Goal: Task Accomplishment & Management: Manage account settings

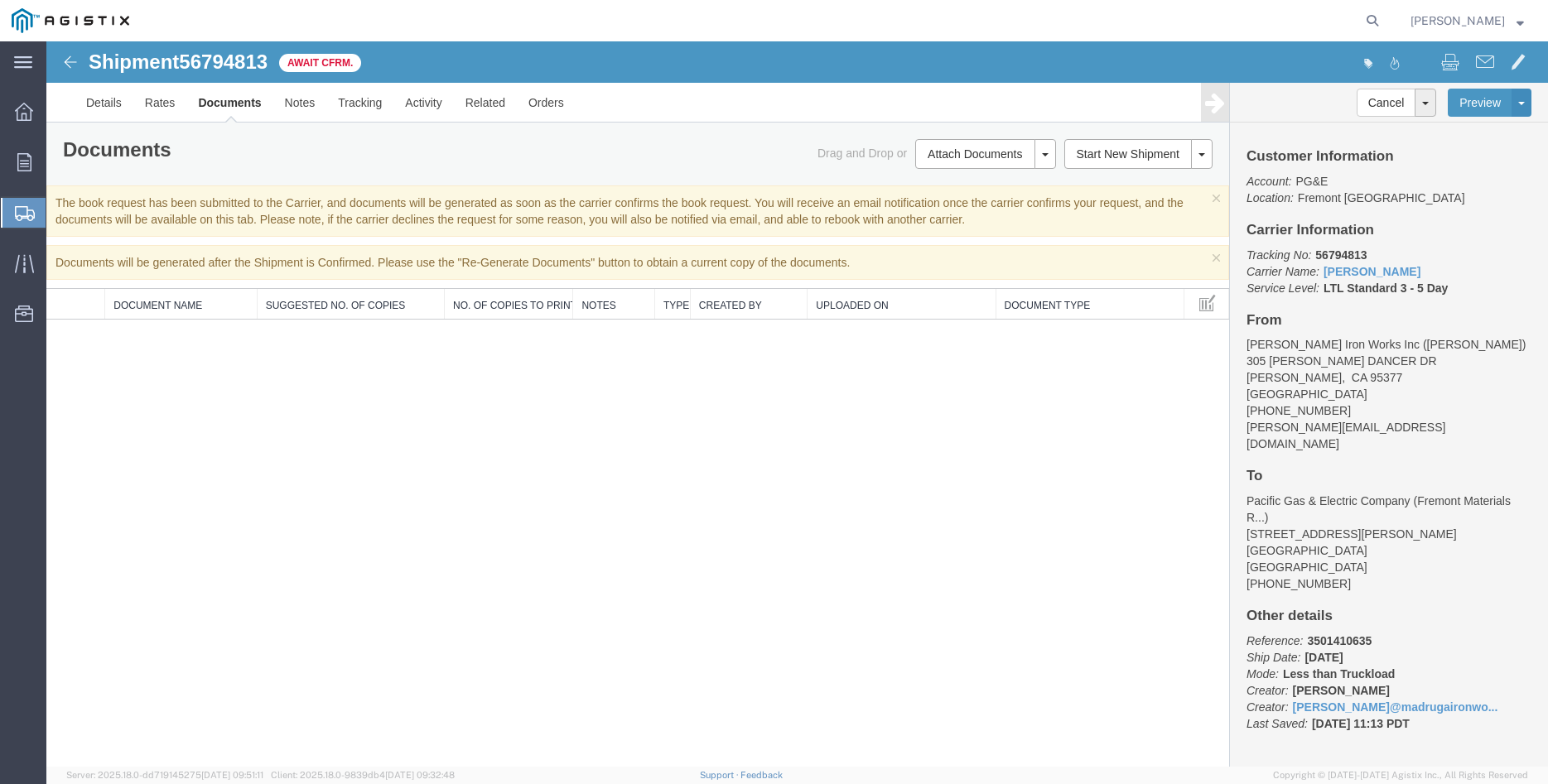
click at [30, 162] on icon at bounding box center [24, 162] width 14 height 19
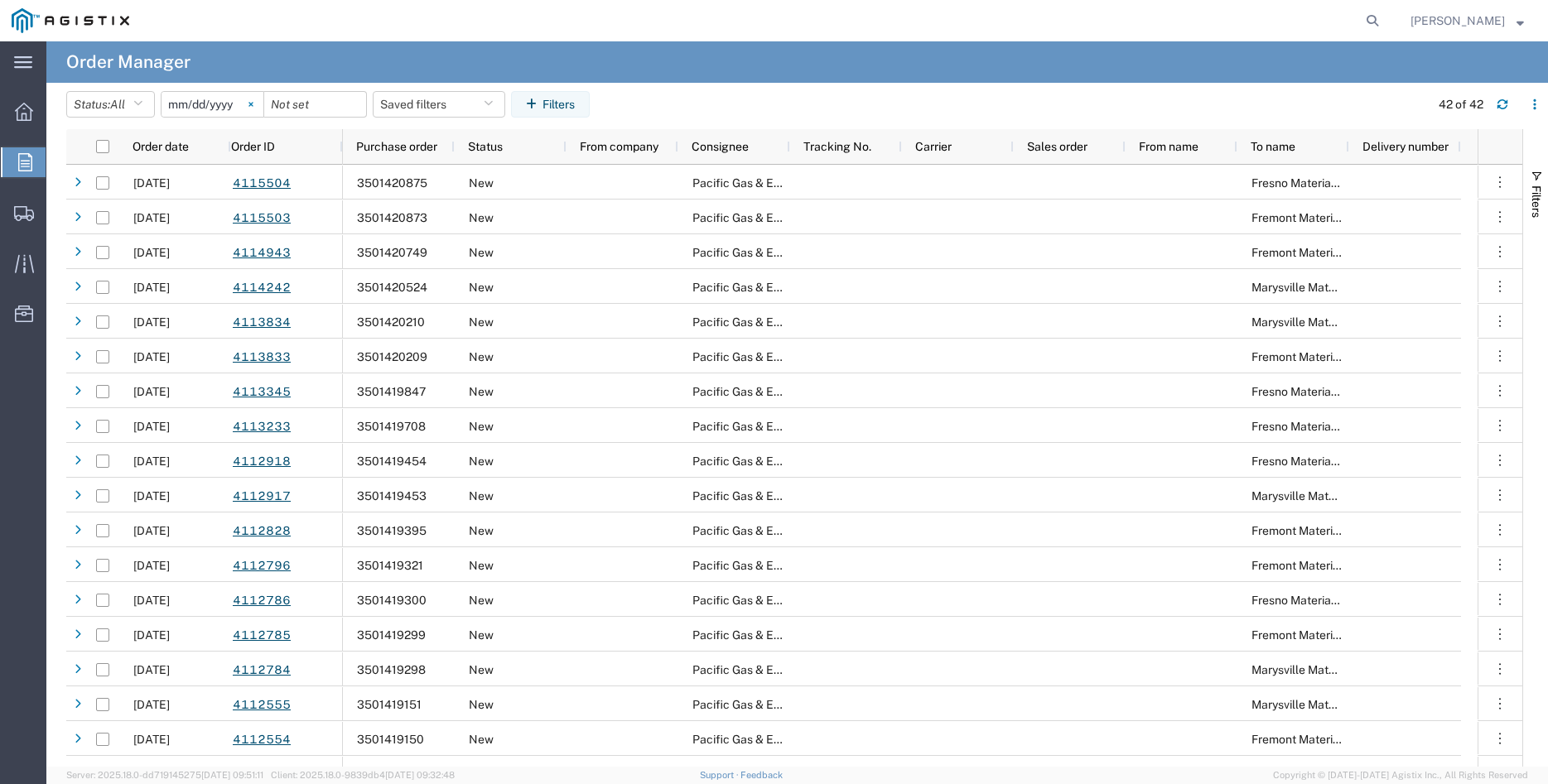
click at [263, 103] on svg-icon at bounding box center [250, 104] width 25 height 25
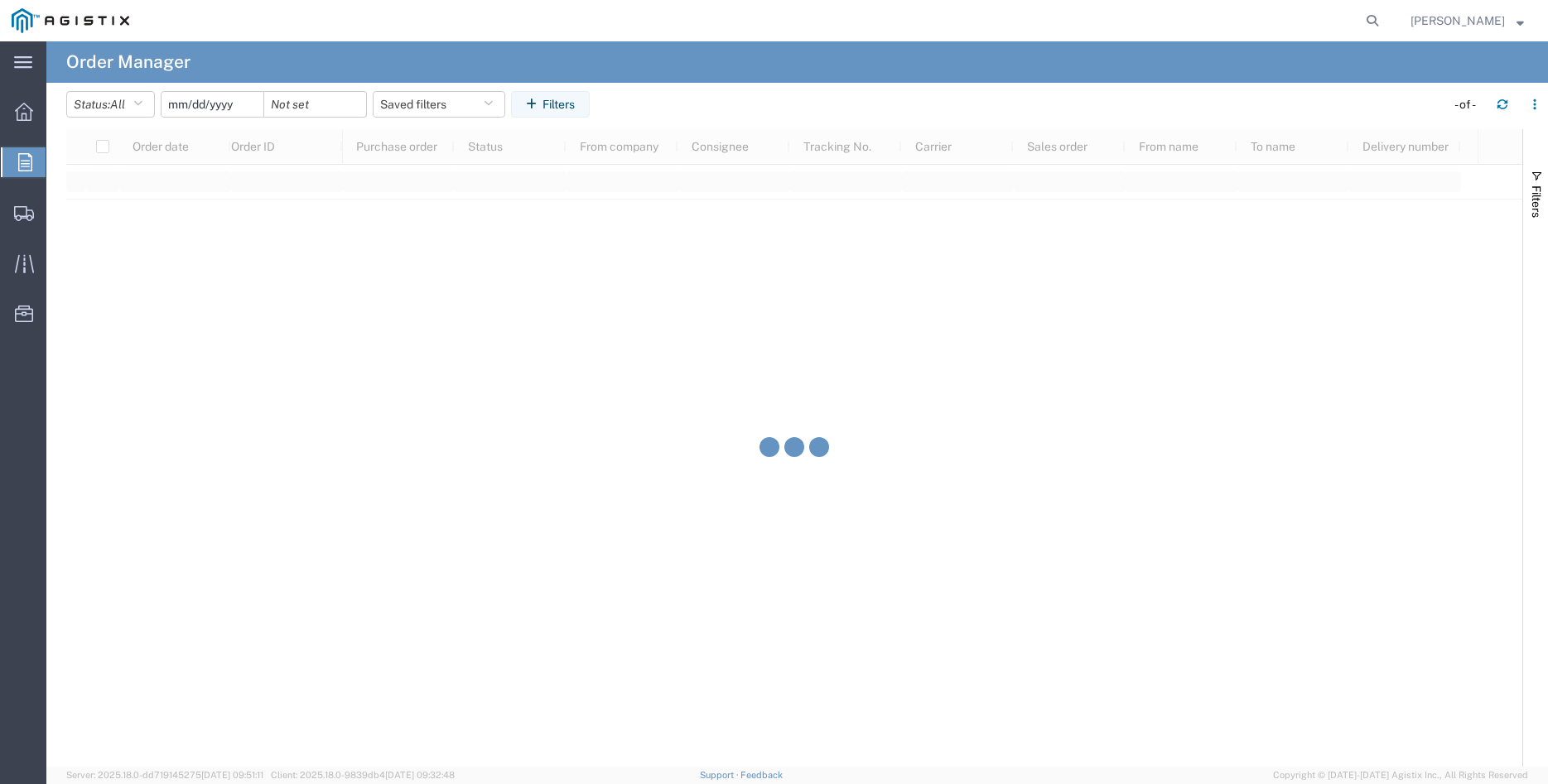
click at [217, 102] on input "date" at bounding box center [212, 104] width 102 height 25
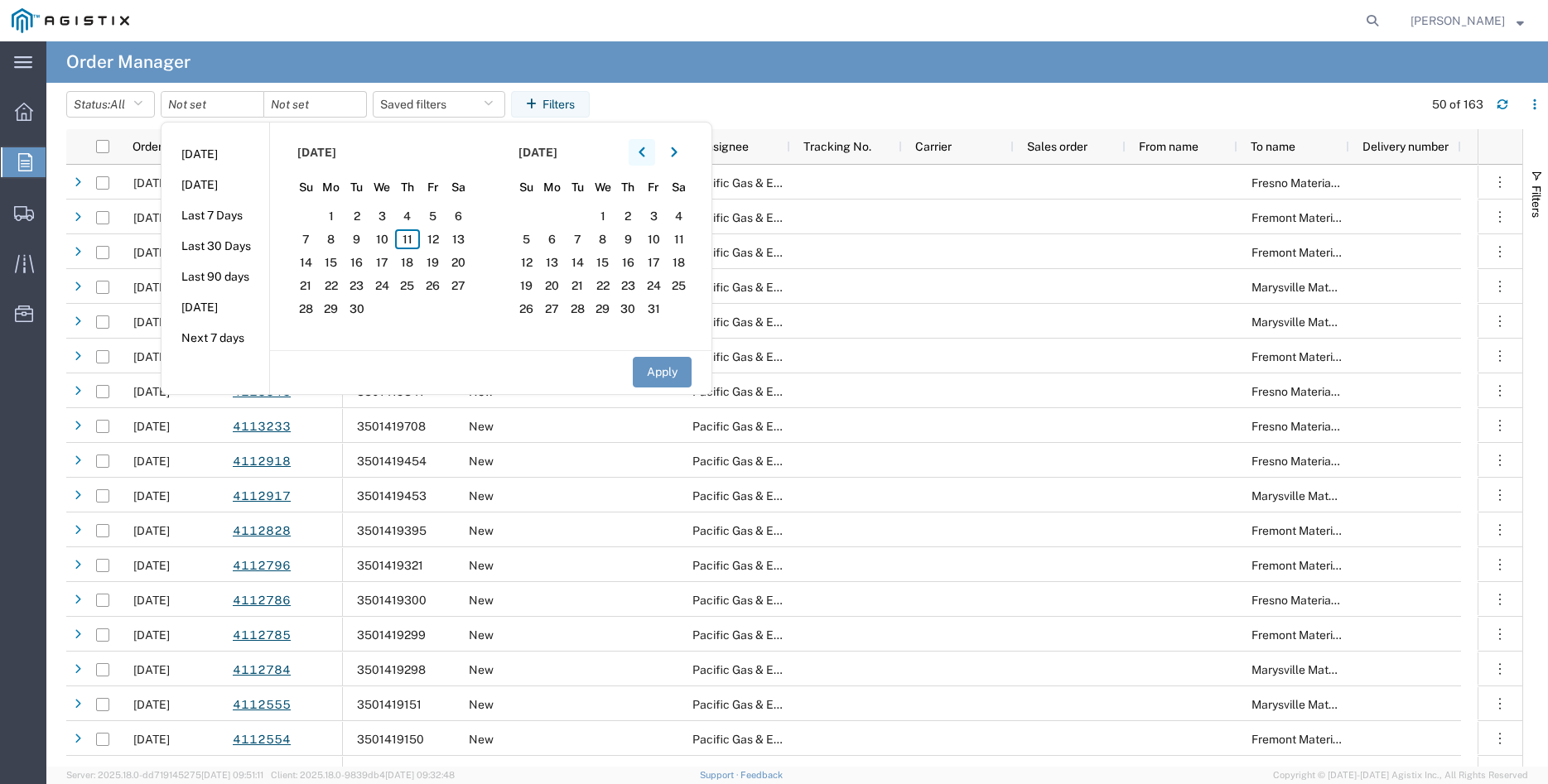
click at [645, 151] on icon "button" at bounding box center [641, 152] width 7 height 11
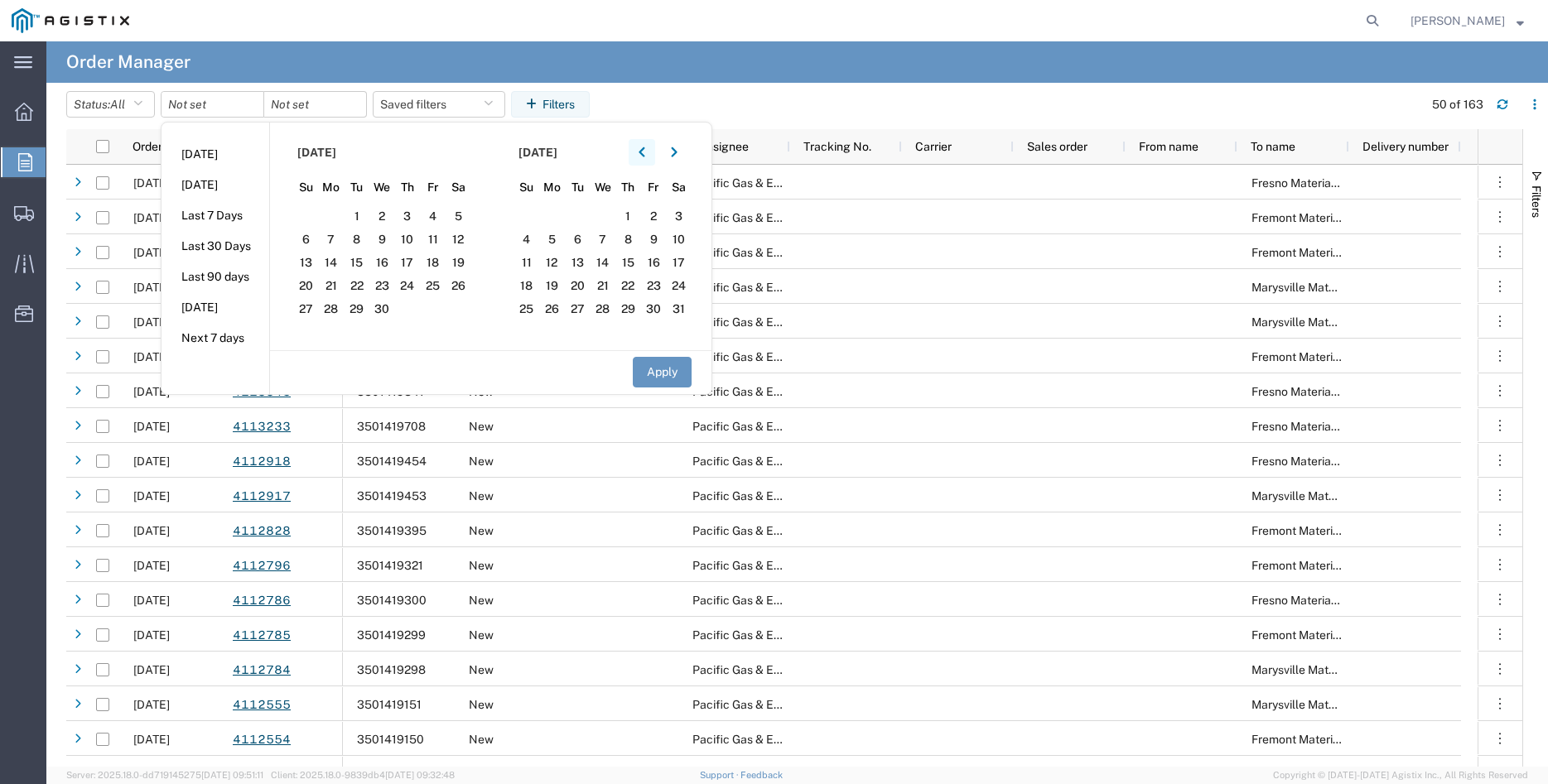
click at [645, 151] on icon "button" at bounding box center [641, 152] width 7 height 11
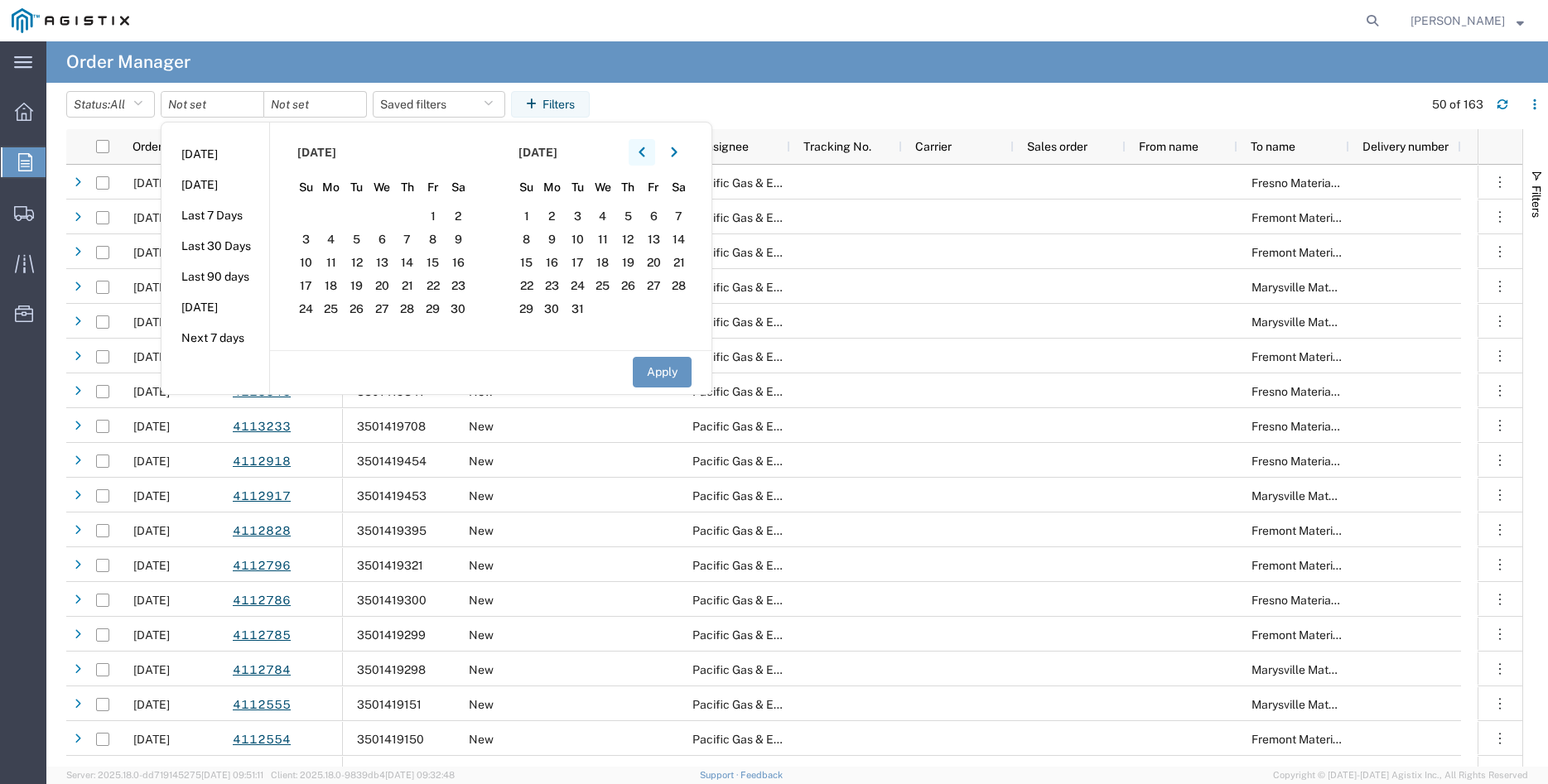
click at [645, 151] on icon "button" at bounding box center [641, 152] width 7 height 11
click at [585, 239] on span "10" at bounding box center [578, 239] width 26 height 20
click at [672, 373] on button "Apply" at bounding box center [662, 371] width 59 height 31
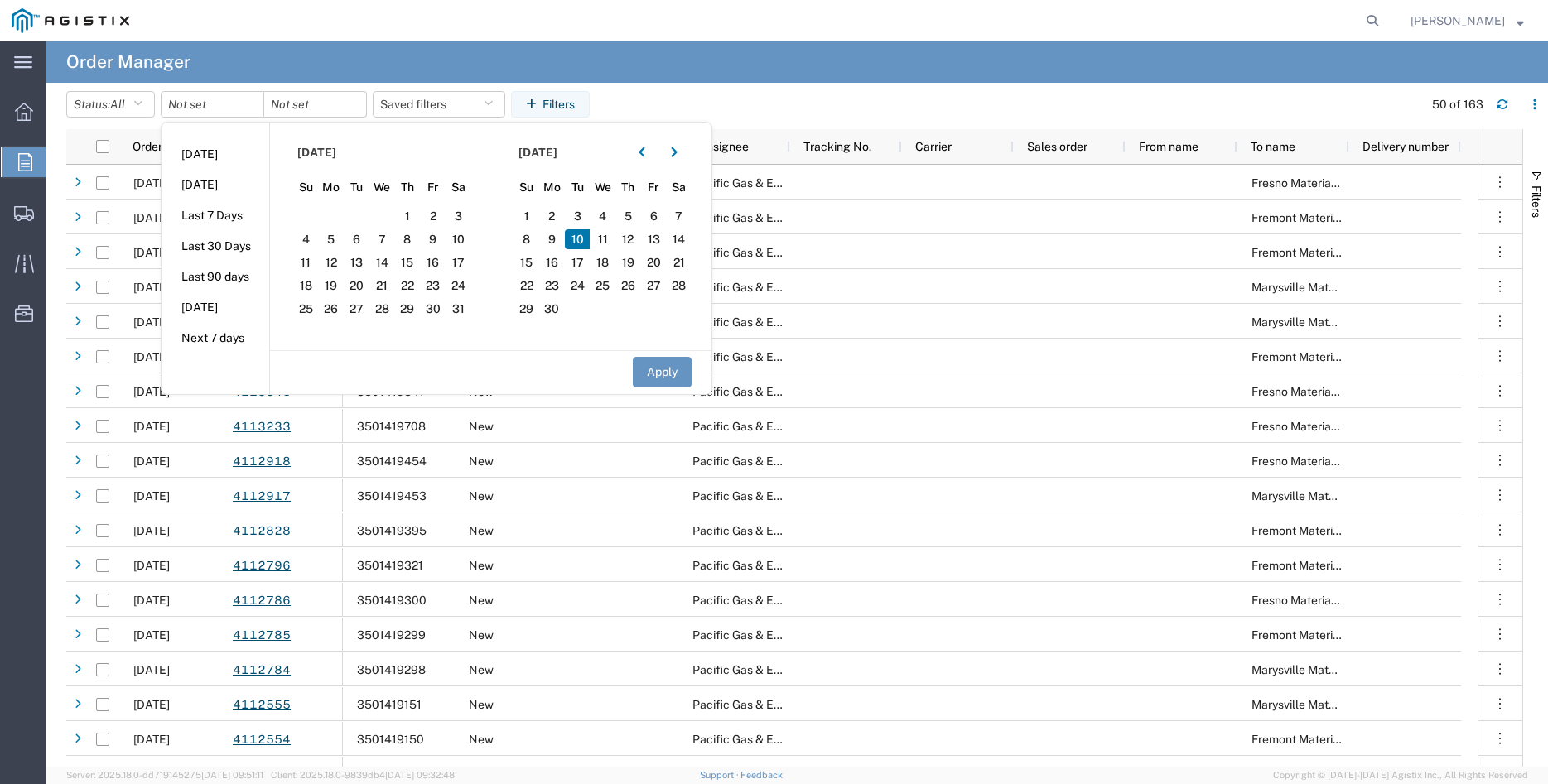
type input "2024-09-10"
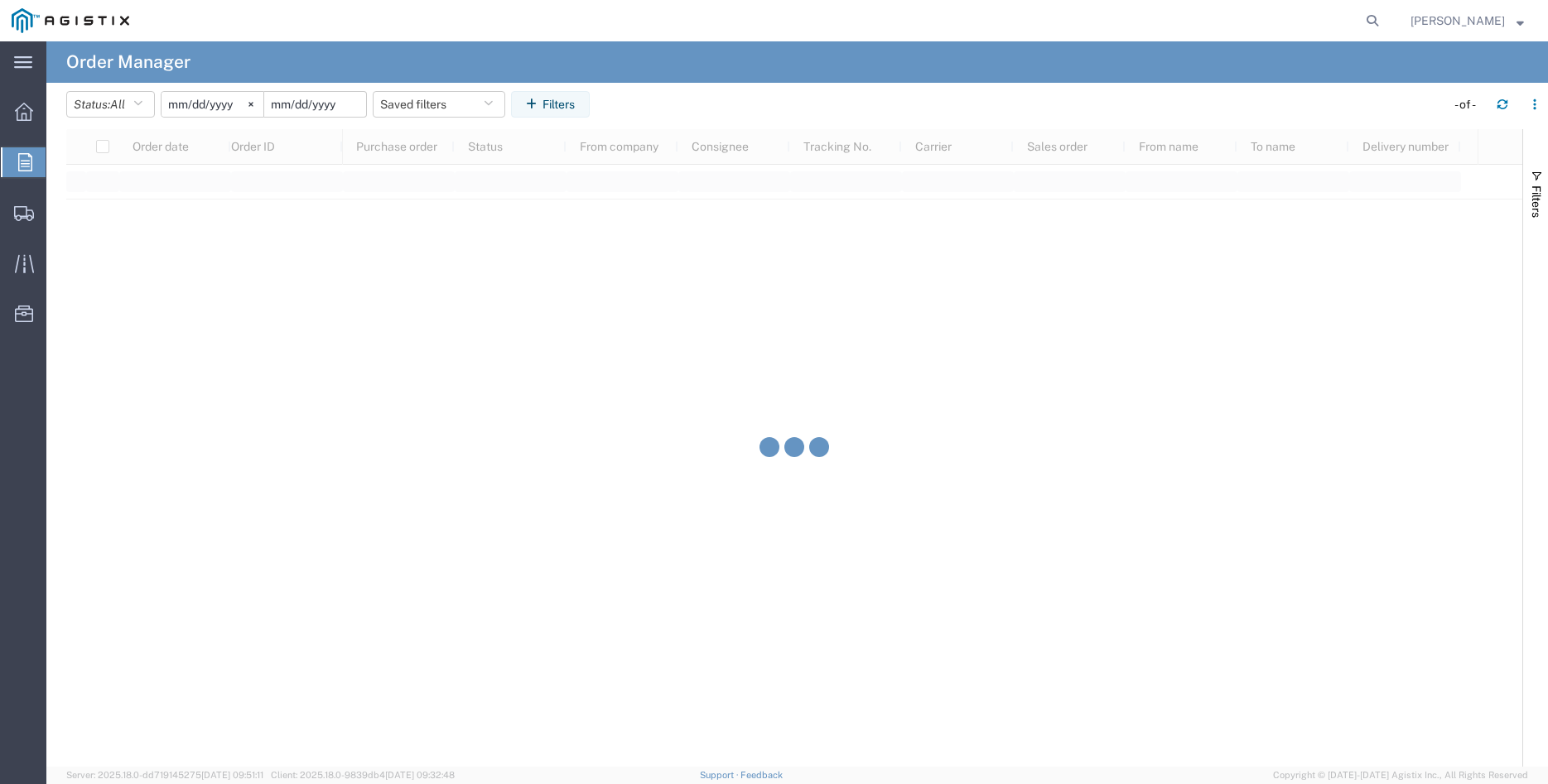
click at [351, 101] on input "date" at bounding box center [315, 104] width 102 height 25
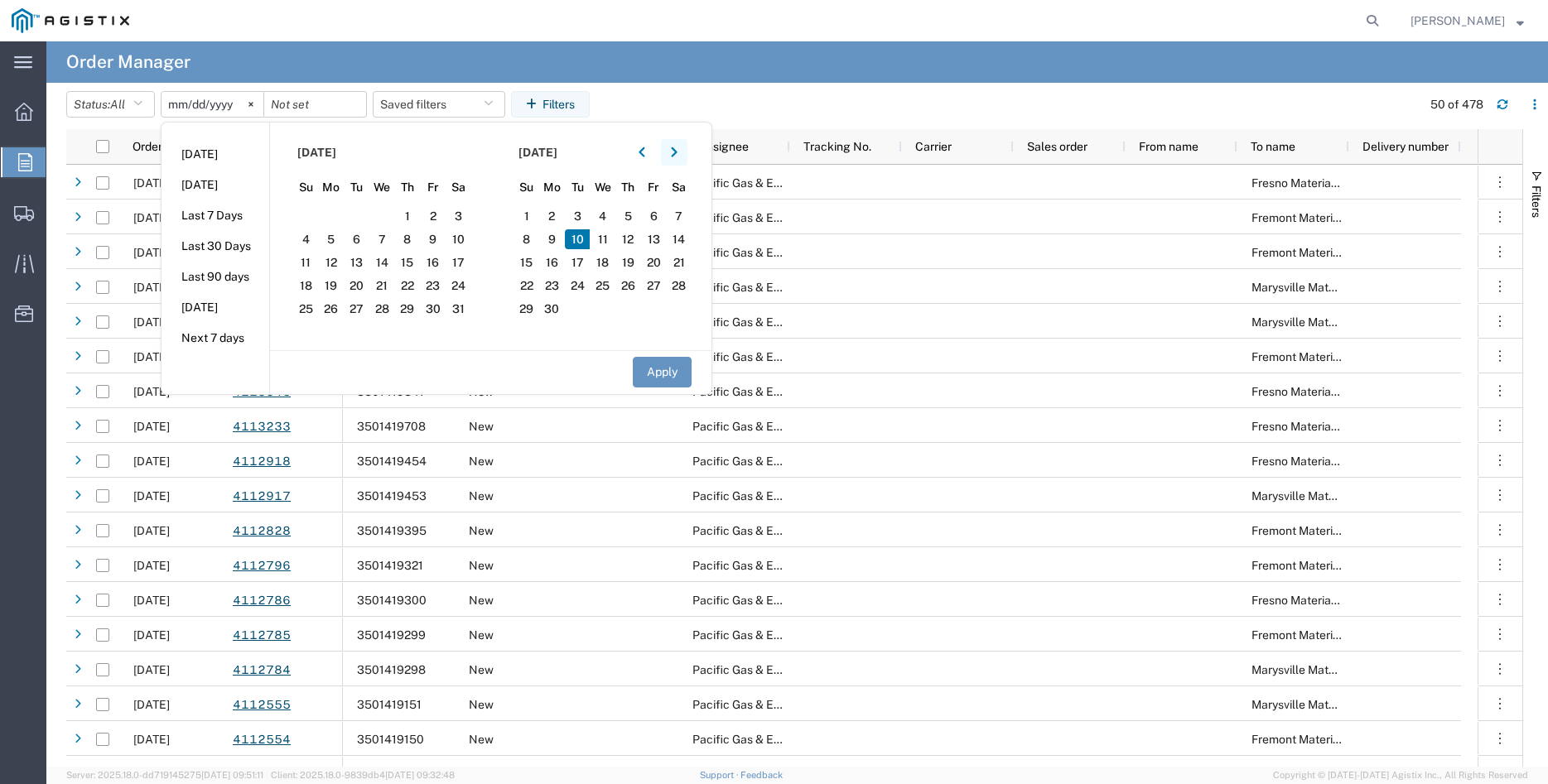
click at [678, 157] on icon "button" at bounding box center [674, 152] width 7 height 11
click at [591, 241] on span "5" at bounding box center [578, 239] width 26 height 20
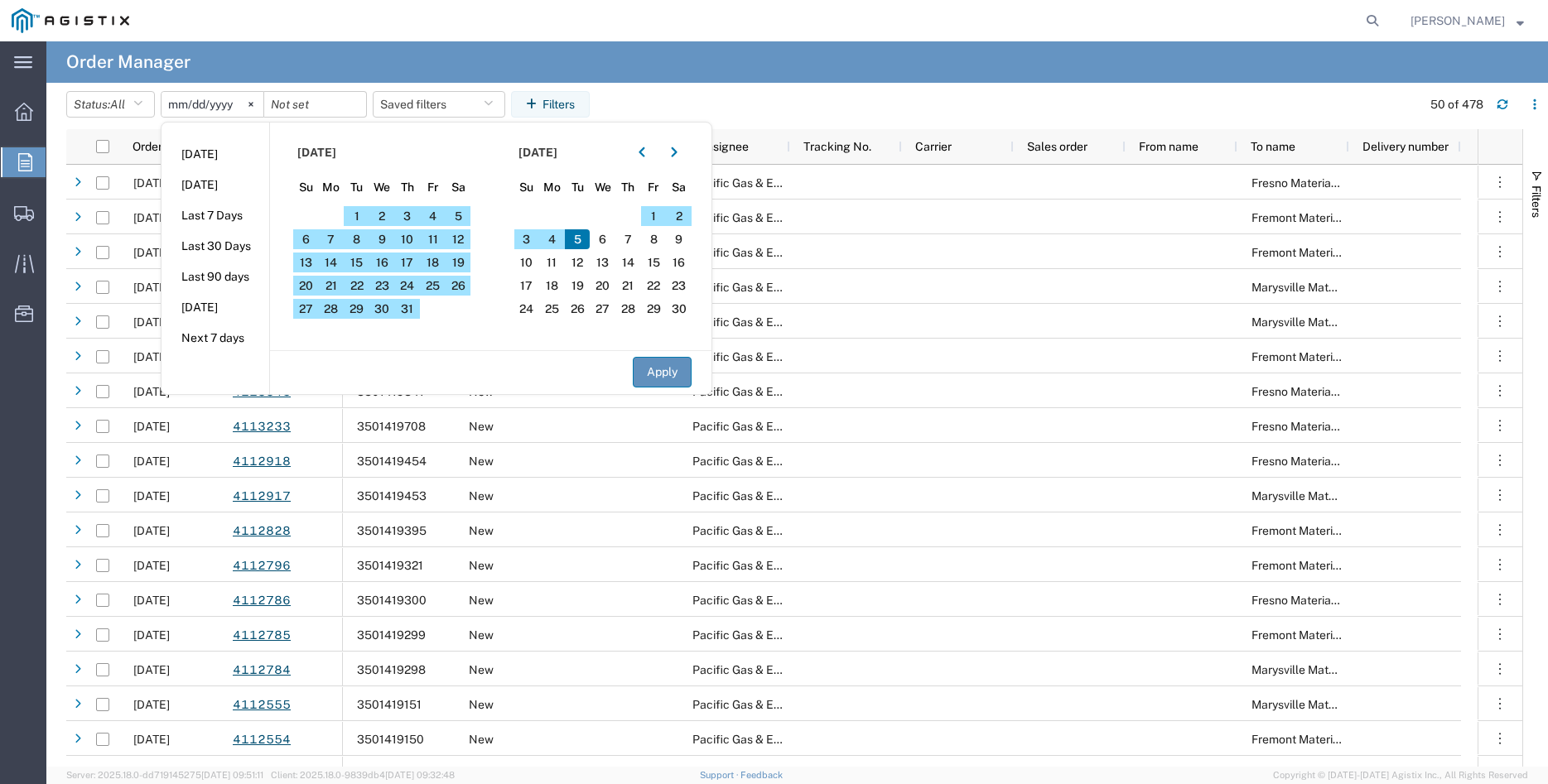
click at [656, 375] on button "Apply" at bounding box center [662, 371] width 59 height 31
type input "2024-11-05"
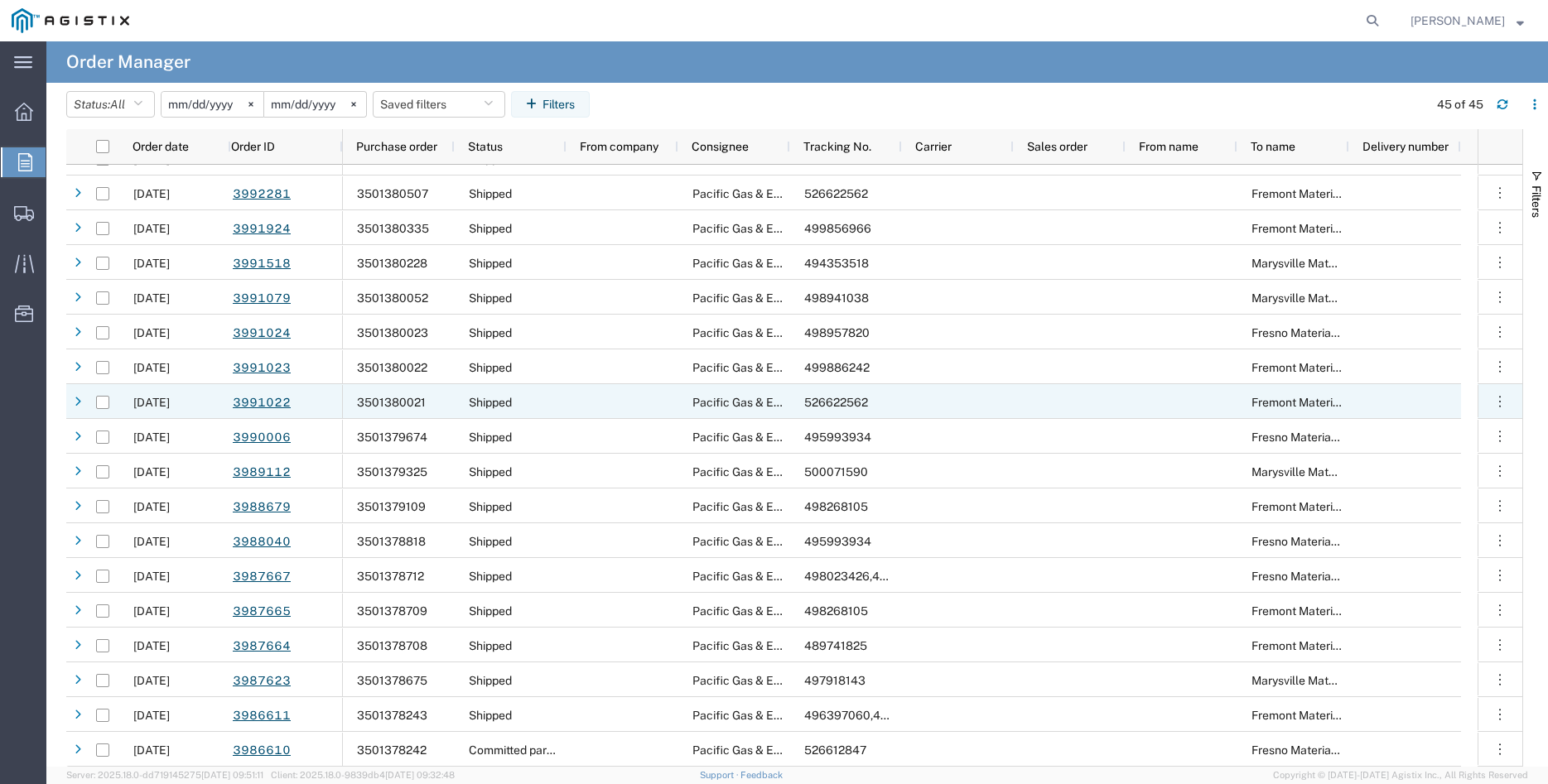
scroll to position [964, 0]
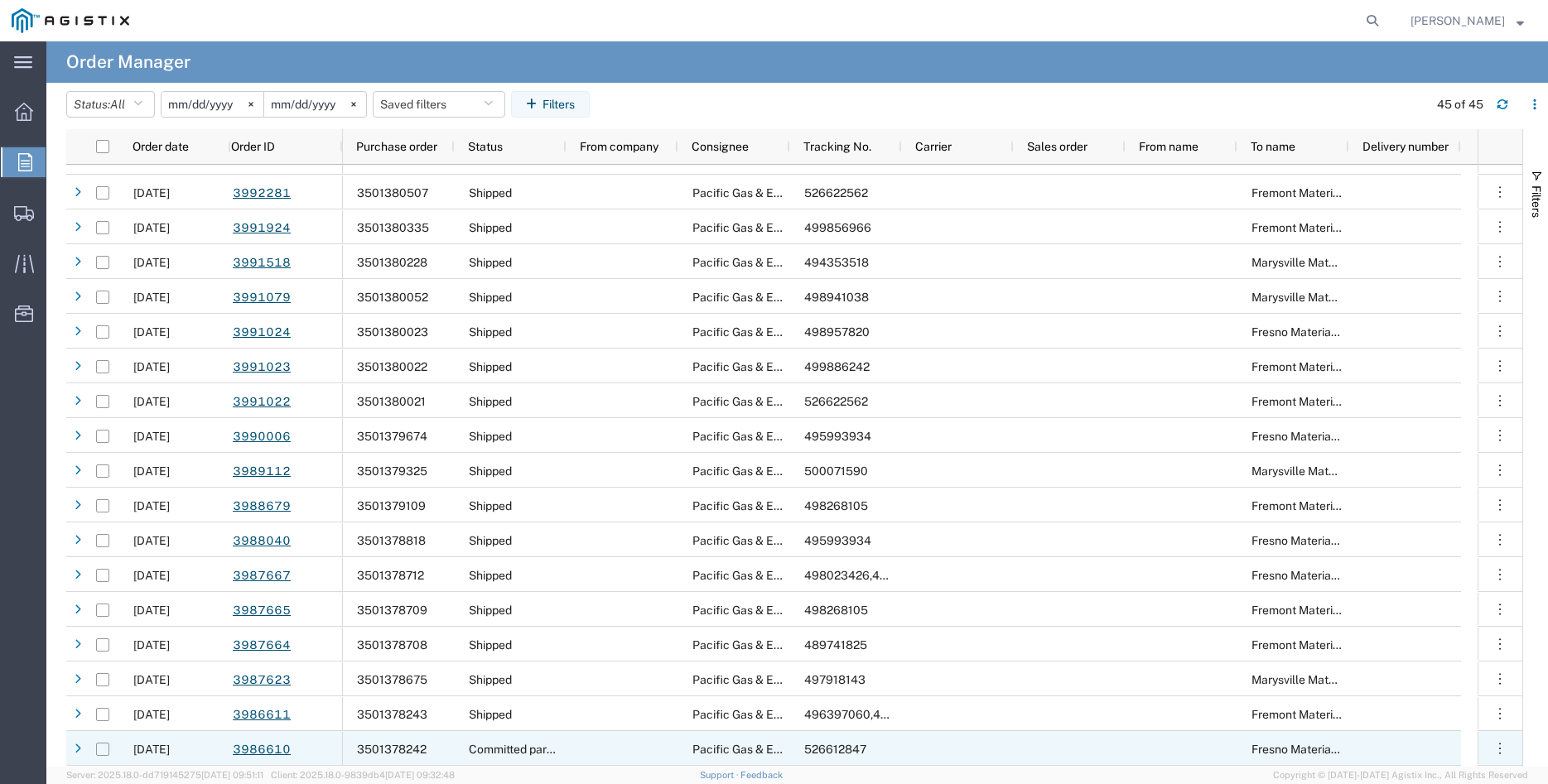
click at [104, 751] on input "Press Space to toggle row selection (unchecked)" at bounding box center [103, 749] width 13 height 13
checkbox input "true"
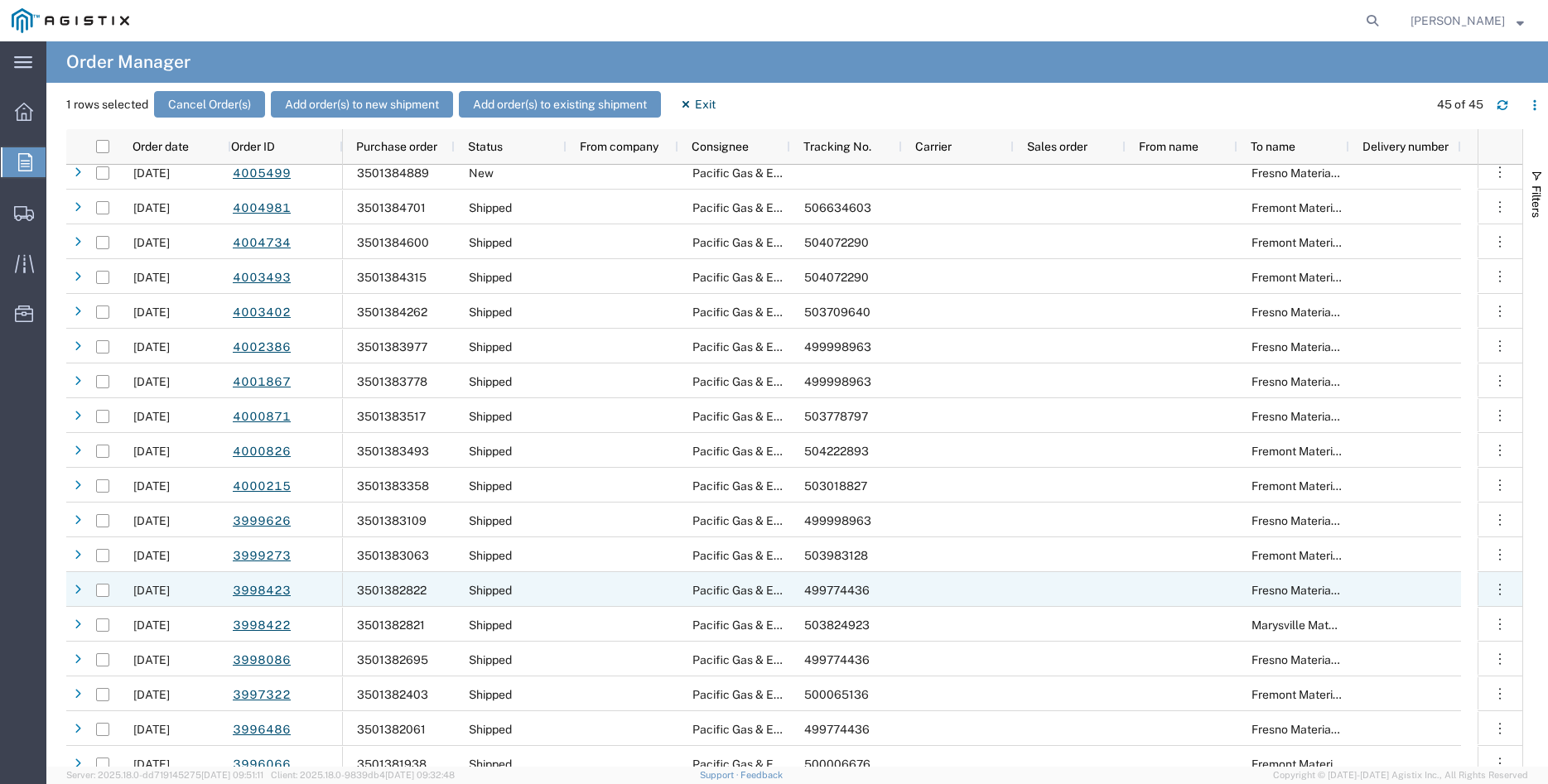
scroll to position [0, 0]
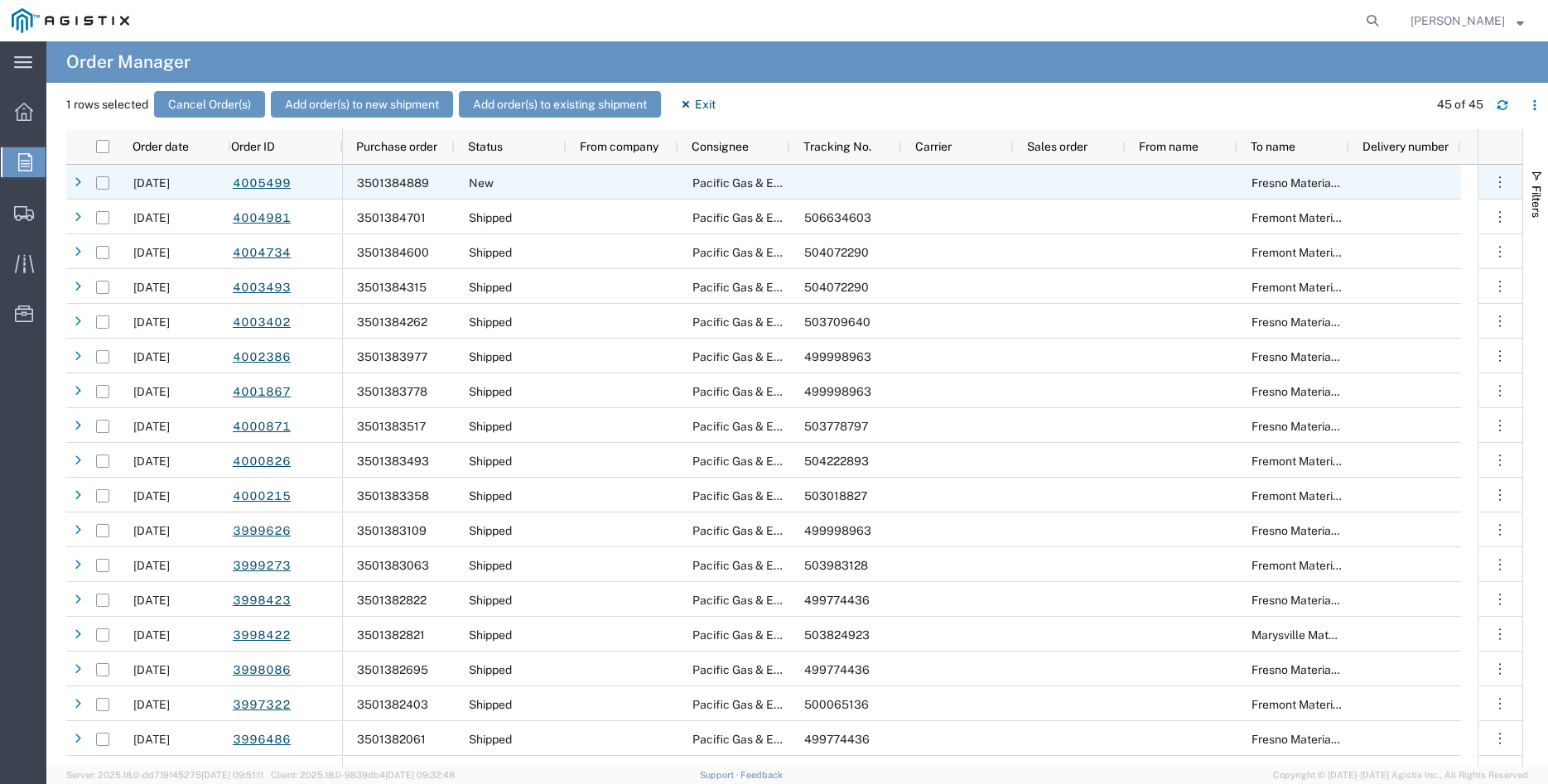
click at [105, 188] on input "Press Space to toggle row selection (unchecked)" at bounding box center [103, 183] width 13 height 13
checkbox input "true"
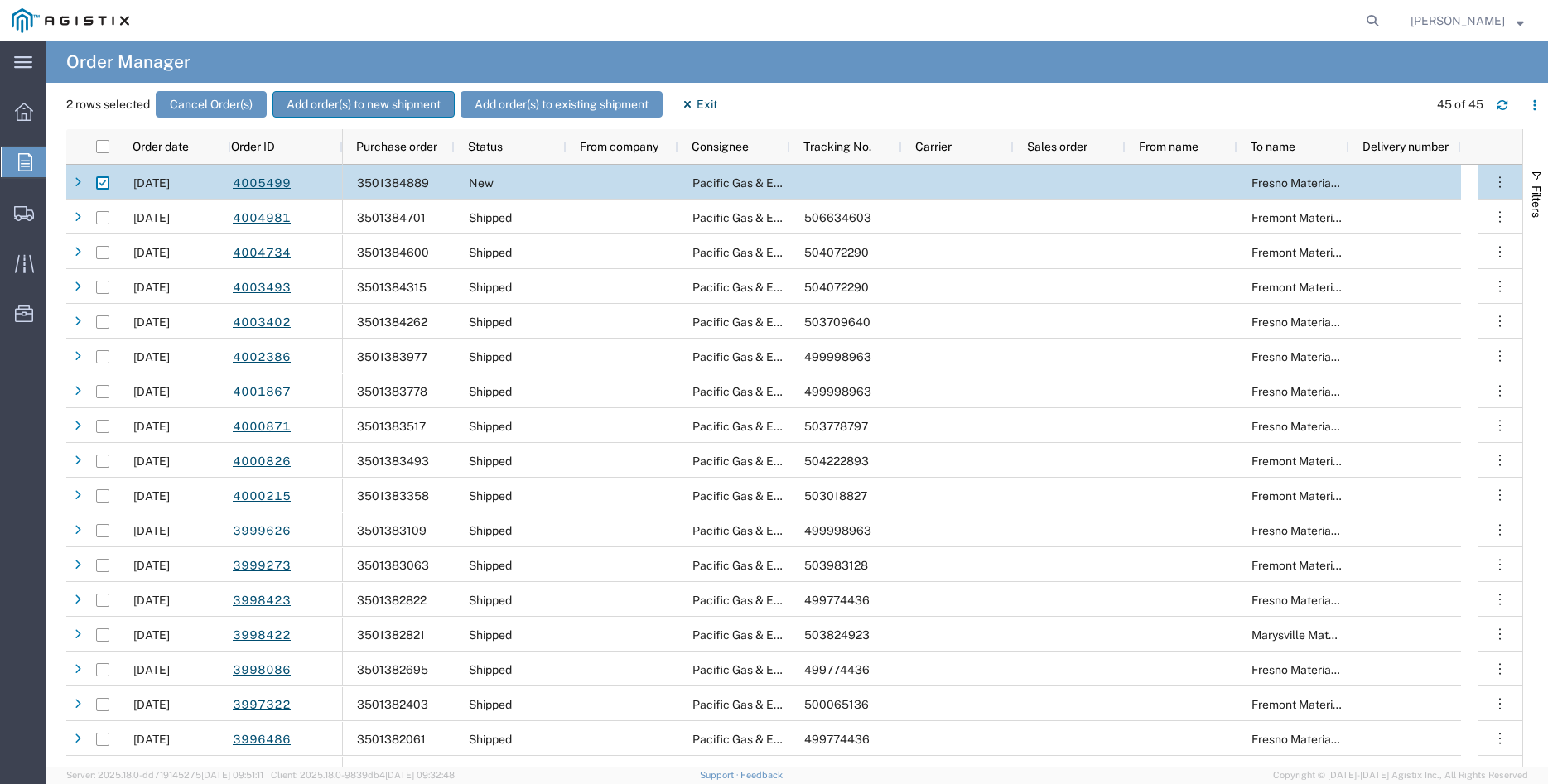
click at [347, 94] on button "Add order(s) to new shipment" at bounding box center [363, 105] width 182 height 26
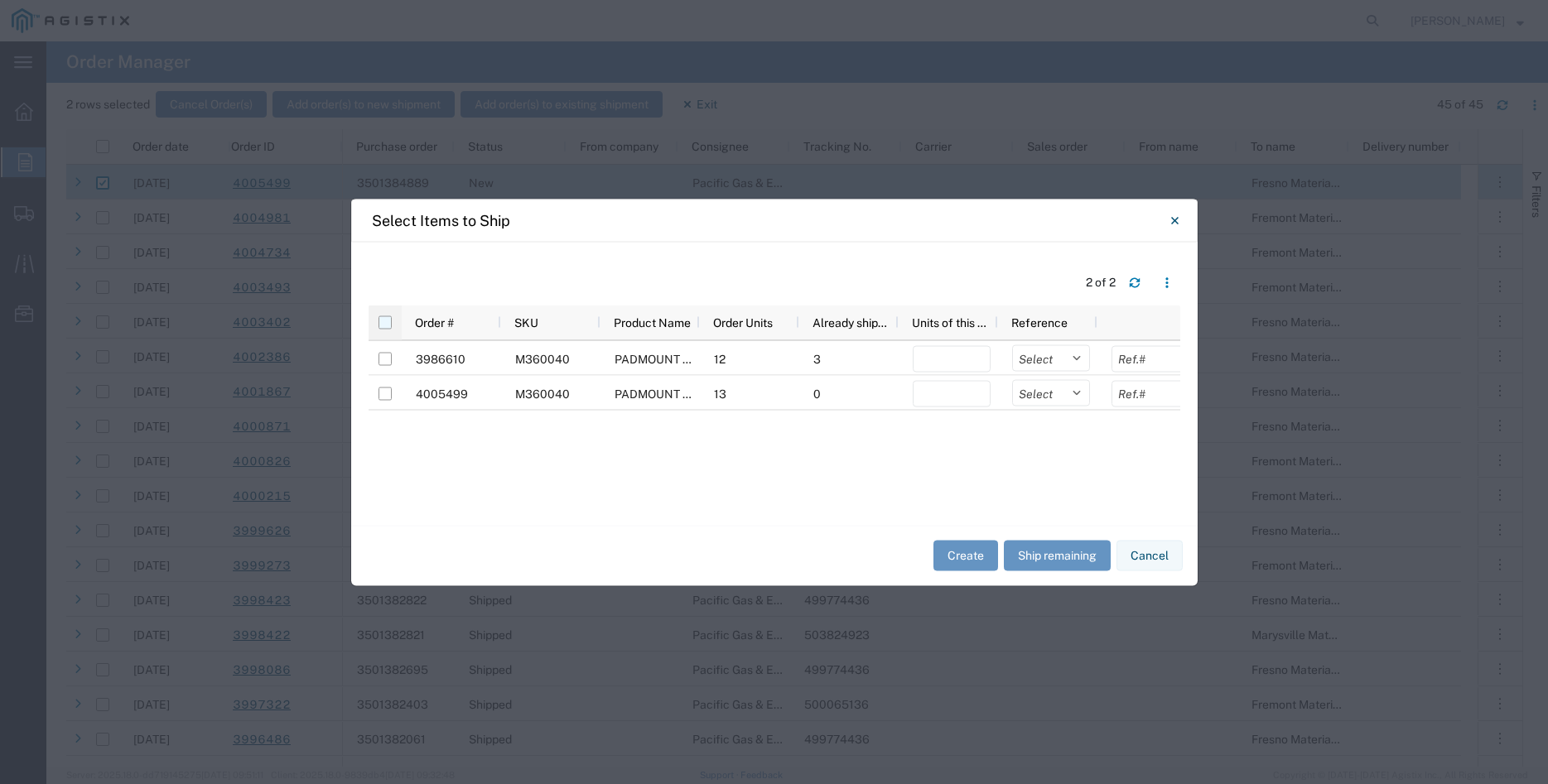
click at [386, 323] on input "checkbox" at bounding box center [385, 322] width 13 height 13
checkbox input "true"
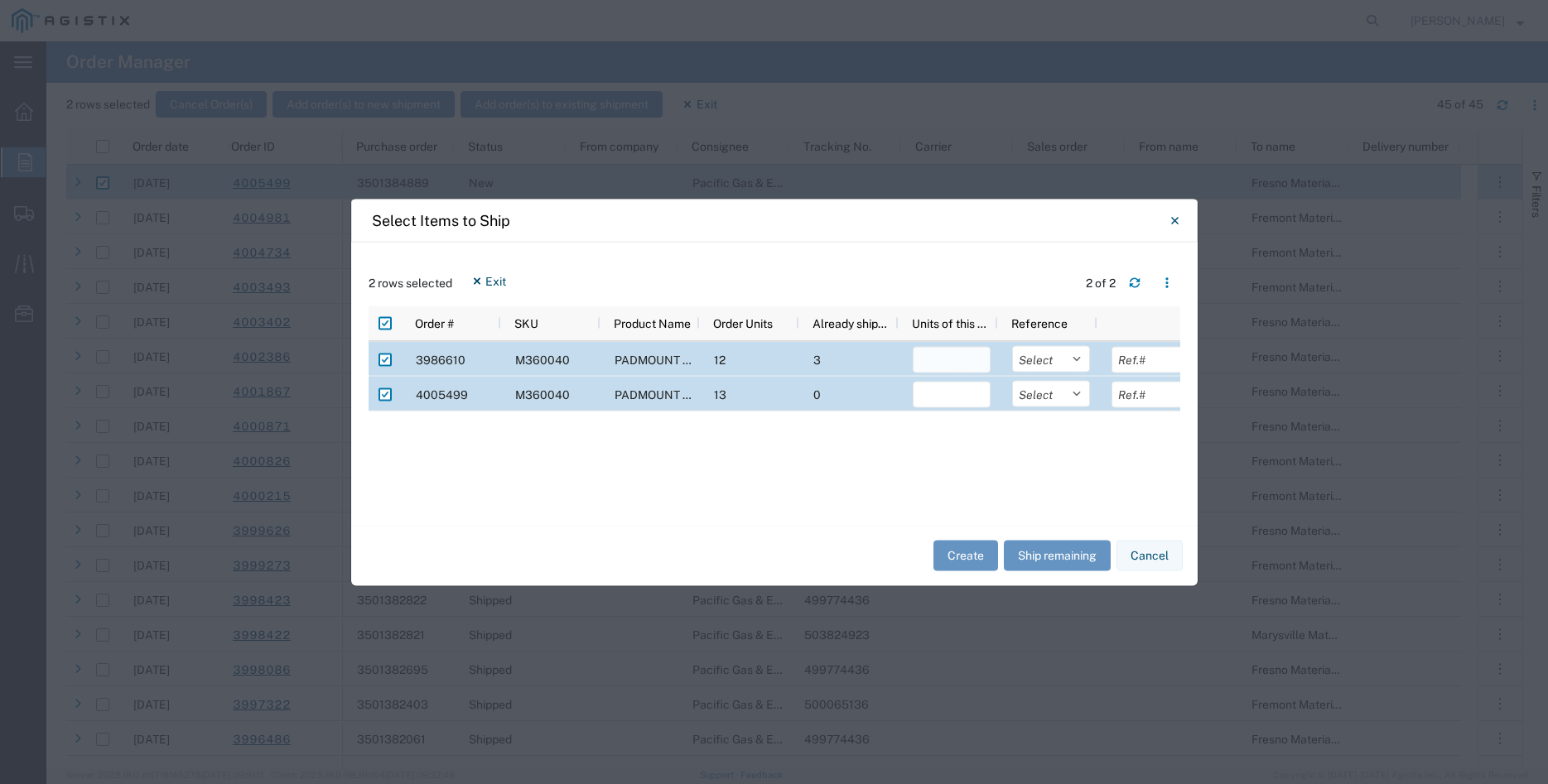
click at [930, 365] on input "number" at bounding box center [951, 359] width 77 height 26
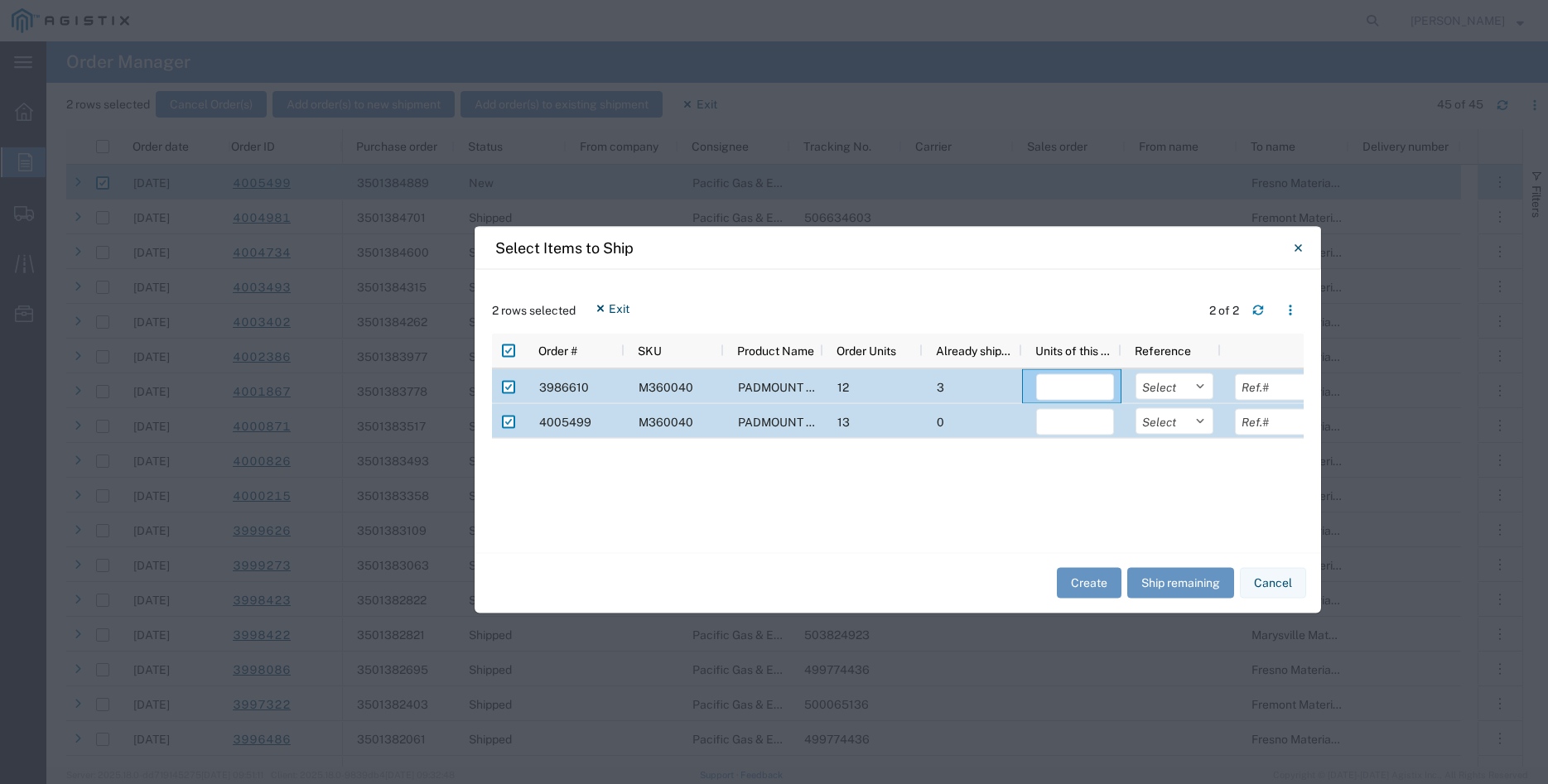
drag, startPoint x: 681, startPoint y: 224, endPoint x: 804, endPoint y: 251, distance: 125.9
click at [804, 251] on div "Select Items to Ship" at bounding box center [897, 247] width 847 height 43
click at [1065, 385] on input "number" at bounding box center [1075, 386] width 77 height 26
type input "9"
click at [1135, 372] on select "Select Purchase Order Delivery Number" at bounding box center [1174, 385] width 77 height 26
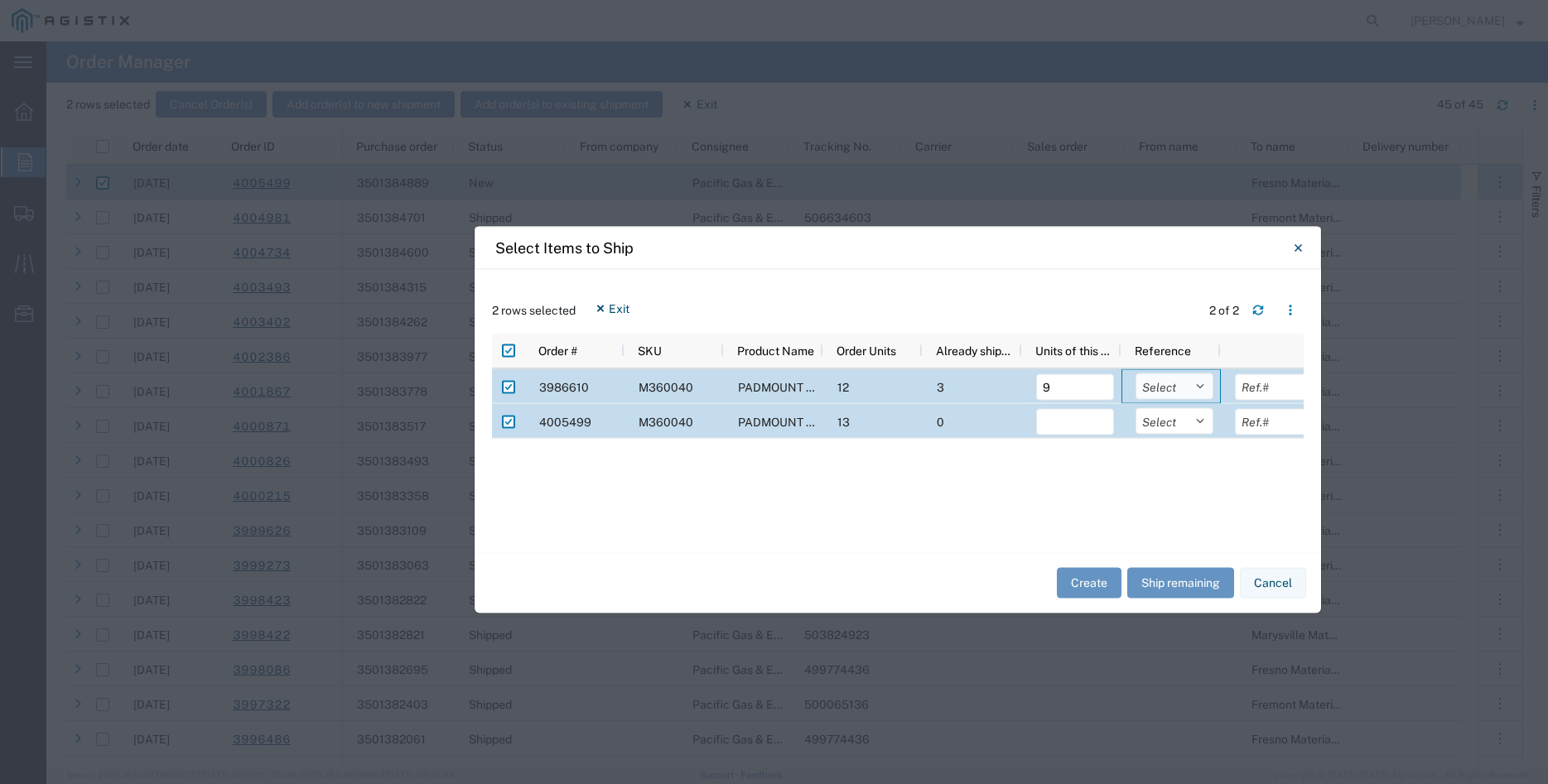
select select "PURCHORD"
click option "Purchase Order" at bounding box center [0, 0] width 0 height 0
click at [1260, 390] on input "text" at bounding box center [1274, 386] width 77 height 26
click at [1063, 426] on input "number" at bounding box center [1075, 421] width 77 height 26
type input "13"
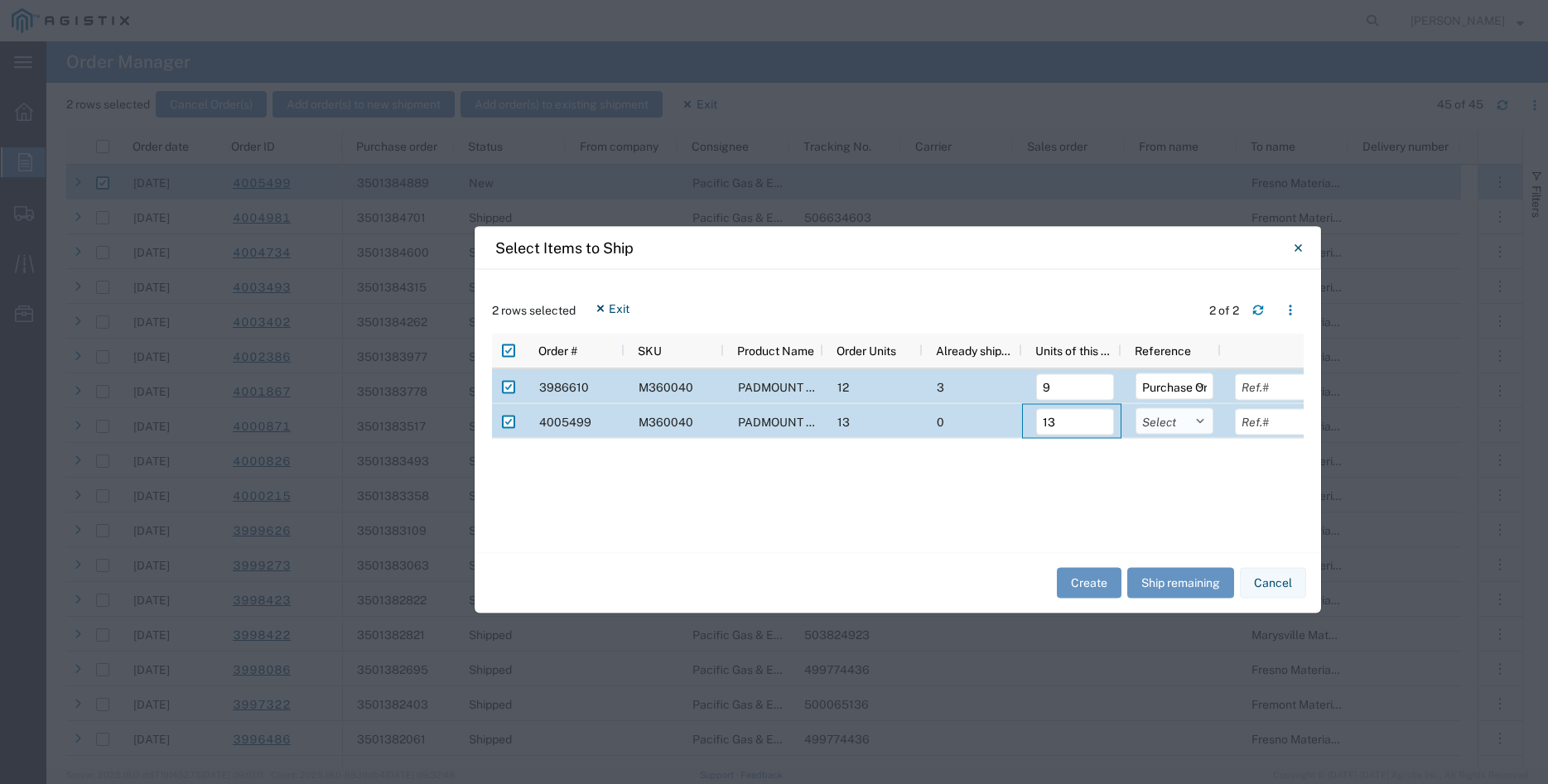
click at [1135, 407] on select "Select Purchase Order Delivery Number" at bounding box center [1174, 420] width 77 height 26
select select "PURCHORD"
click option "Purchase Order" at bounding box center [0, 0] width 0 height 0
click at [1257, 385] on input "text" at bounding box center [1274, 386] width 77 height 26
click at [1251, 385] on input "text" at bounding box center [1274, 386] width 77 height 26
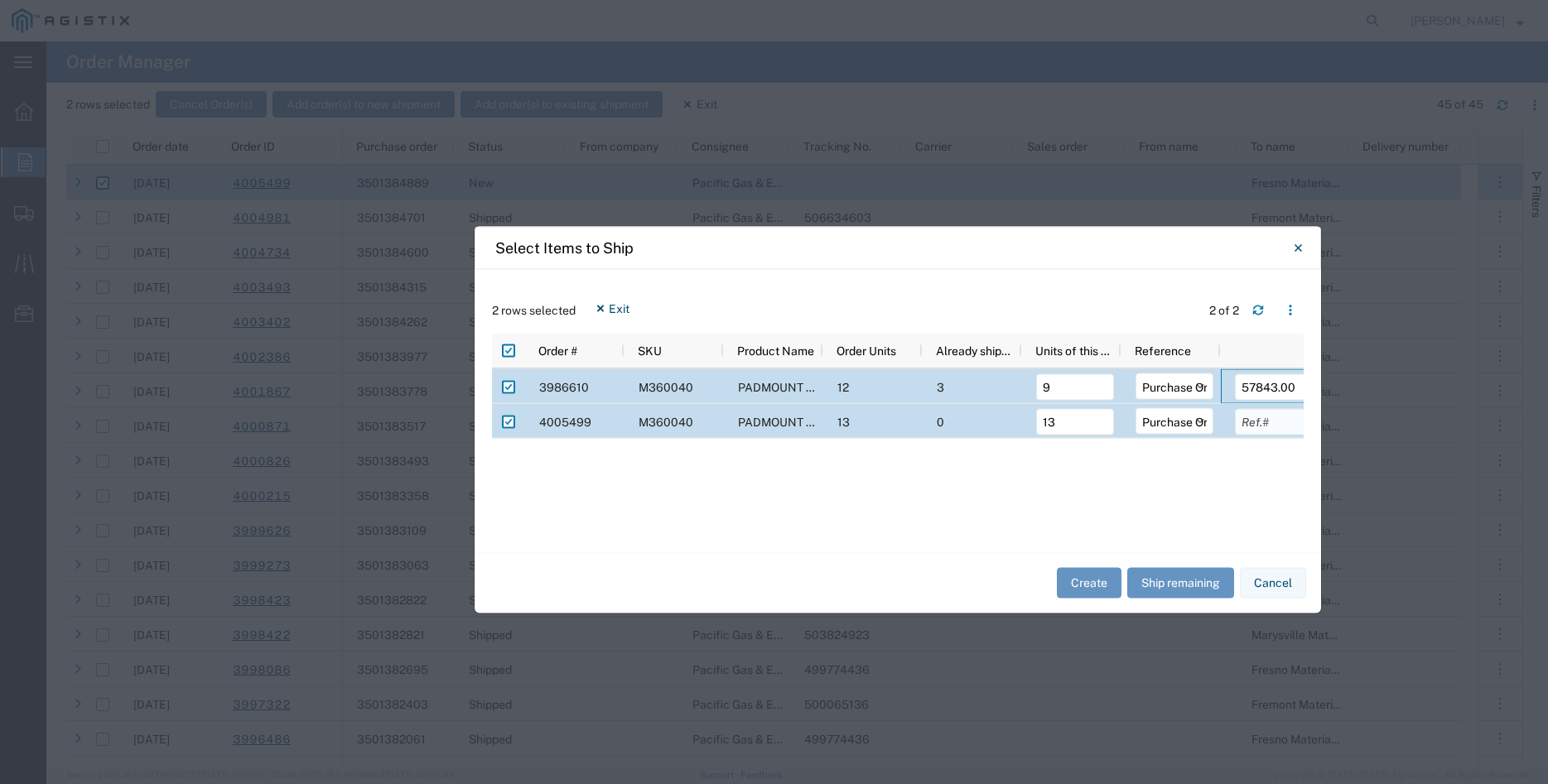
type input "57843.00"
click at [1274, 422] on input "text" at bounding box center [1274, 421] width 77 height 26
type input "83551.00"
click at [1082, 582] on button "Create" at bounding box center [1089, 583] width 64 height 31
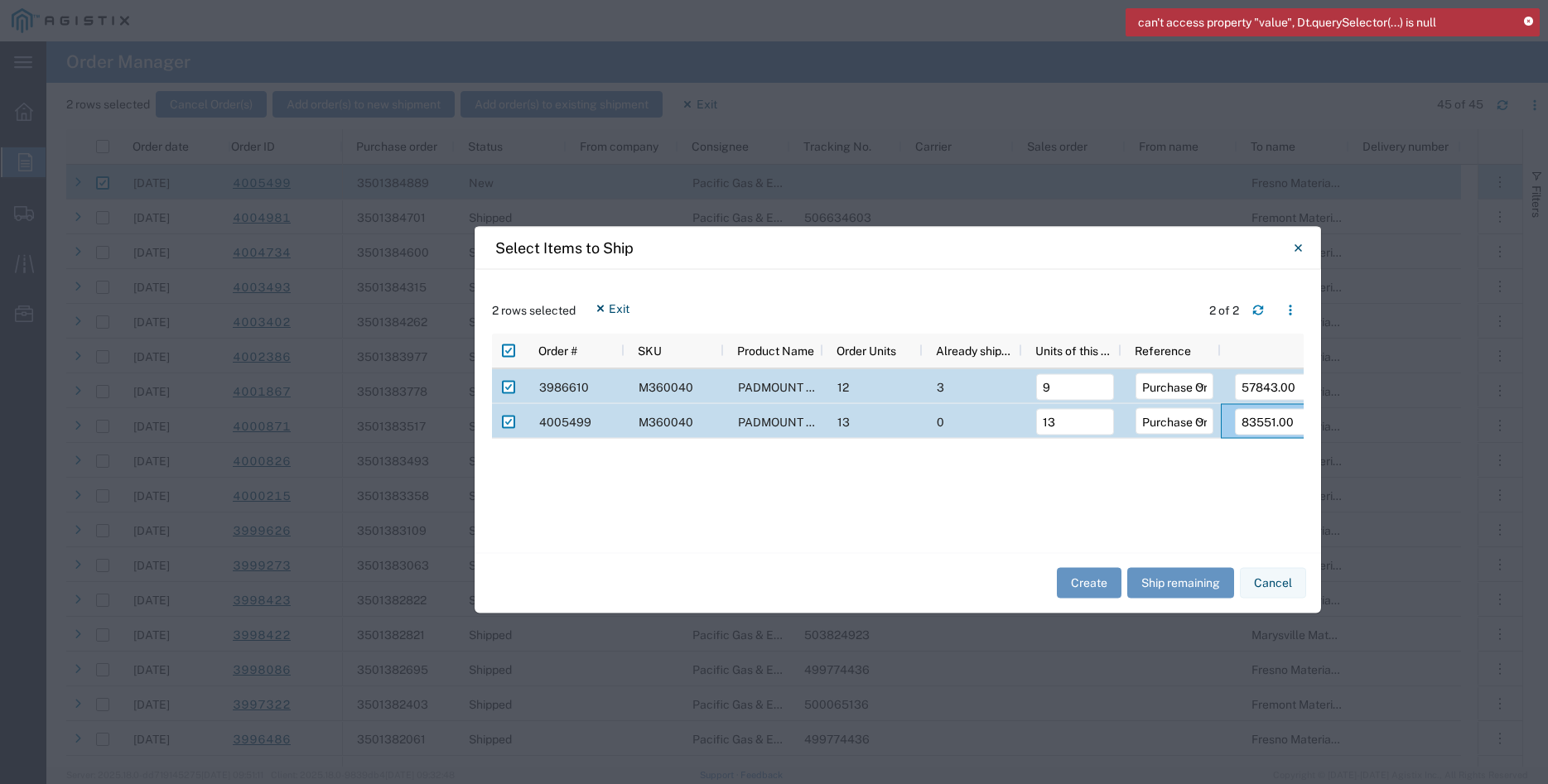
click at [1530, 19] on icon at bounding box center [1528, 22] width 9 height 9
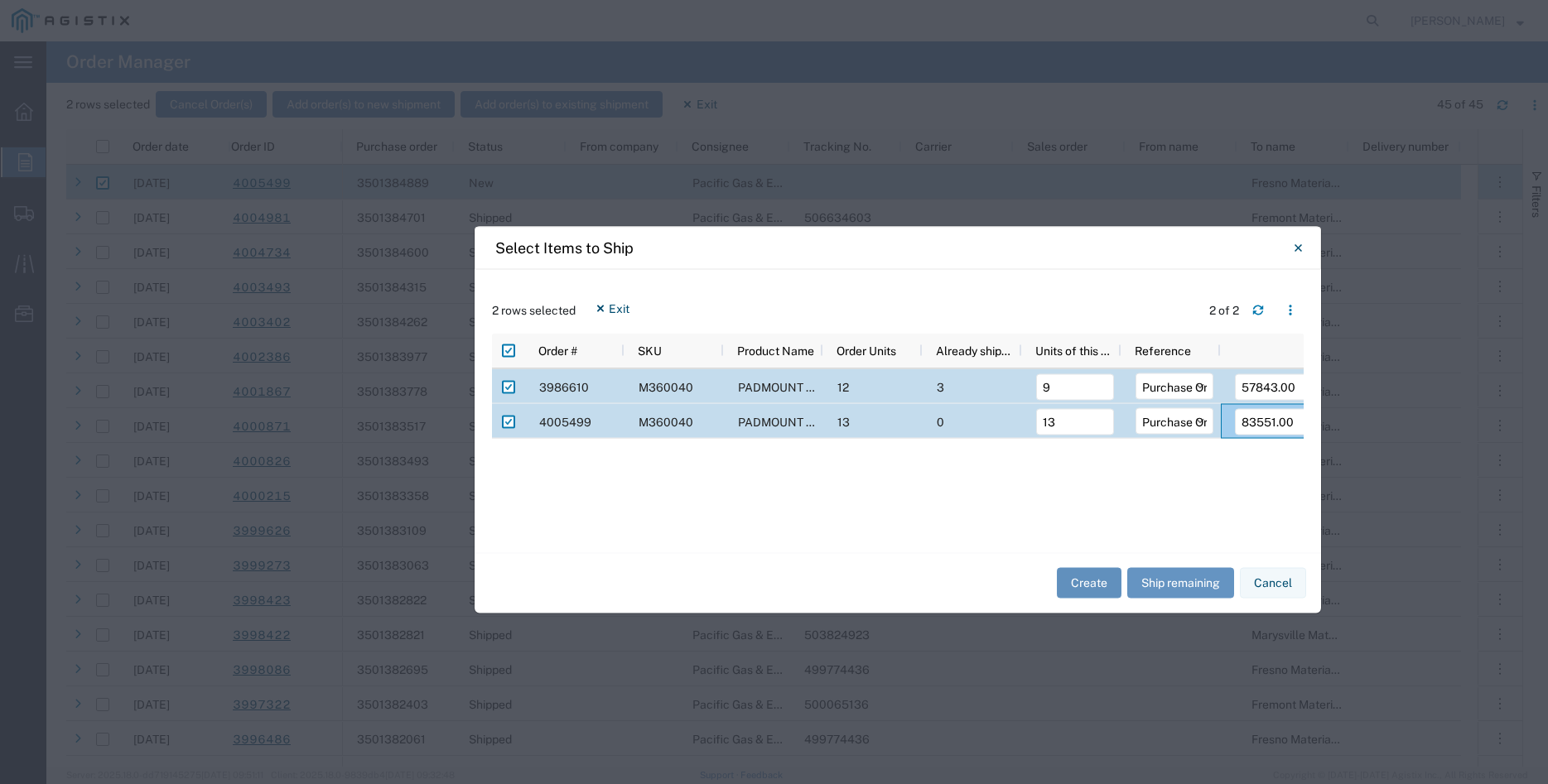
click at [1090, 584] on button "Create" at bounding box center [1089, 583] width 64 height 31
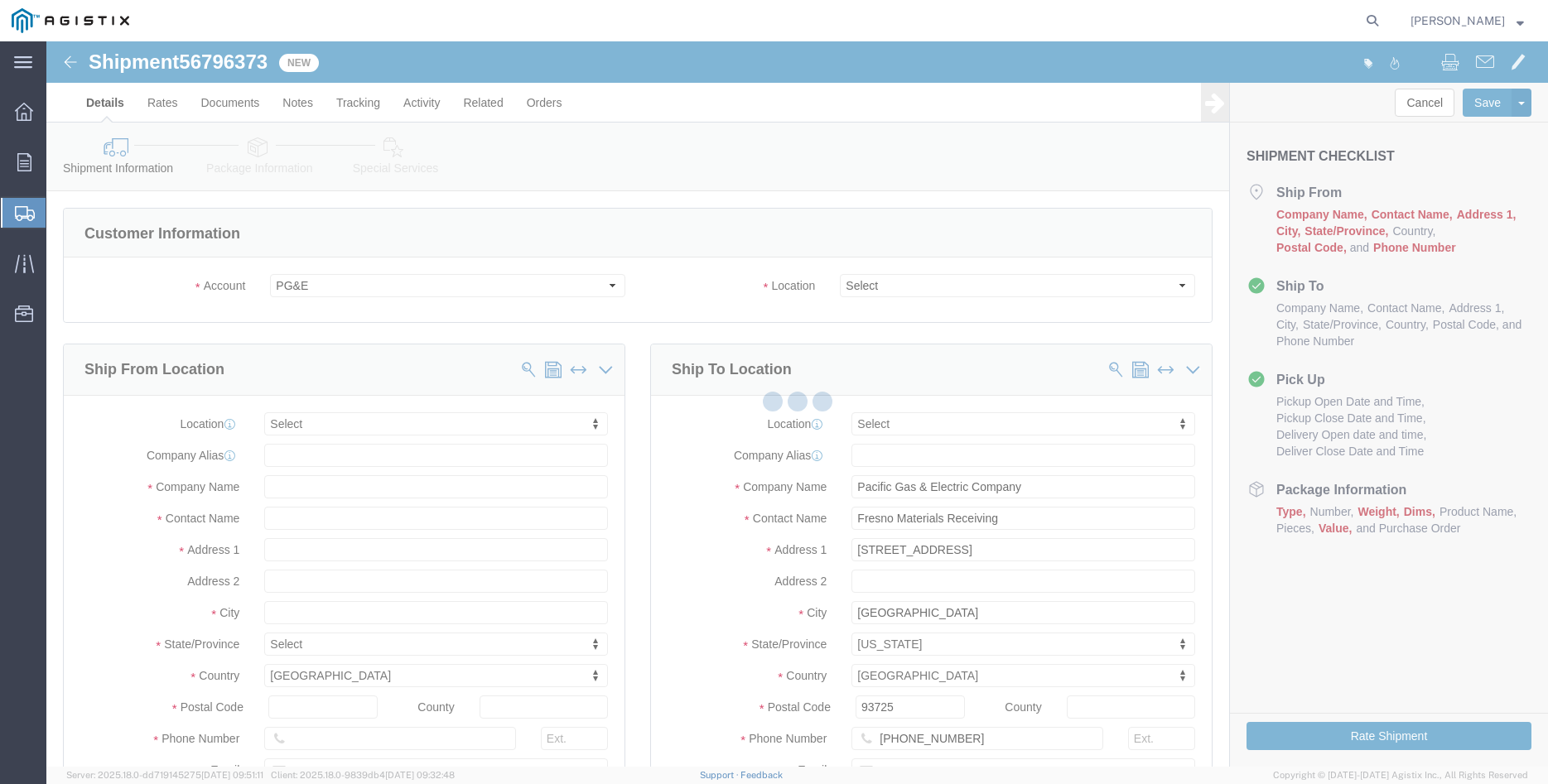
select select
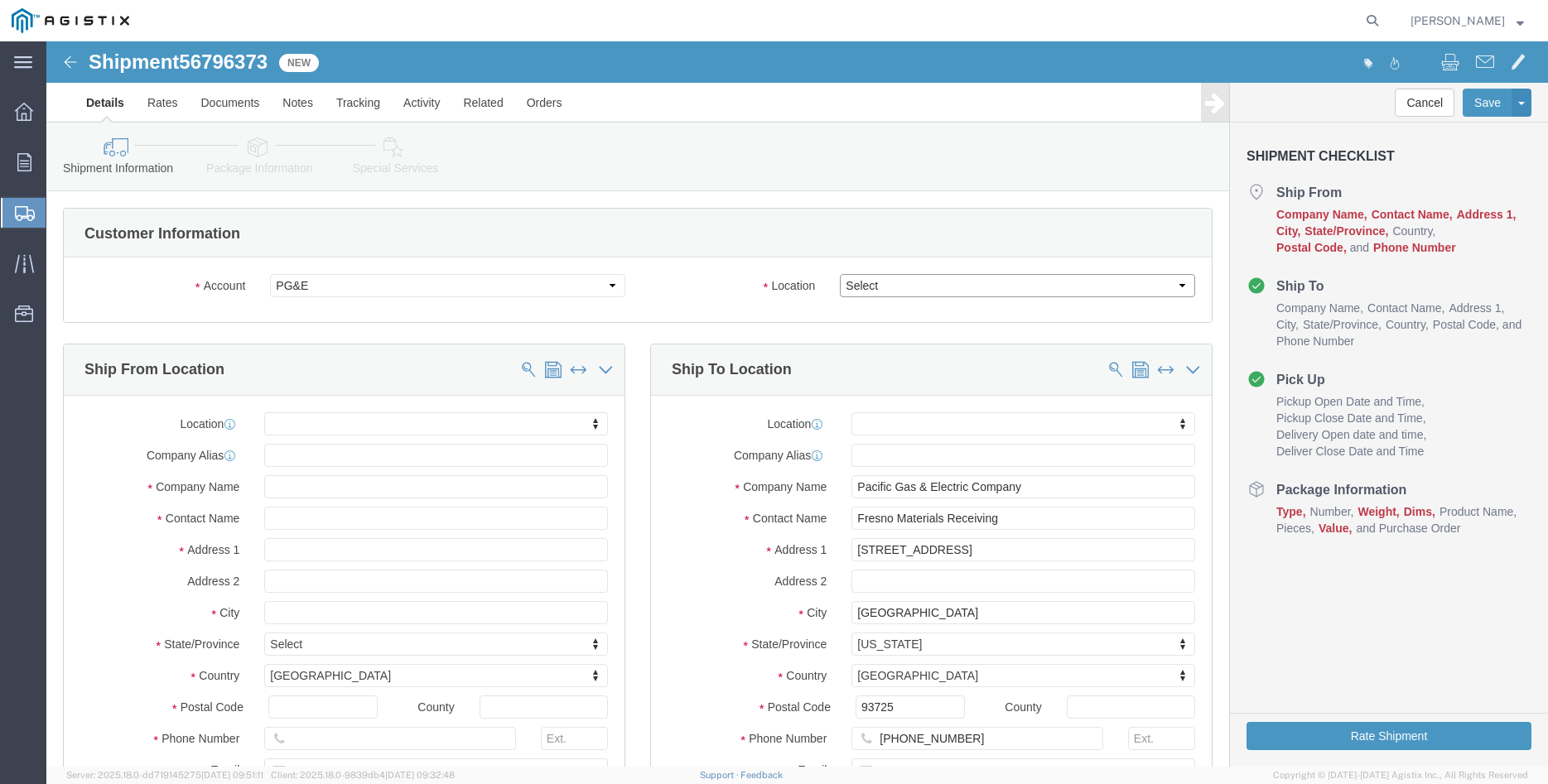
click select "Select All Others Fremont DC Fresno DC Wheatland DC"
select select "19745"
click option "Fresno DC"
click body "Shipment 56796373 New Details Rates Documents Notes Tracking Activity Related O…"
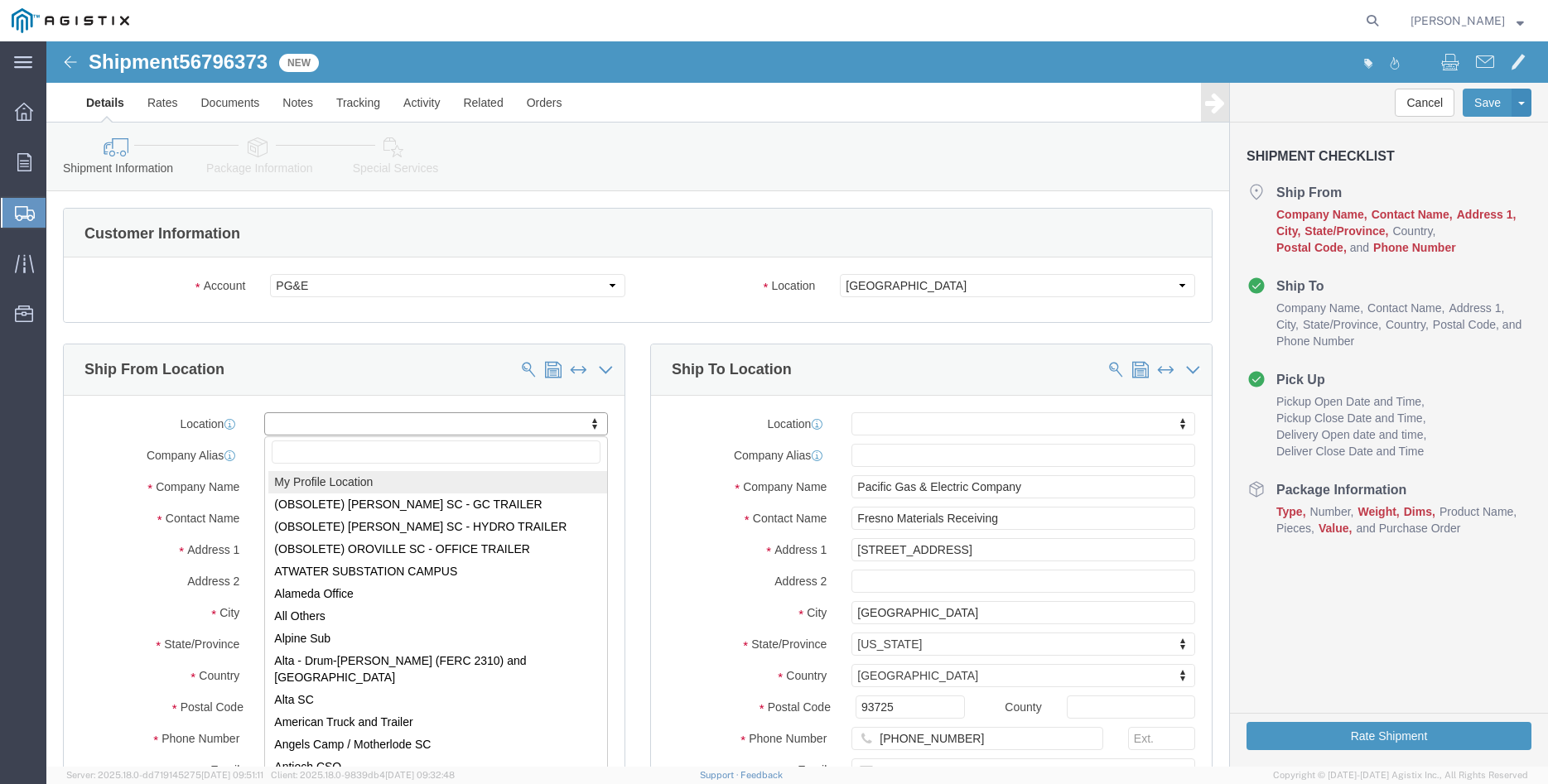
drag, startPoint x: 394, startPoint y: 441, endPoint x: 450, endPoint y: 481, distance: 68.8
select select "MYPROFILE"
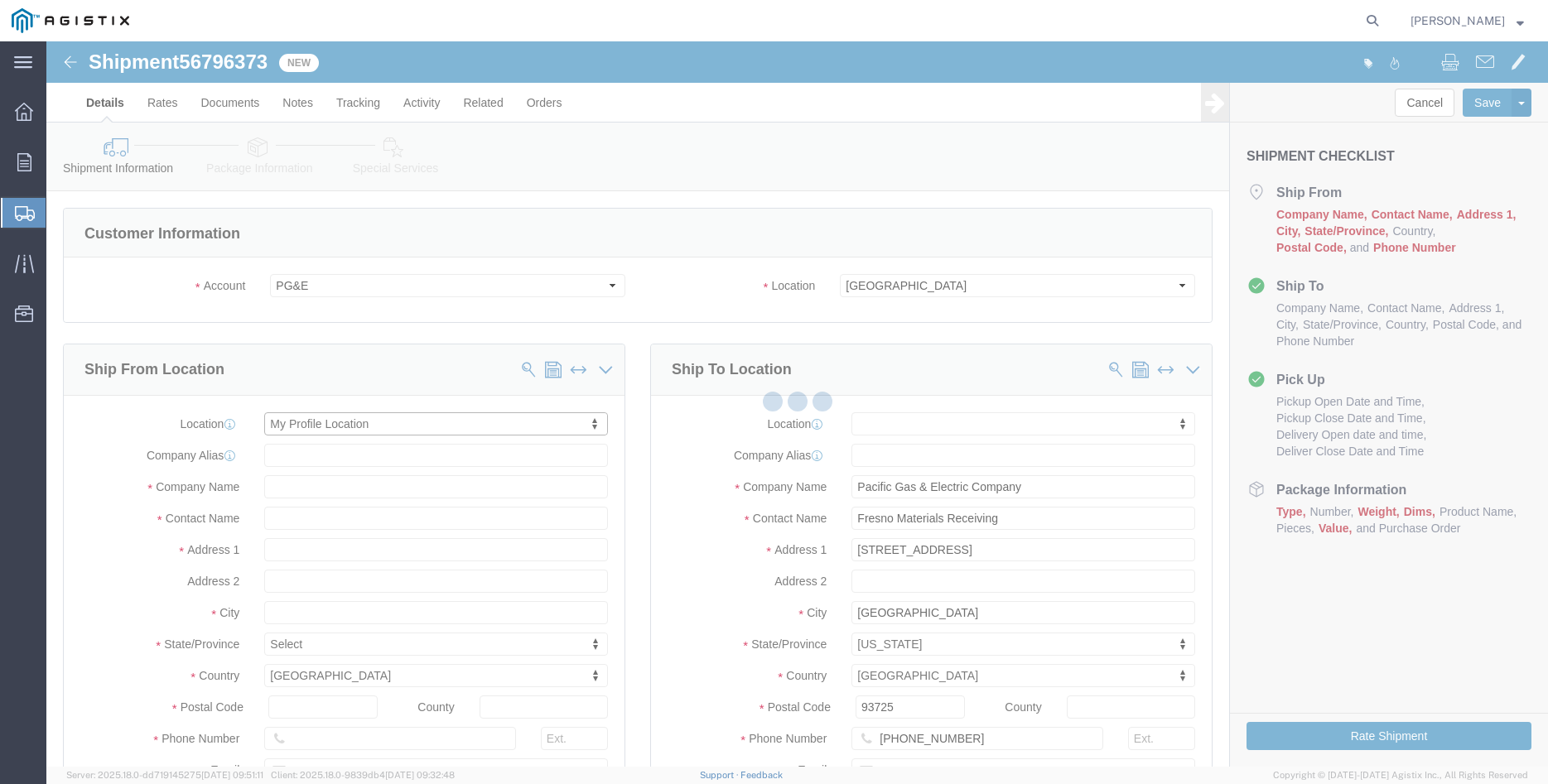
type input "305 GANDY DANCER DR"
type input "95377"
type input "209-832-7003"
type input "betty@madrugaironworks.com"
checkbox input "true"
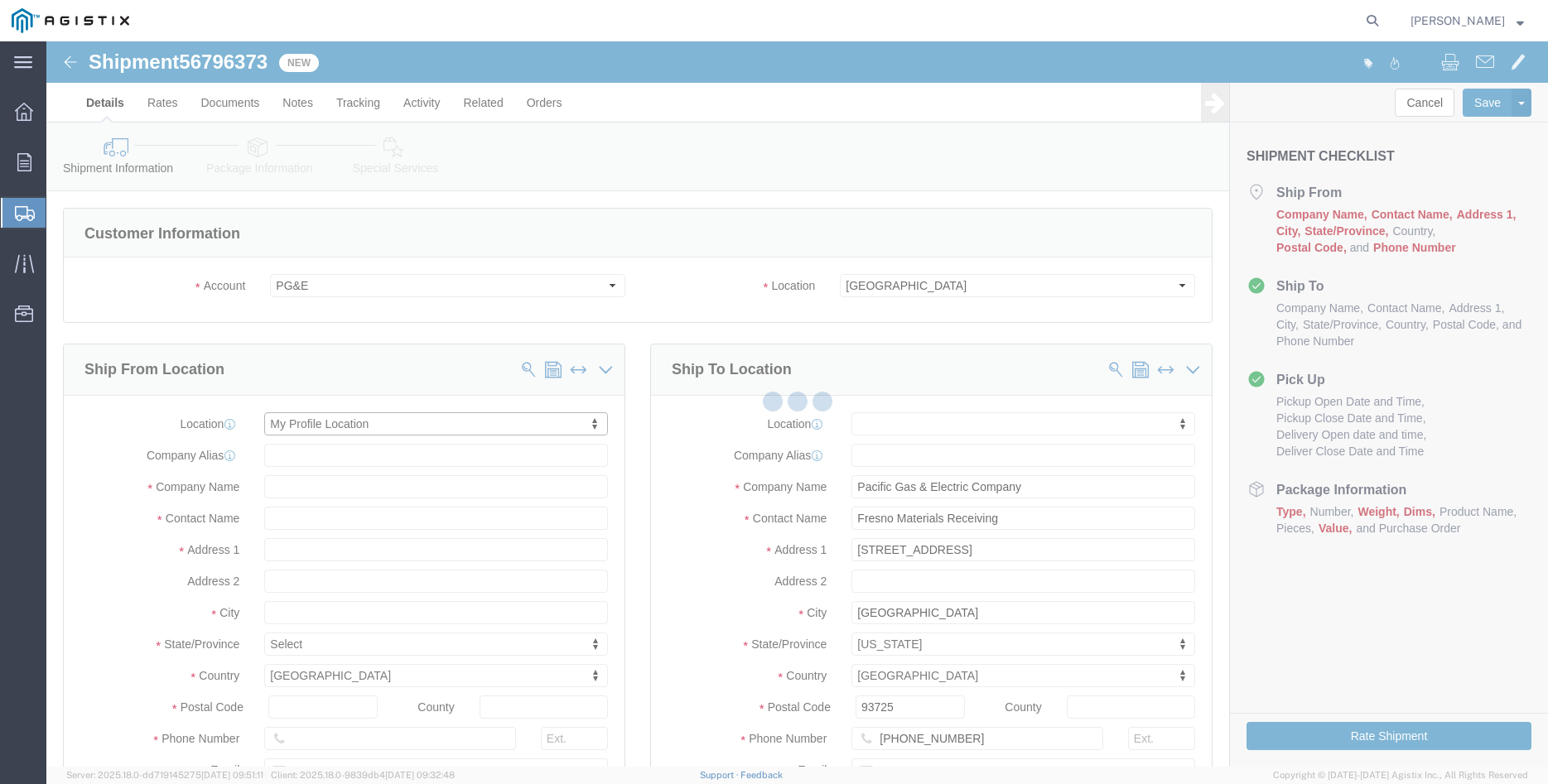
type input "Madruga Iron Works Inc"
type input "[PERSON_NAME]"
type input "TRACY"
select select "CA"
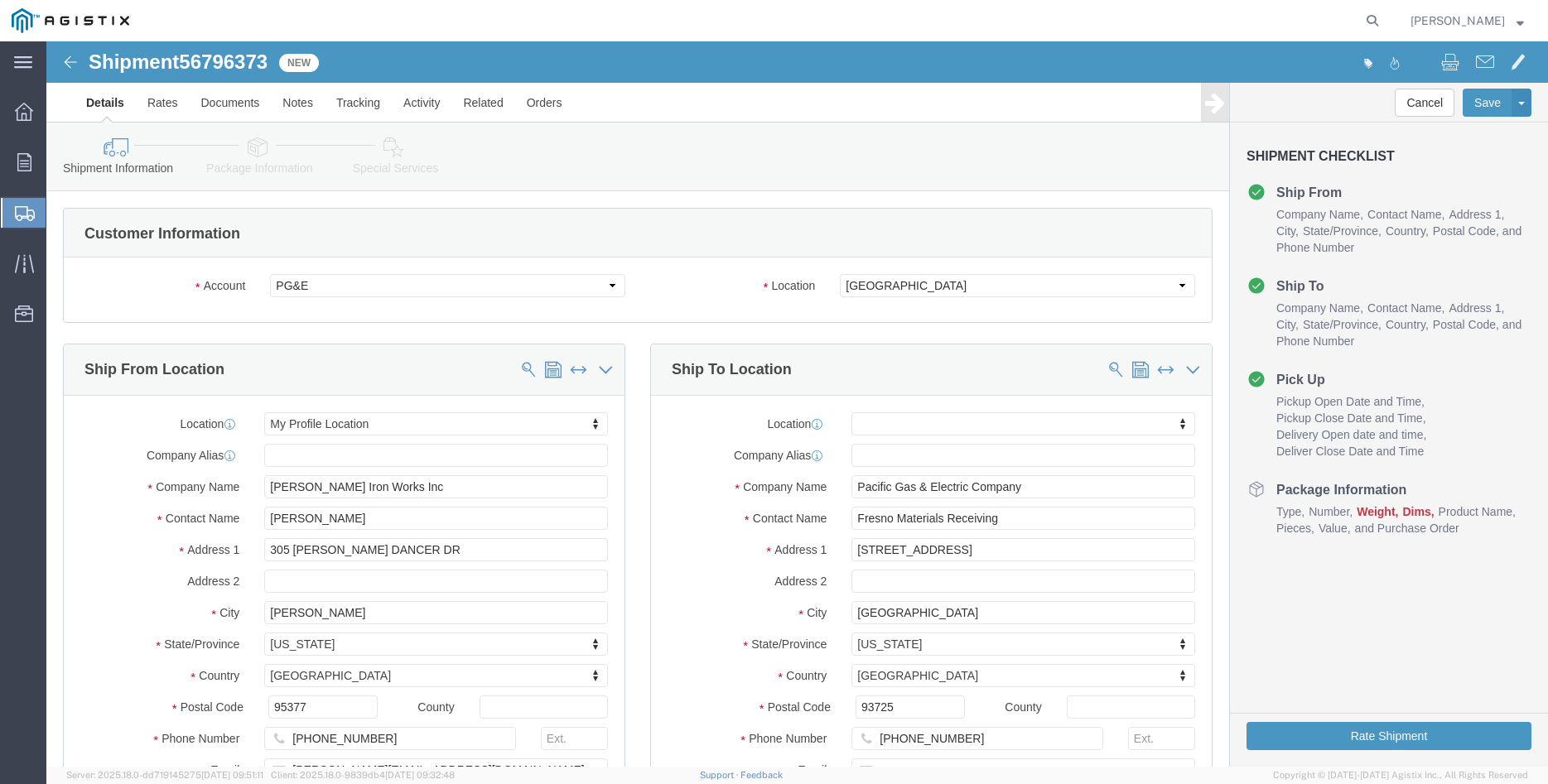
click div "Ship From Location Location My Profile Location My Profile Location (OBSOLETE) …"
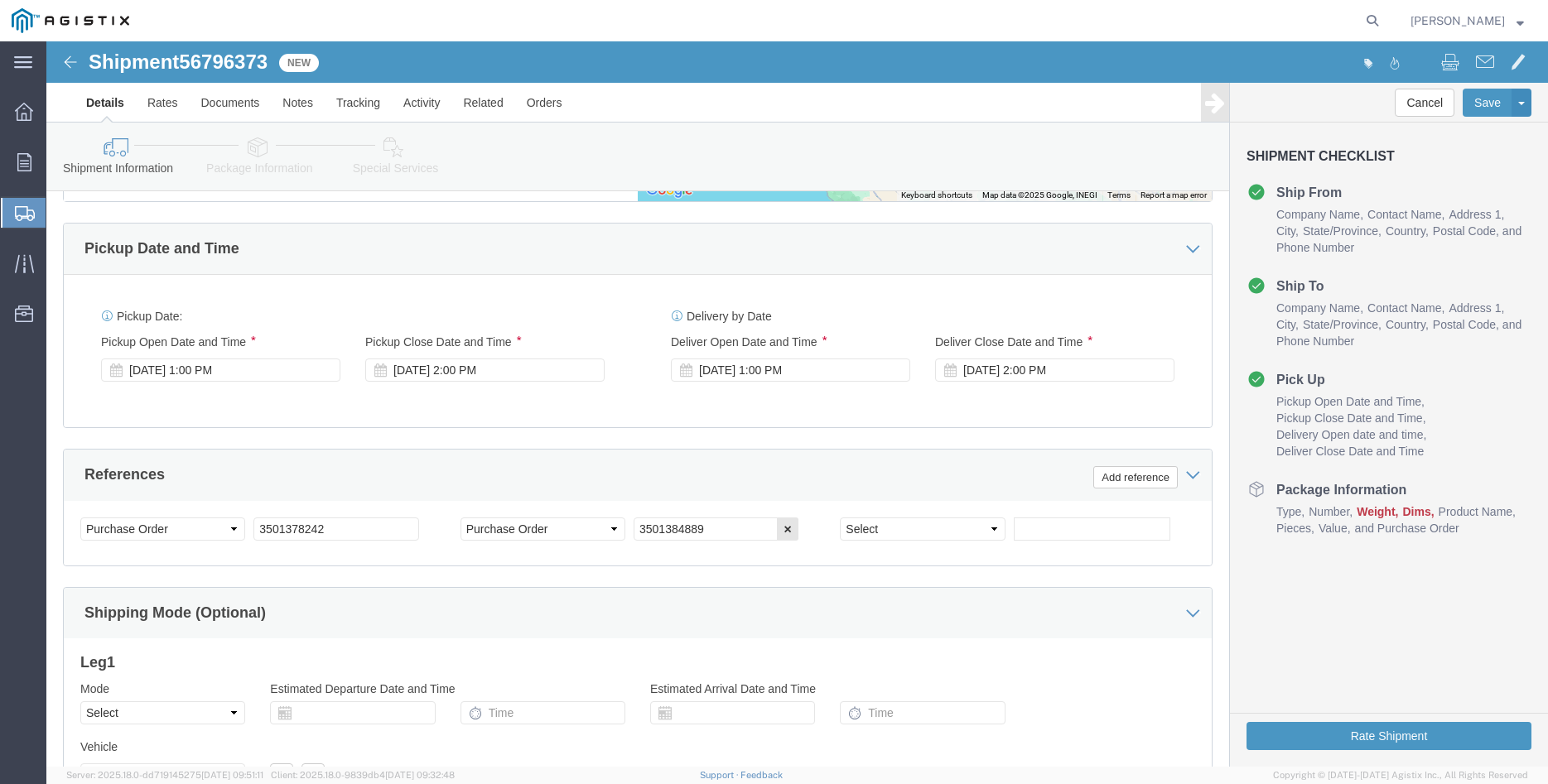
scroll to position [1014, 0]
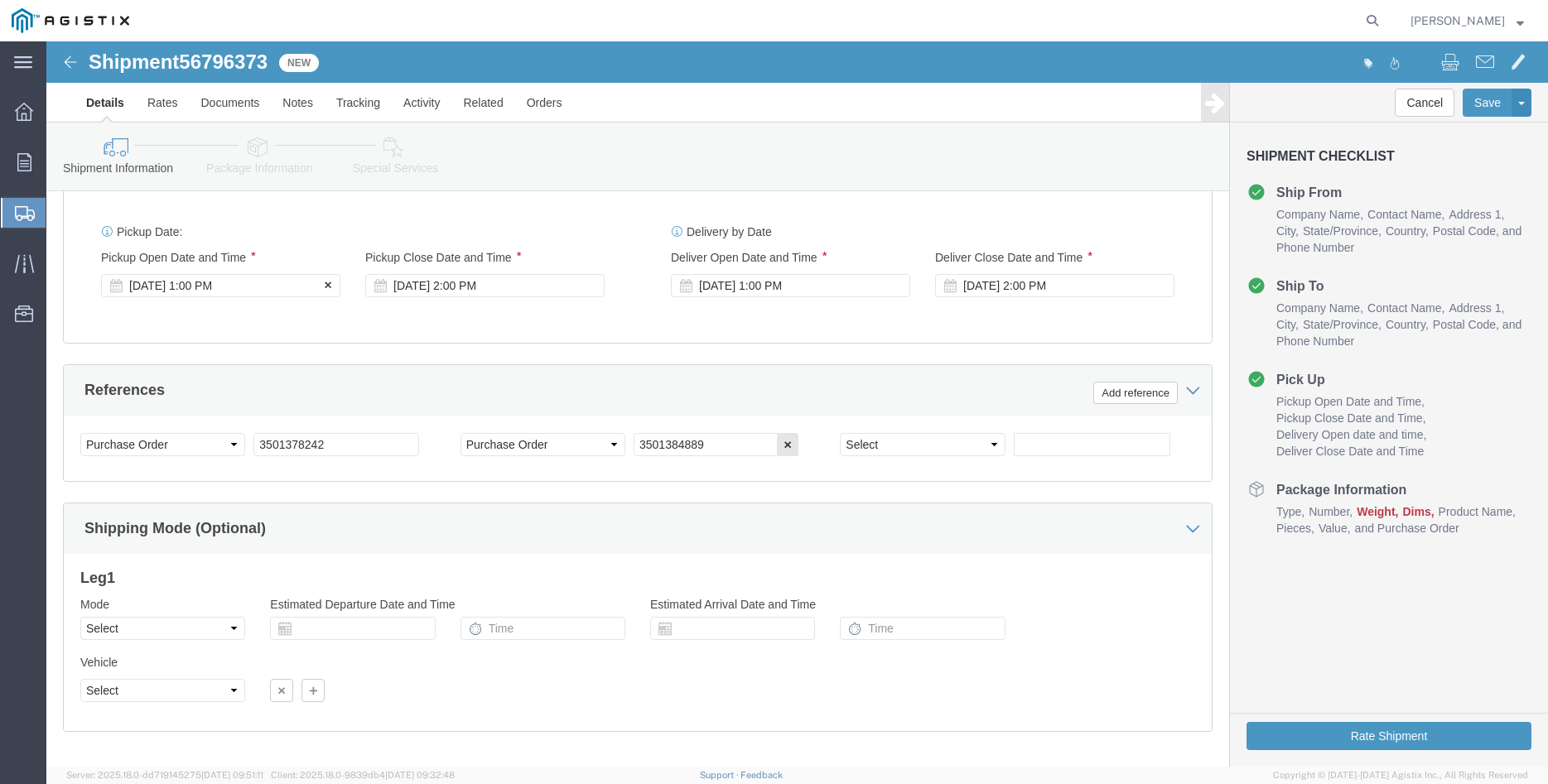
click div "Sep 11 2025 1:00 PM"
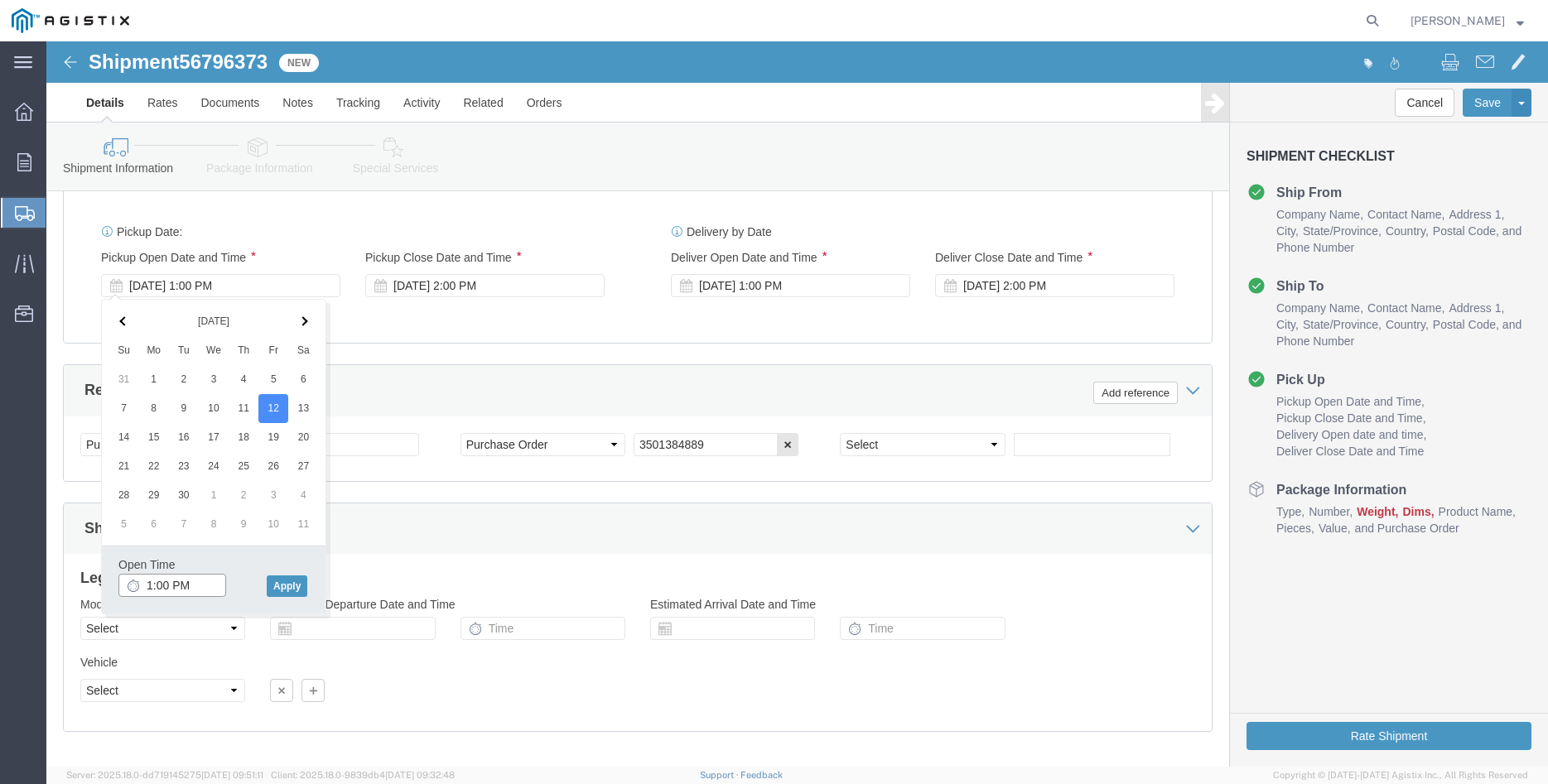
click input "1:00 PM"
type input "8:00 AM"
click button "Apply"
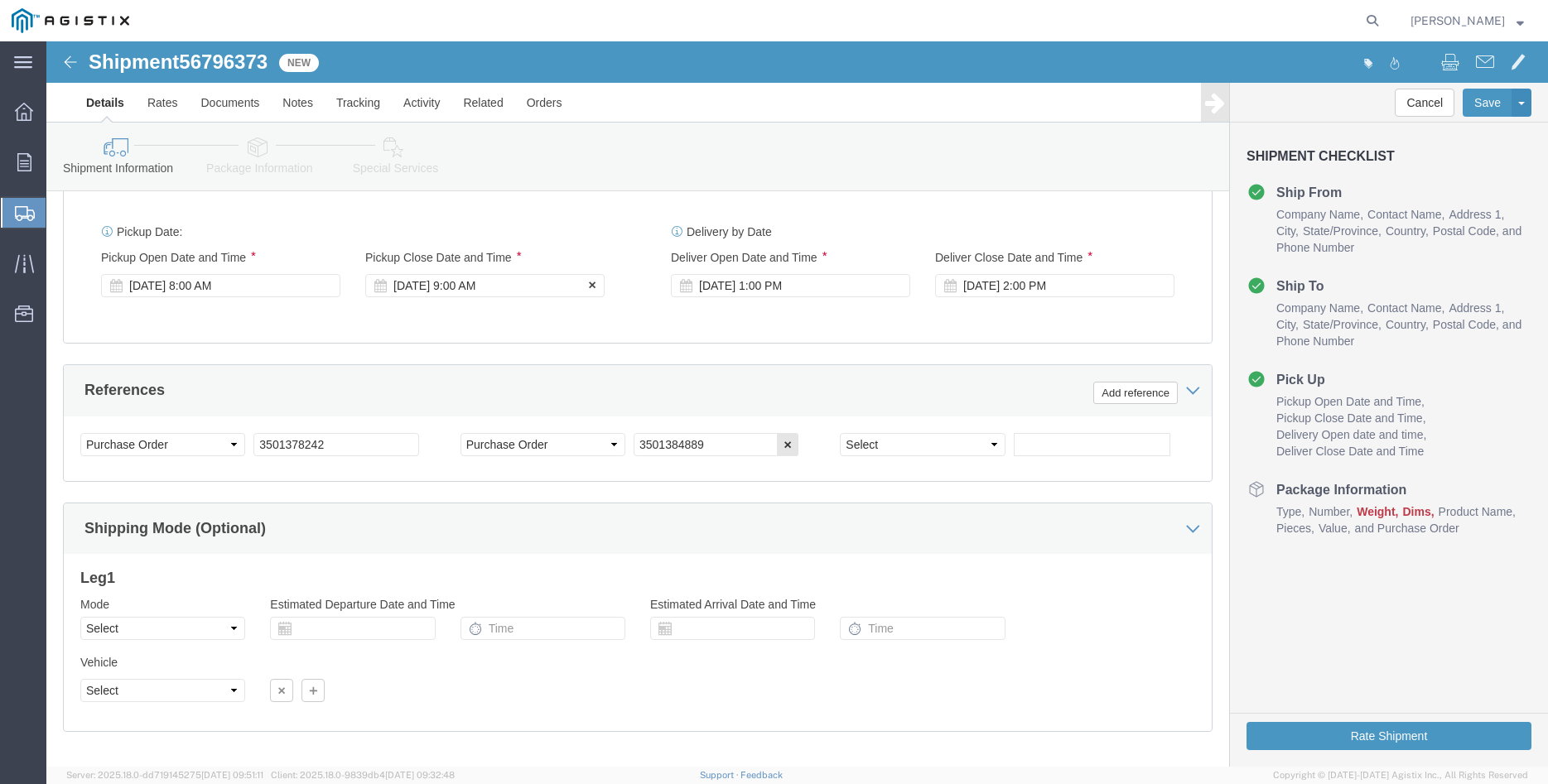
click div "Sep 12 2025 9:00 AM"
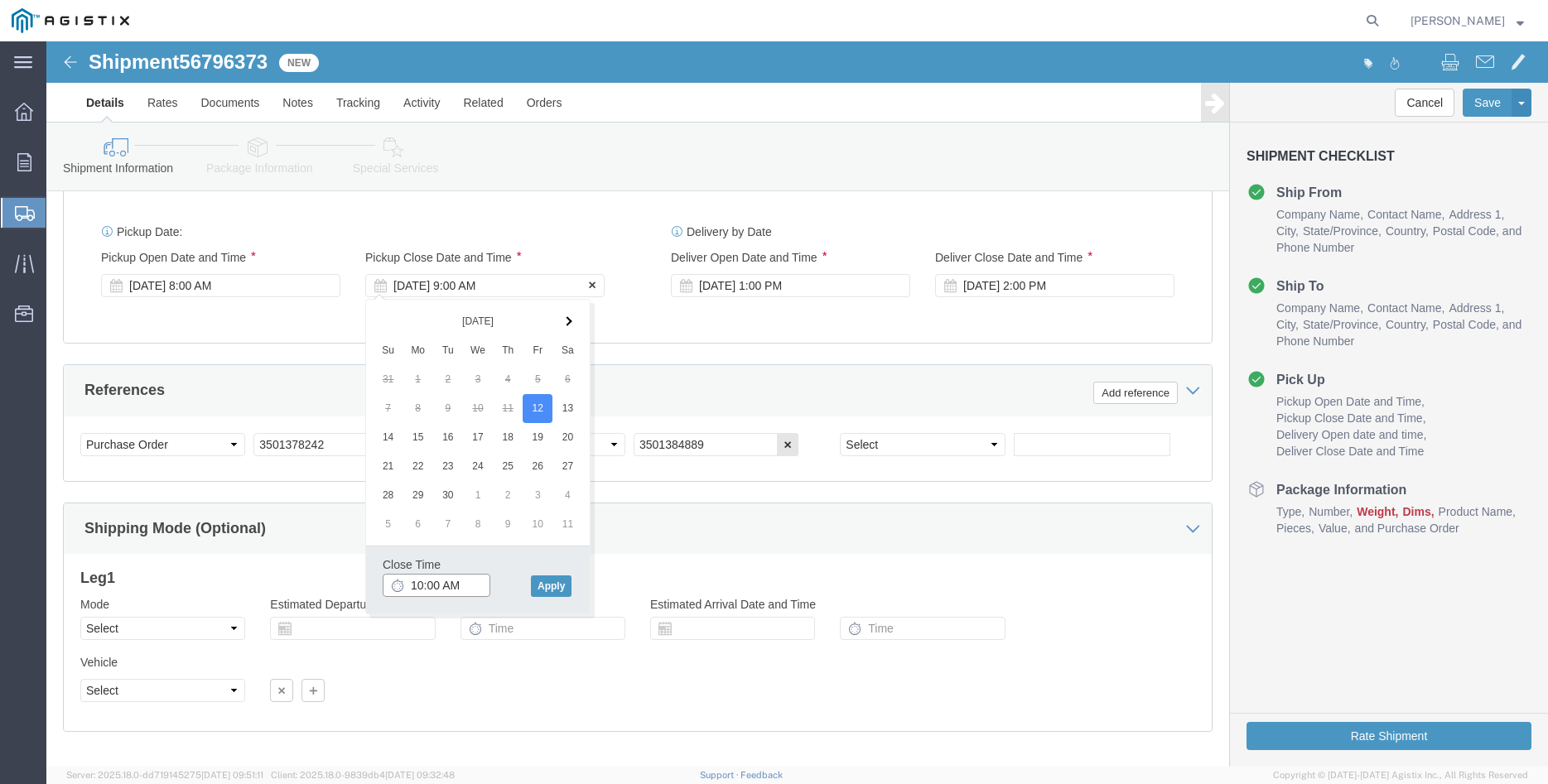
type input "10:00 AM"
click button "Apply"
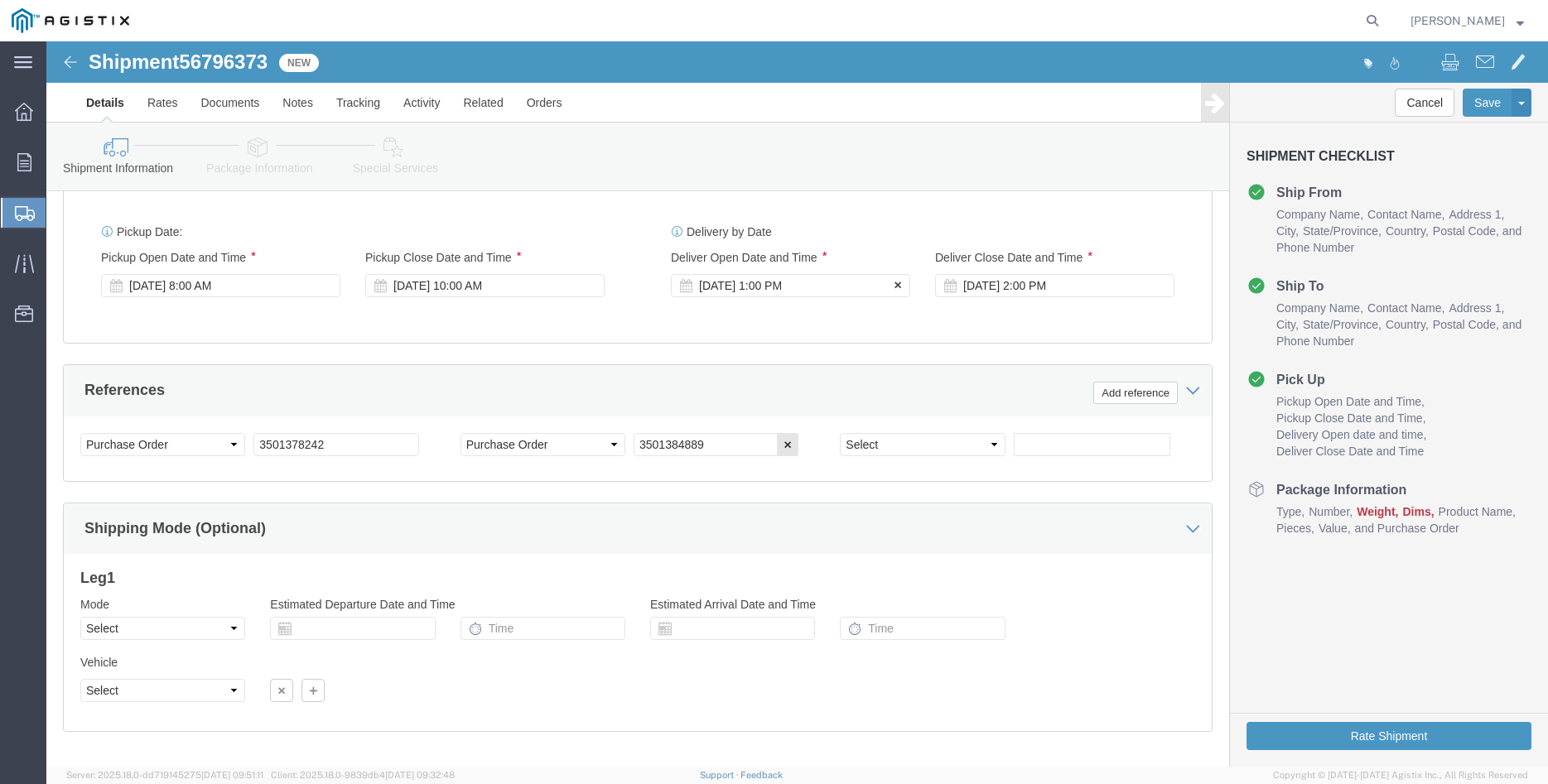
click div "Oct 06 2025 1:00 PM"
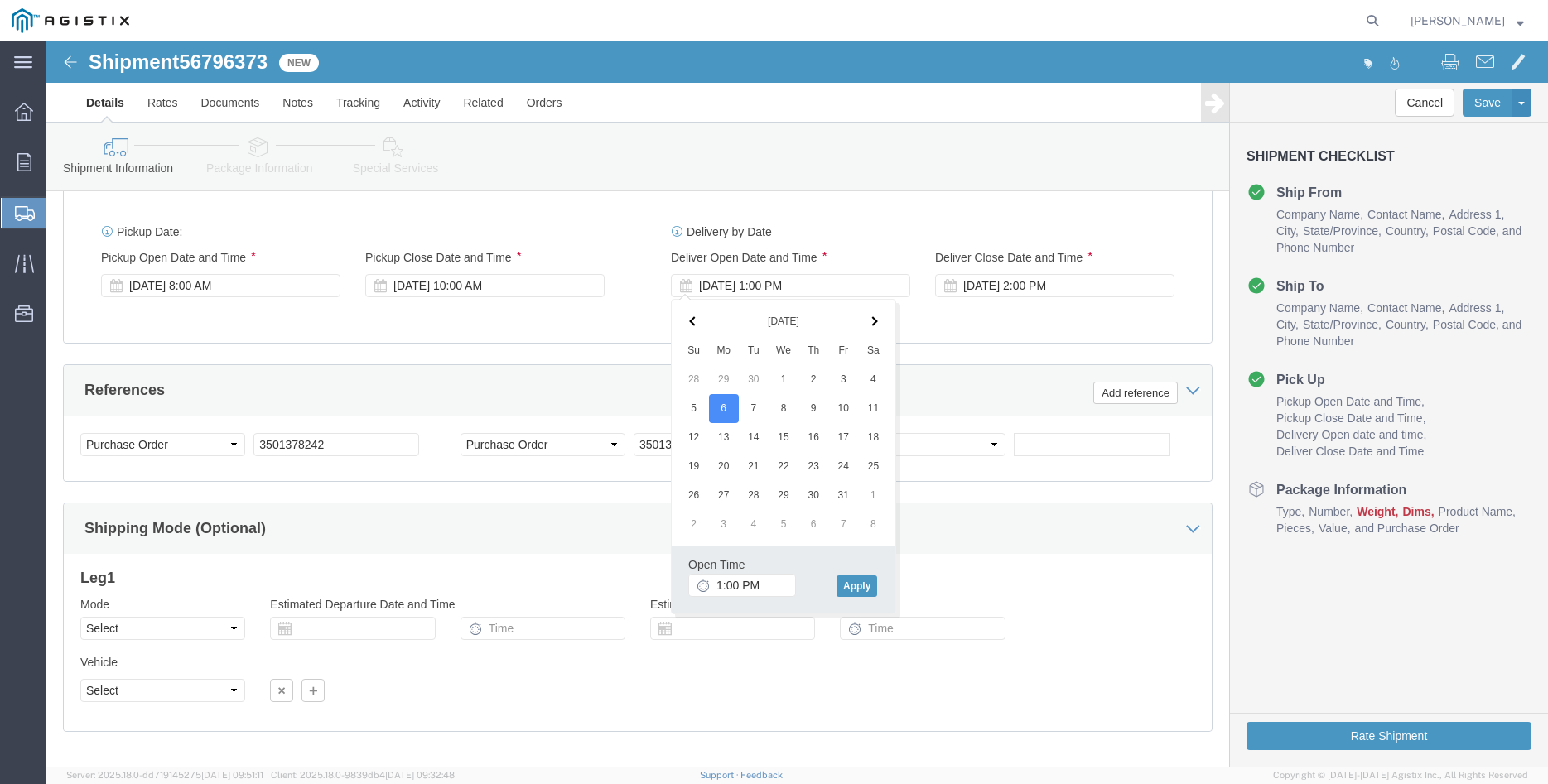
click th
click input "1:00 PM"
type input "11:00 AM"
click button "Apply"
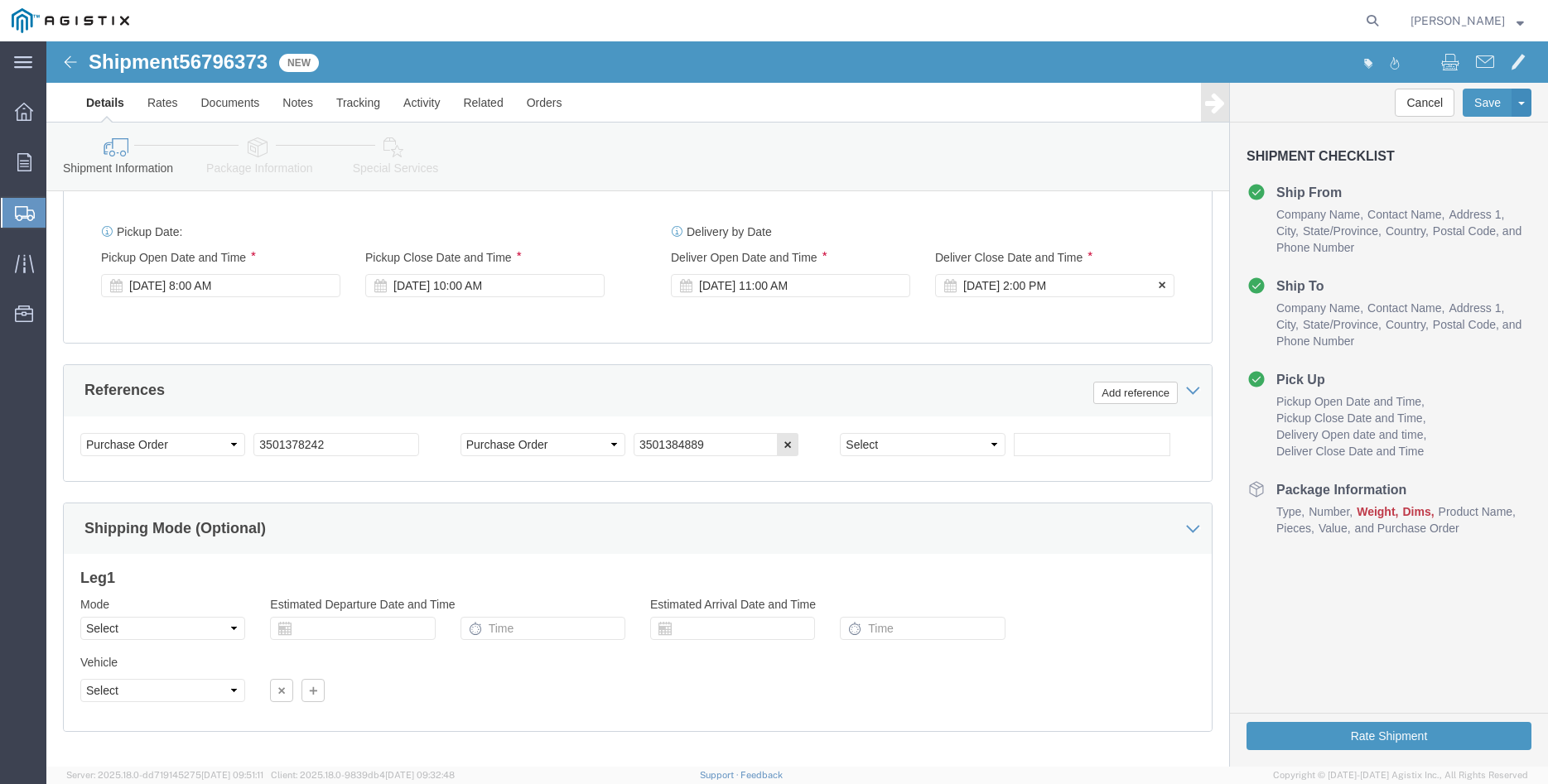
click div "Oct 06 2025 2:00 PM"
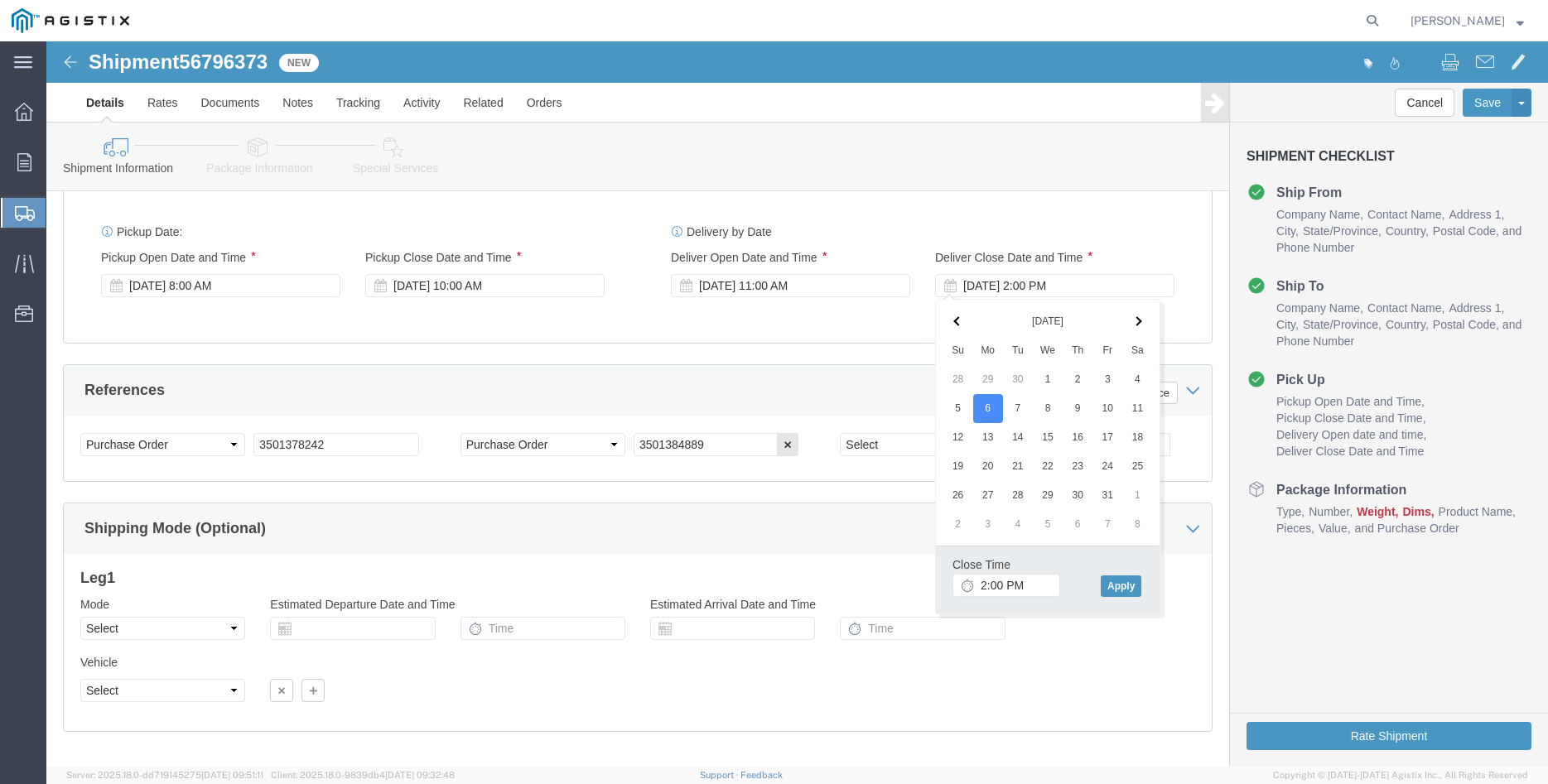
click th
click input "2:00 PM"
type input "3:00 PM"
click button "Apply"
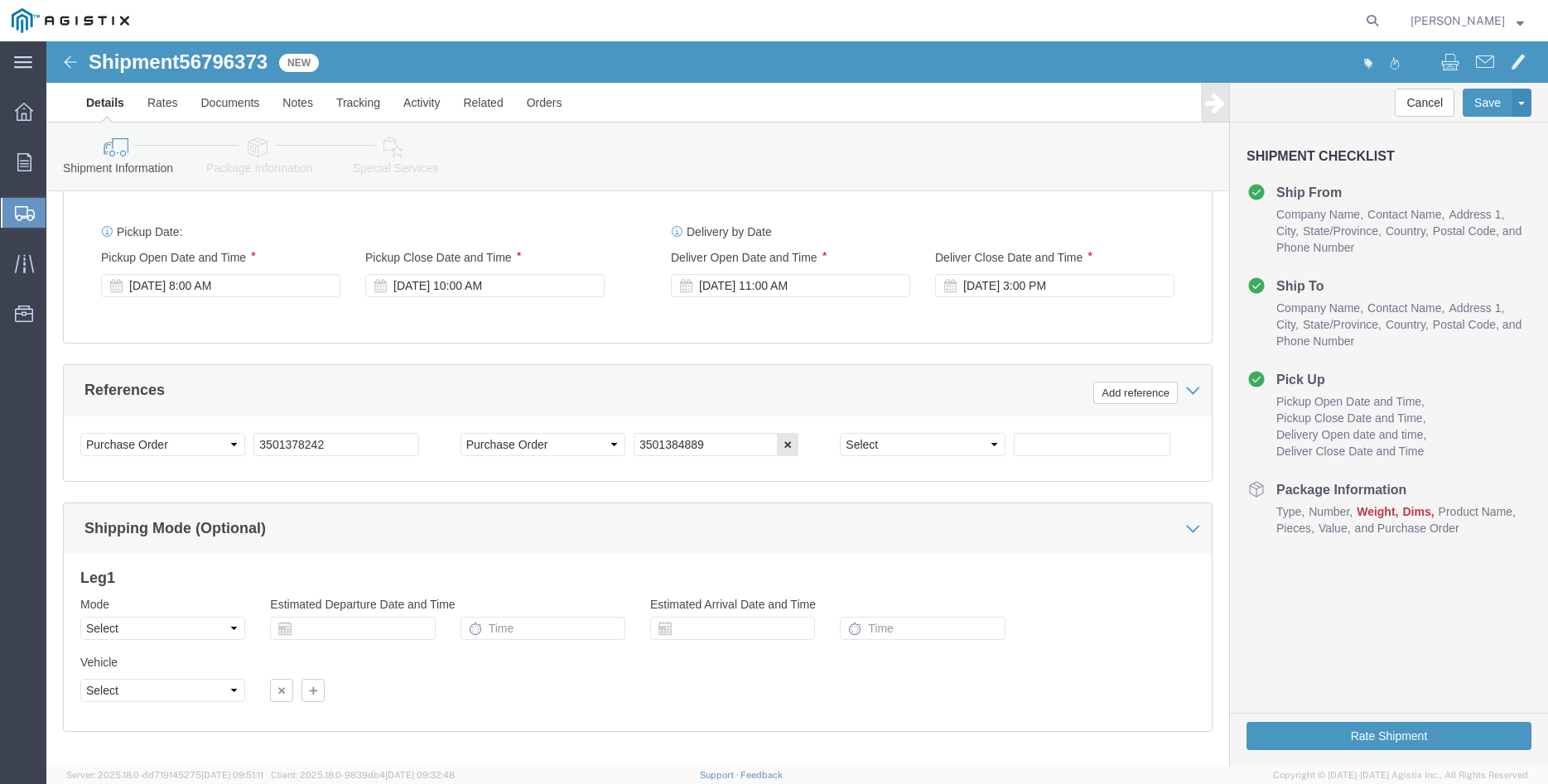
click div "Please fix the following errors Customer Information Account Select Madruga Iro…"
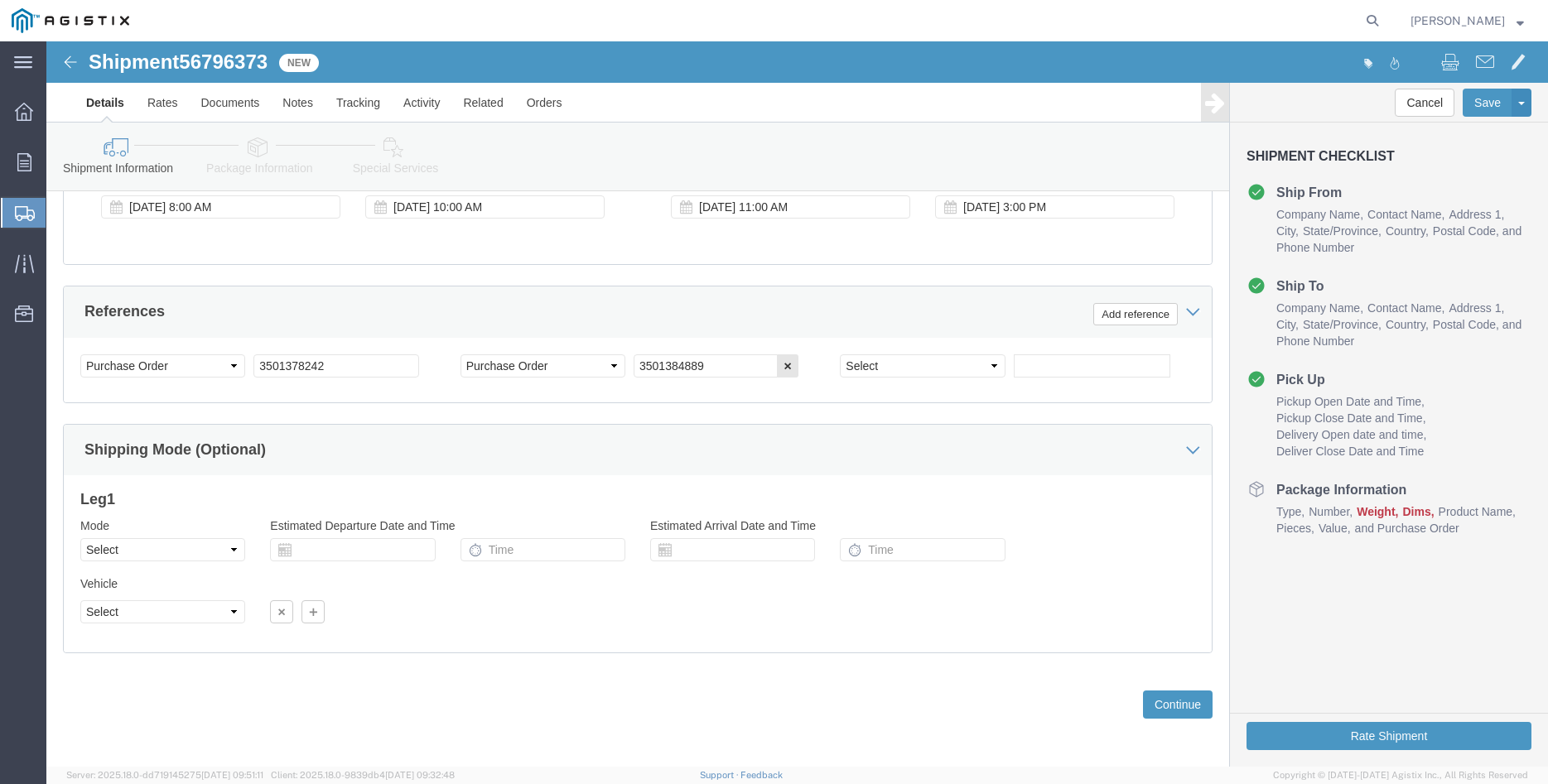
scroll to position [1094, 0]
click select "Select Air Less than Truckload Multi-Leg Ocean Freight Rail Small Parcel Truckl…"
select select "TL"
click option "Truckload"
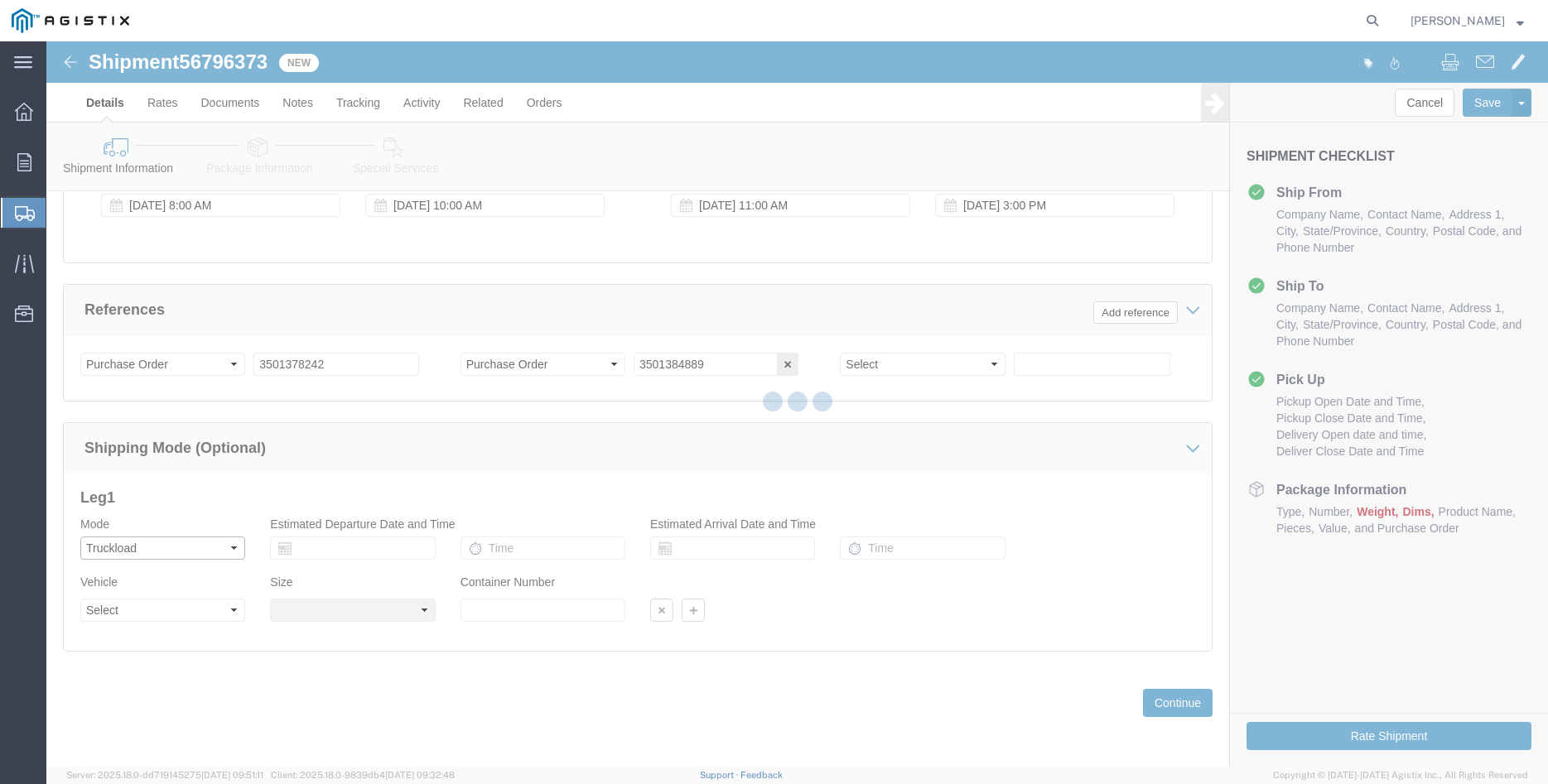
select select
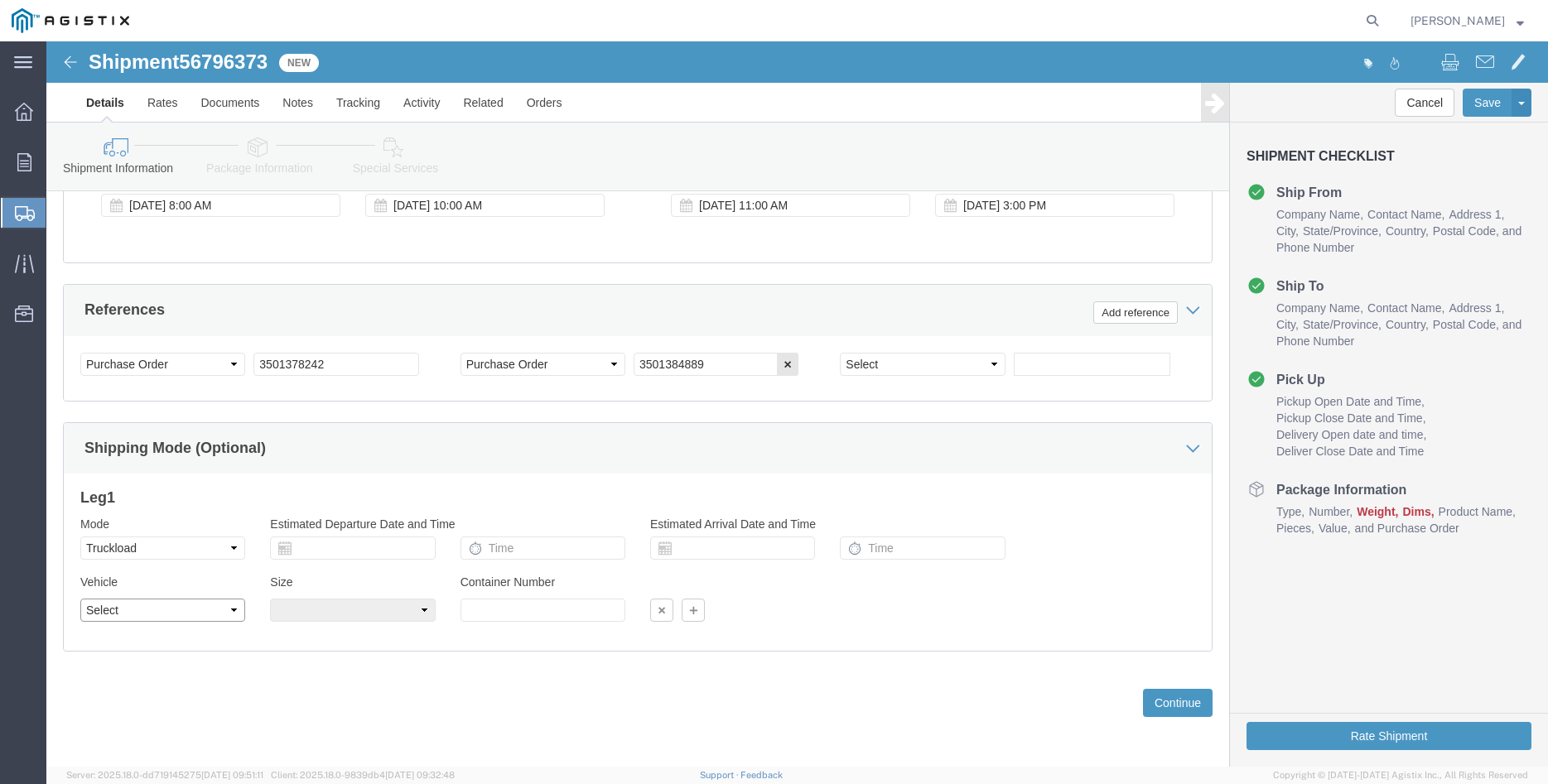
click select "Select 1-Ton (PSS) 10 Wheel 10 Yard Dump Truck 20 Yard Dump Truck Bobtail Botto…"
select select "FLBD"
click option "Flat Bed"
click select "Select 35 Feet 20 Feet 28 Feet 53 Feet 40 Feet 48 Feet"
select select "40FT"
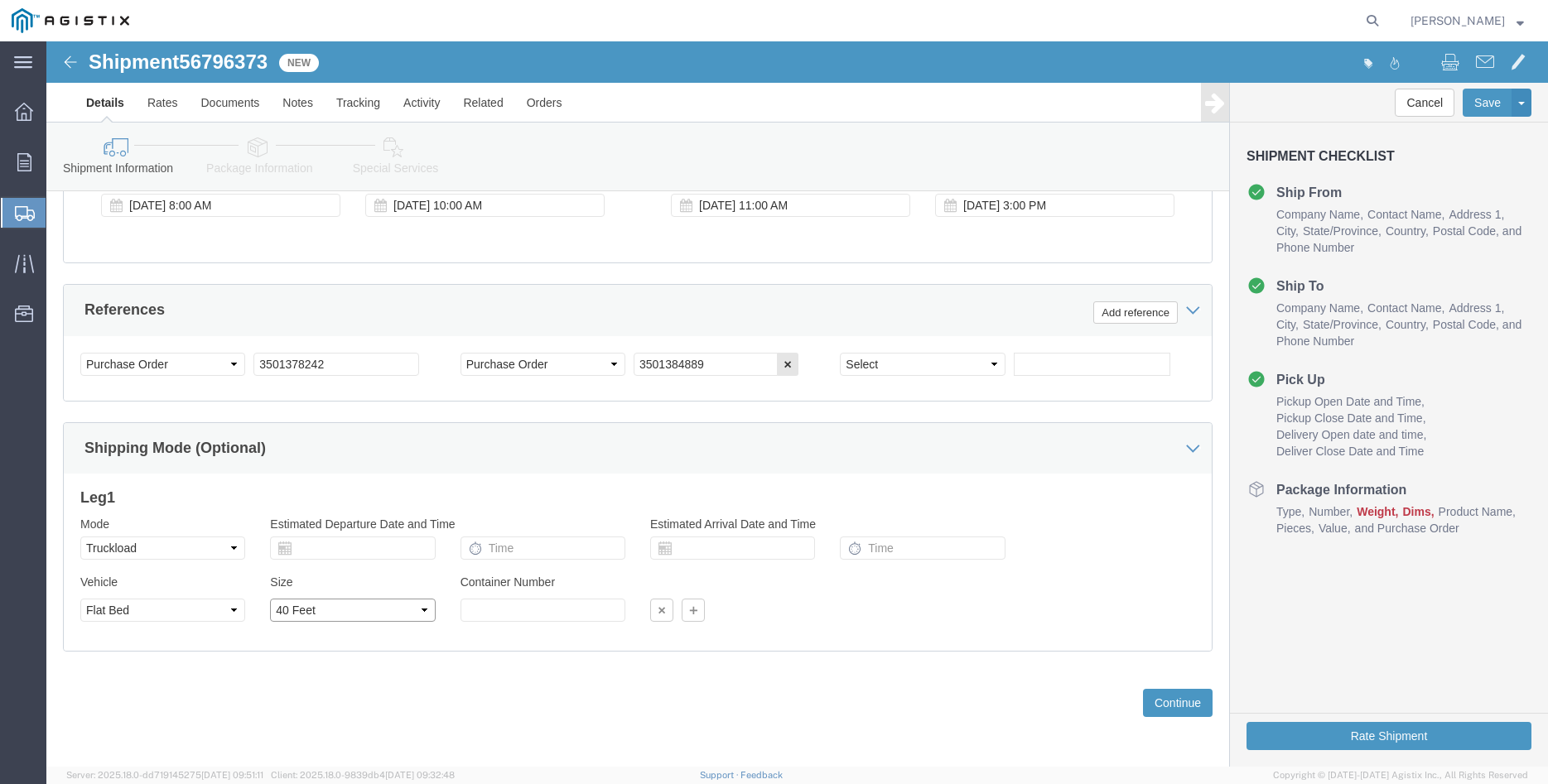
click option "40 Feet"
click div "Please fix the following errors Customer Information Account Select Madruga Iro…"
click button "Continue"
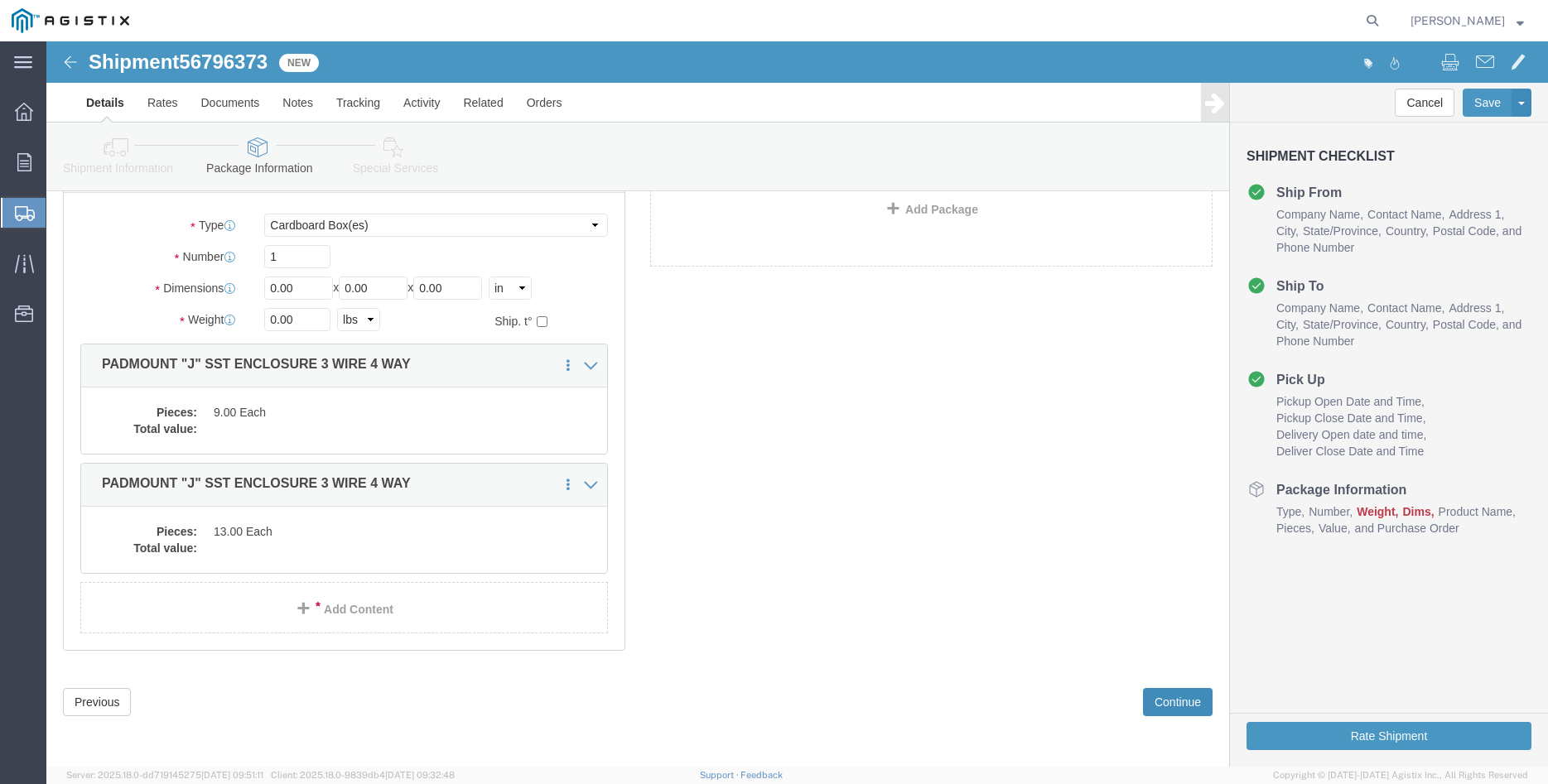
scroll to position [10, 0]
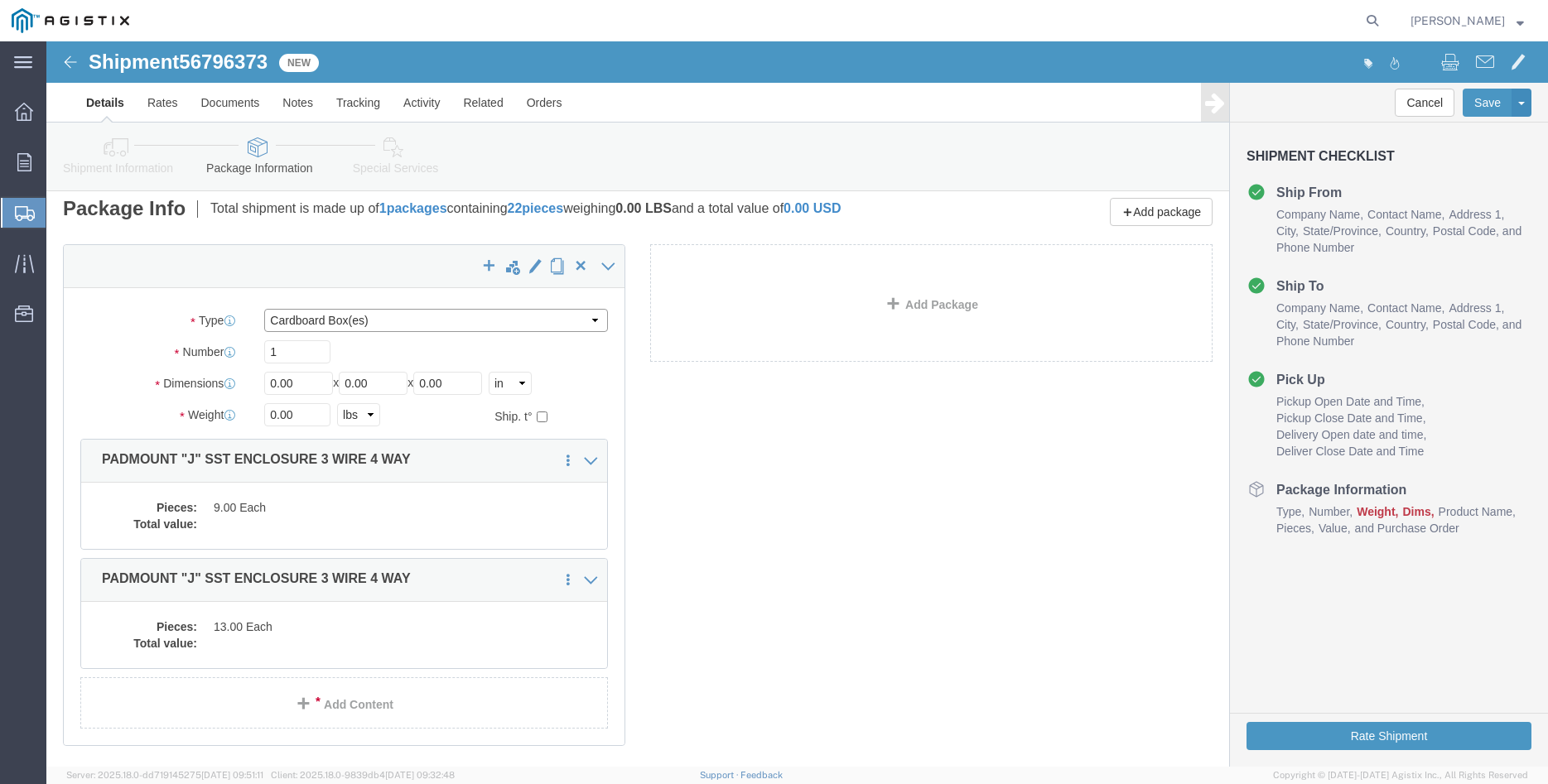
click select "Select Bulk Bundle(s) Cardboard Box(es) Carton(s) Crate(s) Drum(s) (Fiberboard)…"
select select "PONS"
click option "Pallet(s) Oversized (Not Stackable)"
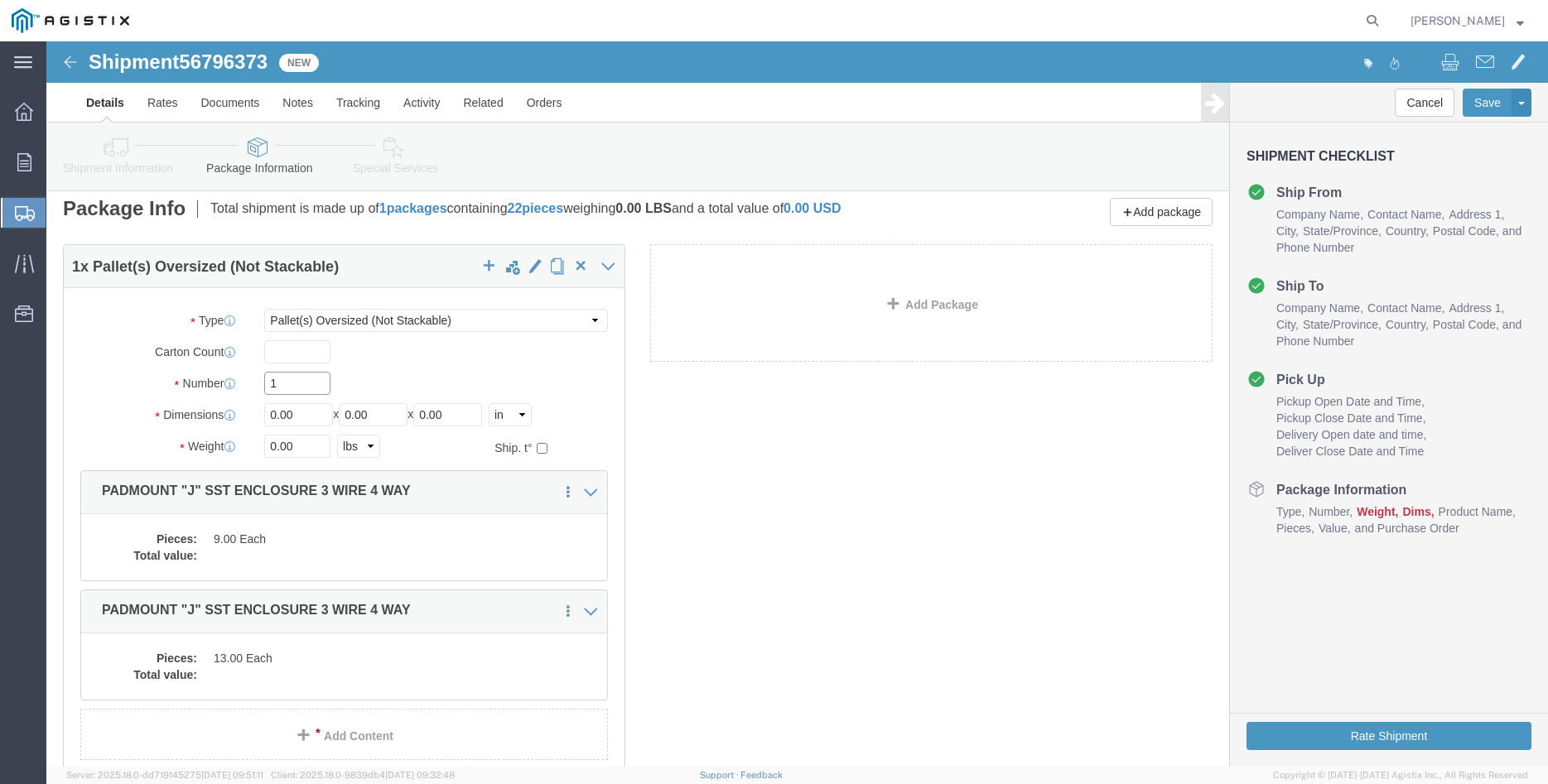
click input "1"
type input "22"
type input "28"
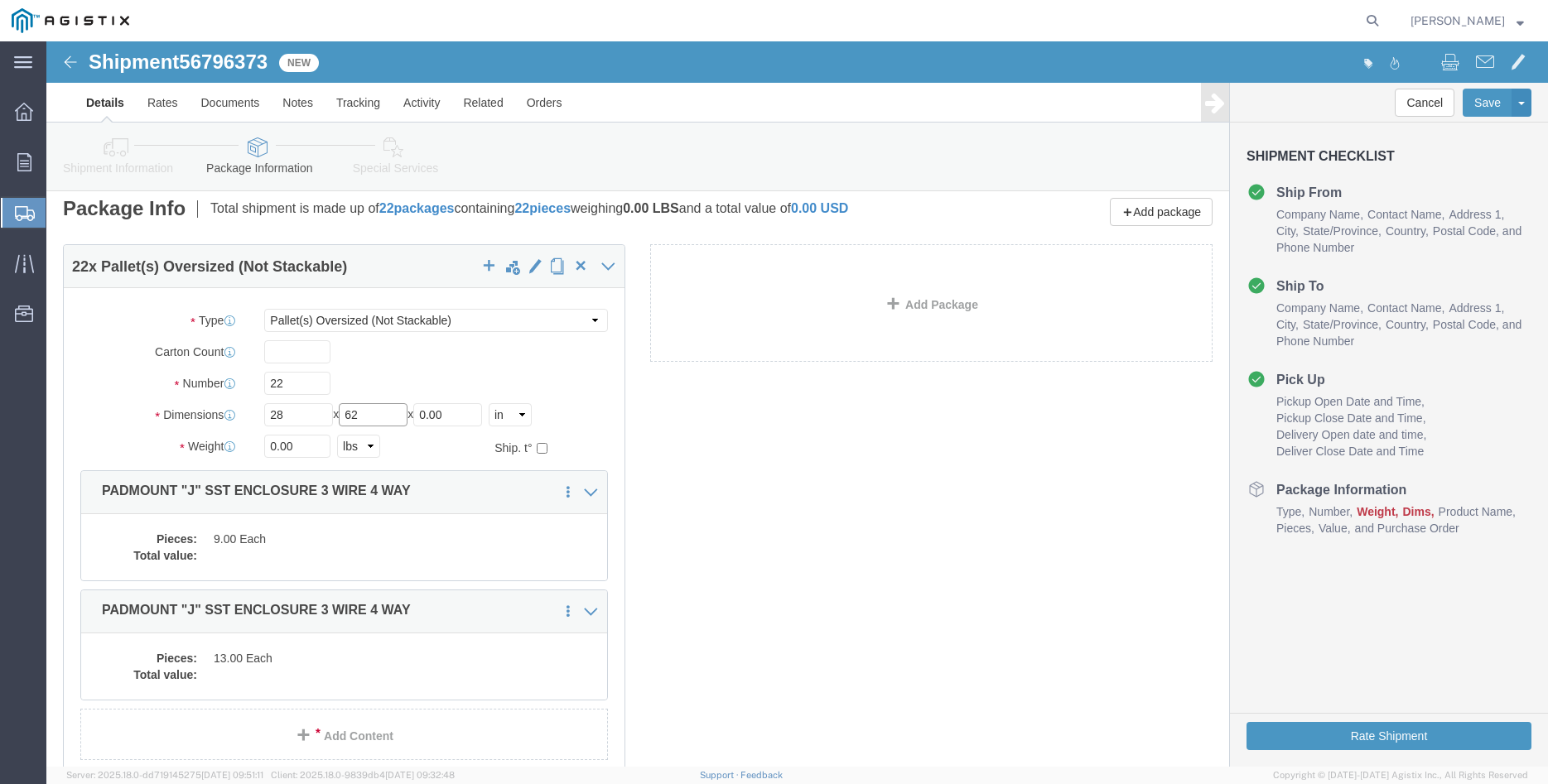
type input "62"
type input "15600"
click label "Dimensions"
click dd
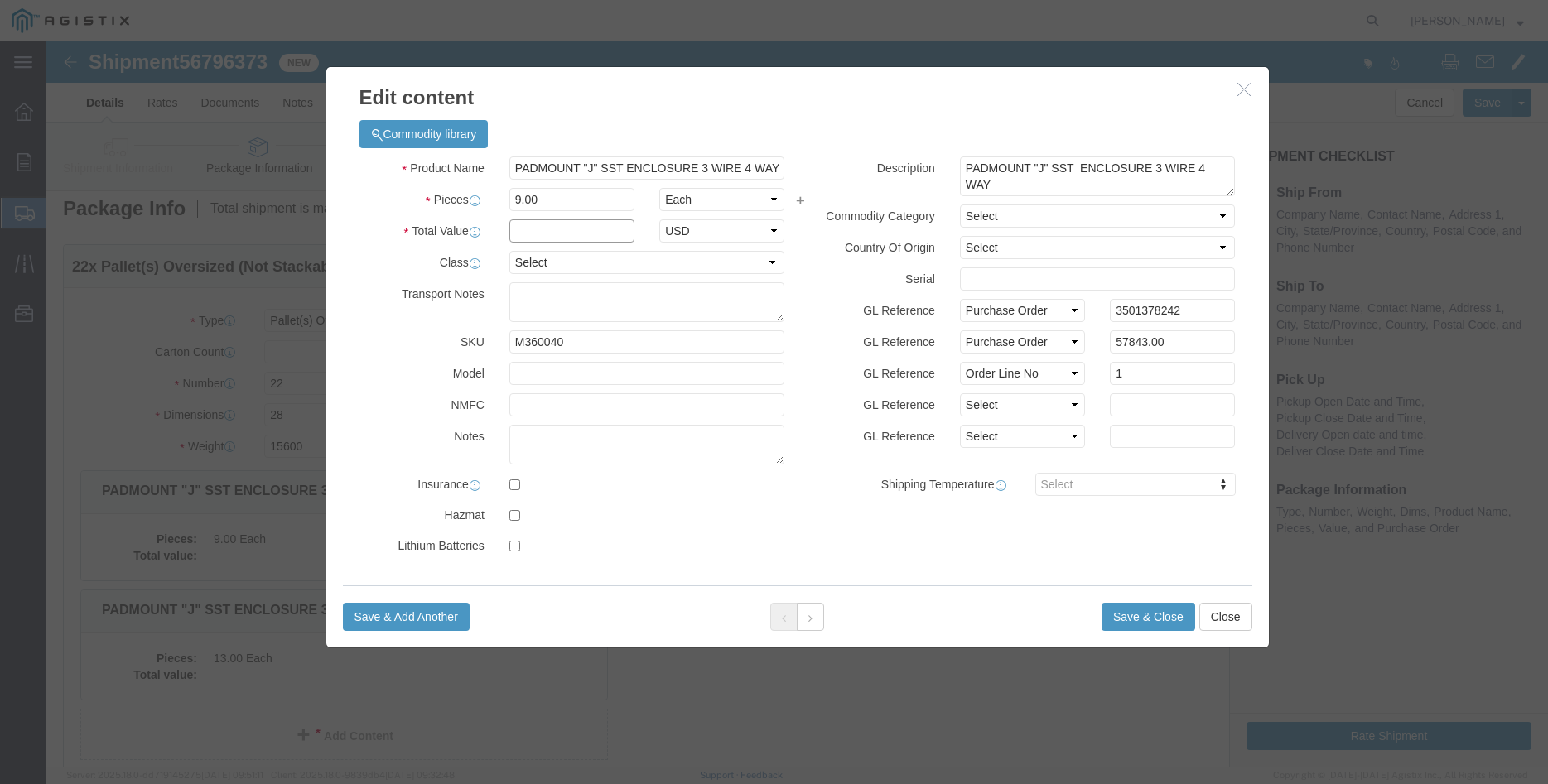
click input "text"
type input "57843.00"
click select "Select 50 55 60 65 70 85 92.5 100 125 175 250 300 400"
select select "100"
click option "100"
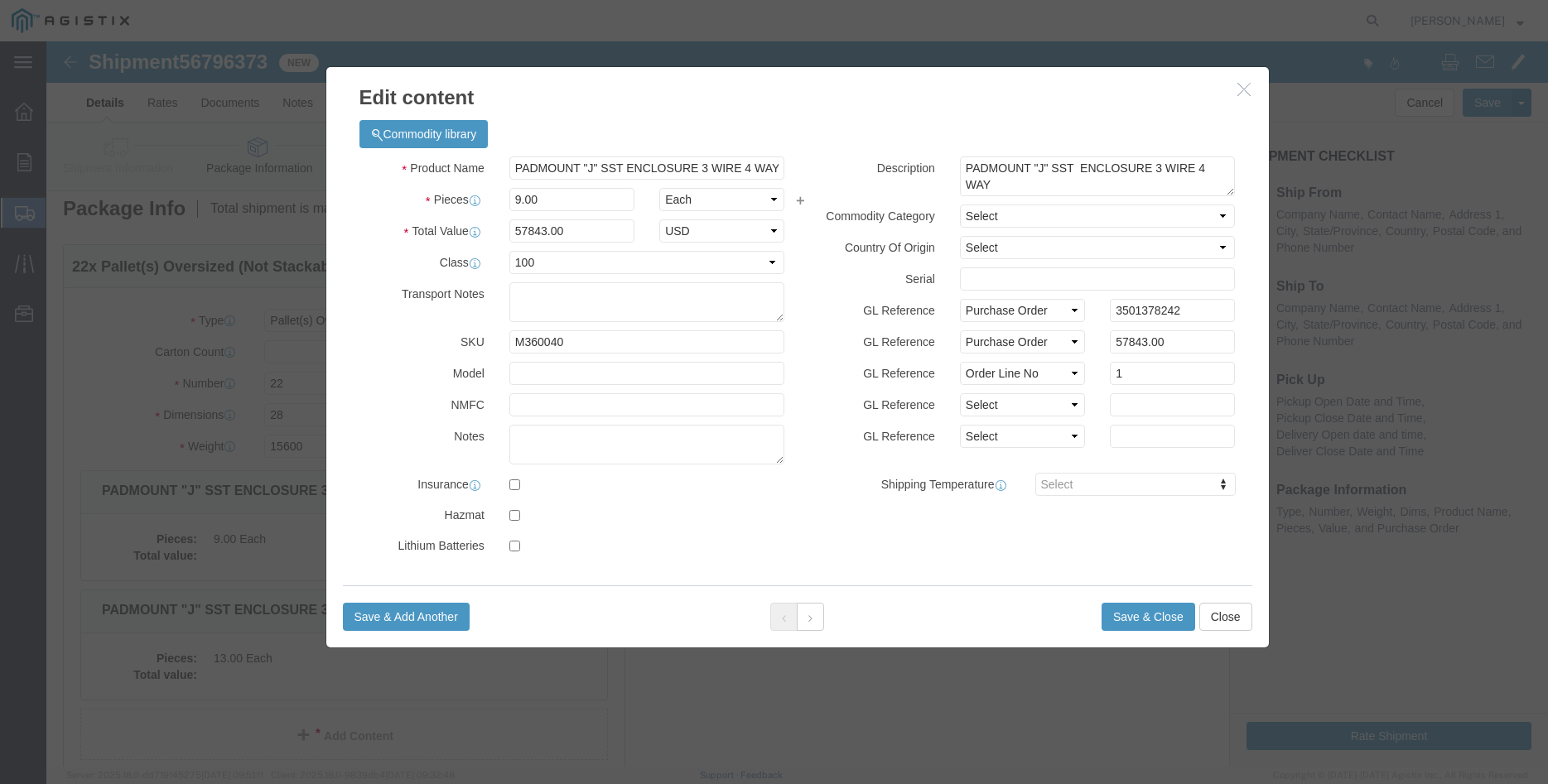
click label "GL Reference"
click button "Save & Close"
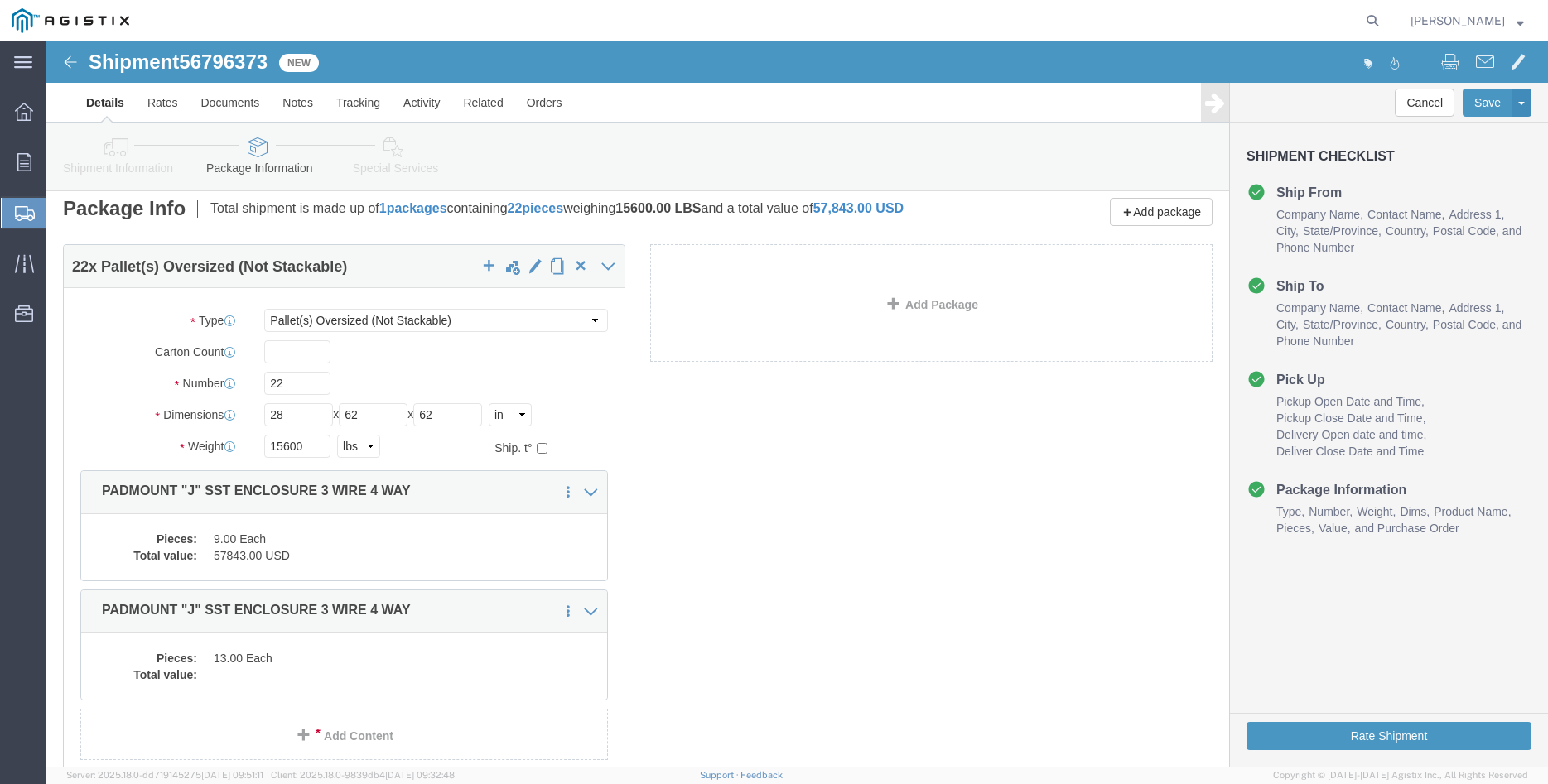
scroll to position [148, 0]
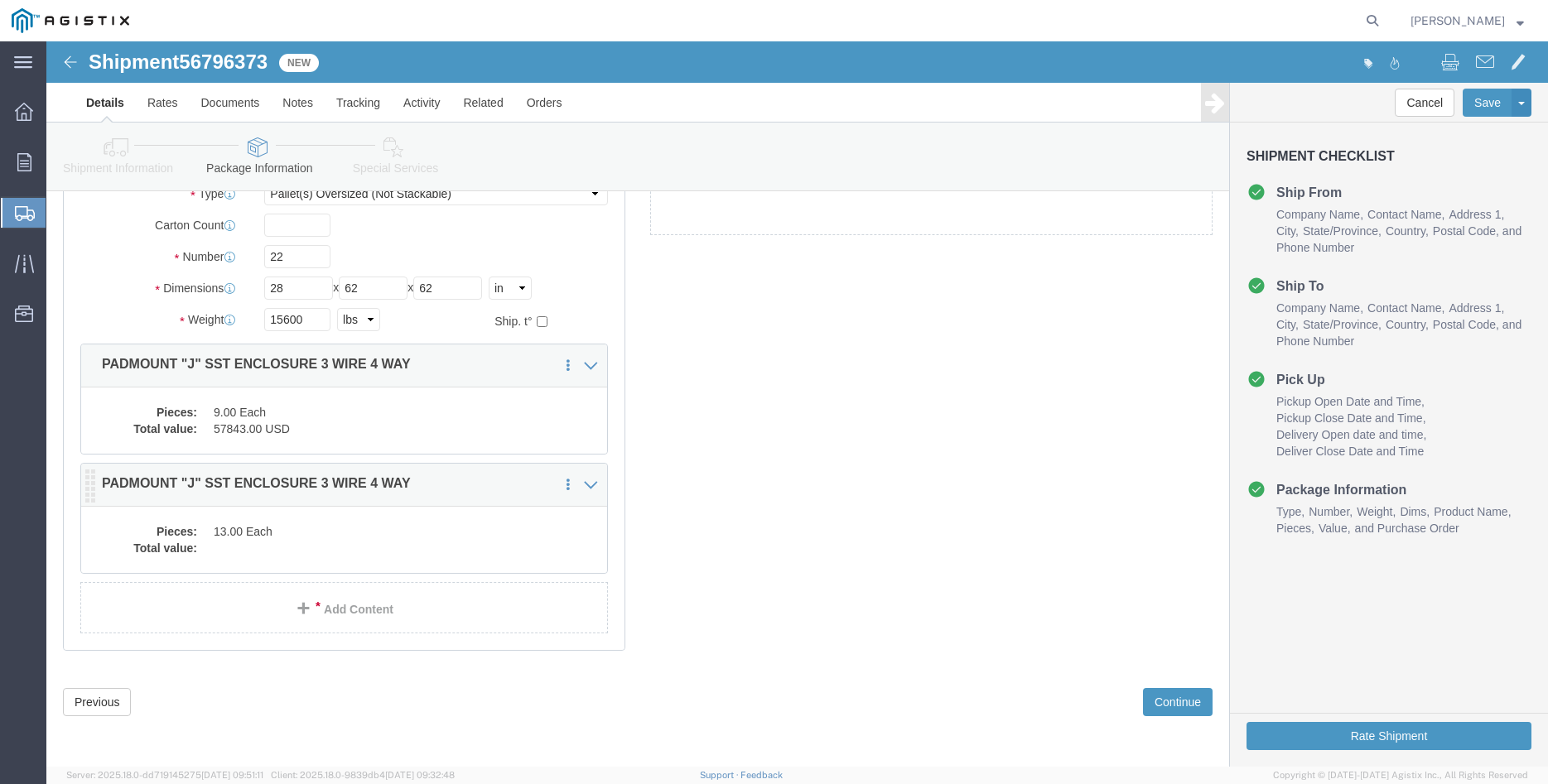
click dd "13.00 Each"
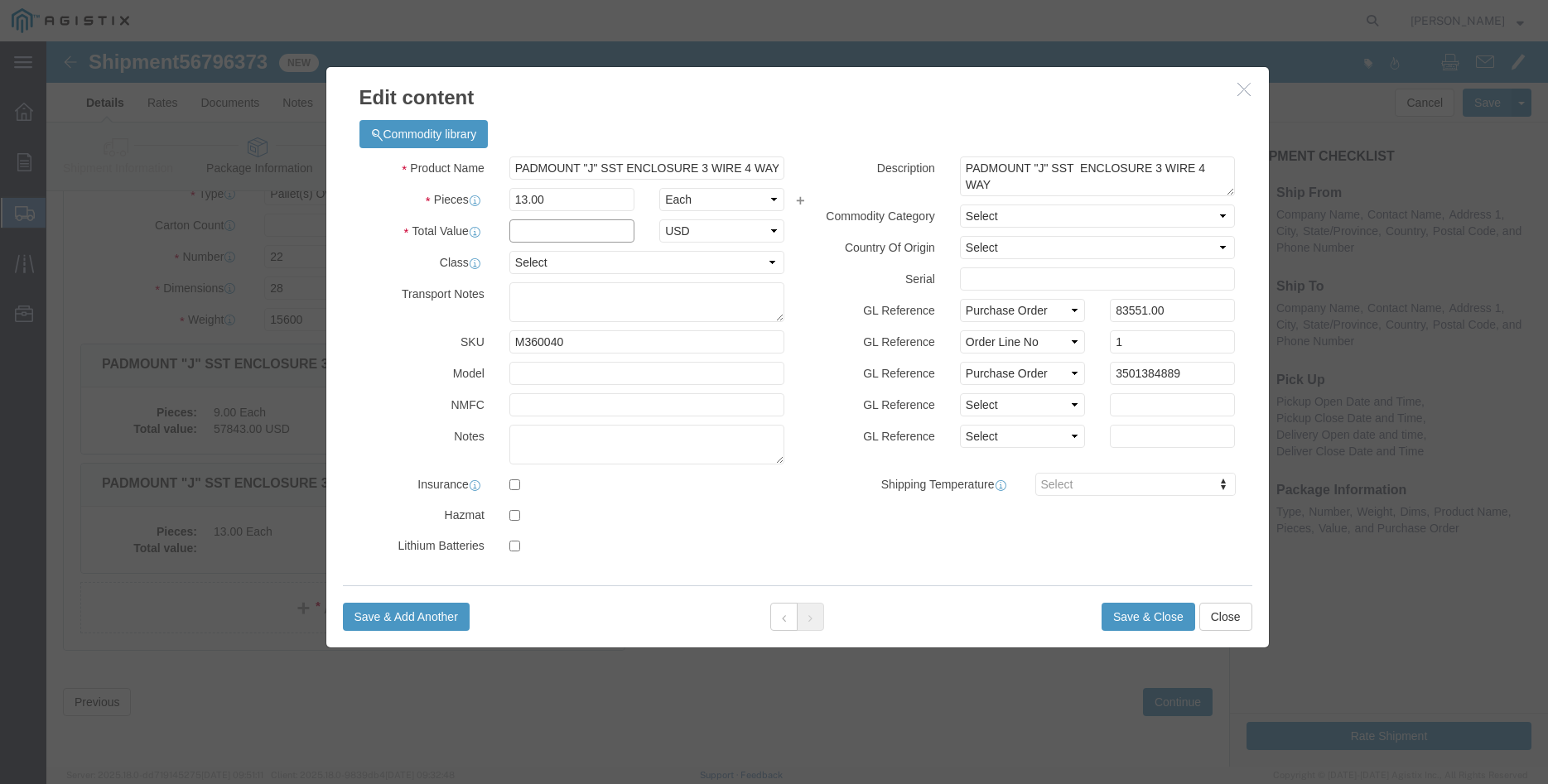
click input "text"
type input "83551.00"
click select "Select 50 55 60 65 70 85 92.5 100 125 175 250 300 400"
select select "100"
click option "100"
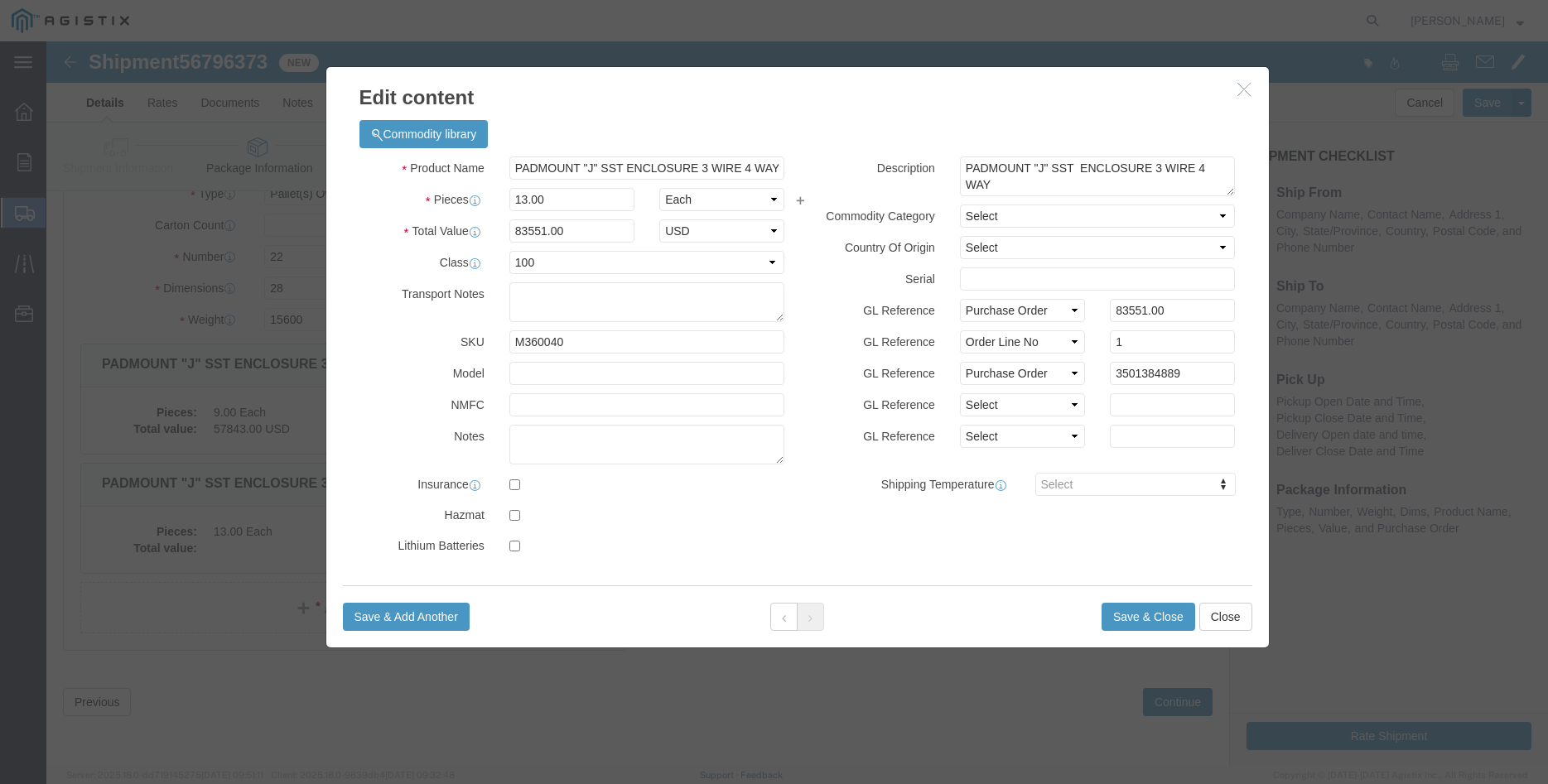
click div "GL Reference Select Account Type Activity ID Airline Appointment Number ASN Bat…"
click button "Save & Close"
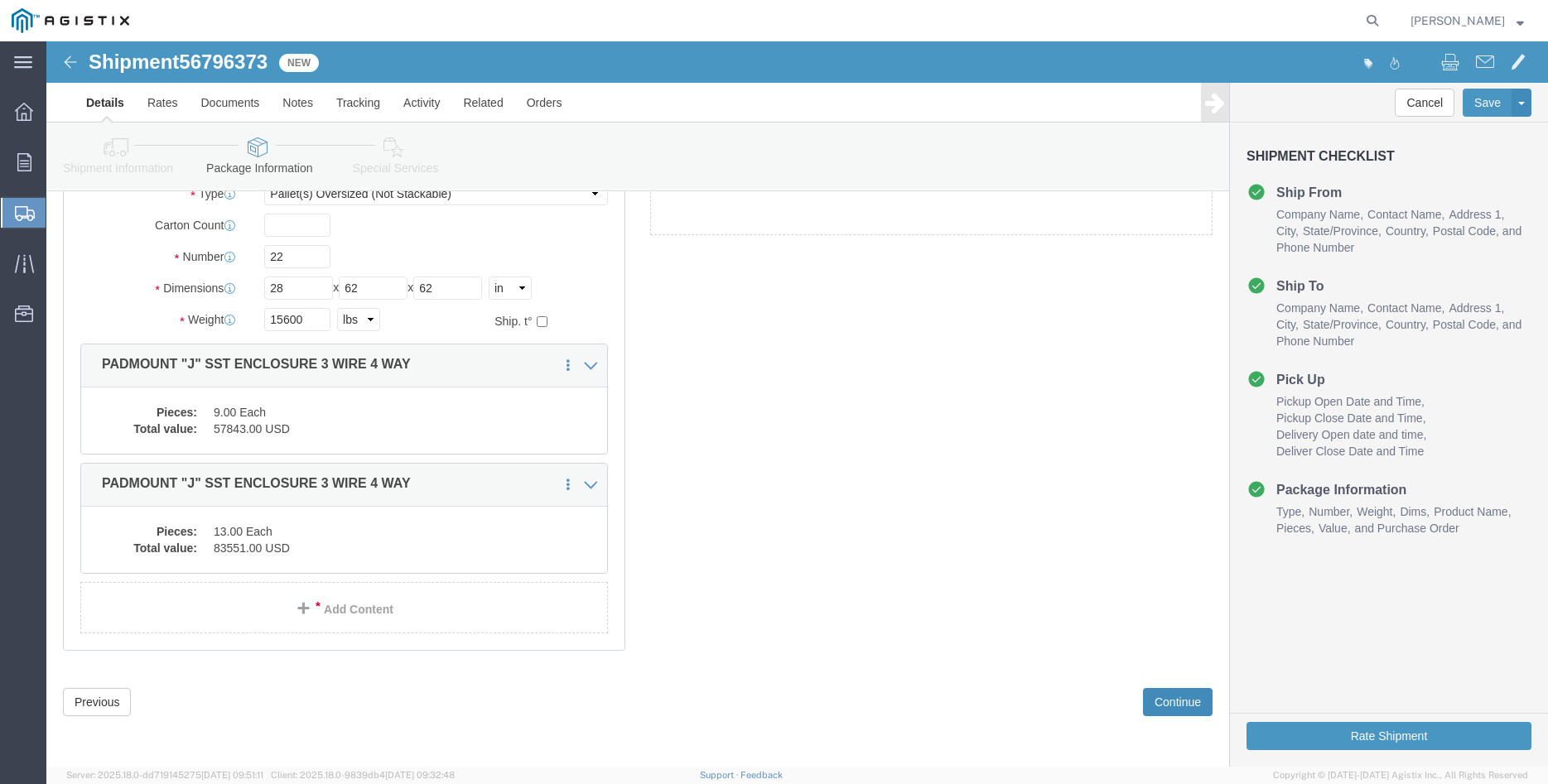
click button "Continue"
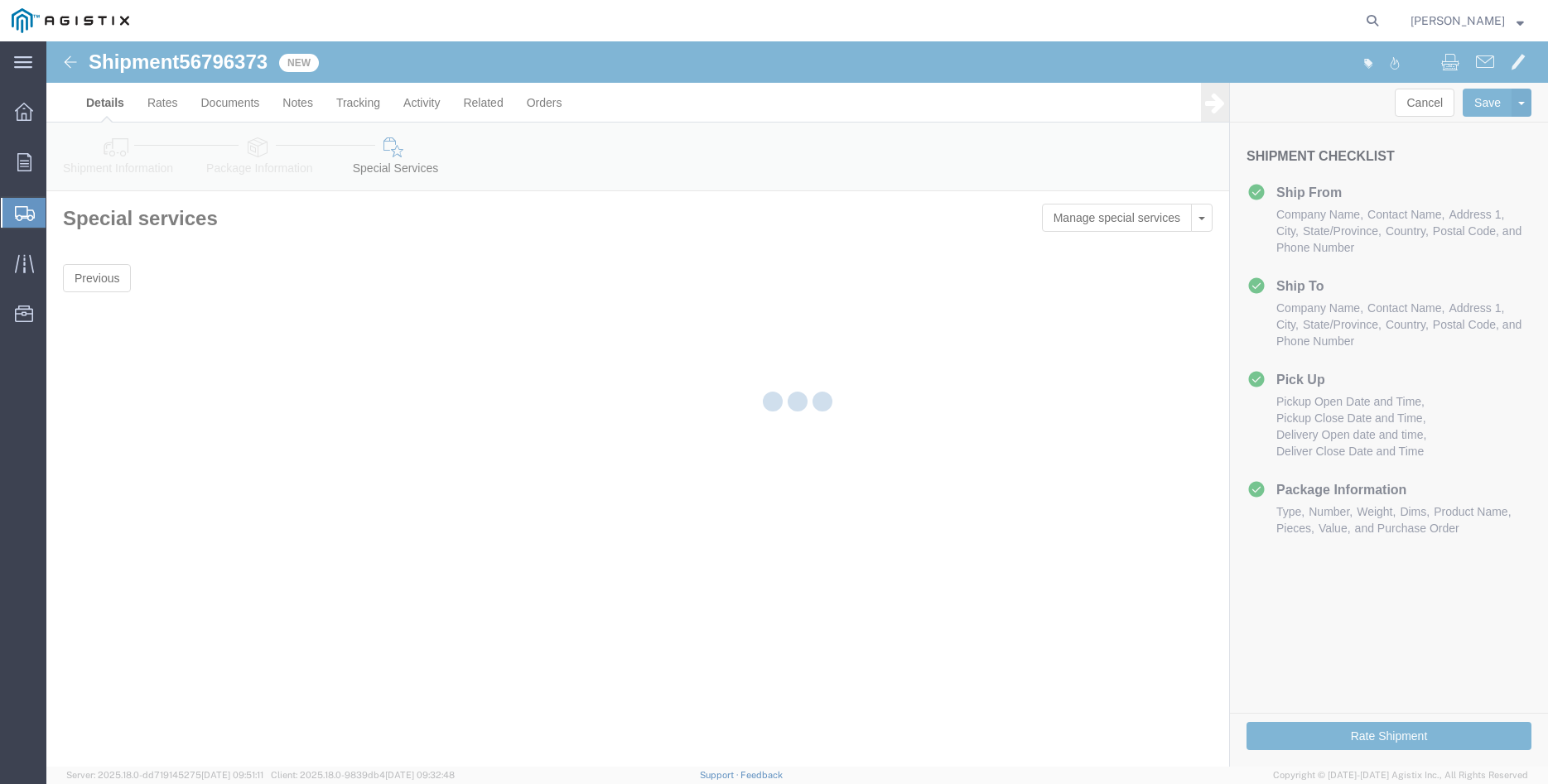
scroll to position [0, 0]
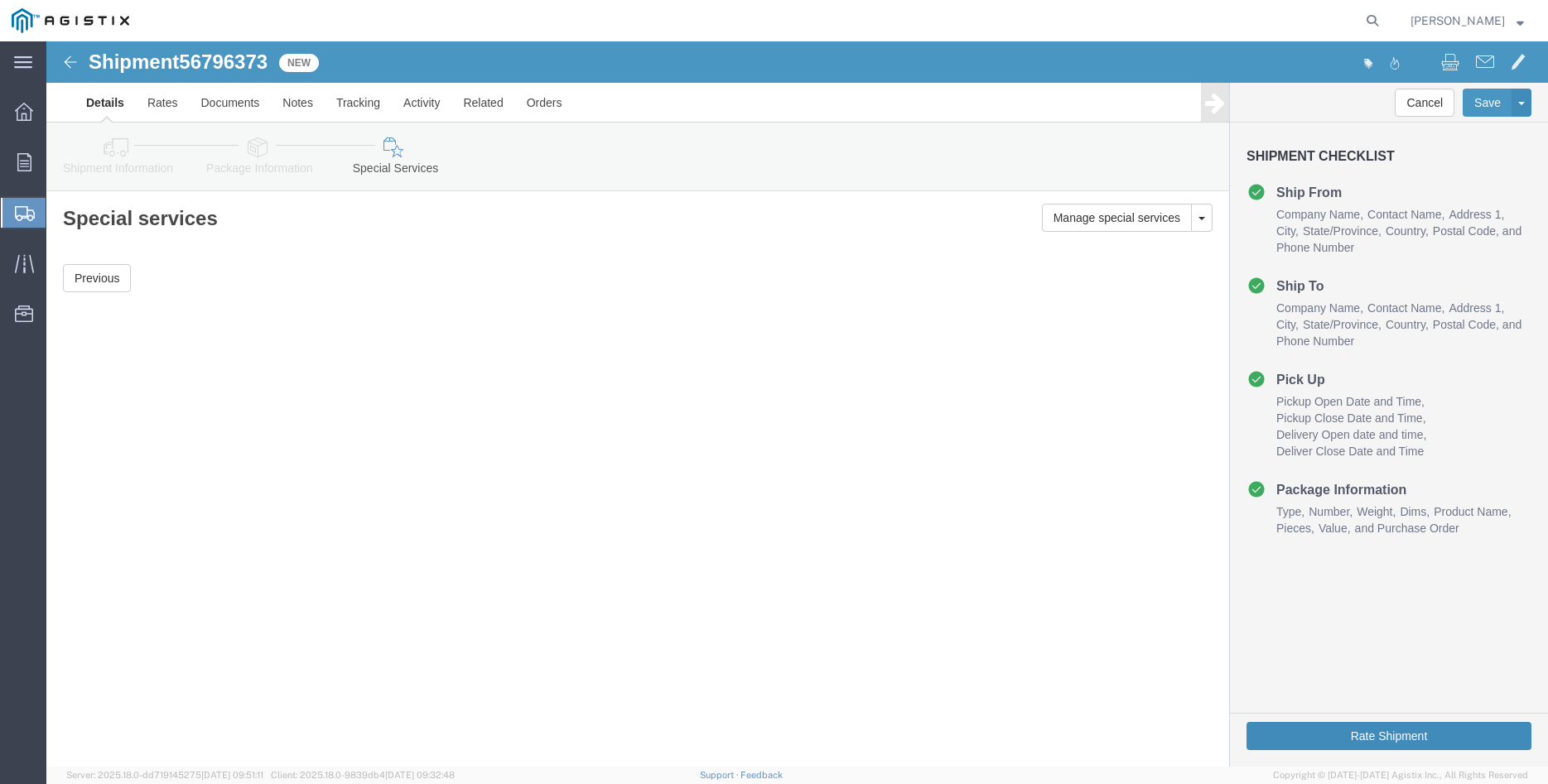
click button "Rate Shipment"
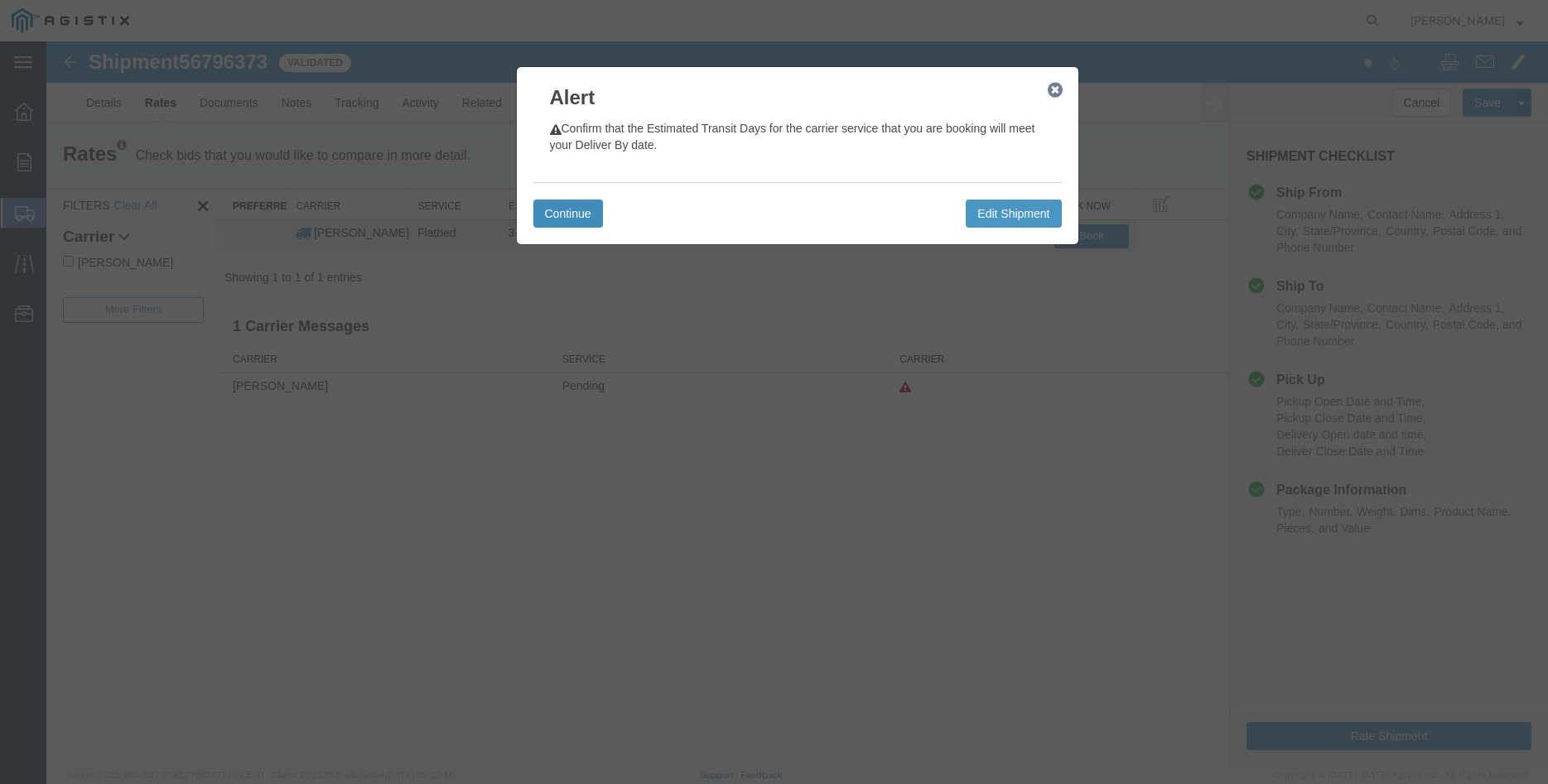
click at [557, 211] on button "Continue" at bounding box center [568, 214] width 70 height 28
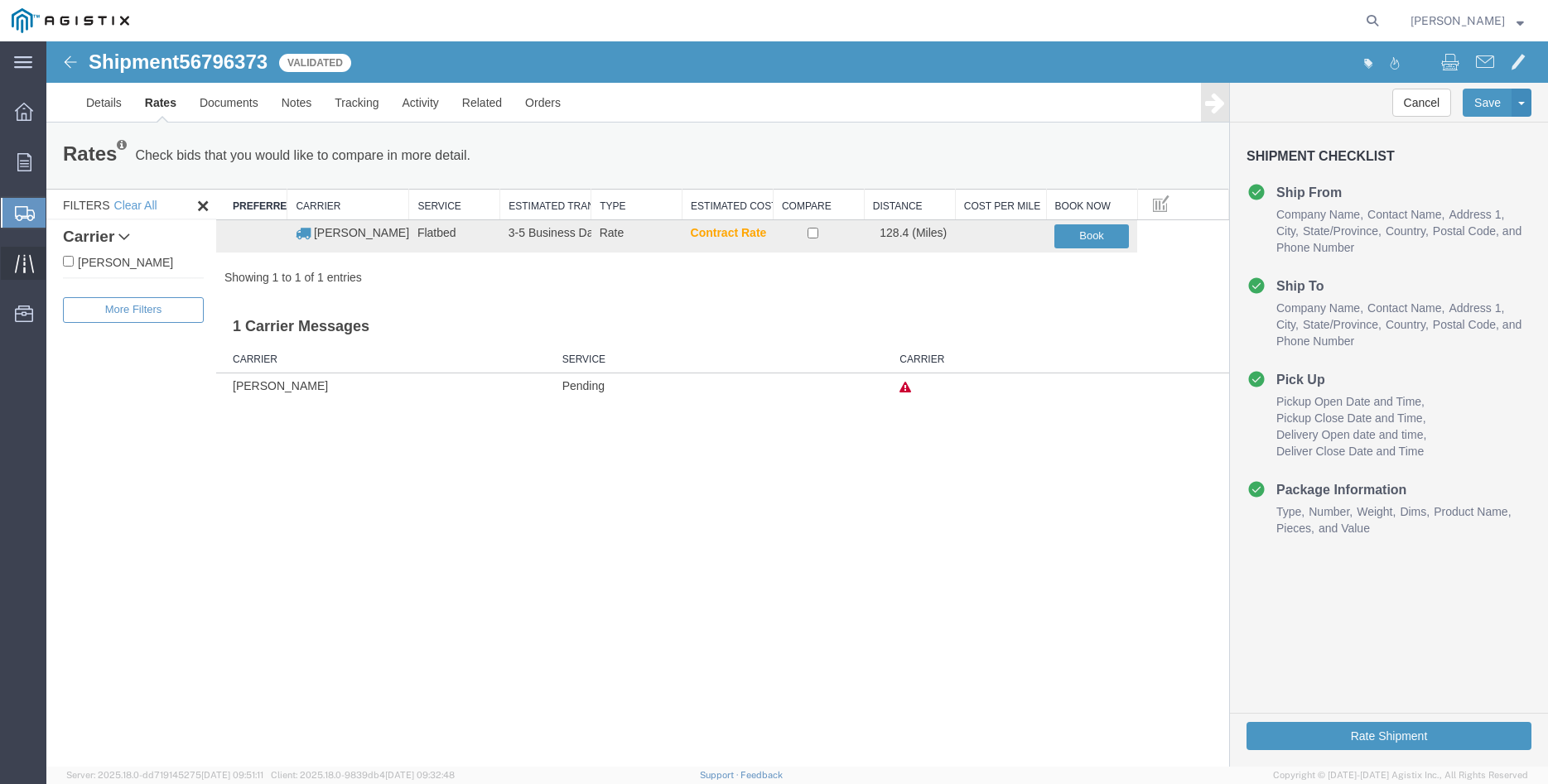
click at [57, 263] on span "Traffic" at bounding box center [51, 262] width 11 height 33
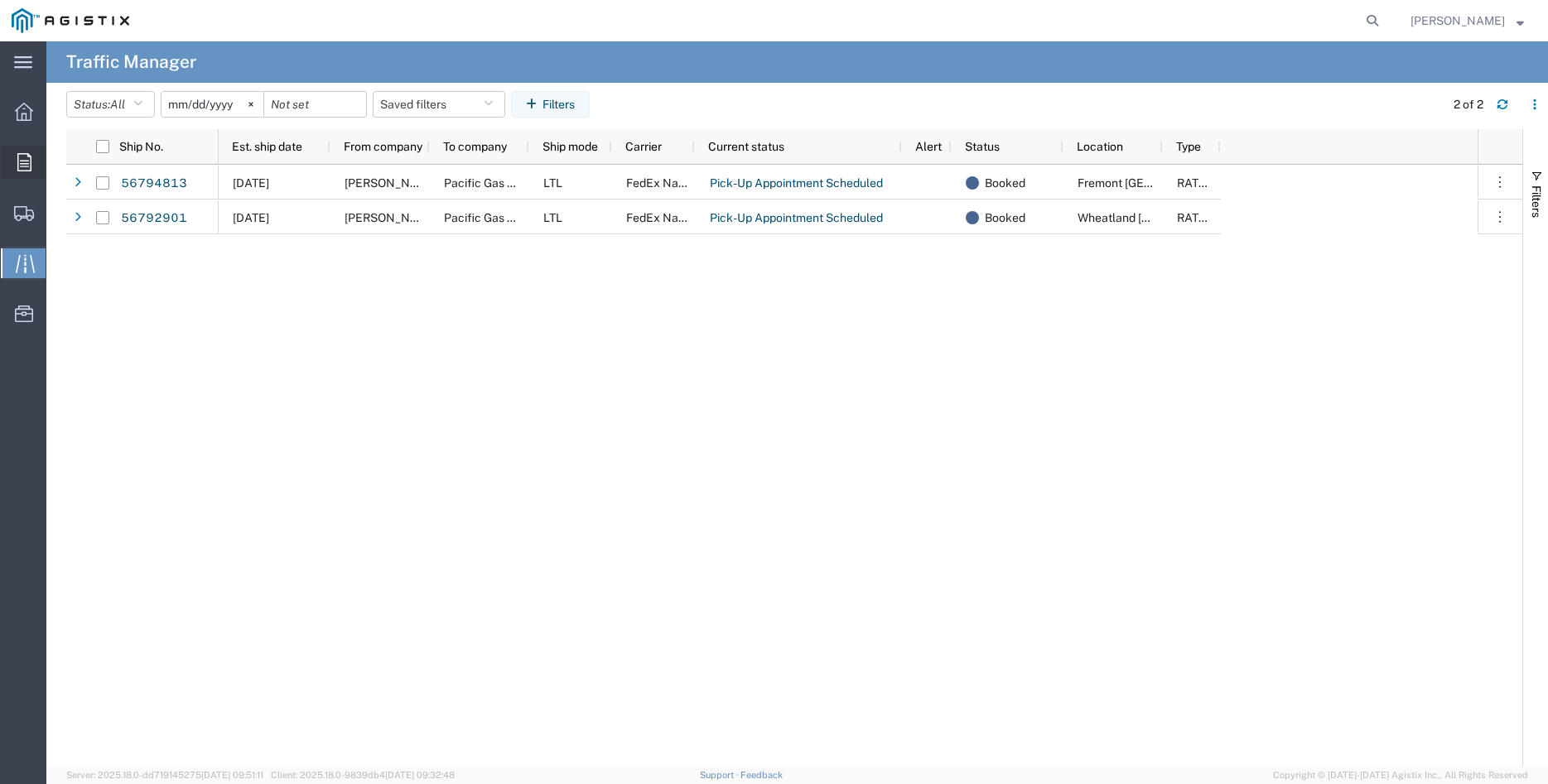
click at [23, 167] on icon at bounding box center [24, 162] width 14 height 19
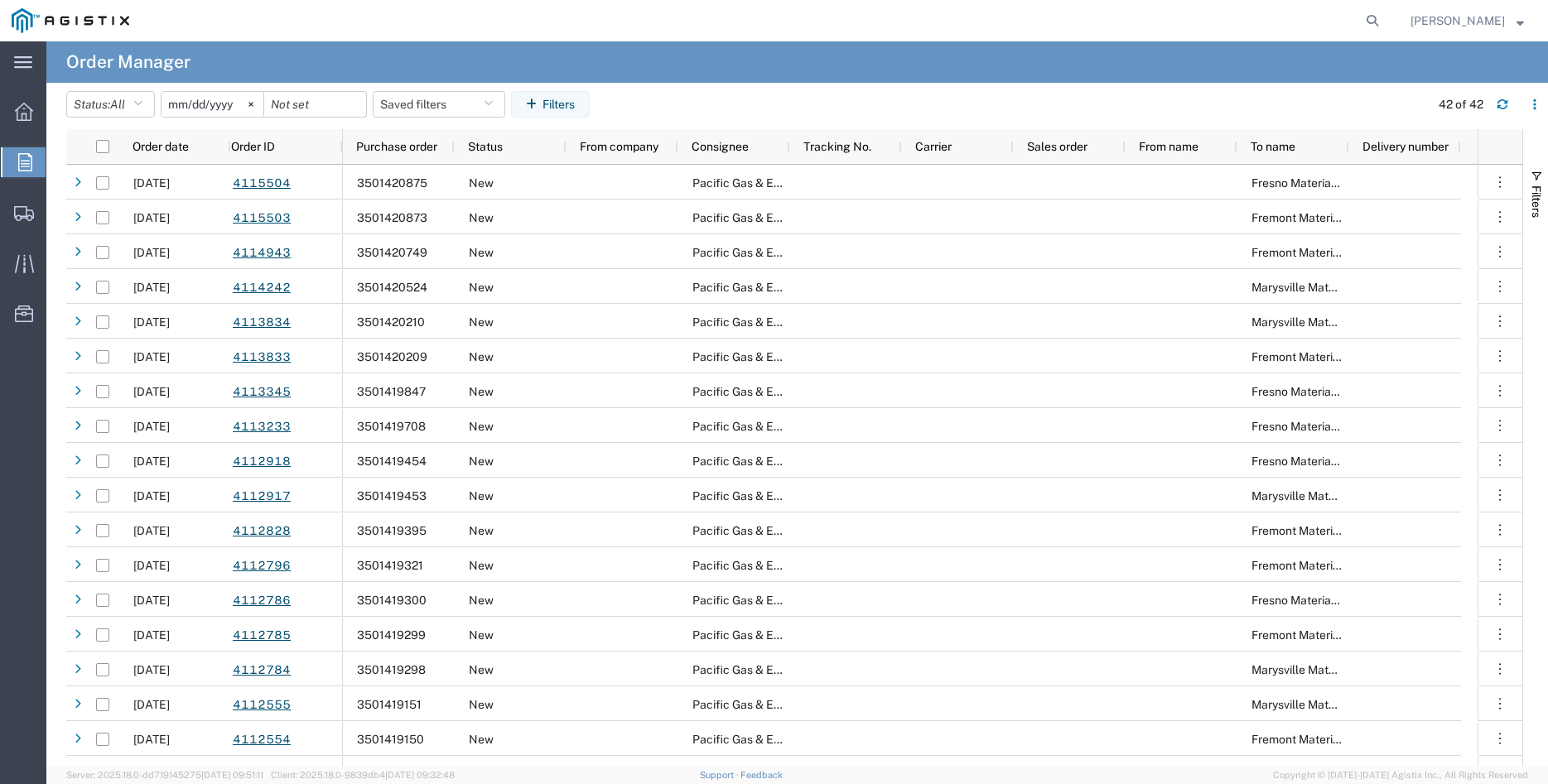
click at [143, 87] on header "Status: All All Cancelled Orders New Orders Updated Orders 2025-08-11 Saved fil…" at bounding box center [807, 106] width 1482 height 47
click at [143, 103] on icon "button" at bounding box center [138, 105] width 9 height 11
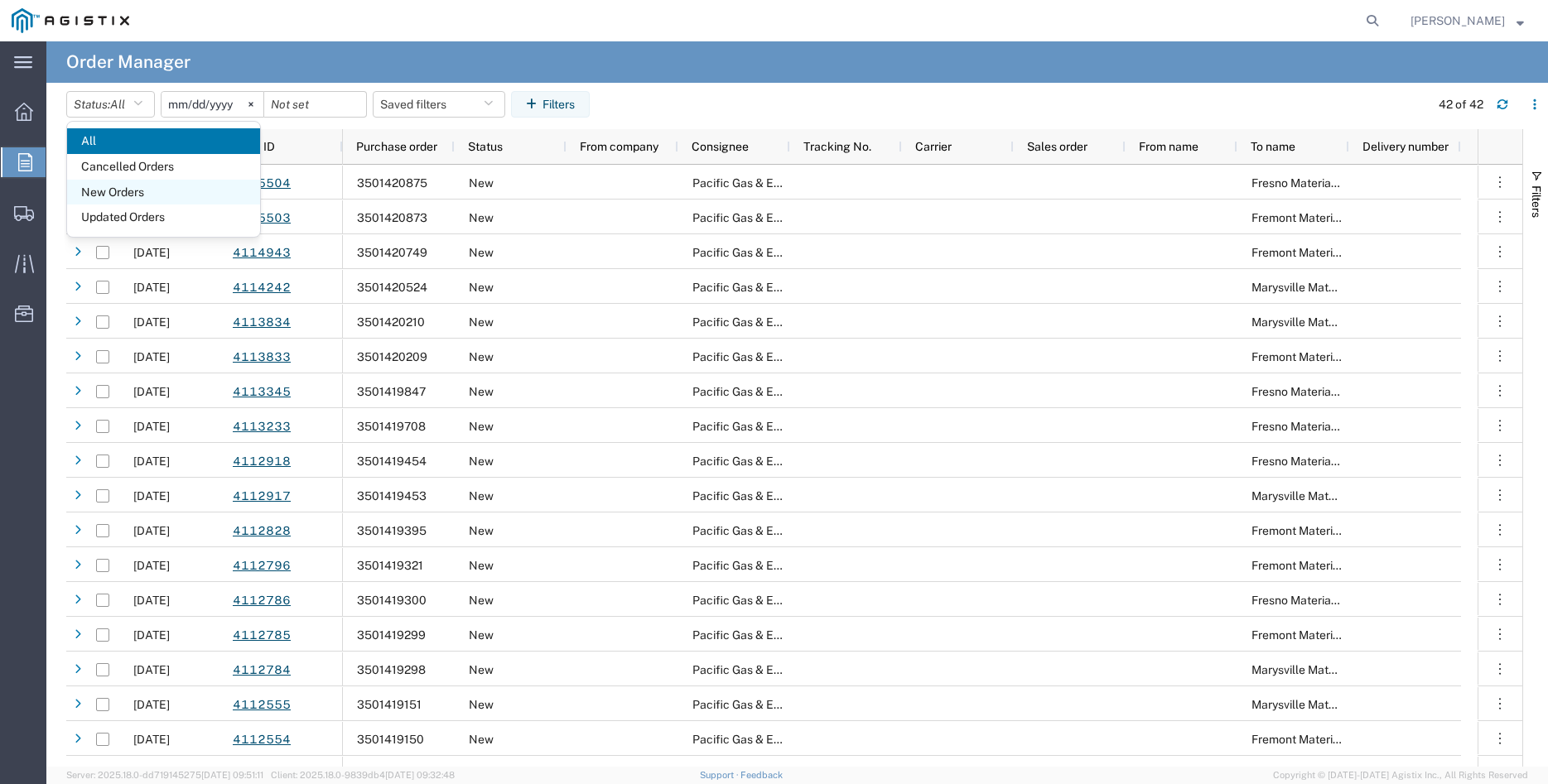
click at [134, 190] on span "New Orders" at bounding box center [163, 193] width 193 height 26
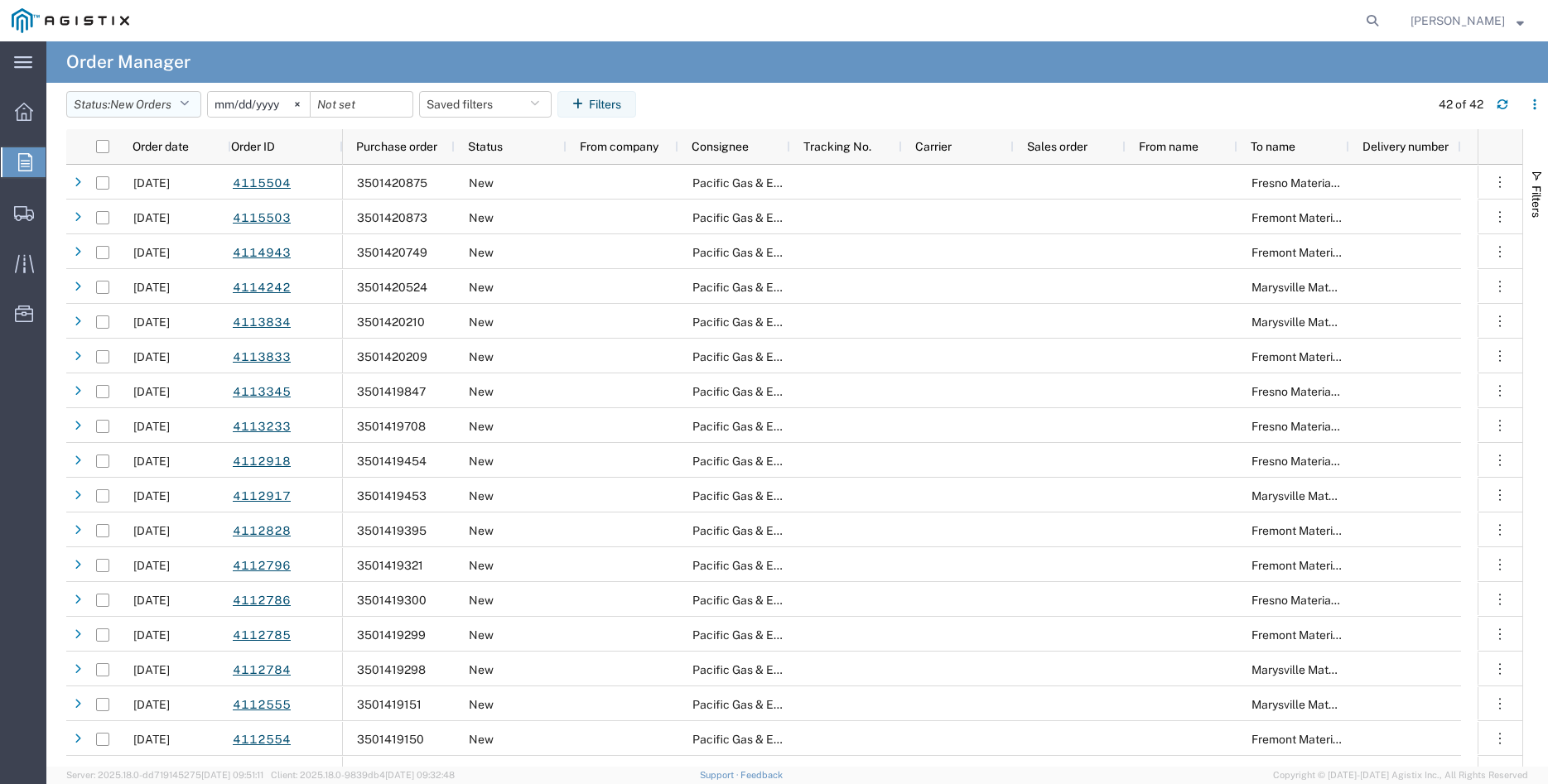
click at [201, 102] on button "Status: New Orders" at bounding box center [134, 105] width 135 height 26
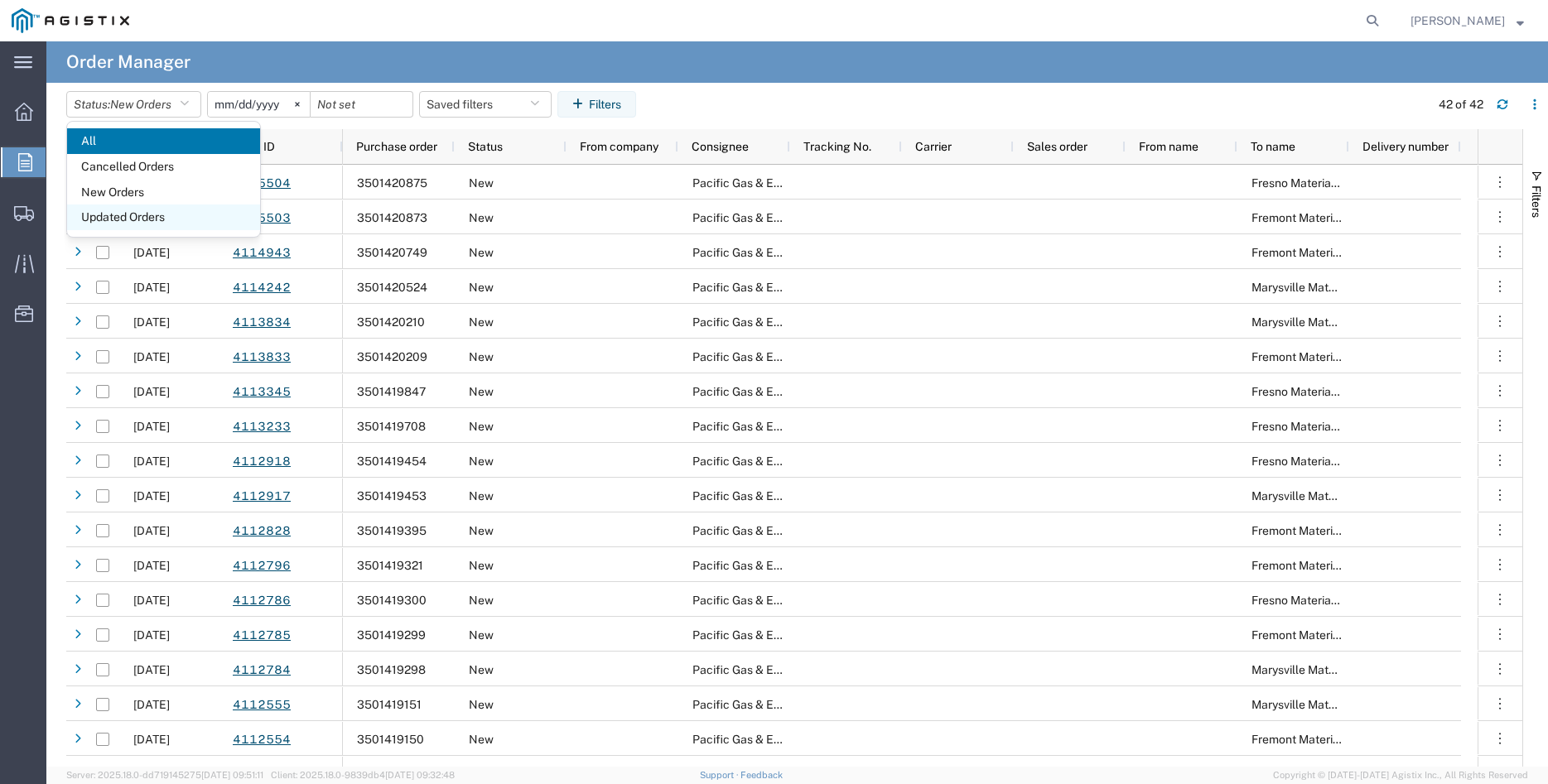
click at [136, 223] on span "Updated Orders" at bounding box center [163, 217] width 193 height 26
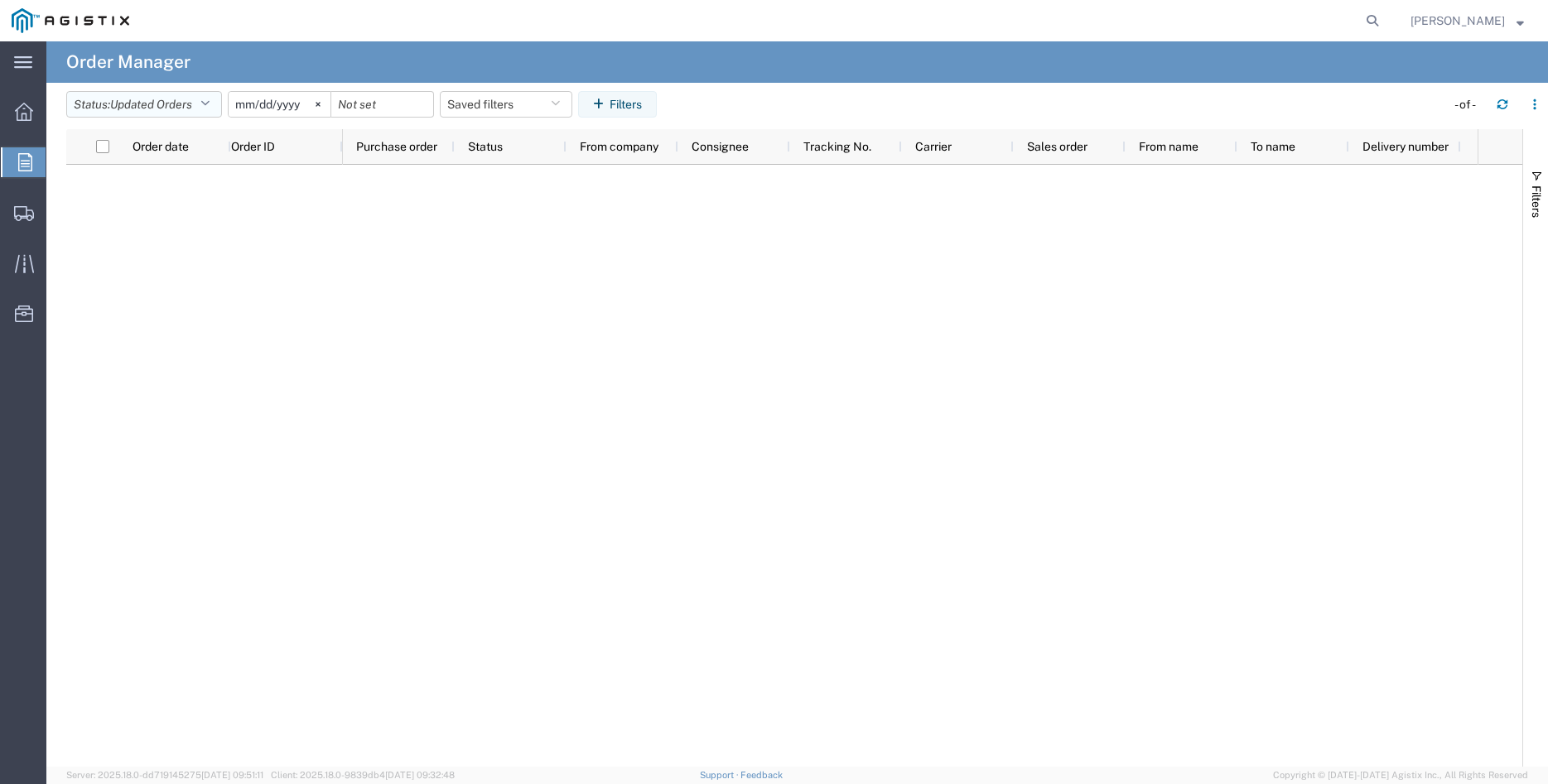
click at [122, 101] on span "Updated Orders" at bounding box center [151, 105] width 82 height 13
click at [134, 136] on span "All" at bounding box center [163, 142] width 193 height 26
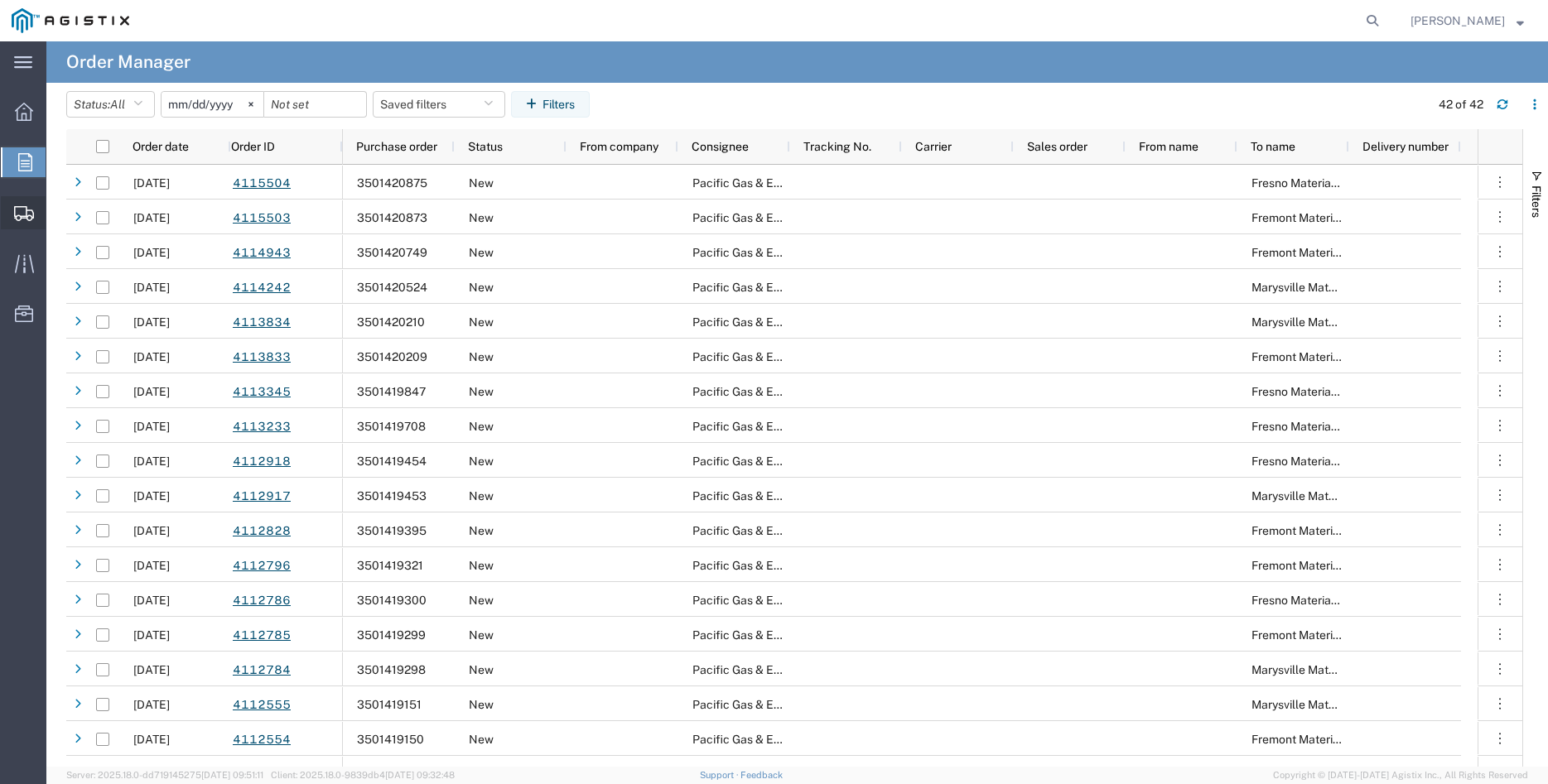
click at [0, 0] on span "Shipment Manager" at bounding box center [0, 0] width 0 height 0
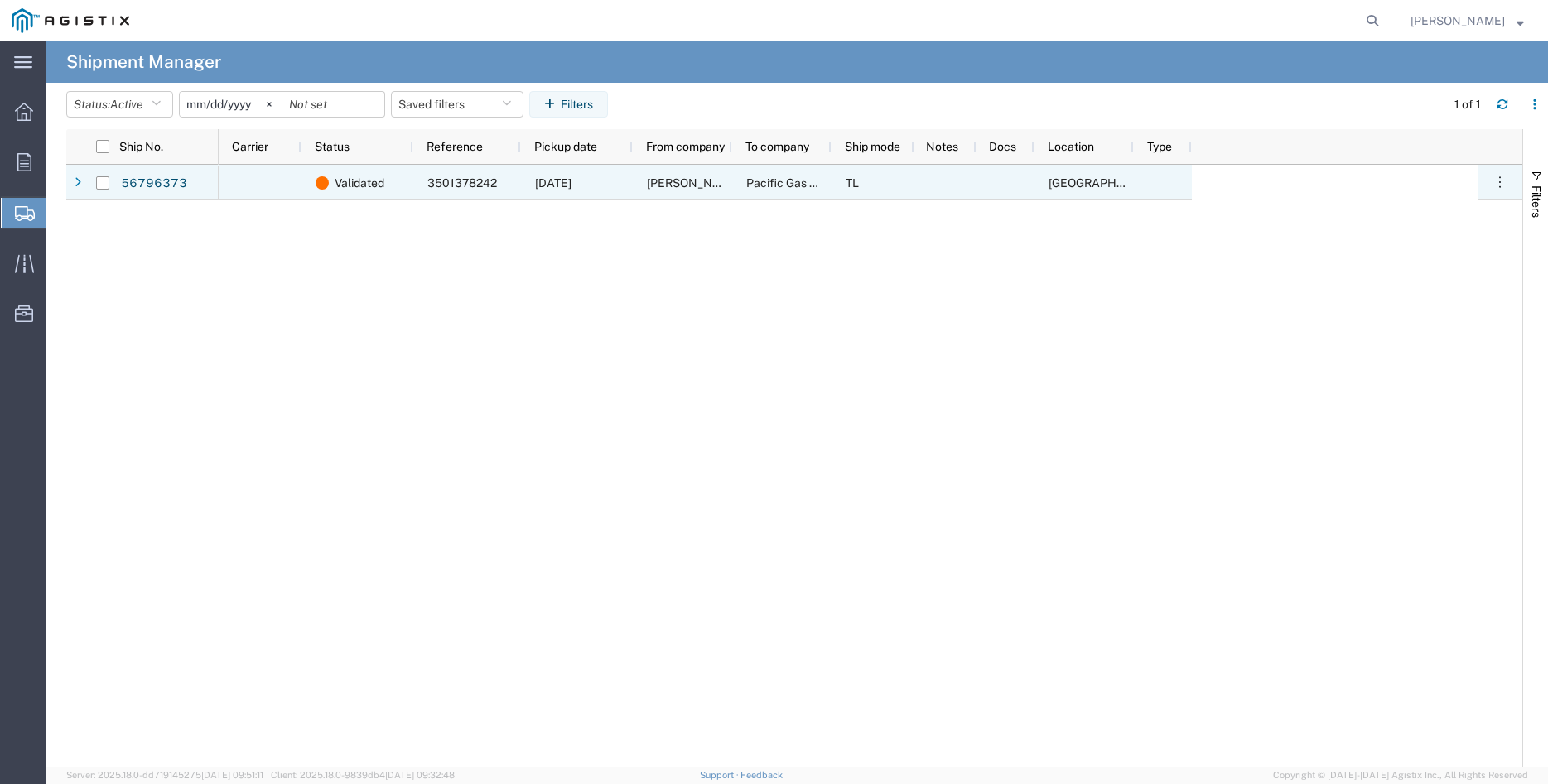
click at [275, 179] on div at bounding box center [260, 182] width 83 height 35
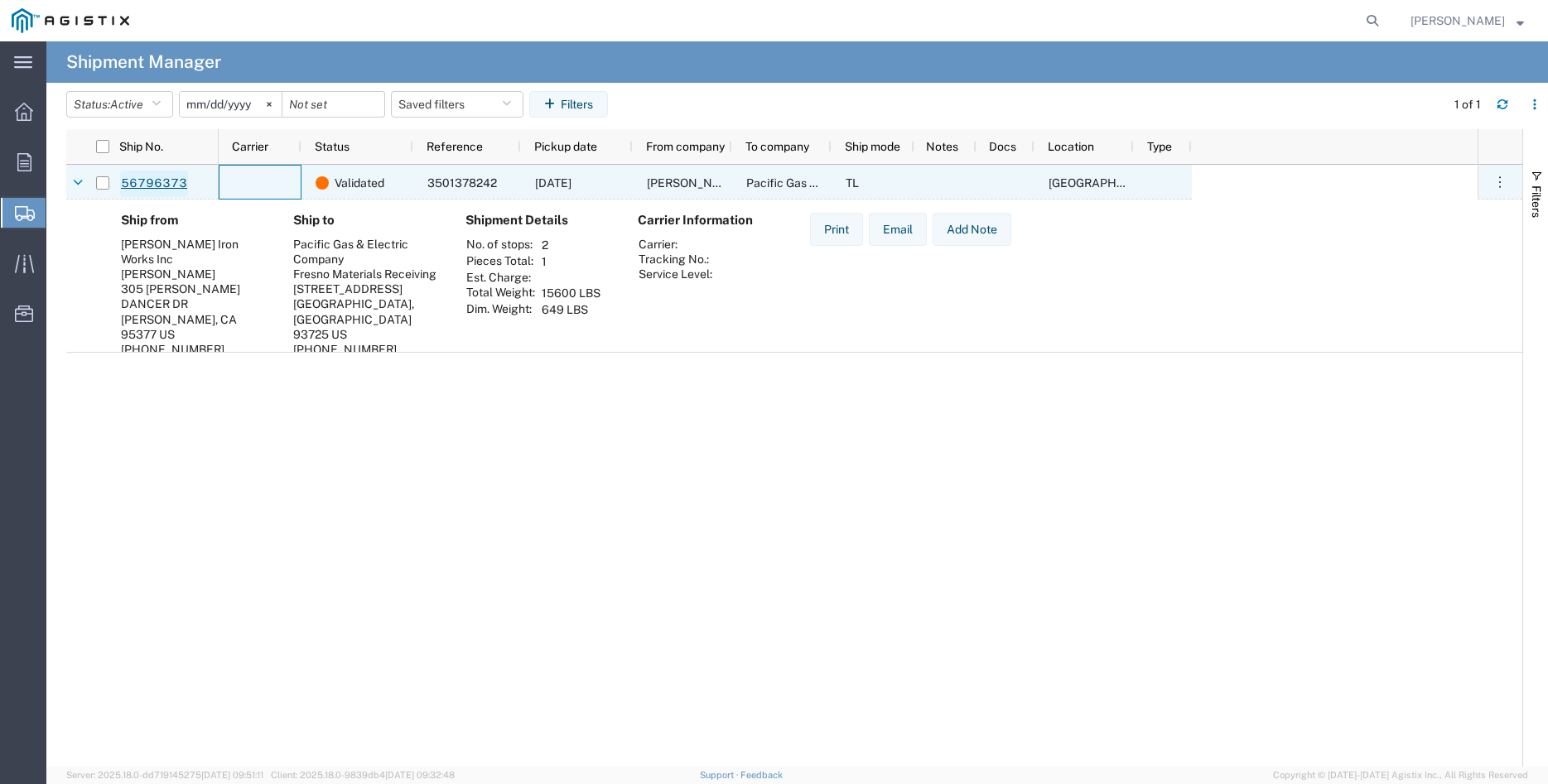
click at [148, 187] on link "56796373" at bounding box center [154, 184] width 68 height 26
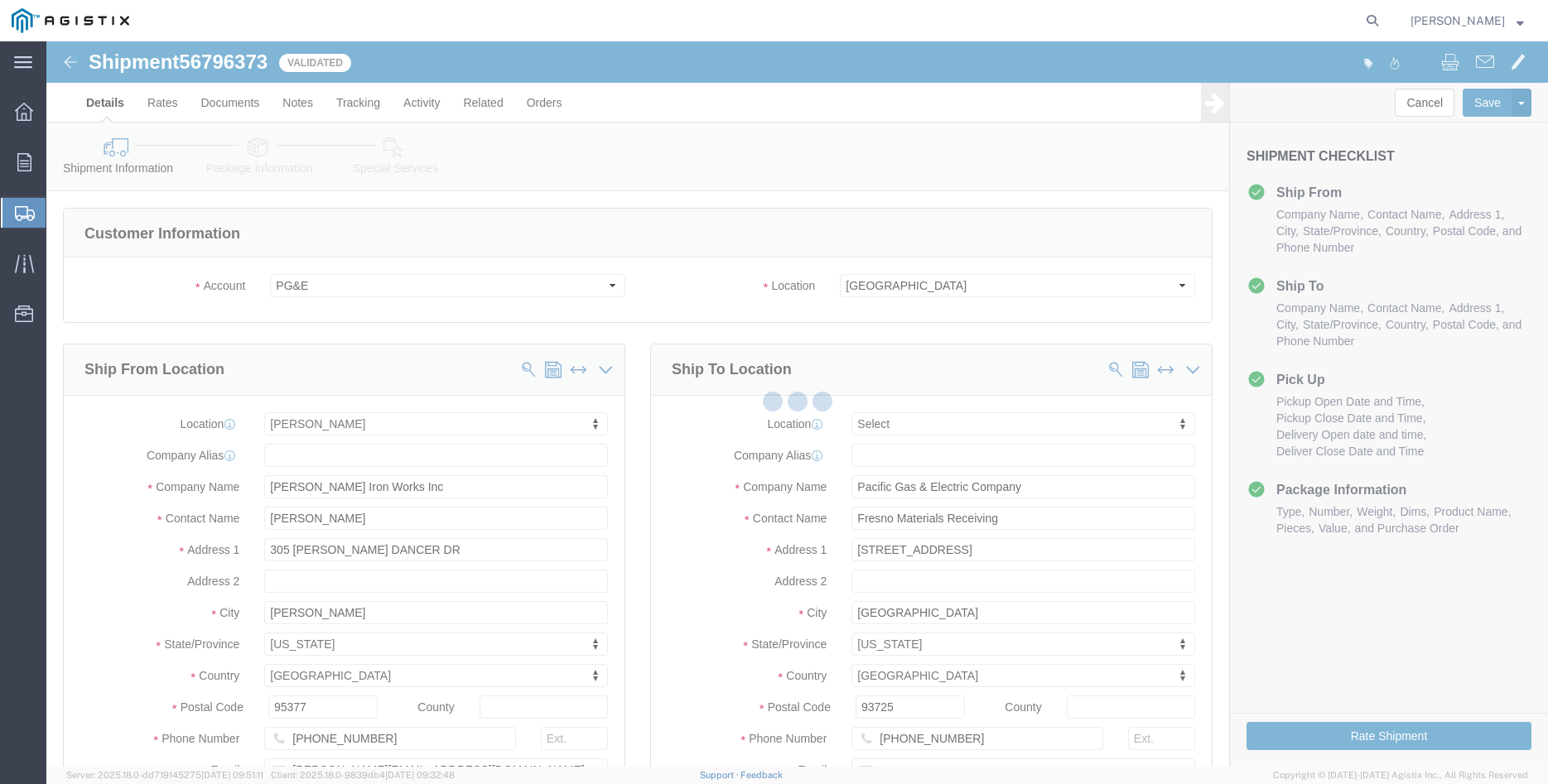
select select
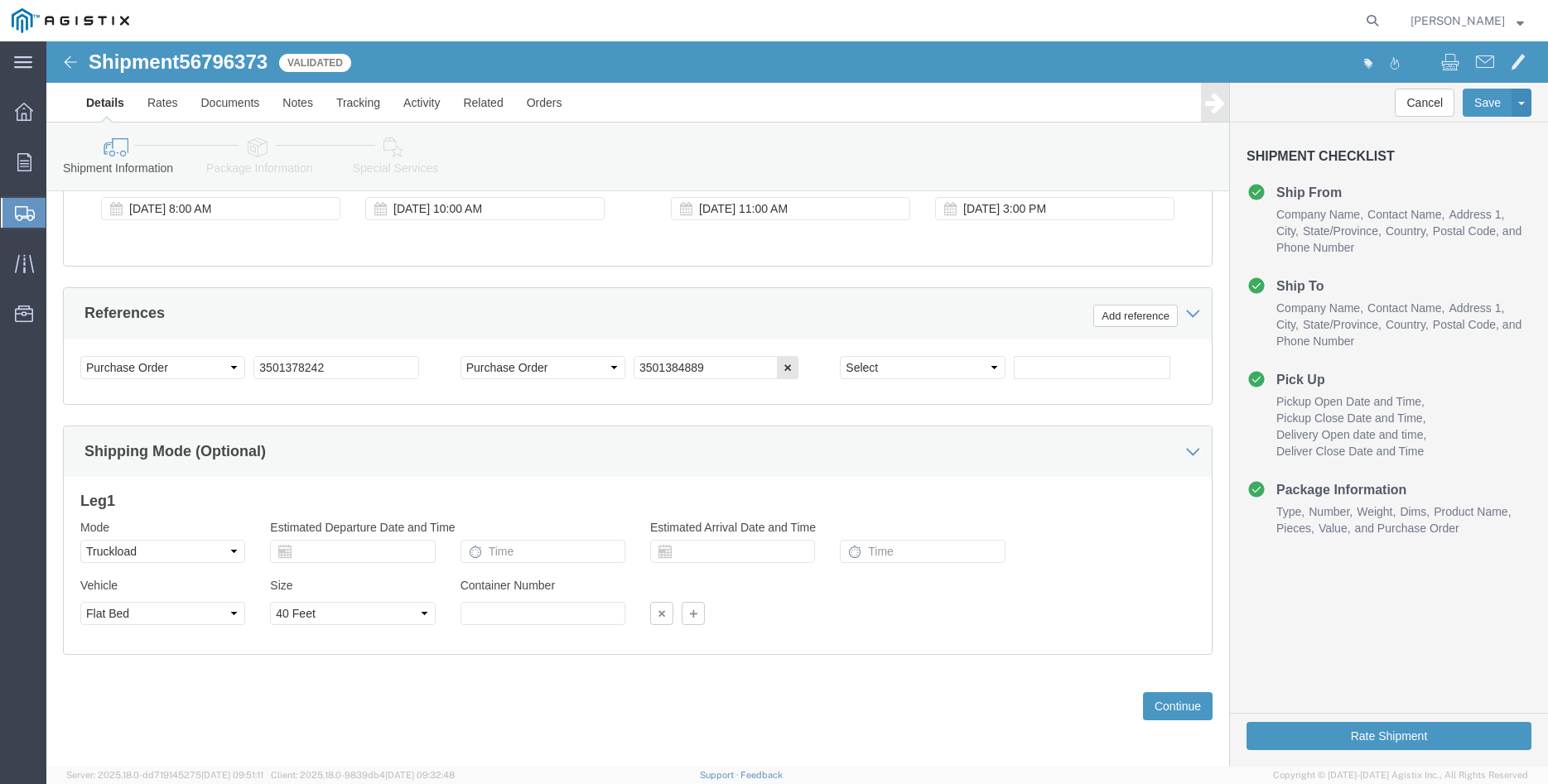
scroll to position [1094, 0]
click button "Continue"
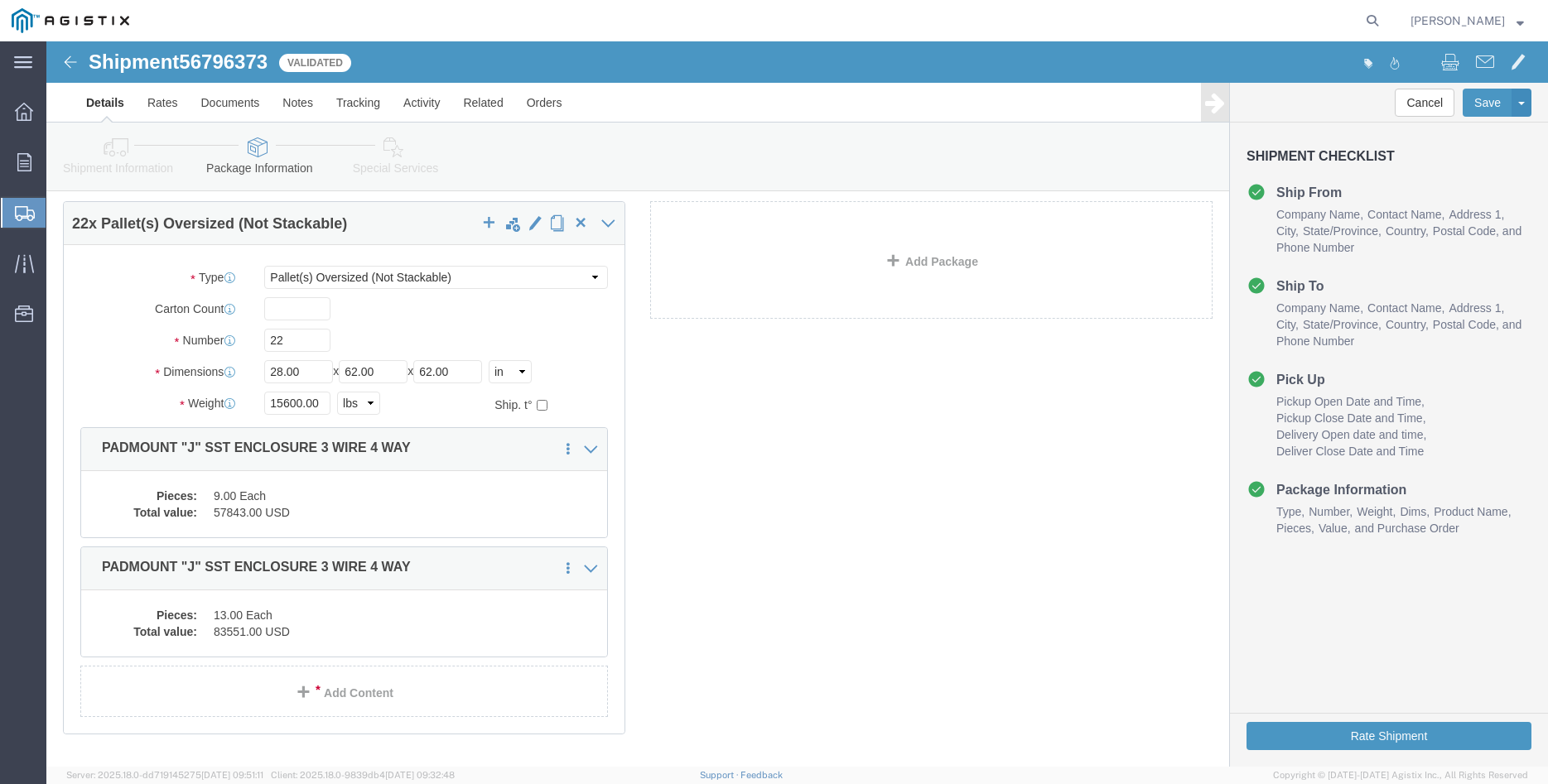
scroll to position [148, 0]
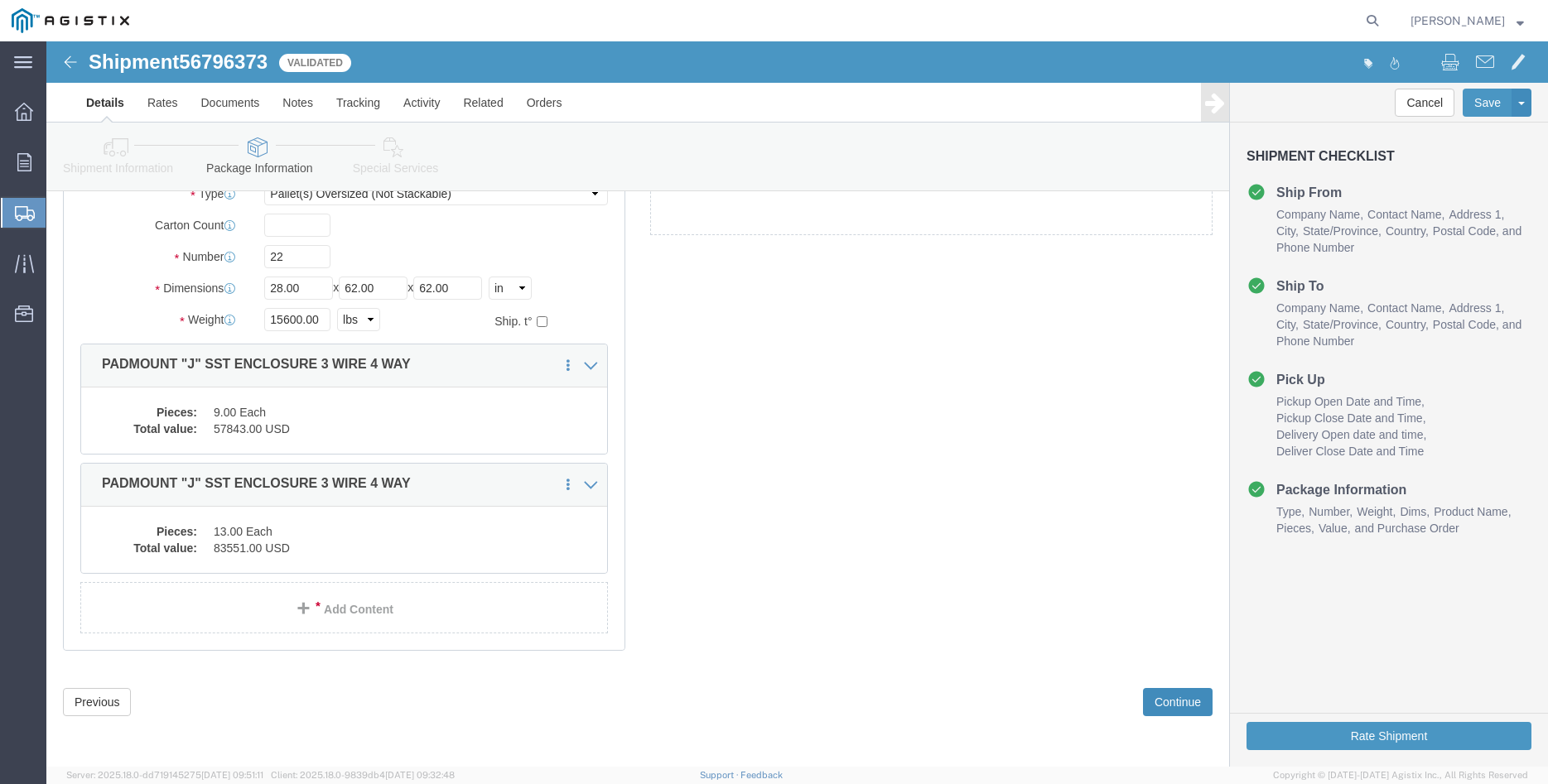
click button "Continue"
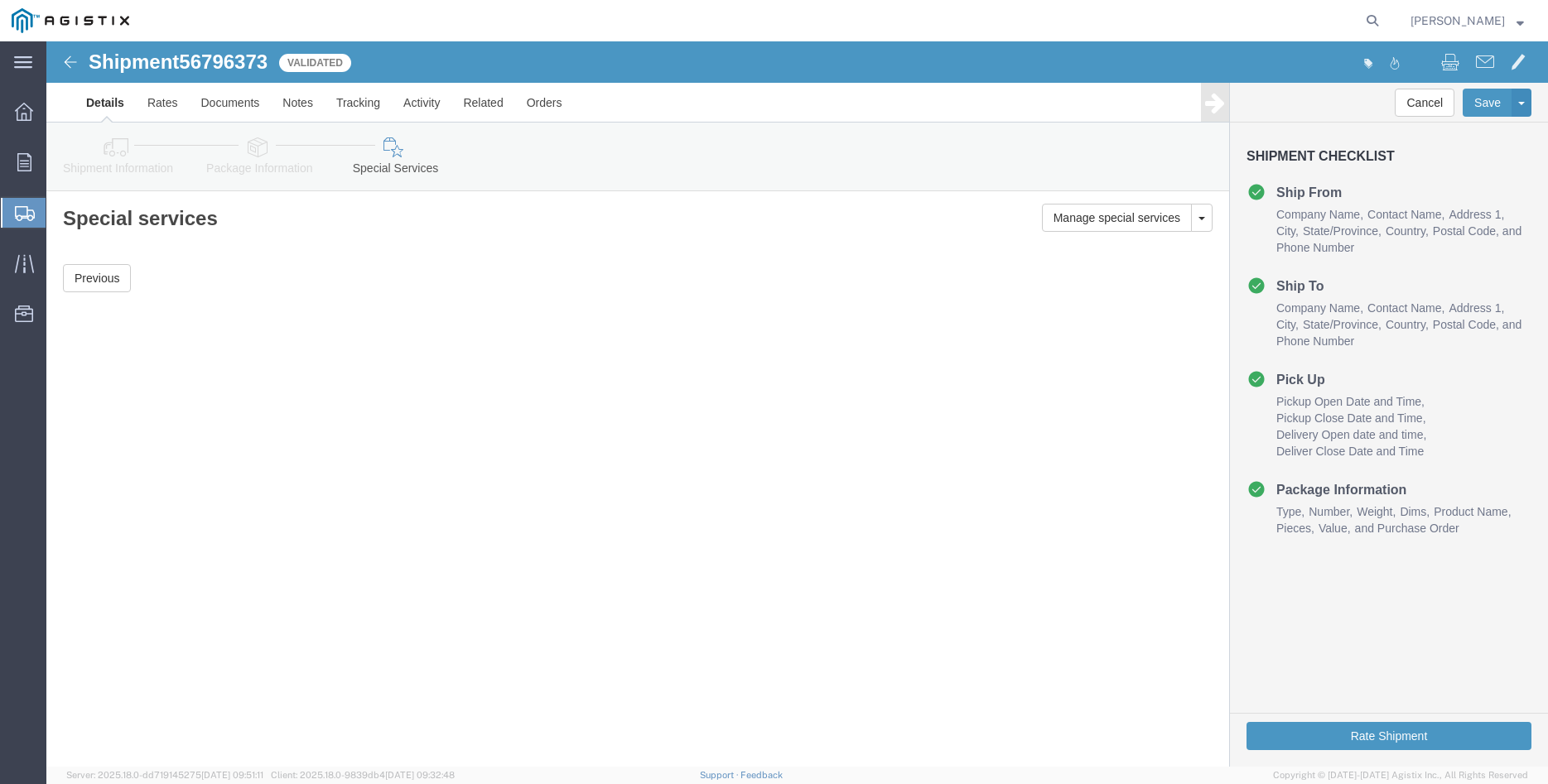
scroll to position [0, 0]
click button "Rate Shipment"
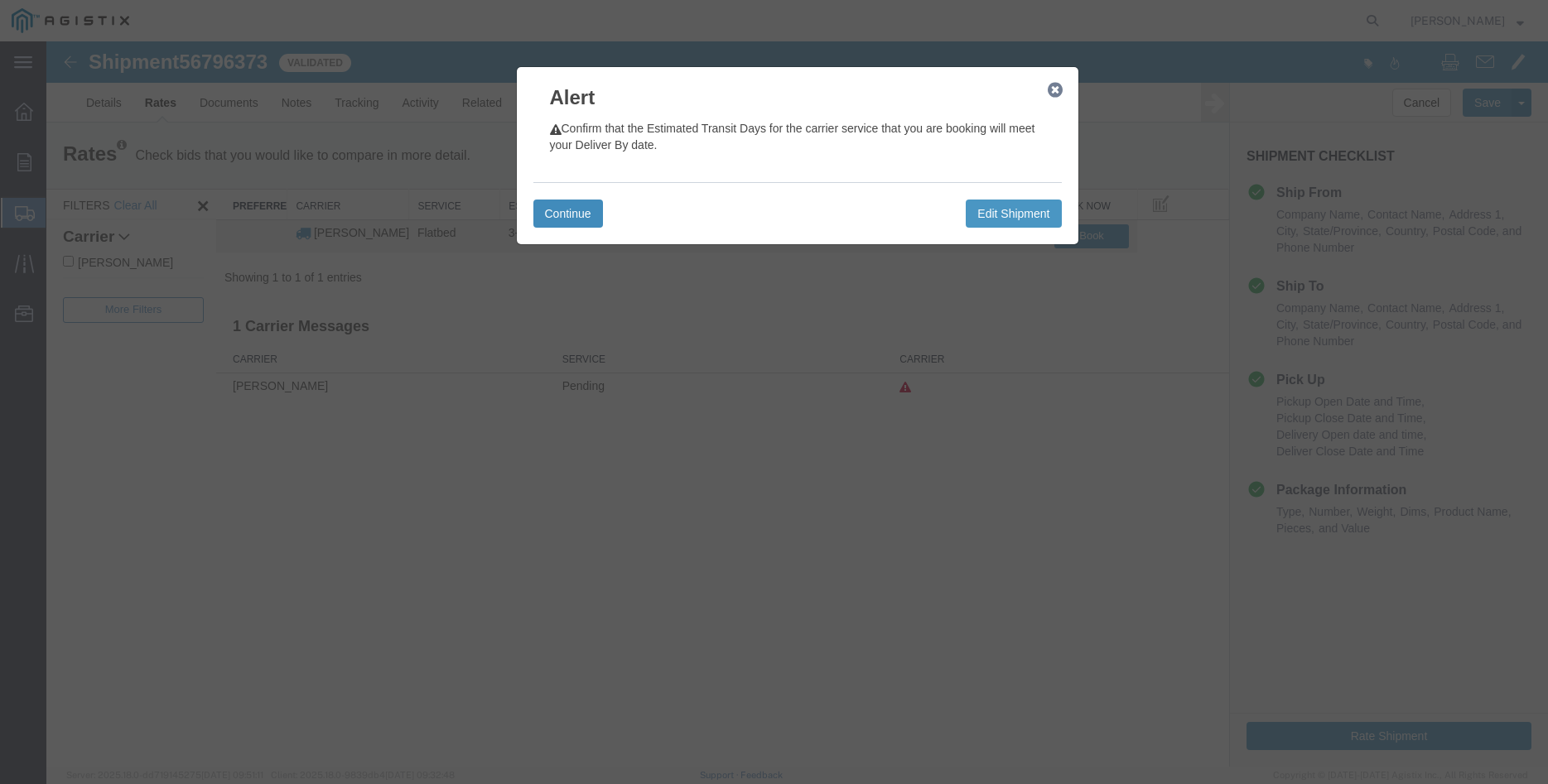
click at [589, 213] on button "Continue" at bounding box center [568, 214] width 70 height 28
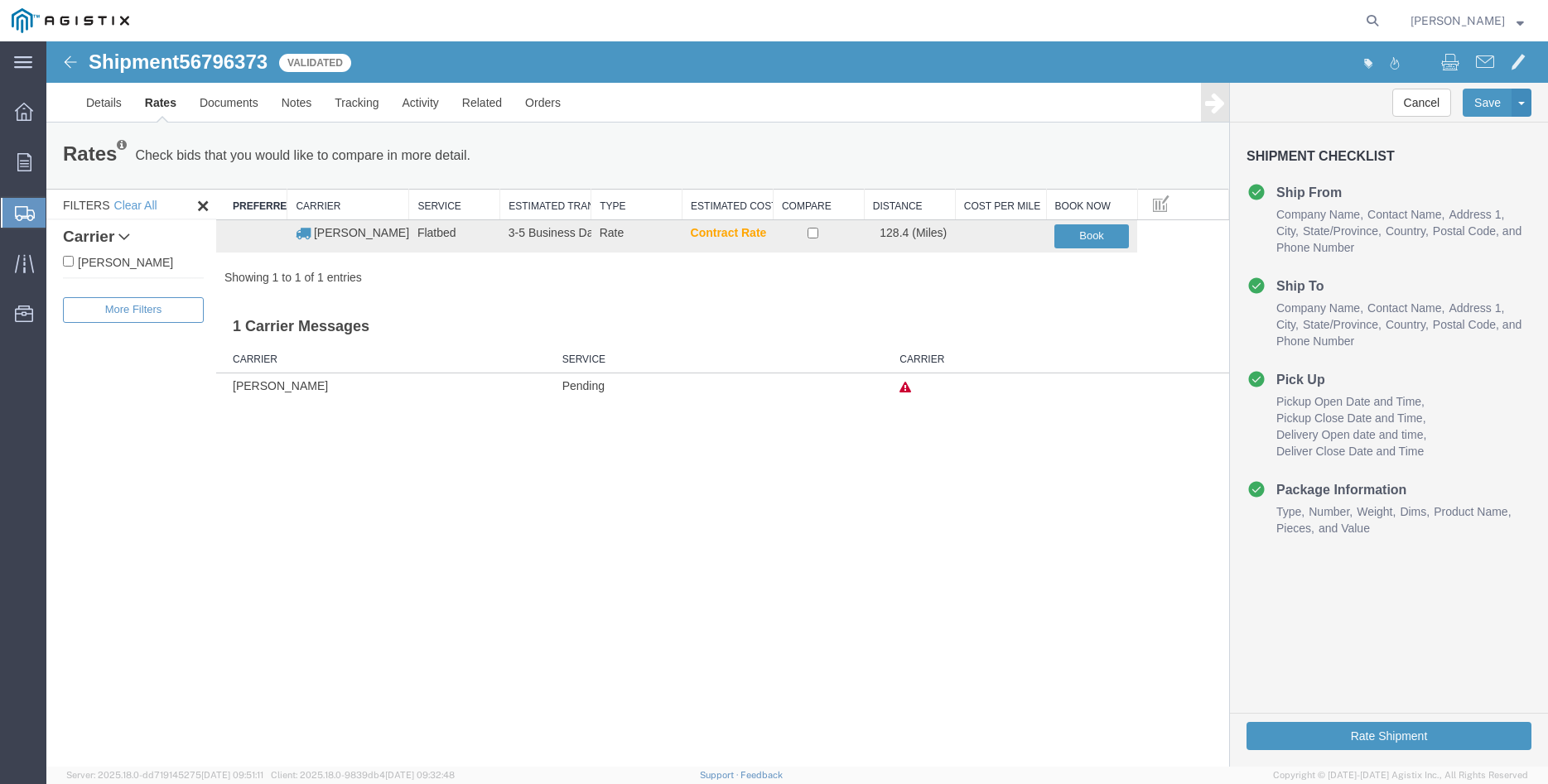
click at [94, 268] on label "C.H. Robinson" at bounding box center [133, 262] width 141 height 19
click at [74, 267] on input "C.H. Robinson" at bounding box center [68, 261] width 11 height 11
checkbox input "true"
click at [811, 232] on input "checkbox" at bounding box center [813, 233] width 11 height 11
checkbox input "true"
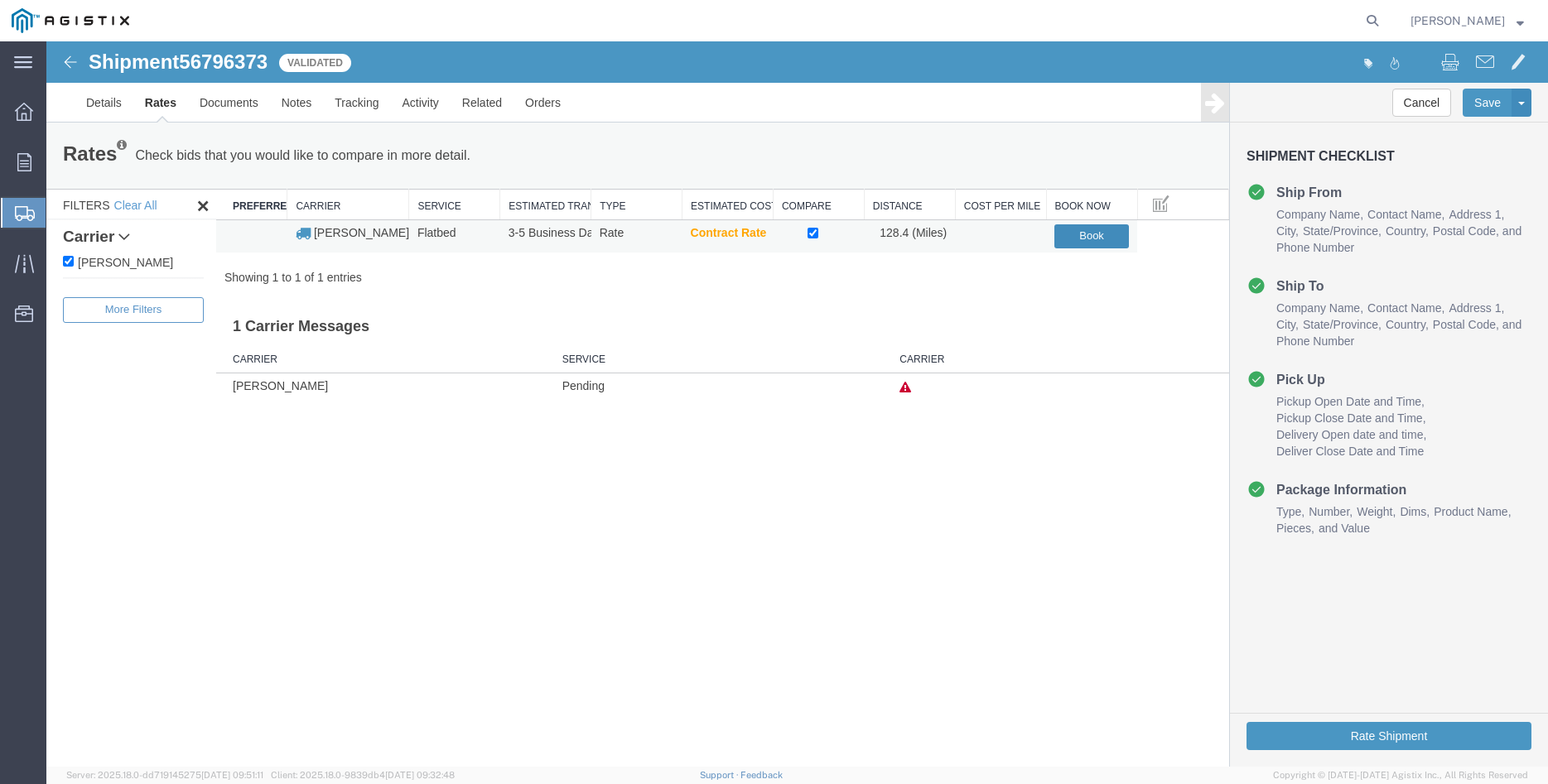
click at [1091, 238] on button "Book" at bounding box center [1091, 236] width 75 height 24
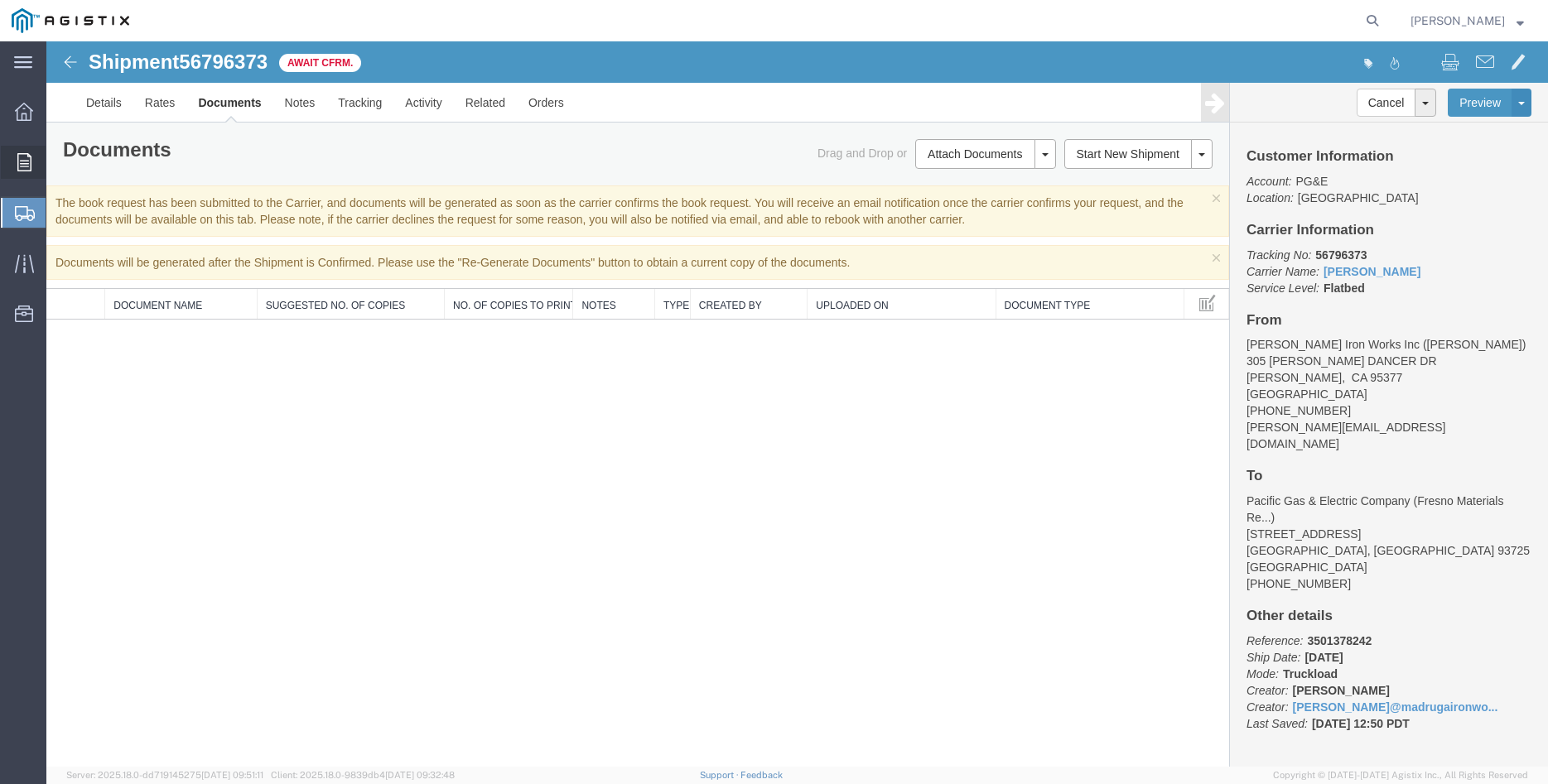
click at [22, 166] on icon at bounding box center [24, 162] width 14 height 19
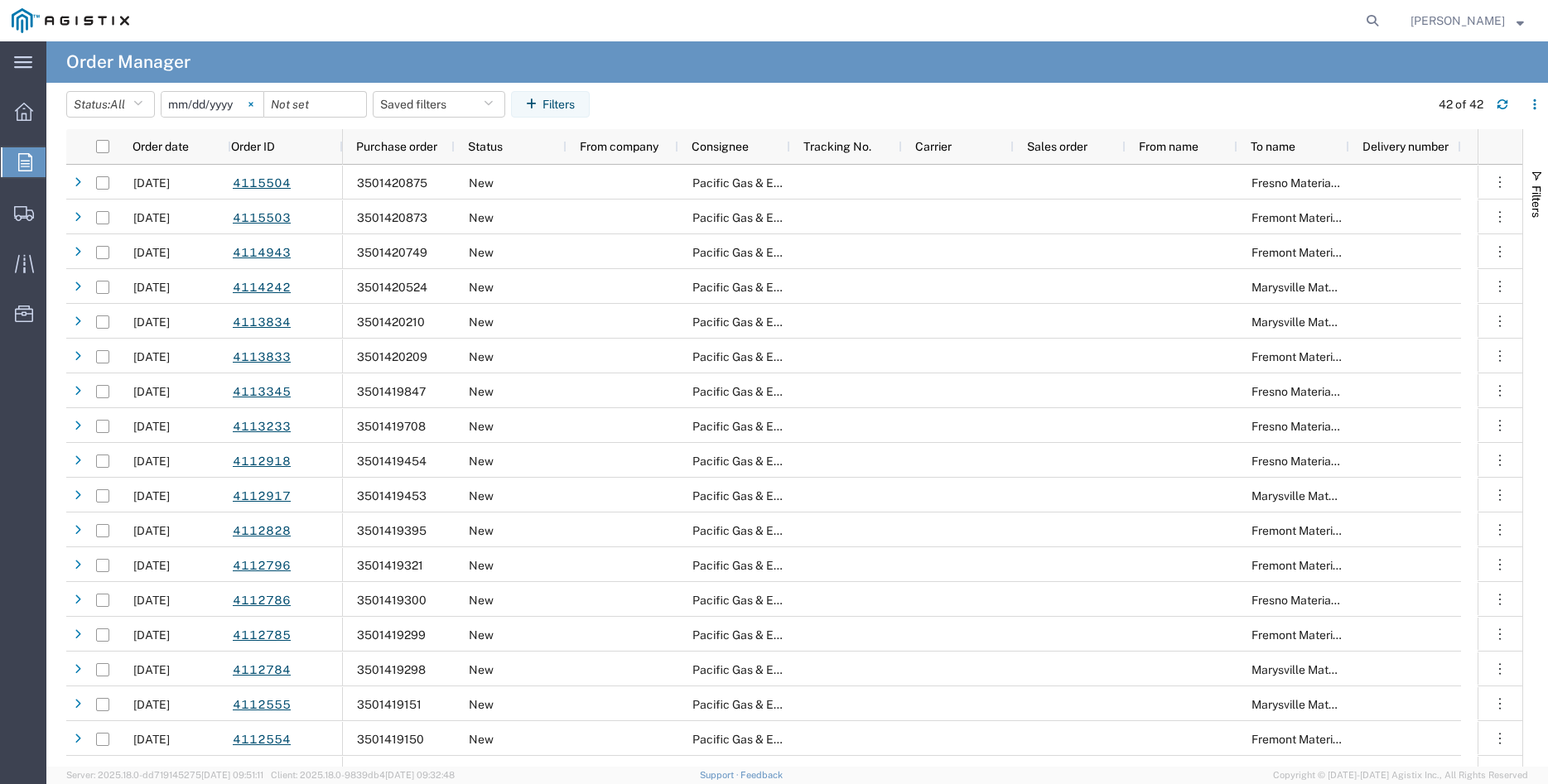
click at [263, 105] on svg-icon at bounding box center [250, 104] width 25 height 25
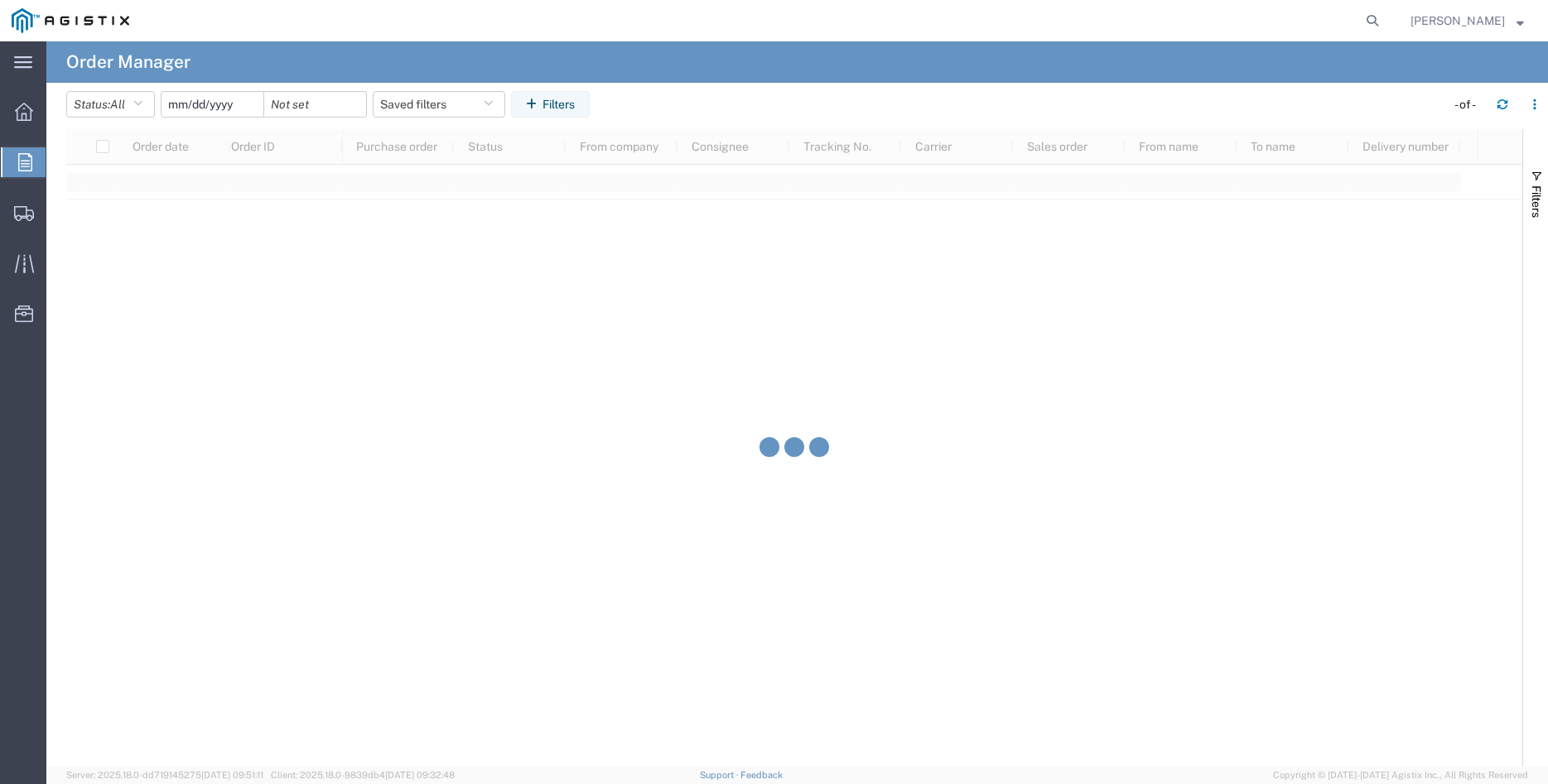
click at [233, 105] on input "date" at bounding box center [212, 104] width 102 height 25
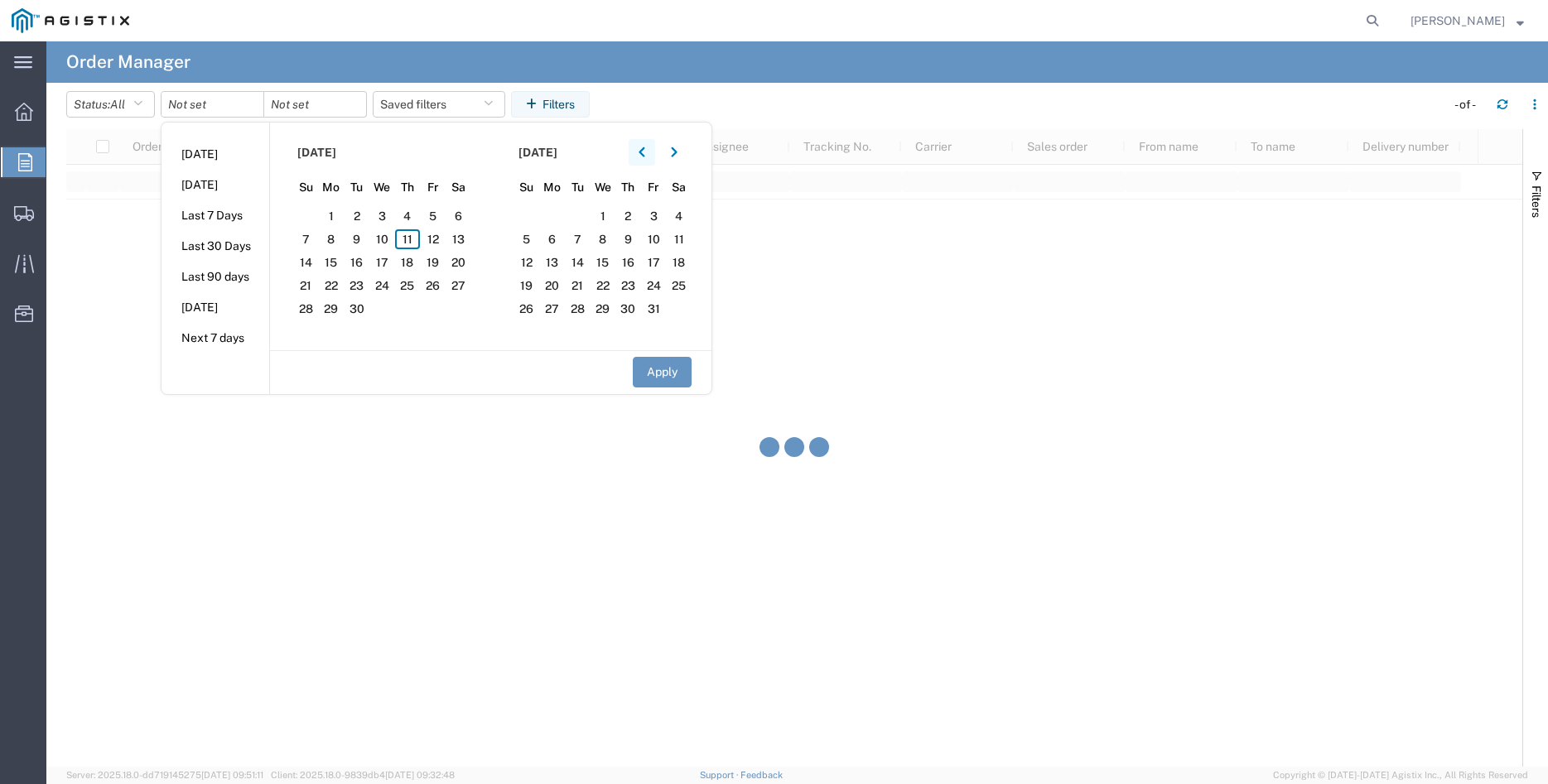
click at [645, 158] on icon "button" at bounding box center [641, 152] width 7 height 11
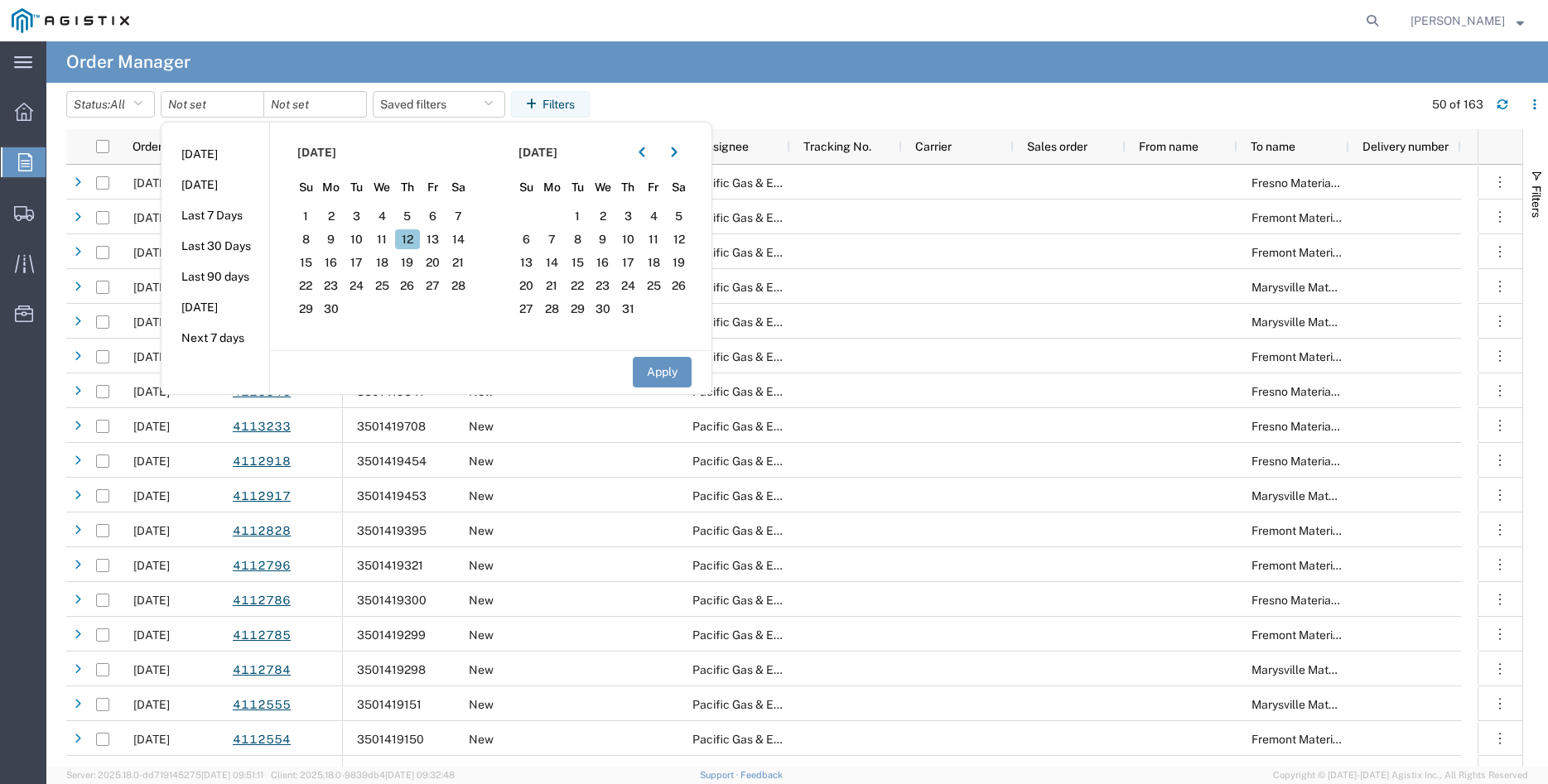
click at [407, 238] on span "12" at bounding box center [408, 239] width 26 height 20
click at [654, 376] on button "Apply" at bounding box center [662, 371] width 59 height 31
type input "2025-06-12"
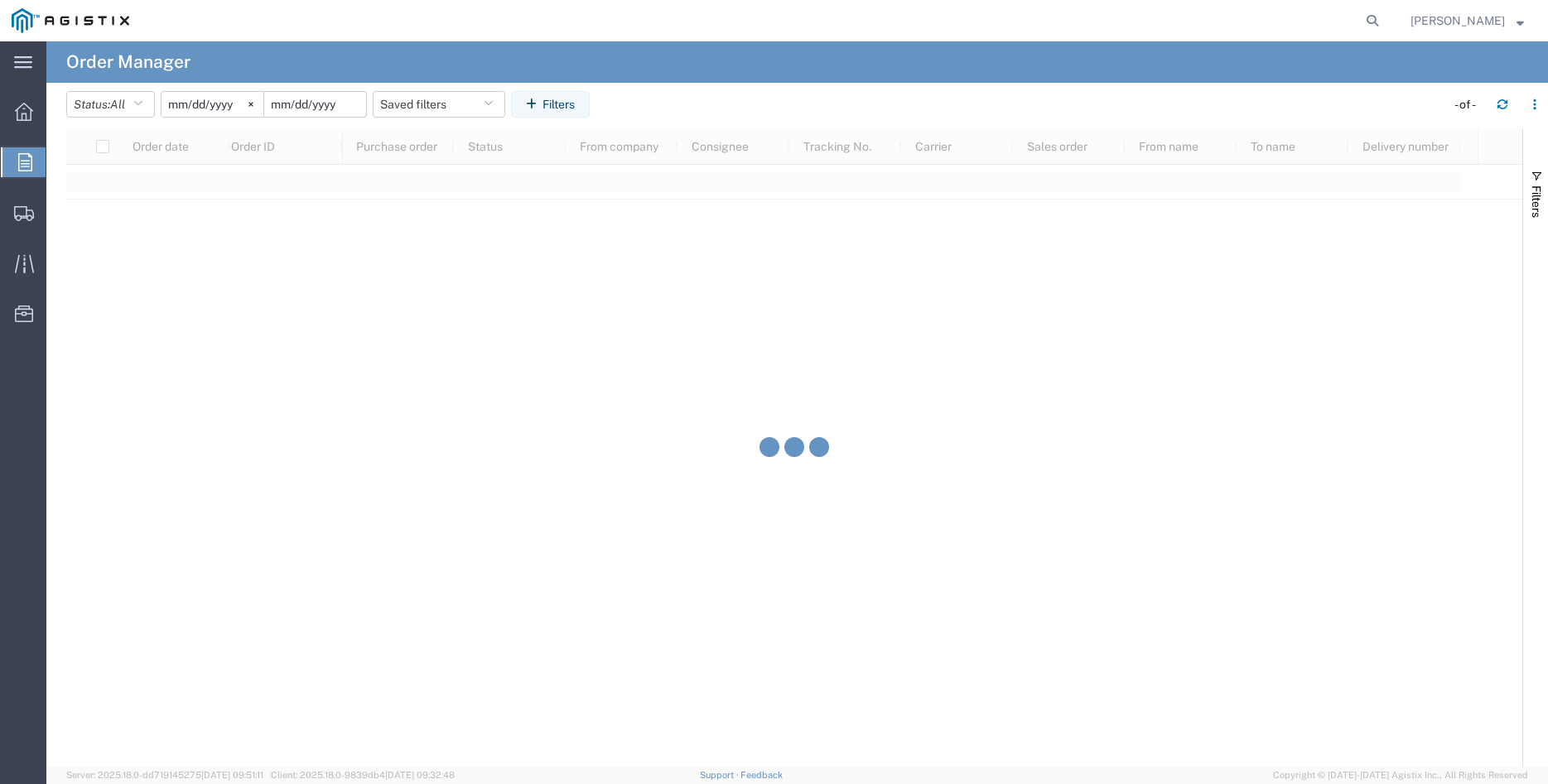
click at [321, 108] on input "date" at bounding box center [315, 104] width 102 height 25
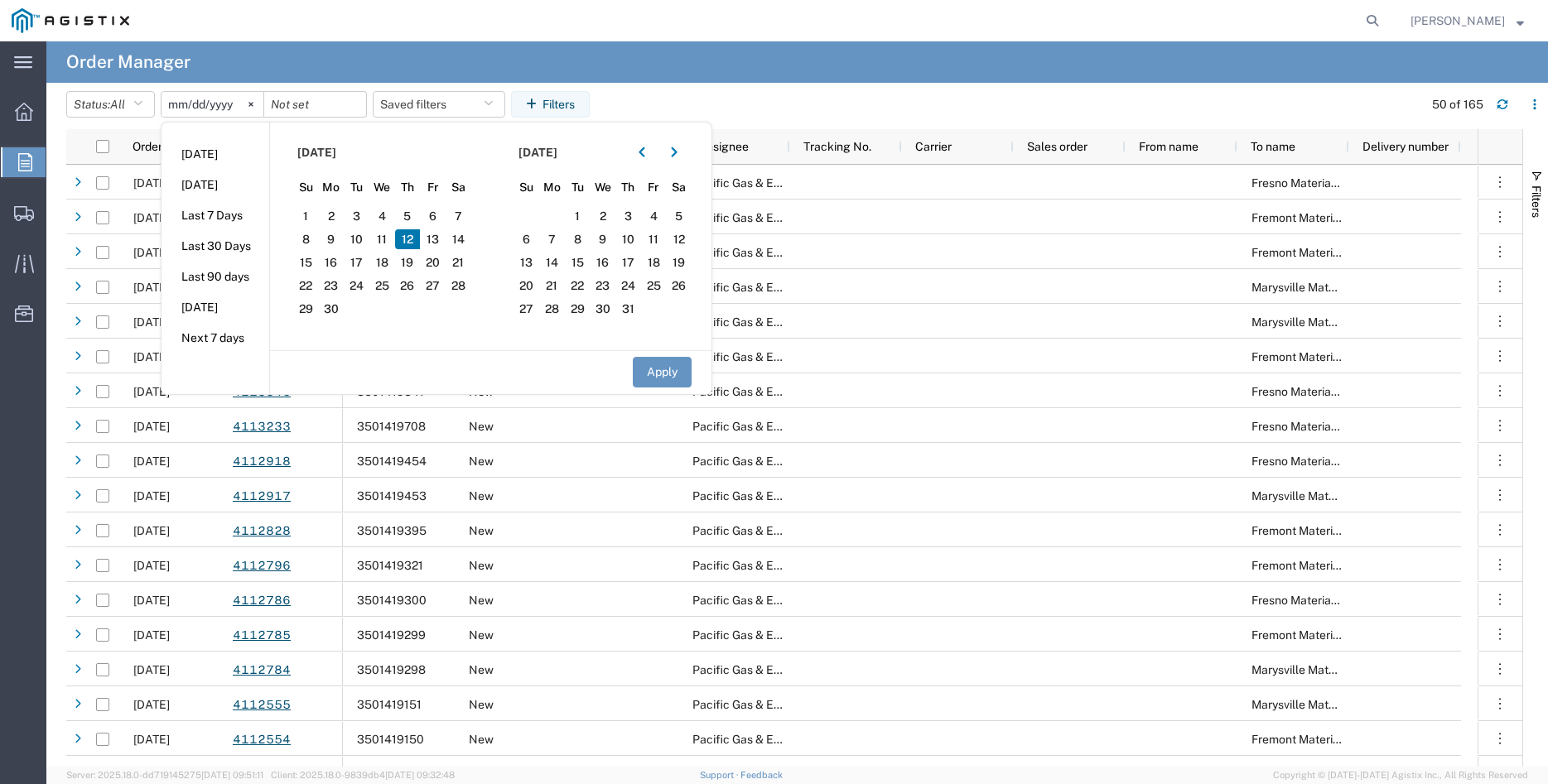
click at [417, 237] on span "12" at bounding box center [408, 239] width 26 height 20
click at [681, 371] on button "Apply" at bounding box center [662, 371] width 59 height 31
type input "2025-06-12"
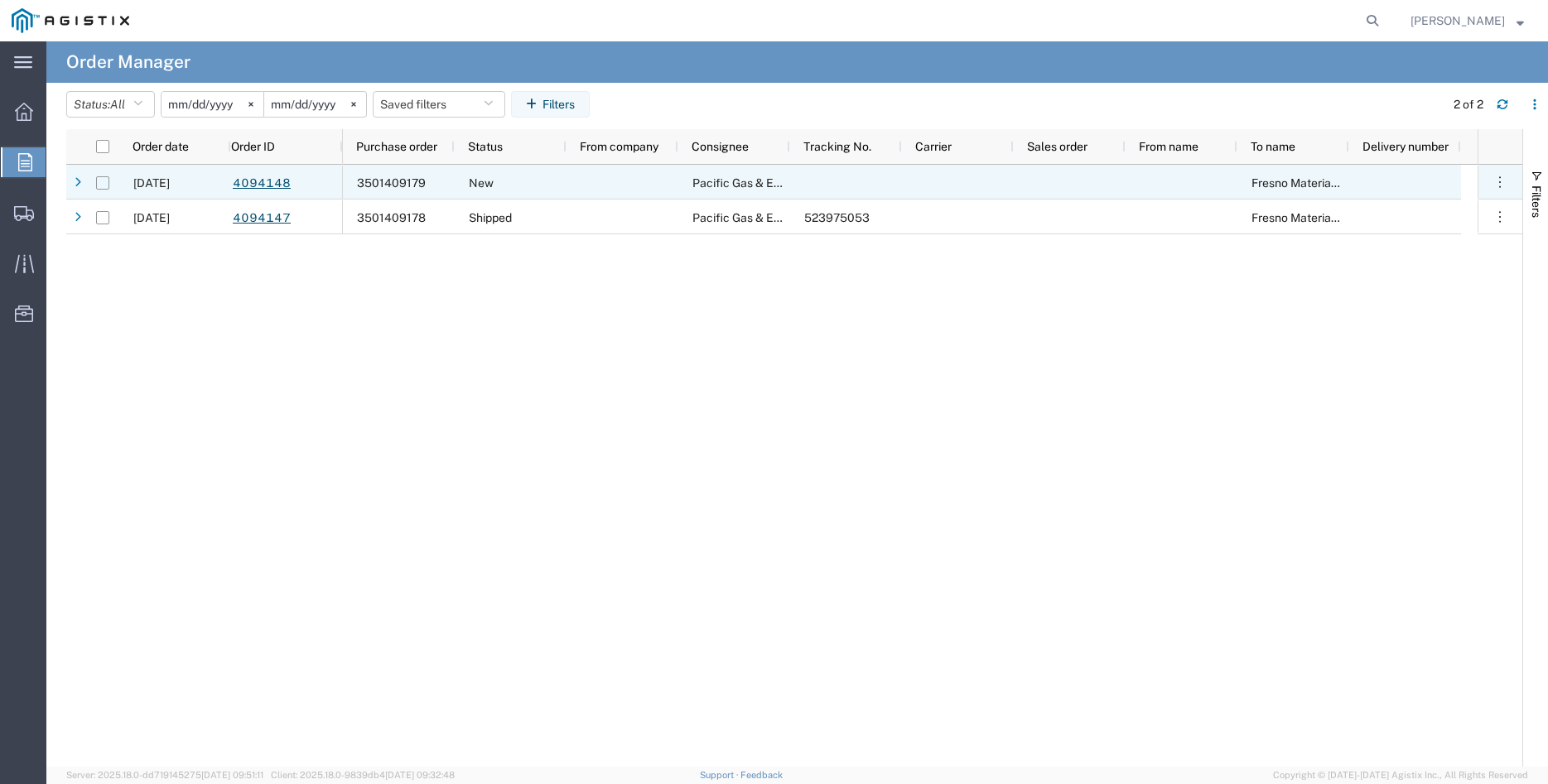
click at [103, 184] on input "Press Space to toggle row selection (unchecked)" at bounding box center [103, 183] width 13 height 13
checkbox input "true"
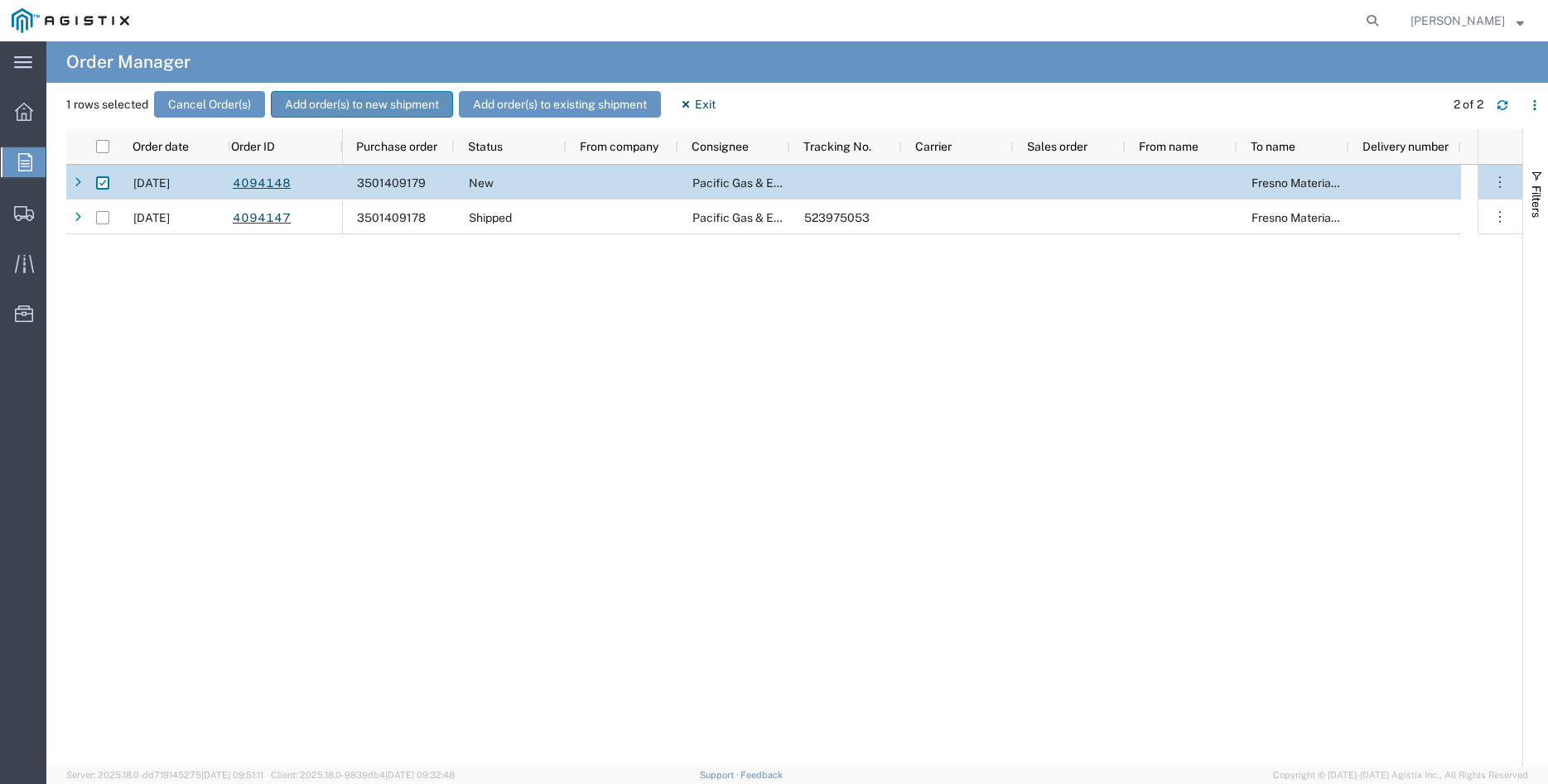
click at [361, 105] on button "Add order(s) to new shipment" at bounding box center [361, 105] width 182 height 26
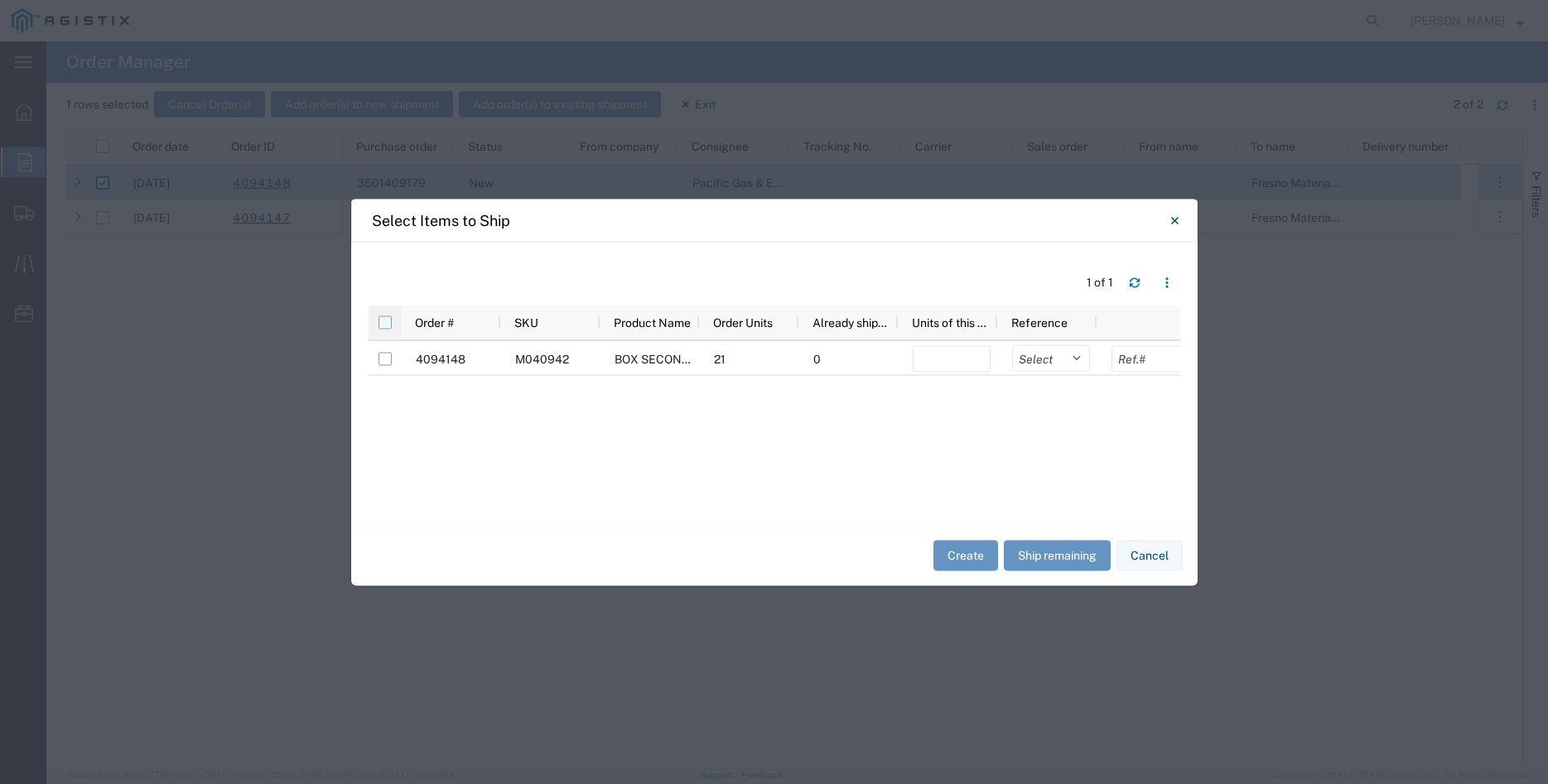
click at [386, 324] on input "checkbox" at bounding box center [385, 322] width 13 height 13
checkbox input "true"
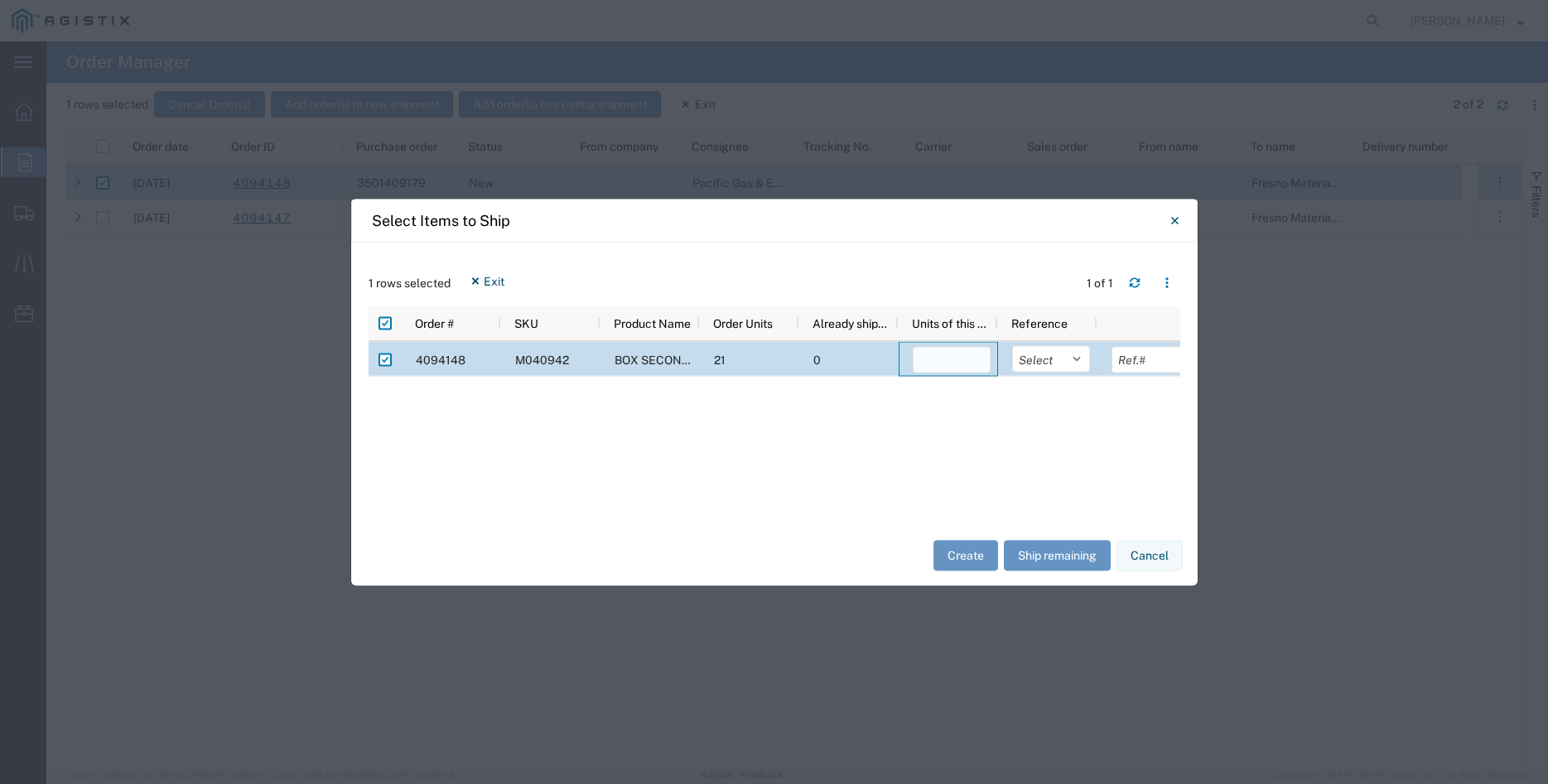
click at [945, 363] on input "number" at bounding box center [951, 359] width 77 height 26
type input "21"
click at [1012, 345] on select "Select Purchase Order Delivery Number" at bounding box center [1050, 358] width 77 height 26
select select "PURCHORD"
click option "Purchase Order" at bounding box center [0, 0] width 0 height 0
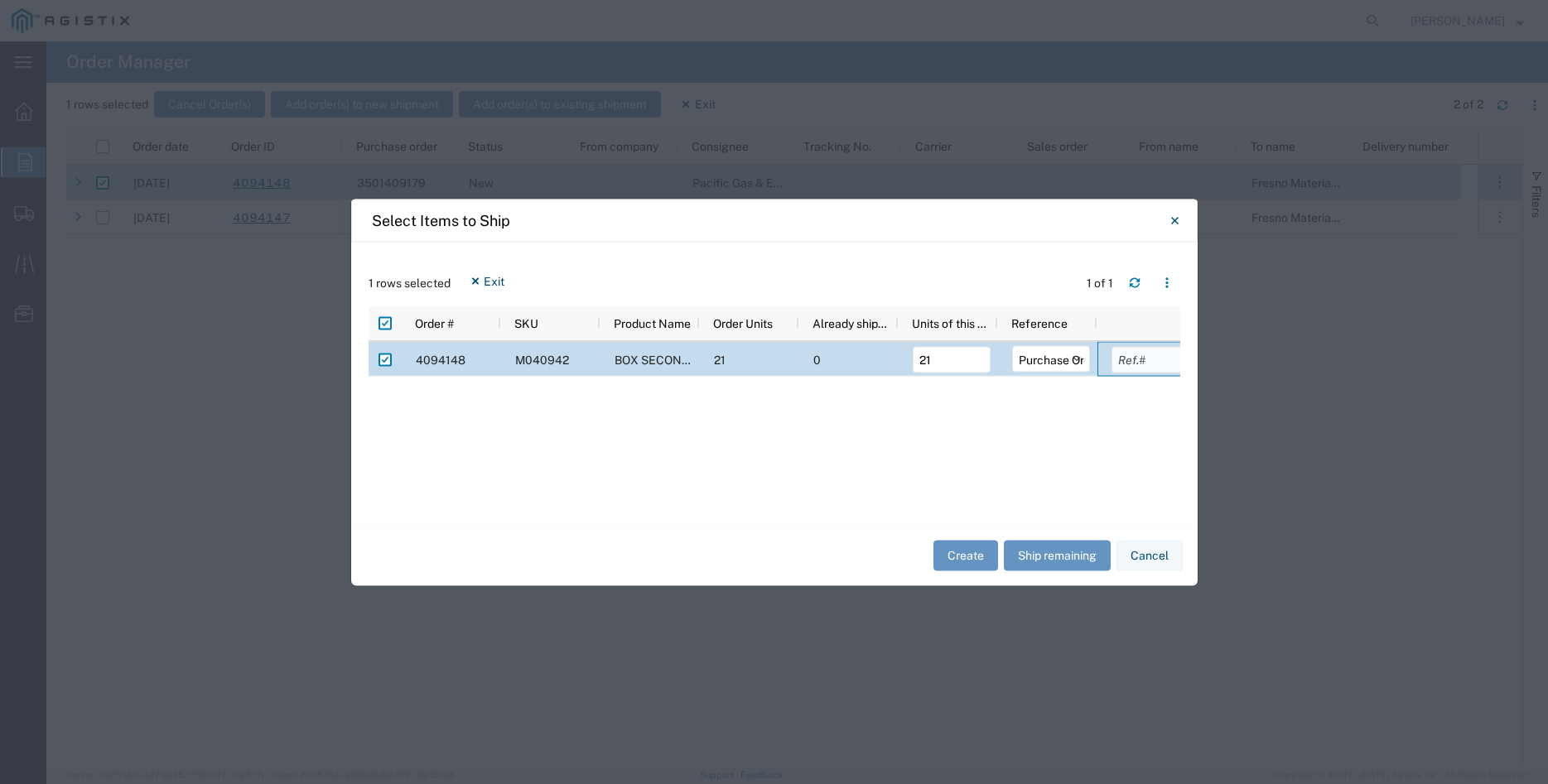
click at [1137, 357] on input "text" at bounding box center [1150, 359] width 77 height 26
type input "10822.98"
click at [1144, 422] on div "4094148 M040942 BOX SECONDARY ASSEMBLY 24"X36"X26" BOX 21 0 21 Select Purchase …" at bounding box center [774, 424] width 811 height 166
click at [977, 479] on div "4094148 M040942 BOX SECONDARY ASSEMBLY 24"X36"X26" BOX 21 0 21 Select Purchase …" at bounding box center [774, 424] width 811 height 166
click at [962, 556] on button "Create" at bounding box center [965, 555] width 64 height 31
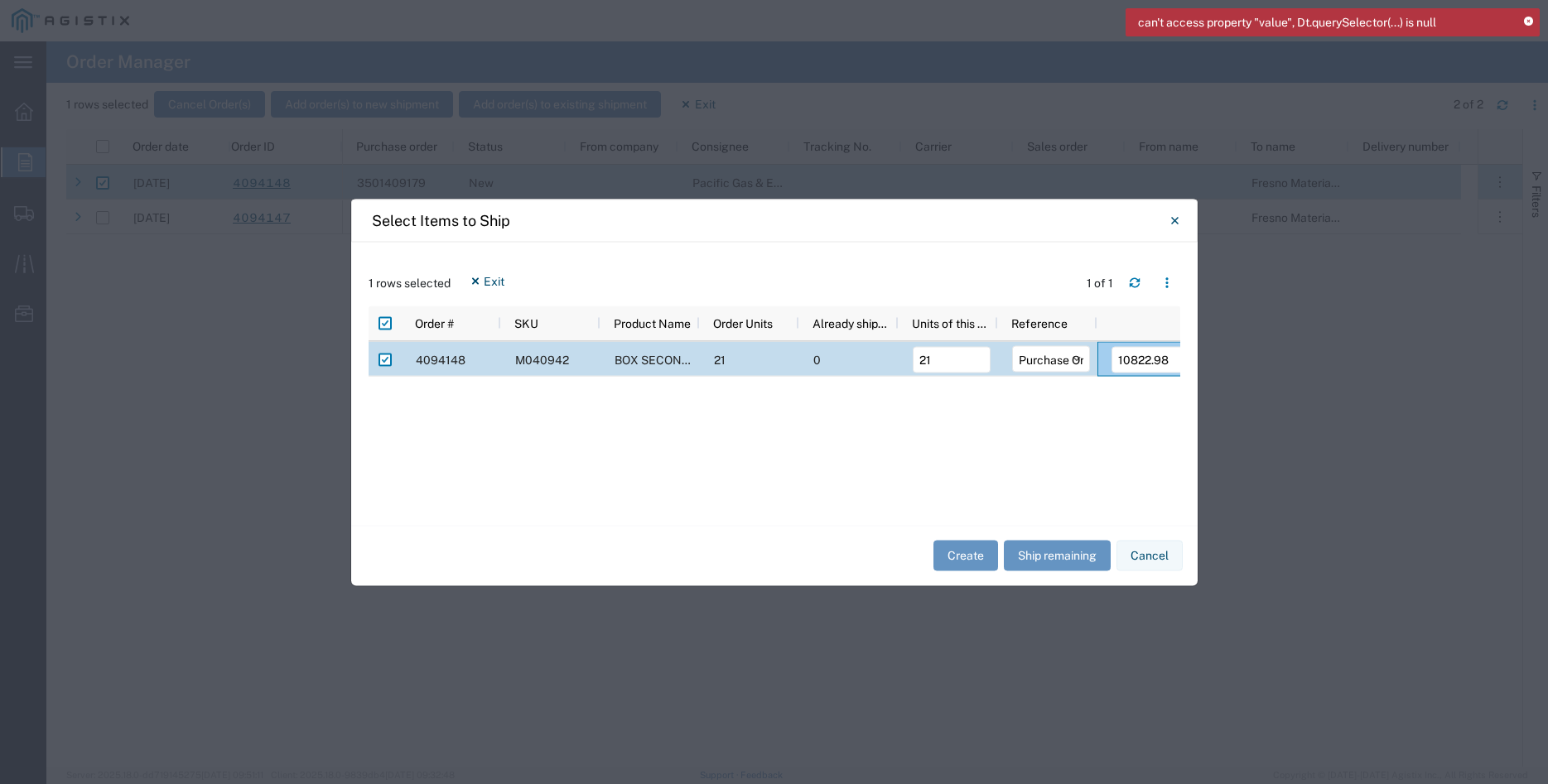
click at [1529, 24] on icon at bounding box center [1528, 22] width 9 height 9
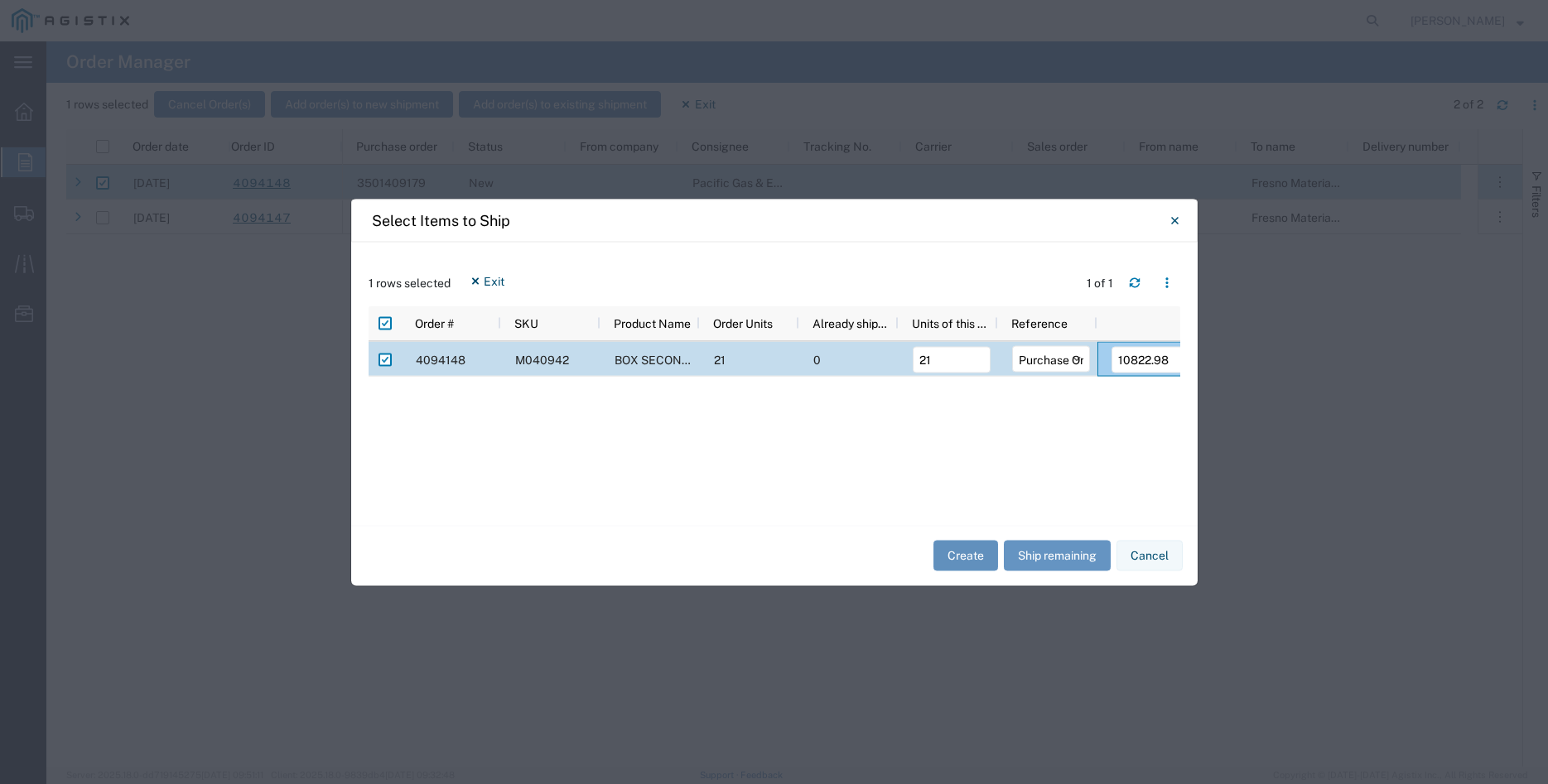
click at [964, 553] on button "Create" at bounding box center [965, 555] width 64 height 31
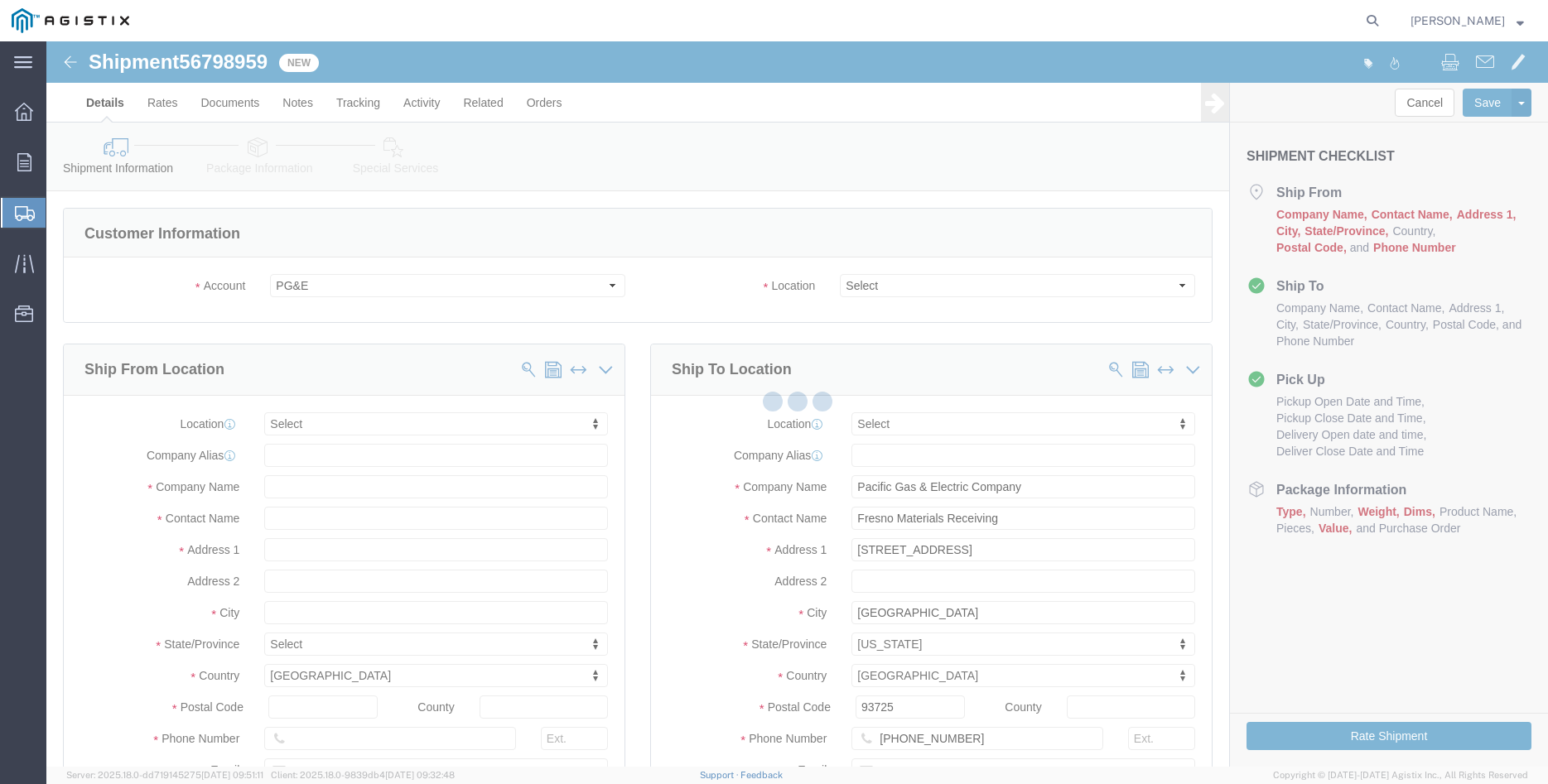
select select
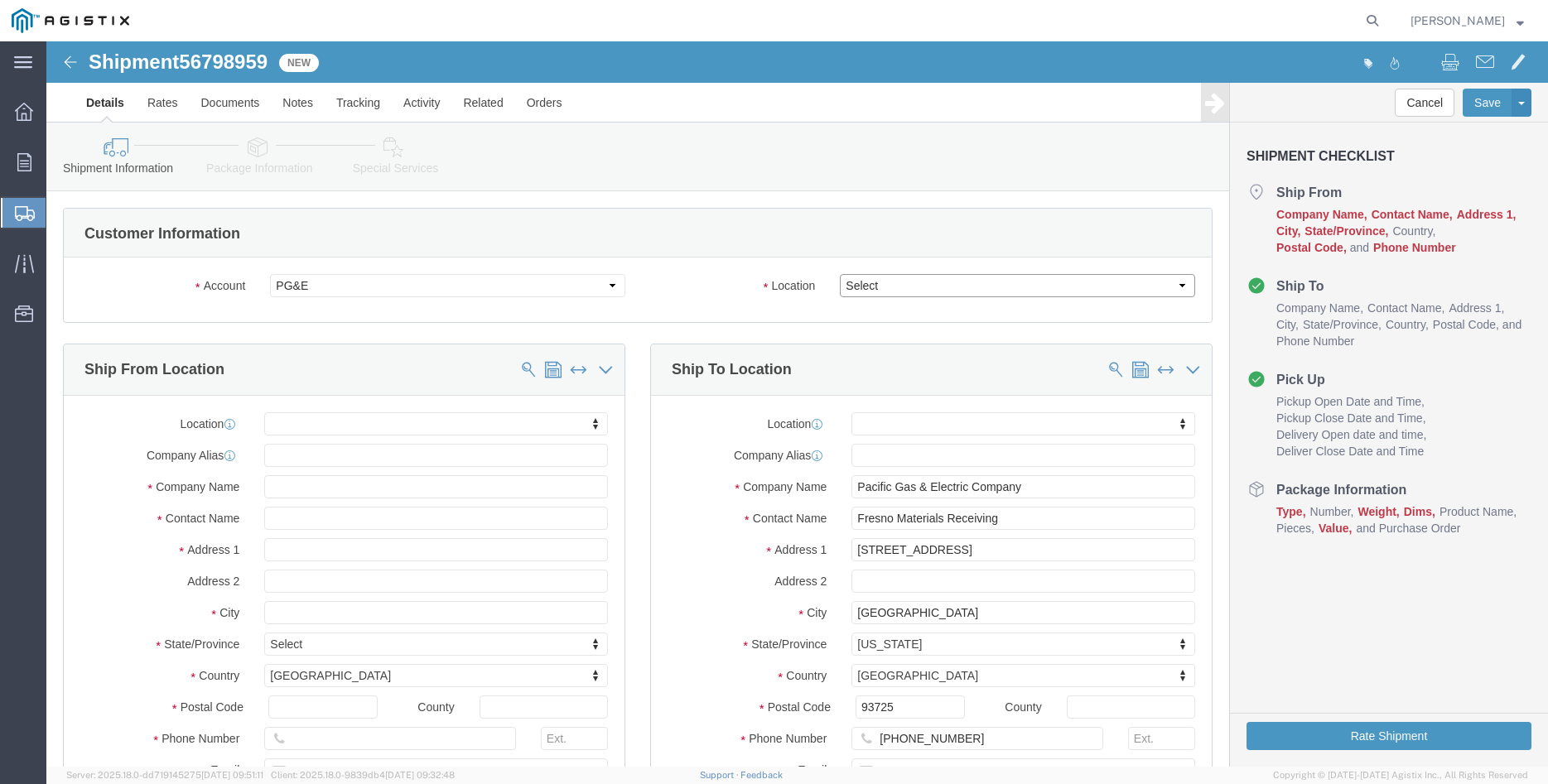
click select "Select All Others Fremont DC Fresno DC Wheatland DC"
select select "19745"
click option "Fresno DC"
click body "Shipment 56798959 New Details Rates Documents Notes Tracking Activity Related O…"
select select "MYPROFILE"
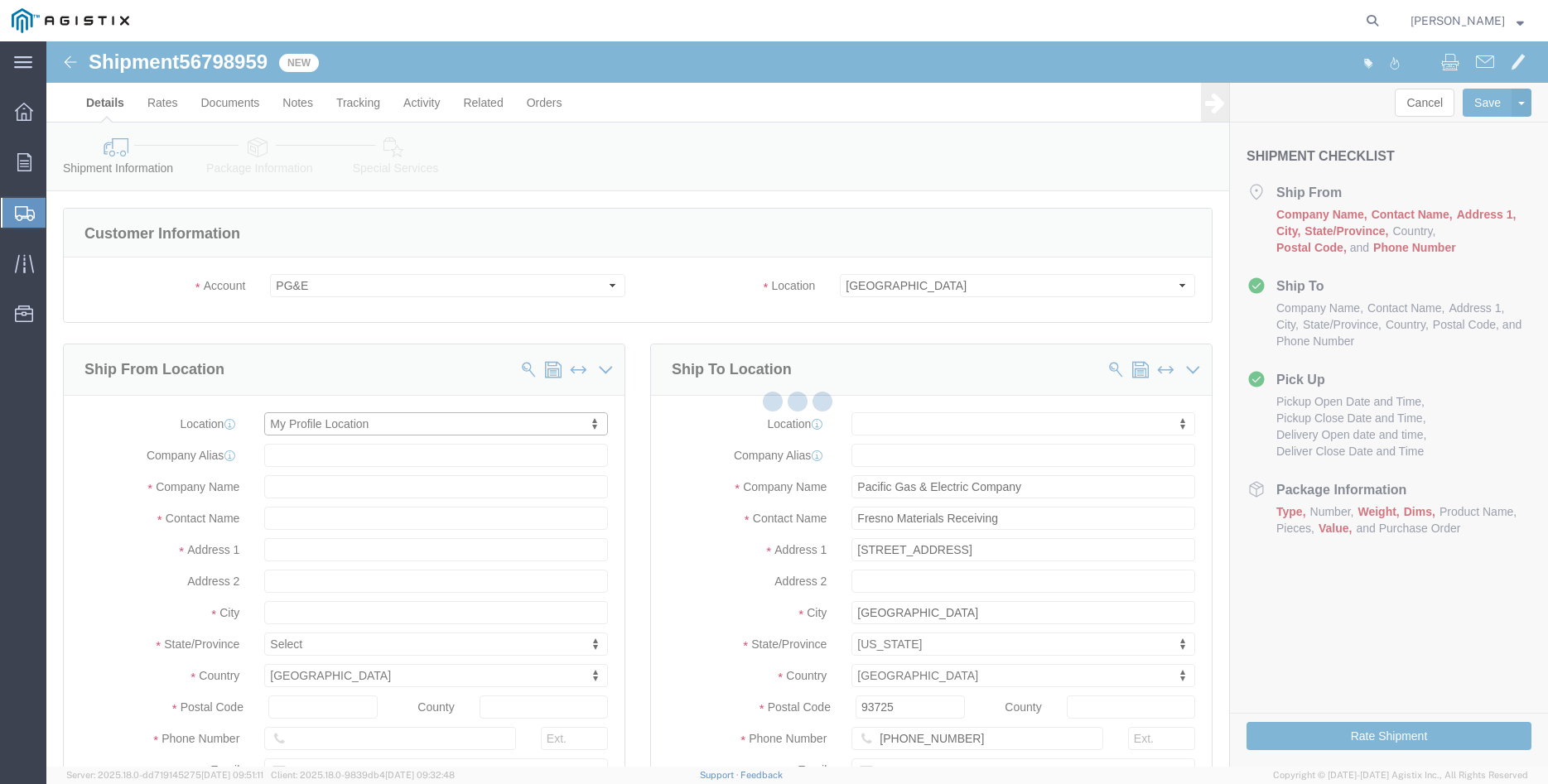
type input "305 GANDY DANCER DR"
type input "95377"
type input "209-832-7003"
type input "betty@madrugaironworks.com"
checkbox input "true"
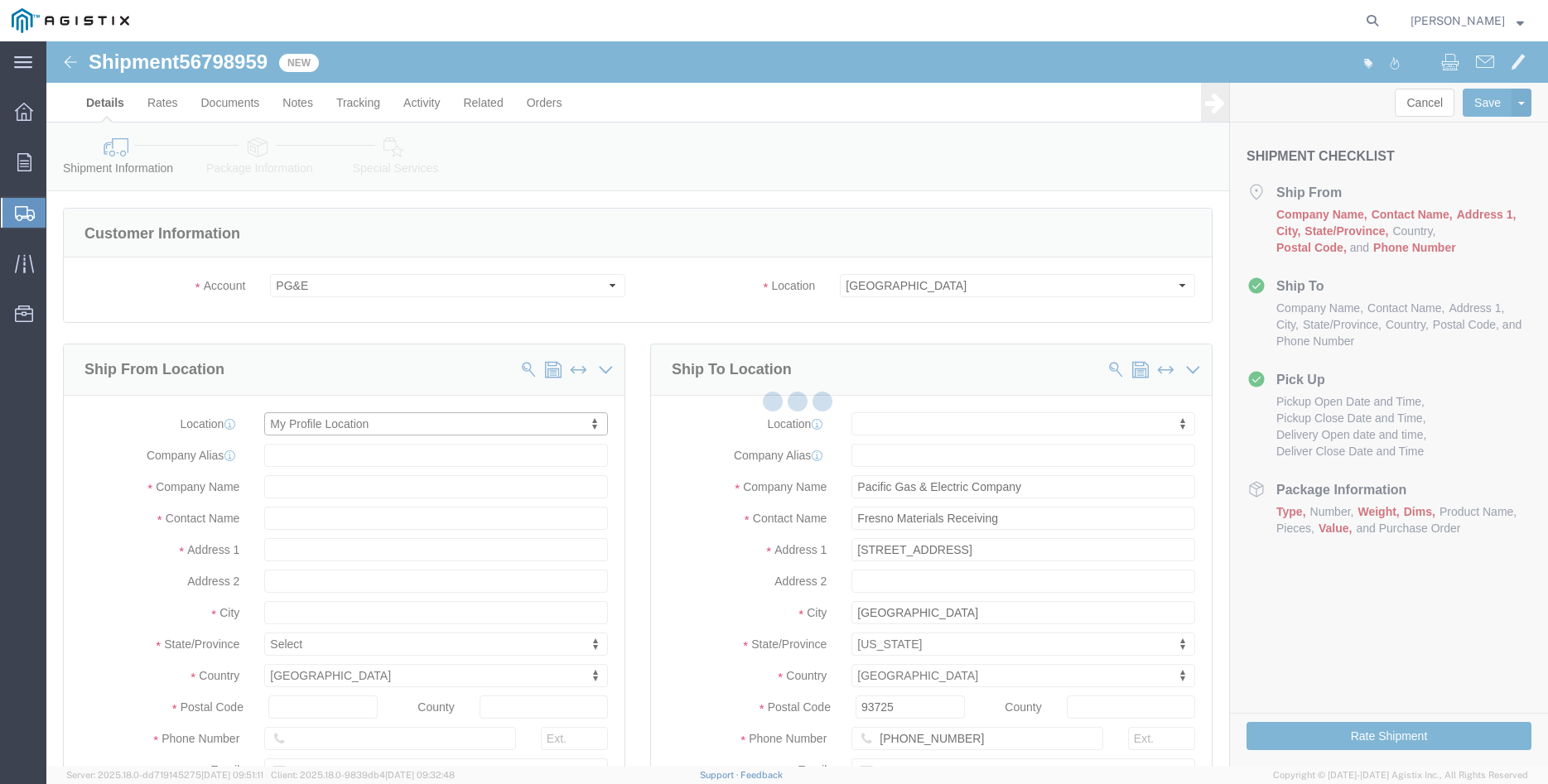
type input "Madruga Iron Works Inc"
type input "[PERSON_NAME]"
type input "TRACY"
select select "CA"
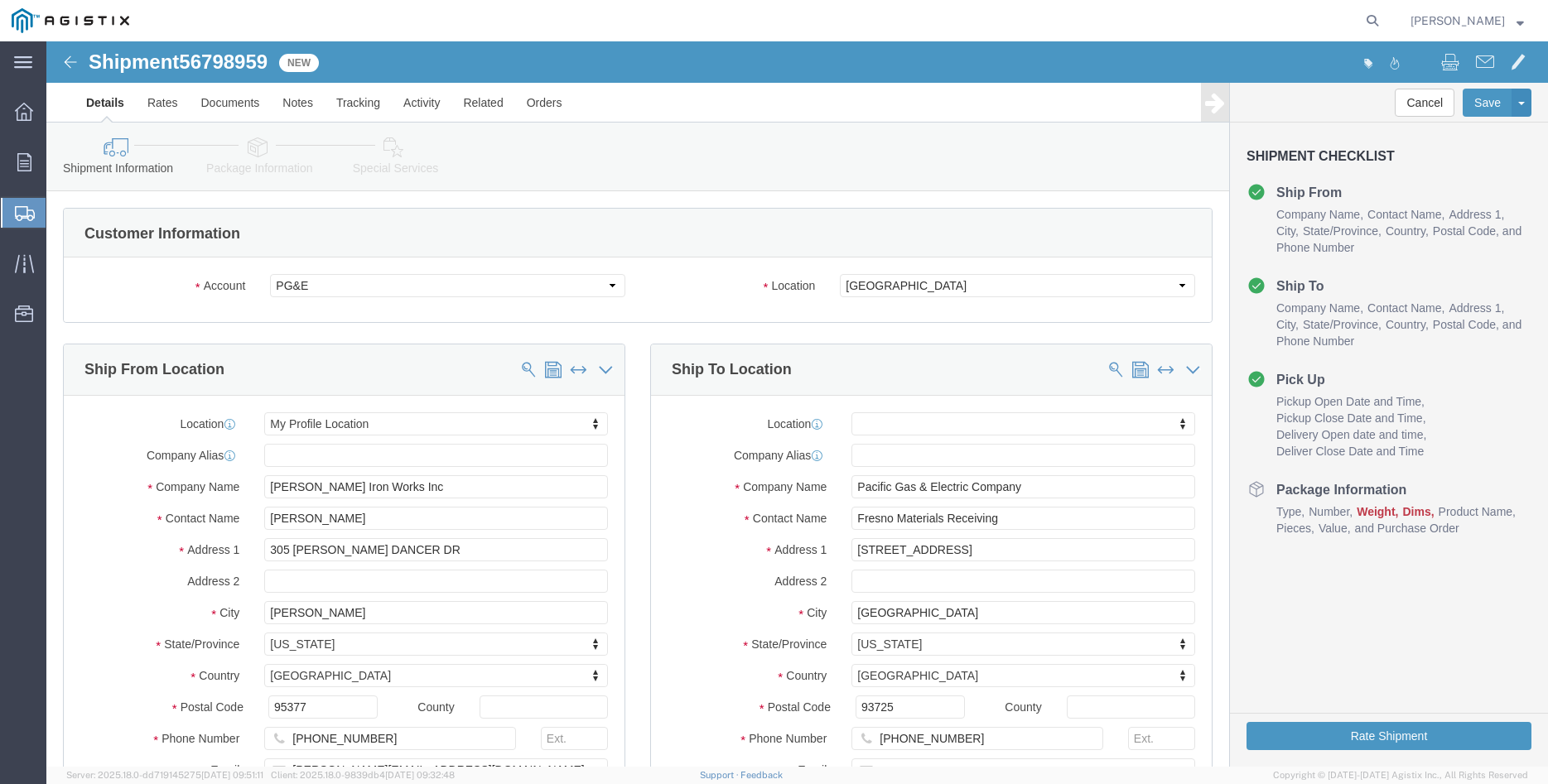
click div "Ship From Location Location My Profile Location My Profile Location (OBSOLETE) …"
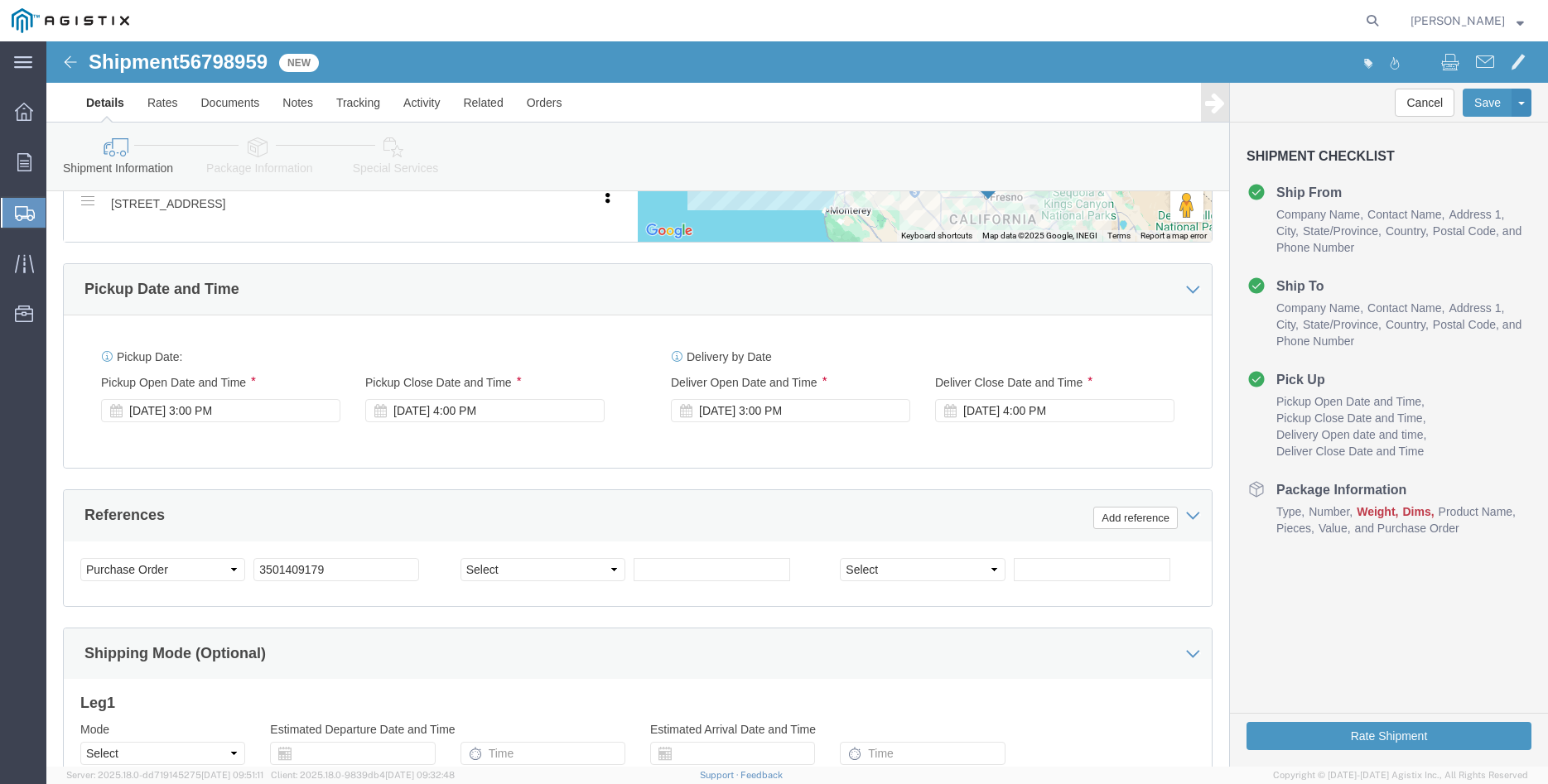
scroll to position [929, 0]
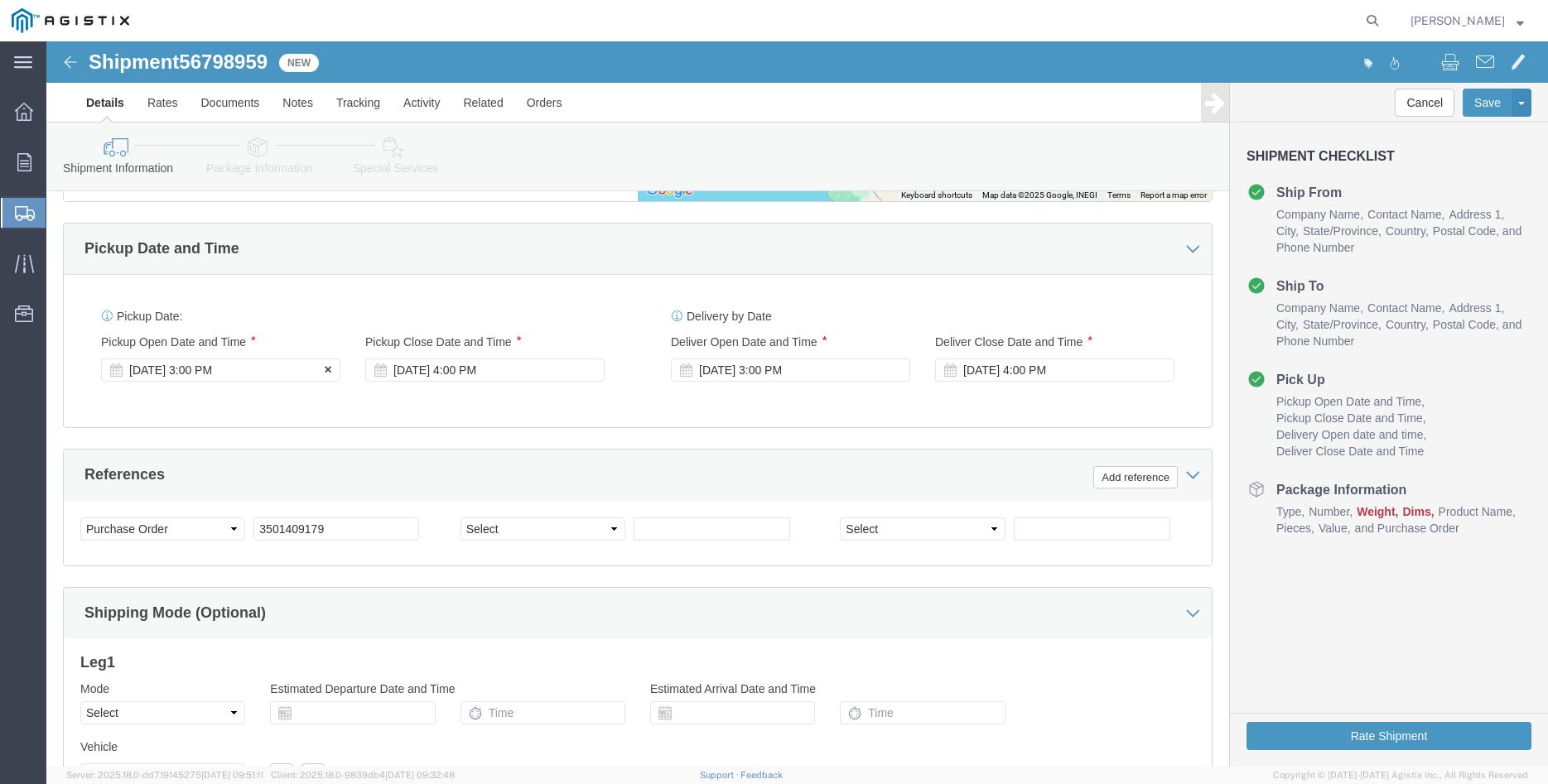
click div "Sep 11 2025 3:00 PM"
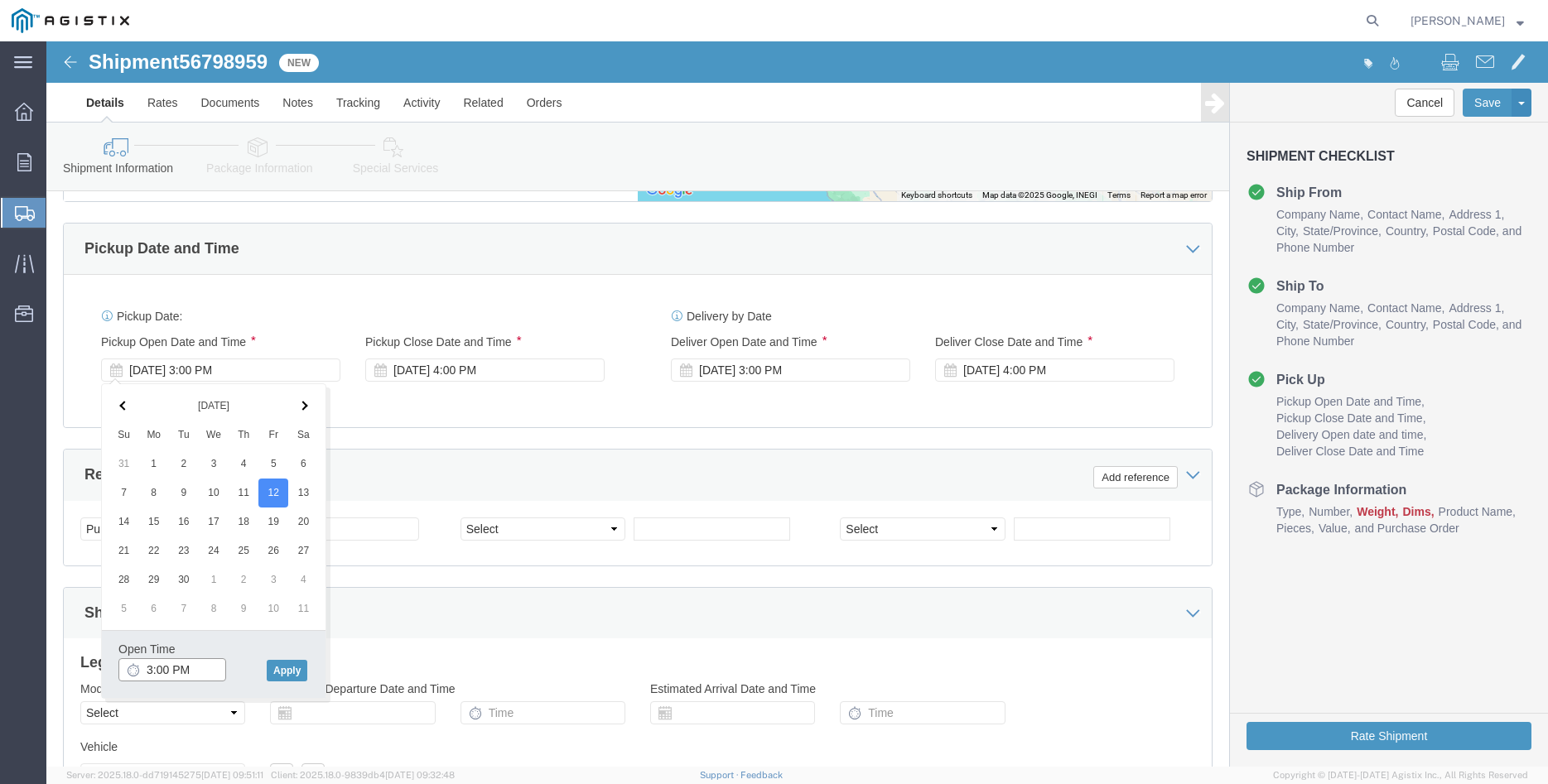
click input "3:00 PM"
type input "8:00 AM"
click button "Apply"
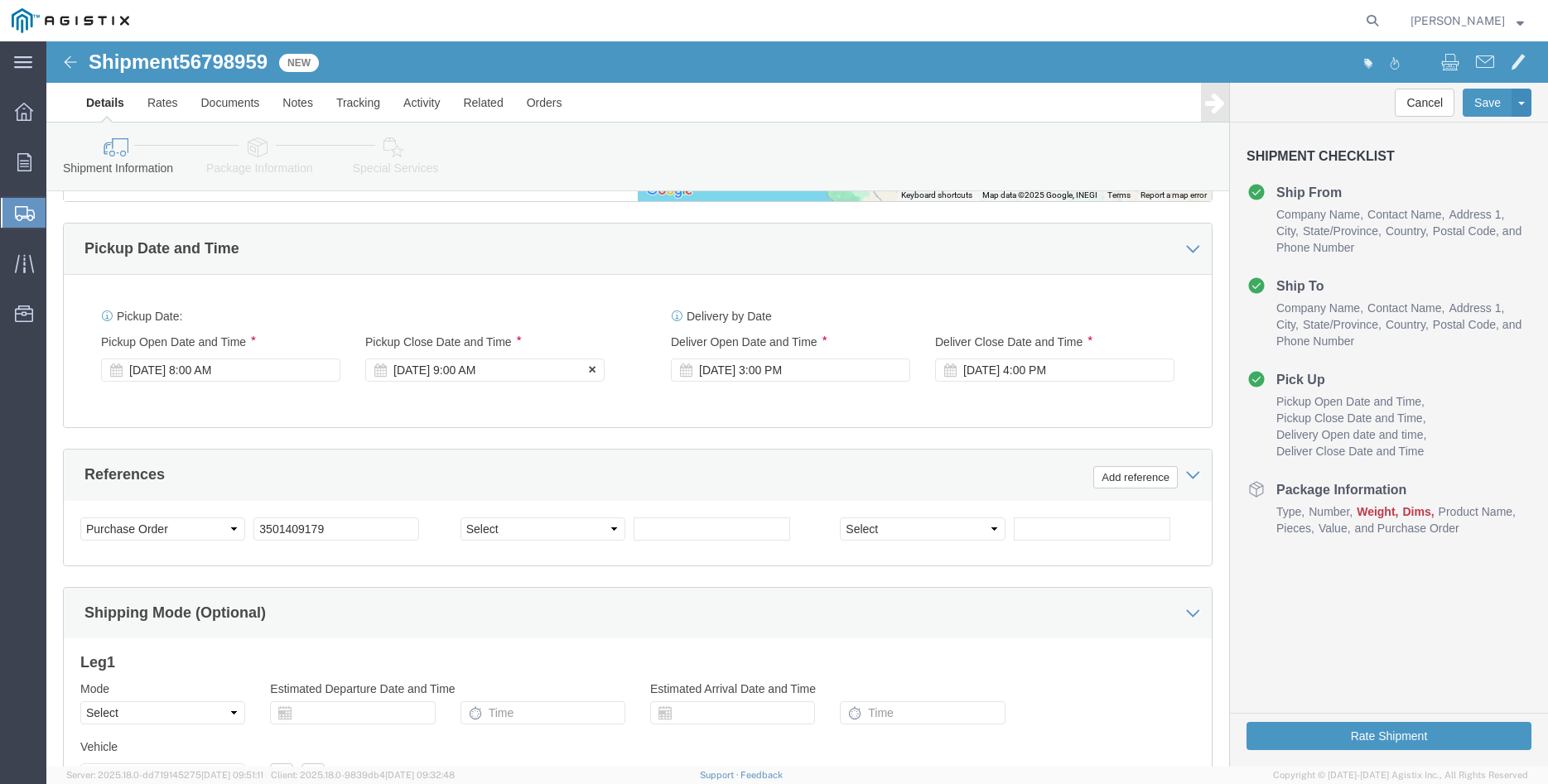
click div "Sep 12 2025 9:00 AM"
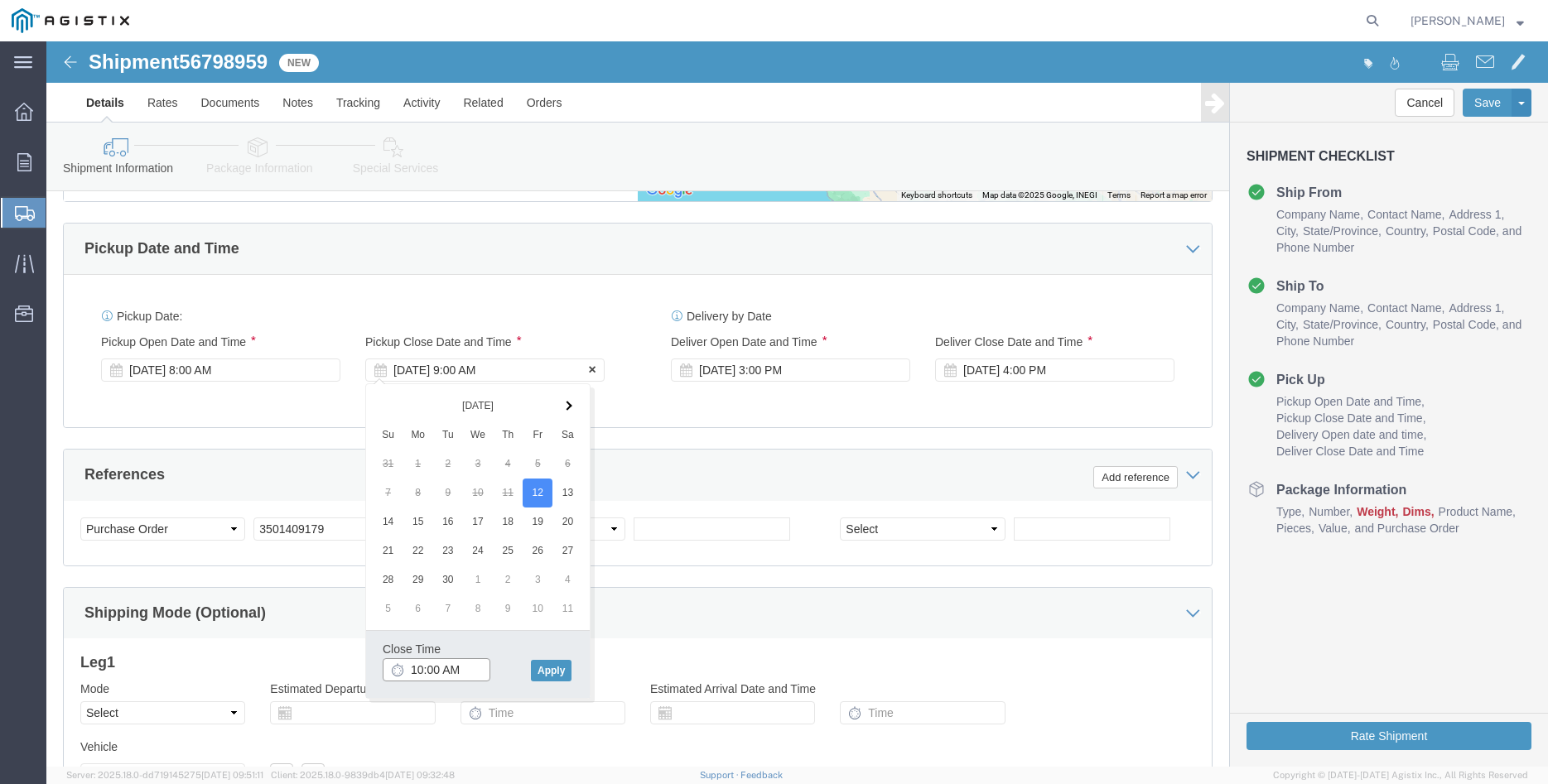
type input "10:00 AM"
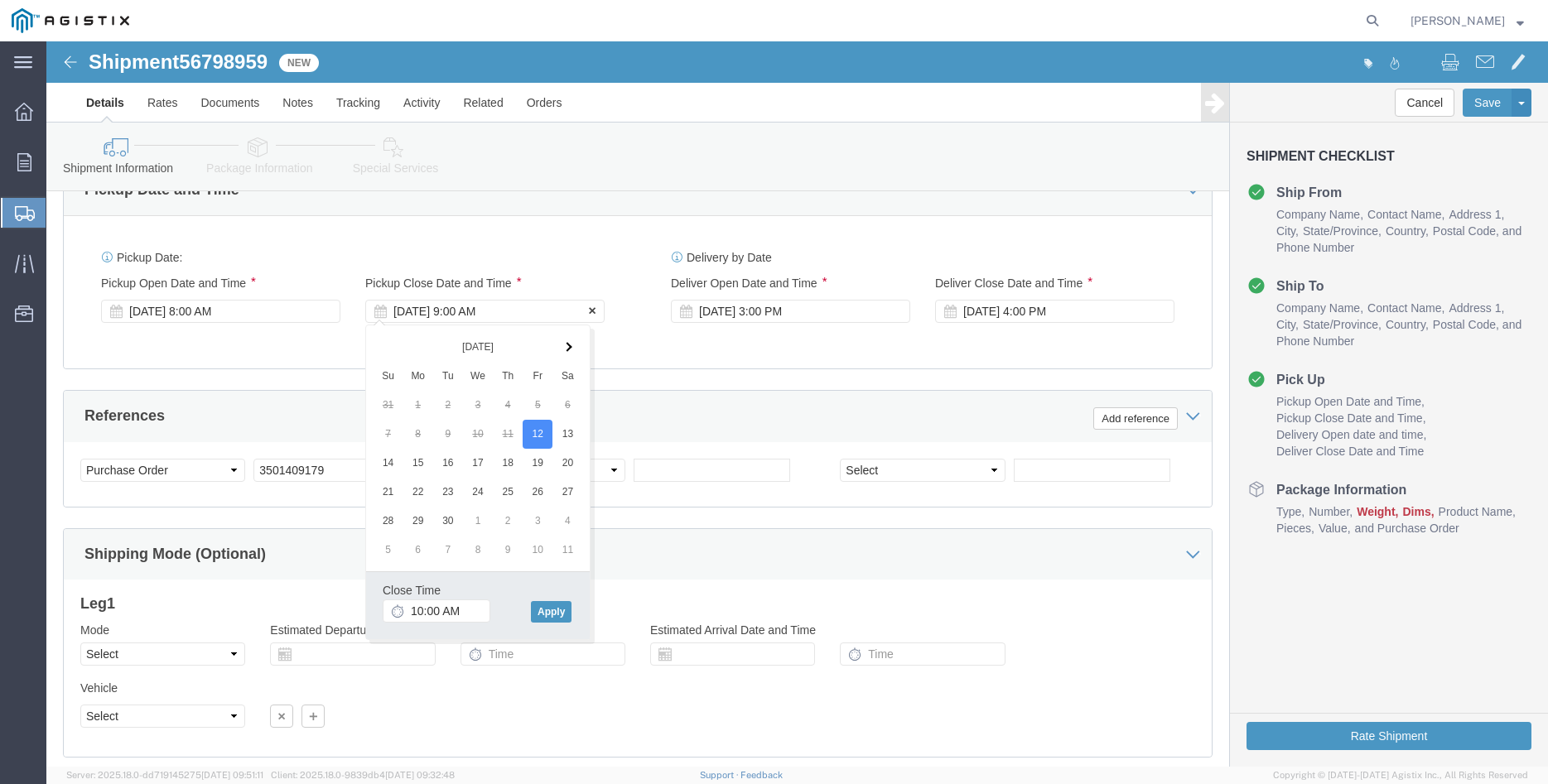
scroll to position [1014, 0]
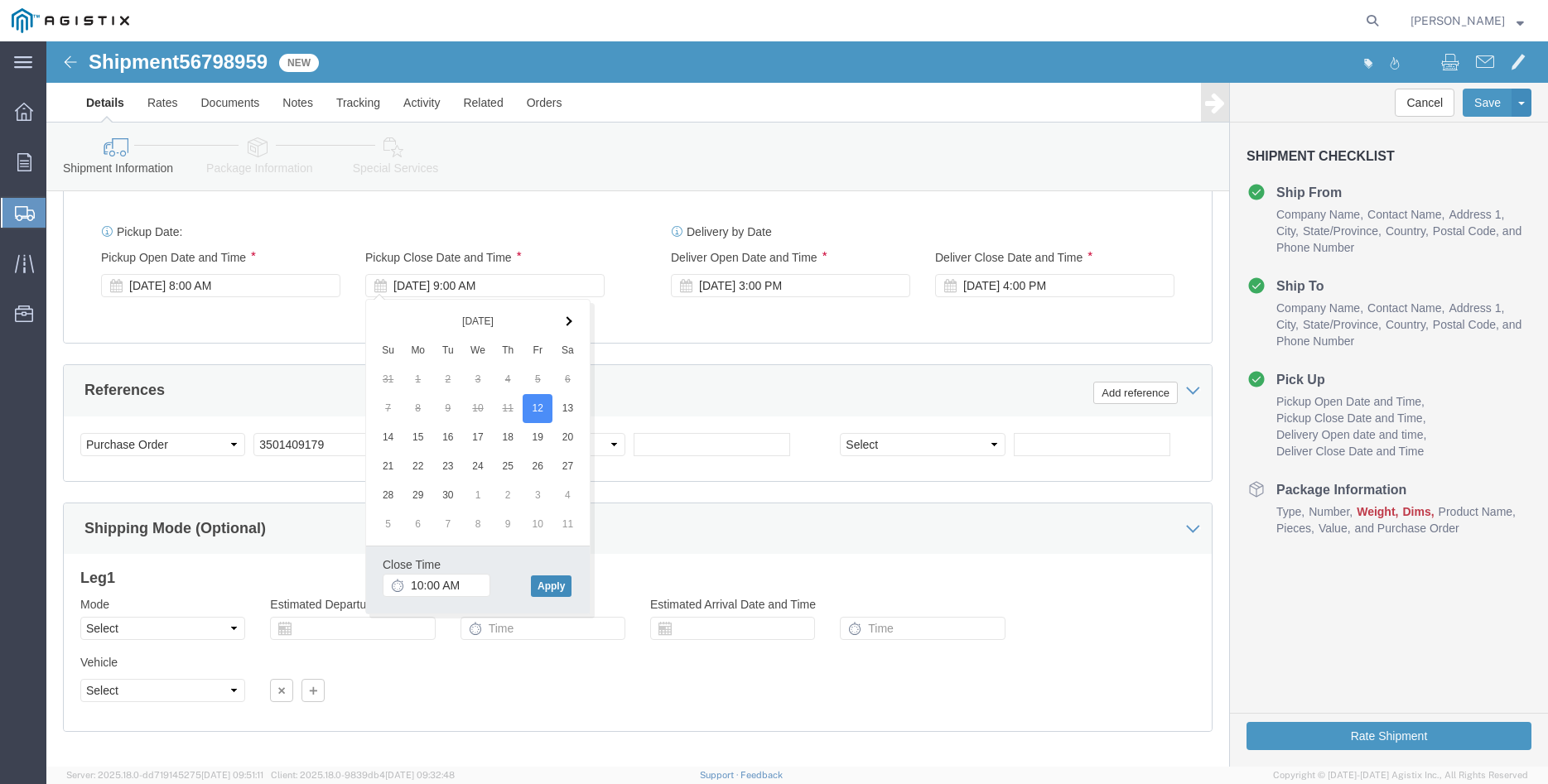
click button "Apply"
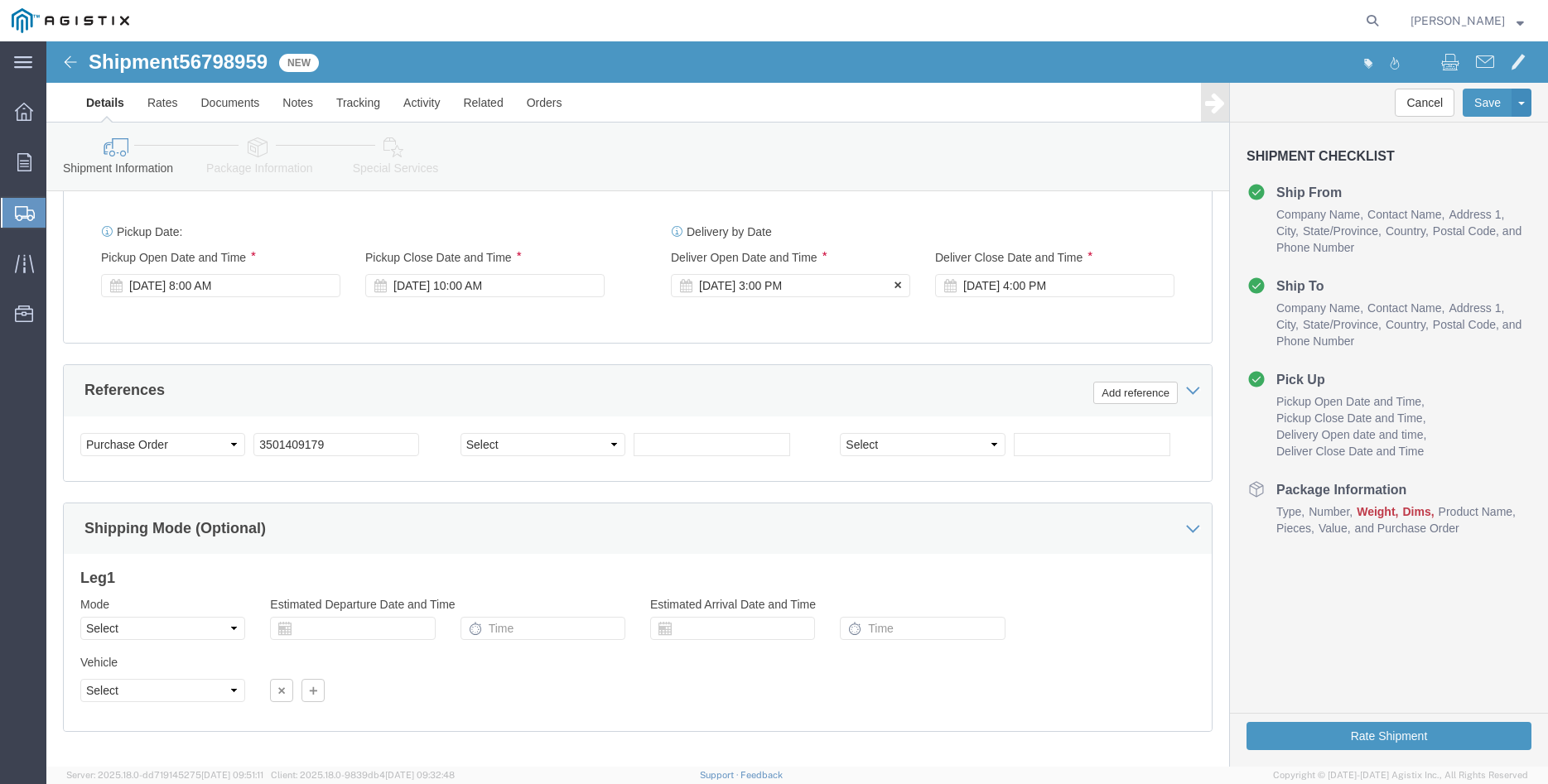
click div "Sep 15 2025 3:00 PM"
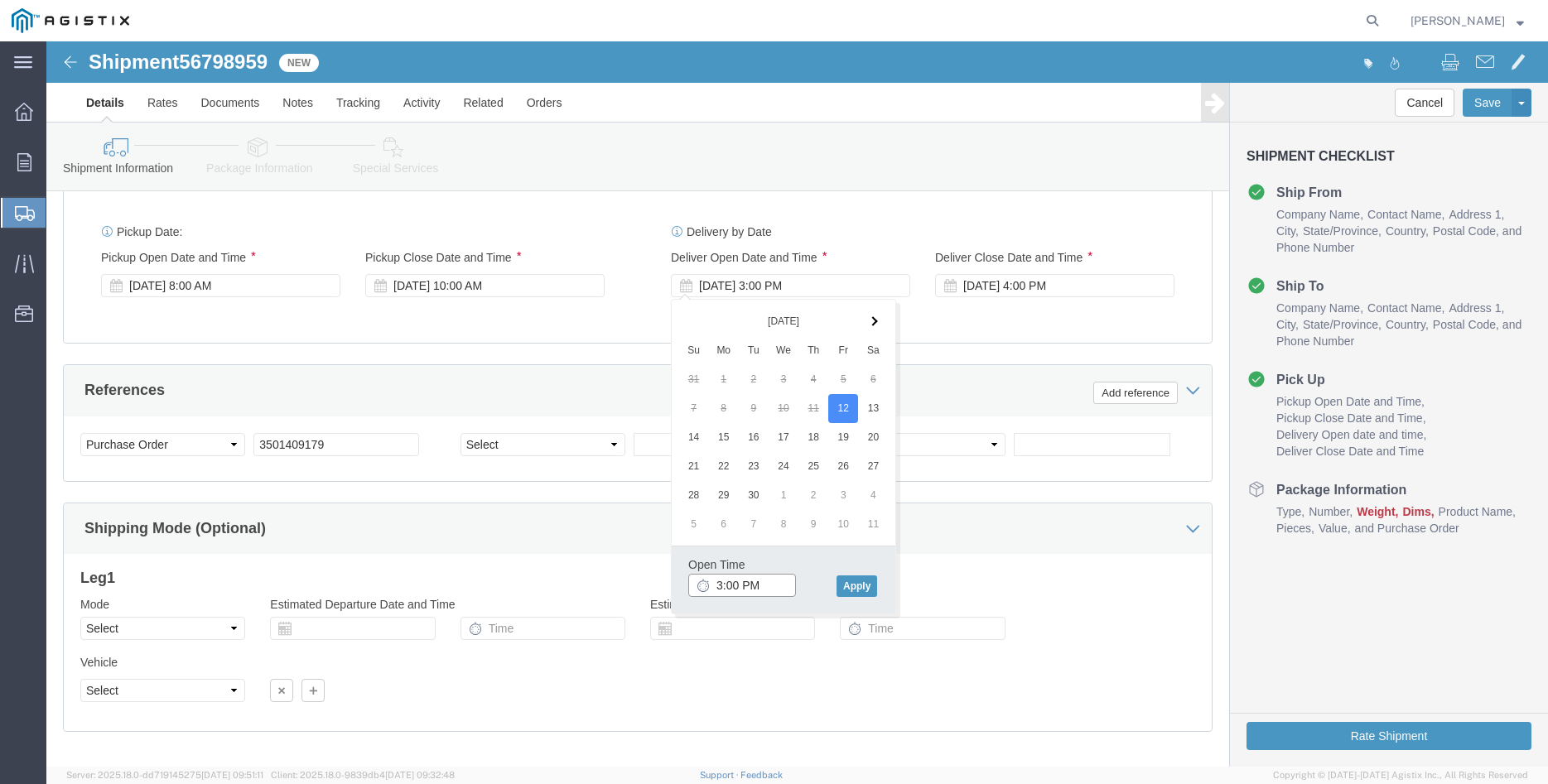
click input "3:00 PM"
type input "11:00 AM"
click div "Open Time 11:00 AM Sep 12 2025 3:00 PM - Sep 12 2025 3:00 PM Cancel Apply"
click button "Apply"
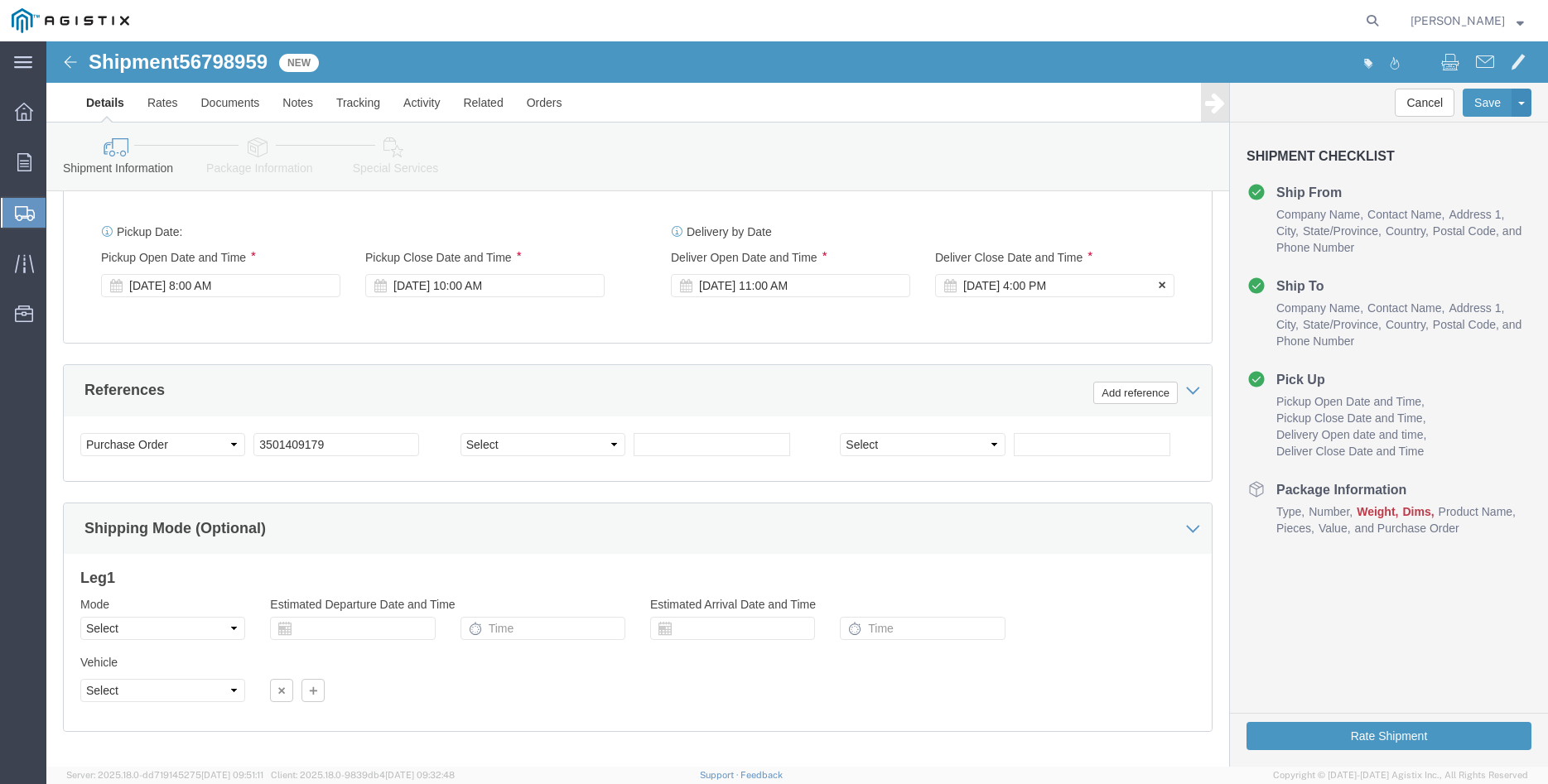
click div "Sep 15 2025 4:00 PM"
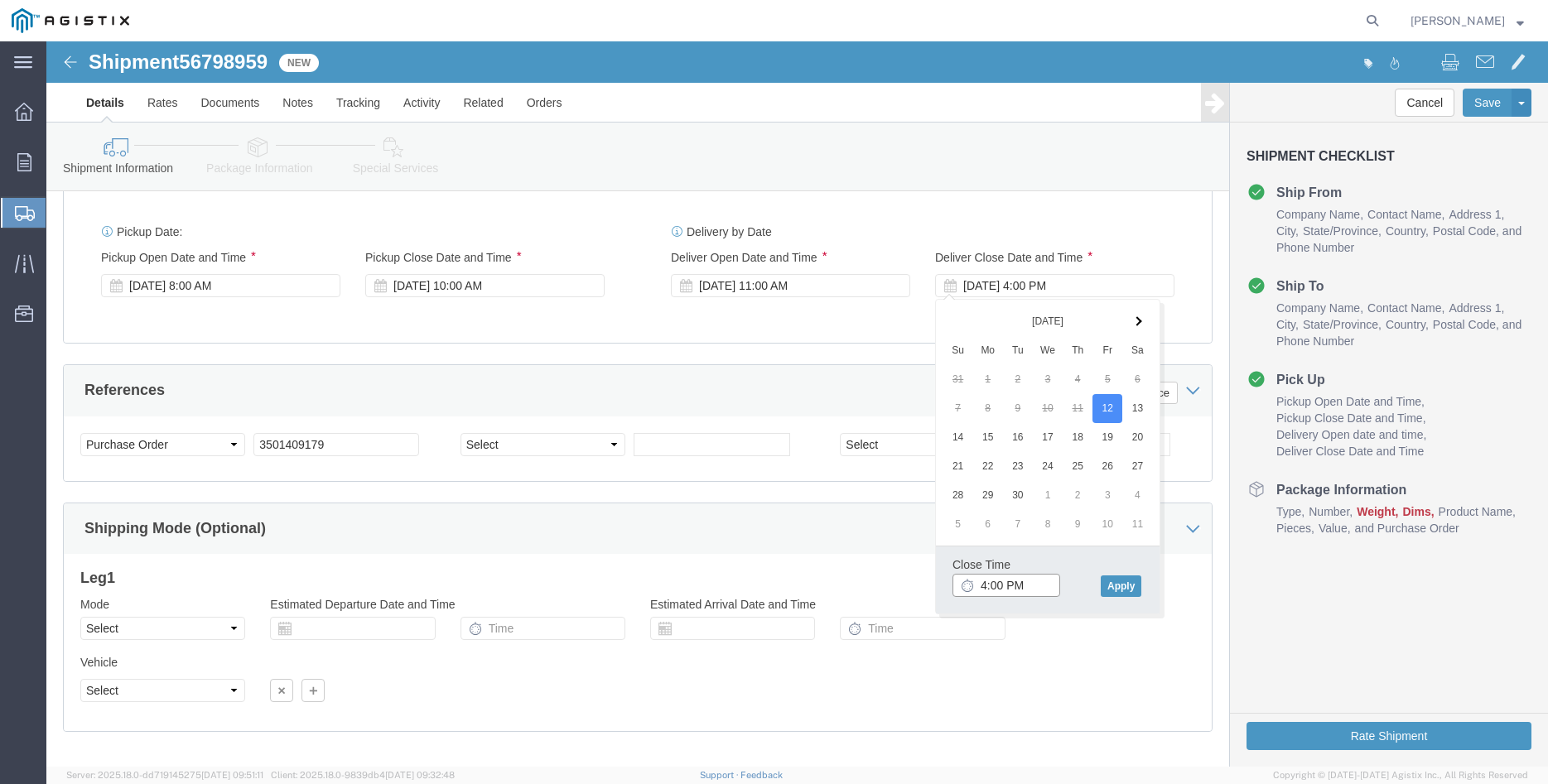
click input "4:00 PM"
type input "3:00 PM"
click button "Apply"
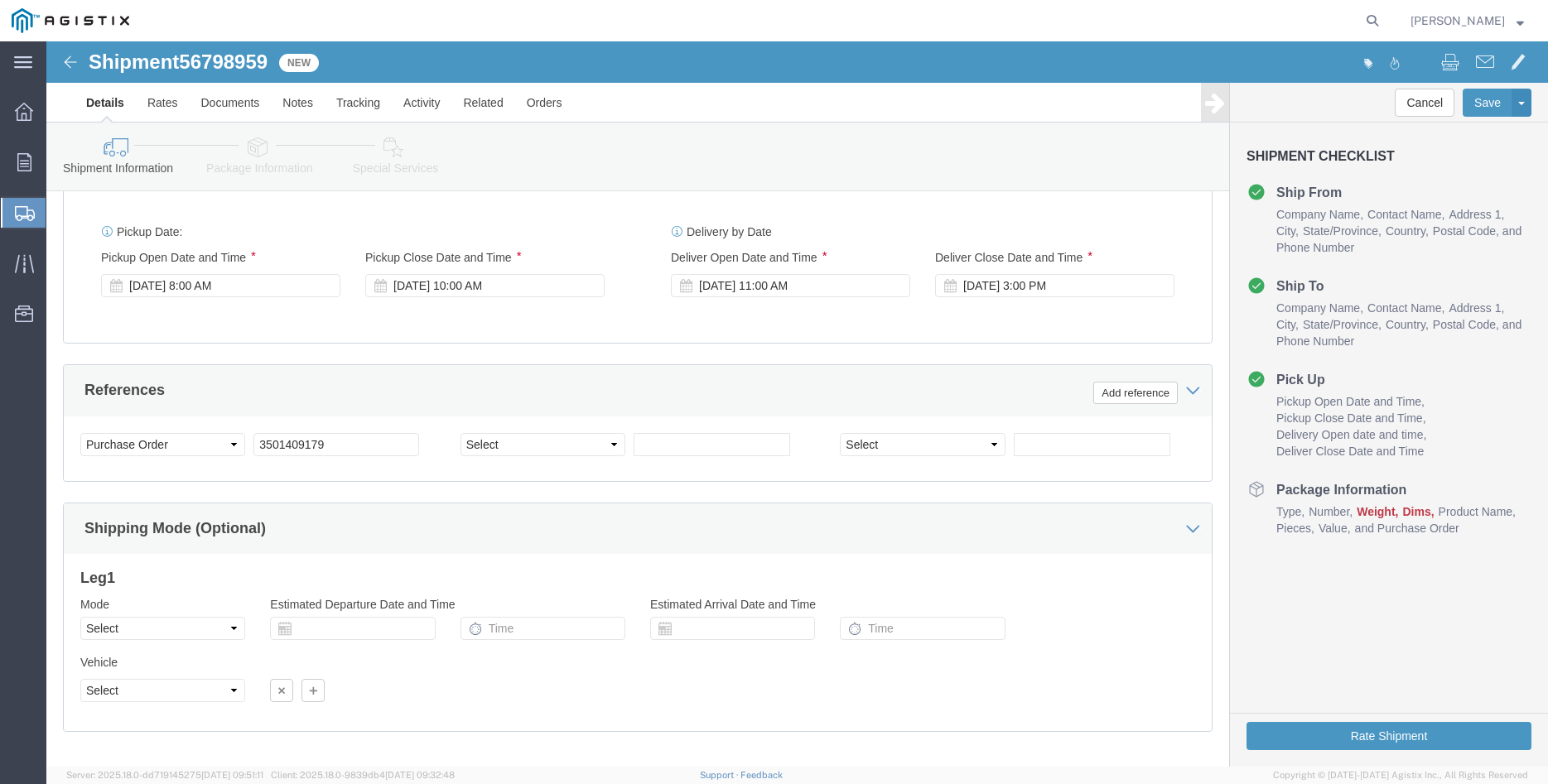
click div "Please fix the following errors Customer Information Account Select Madruga Iro…"
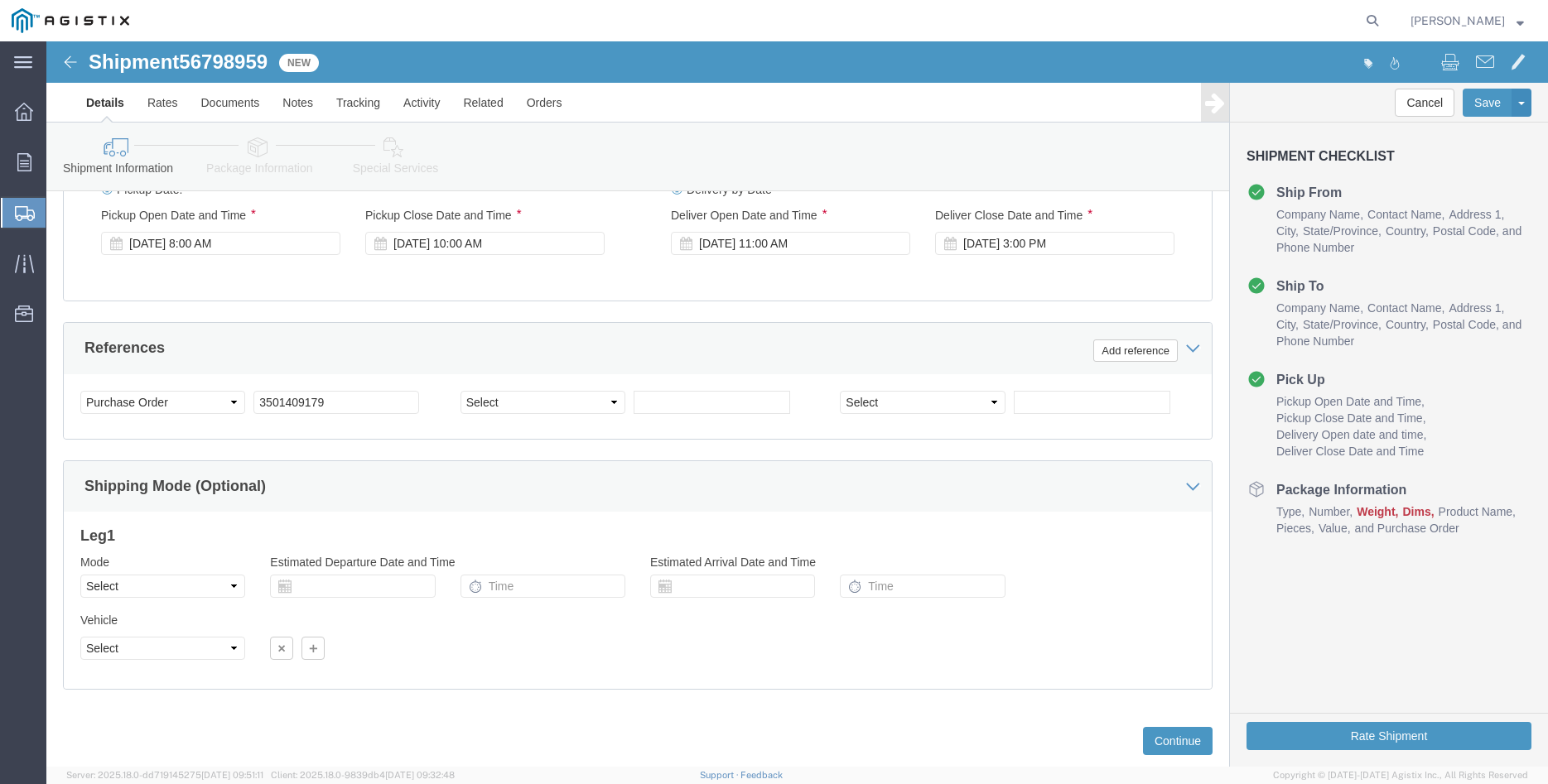
scroll to position [1094, 0]
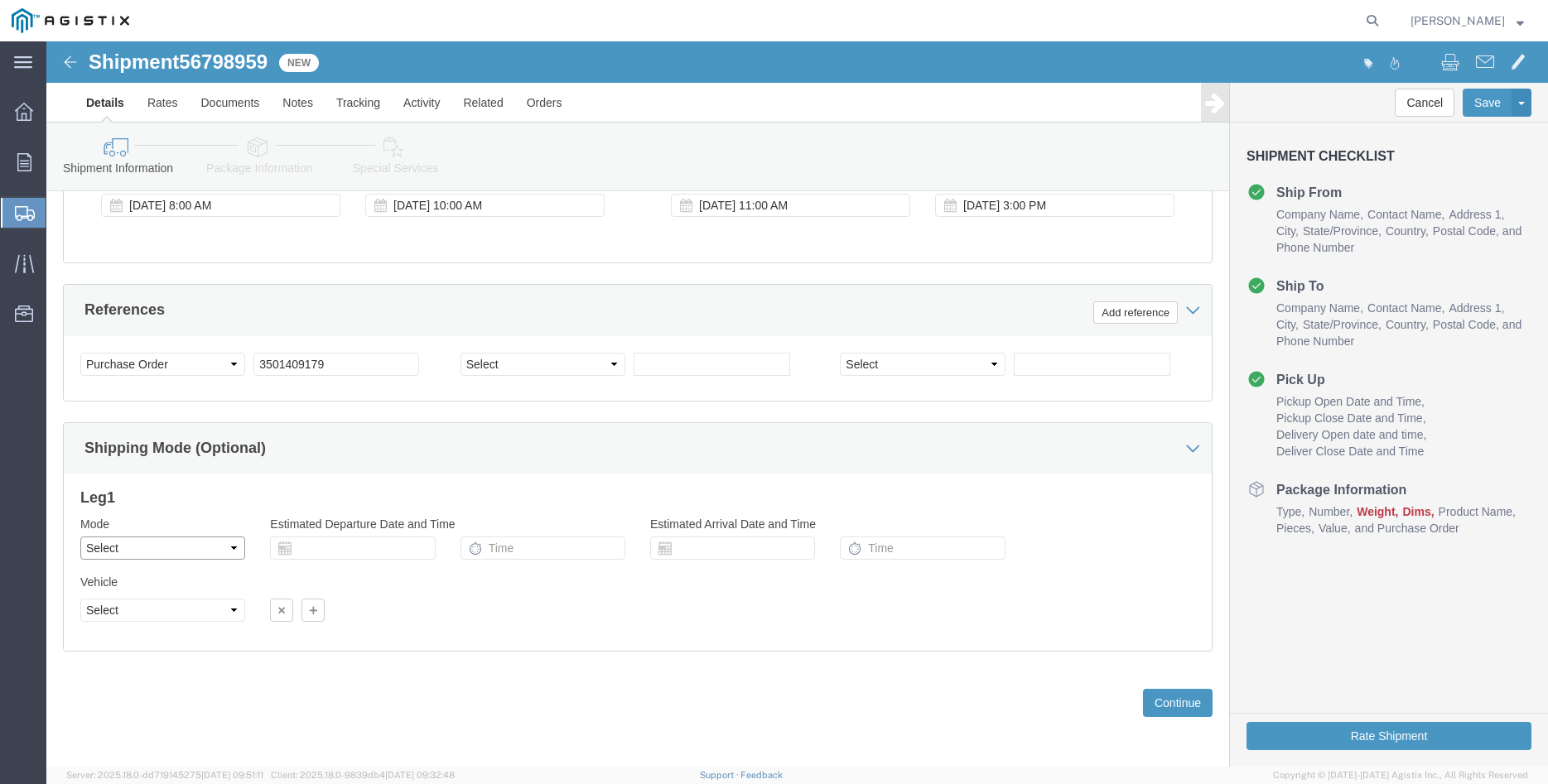
click select "Select Air Less than Truckload Multi-Leg Ocean Freight Rail Small Parcel Truckl…"
select select "TL"
click option "Truckload"
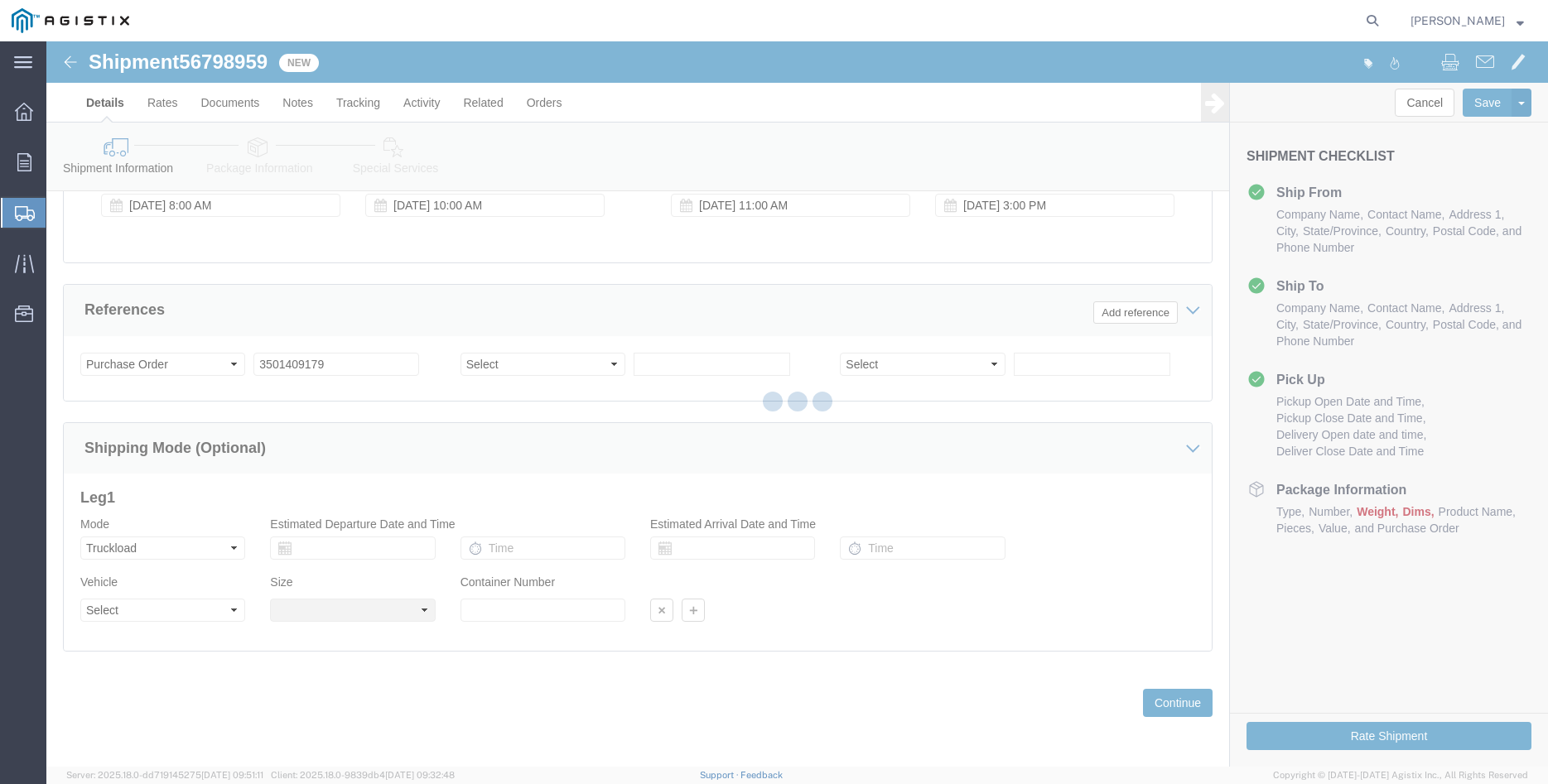
click div
select select
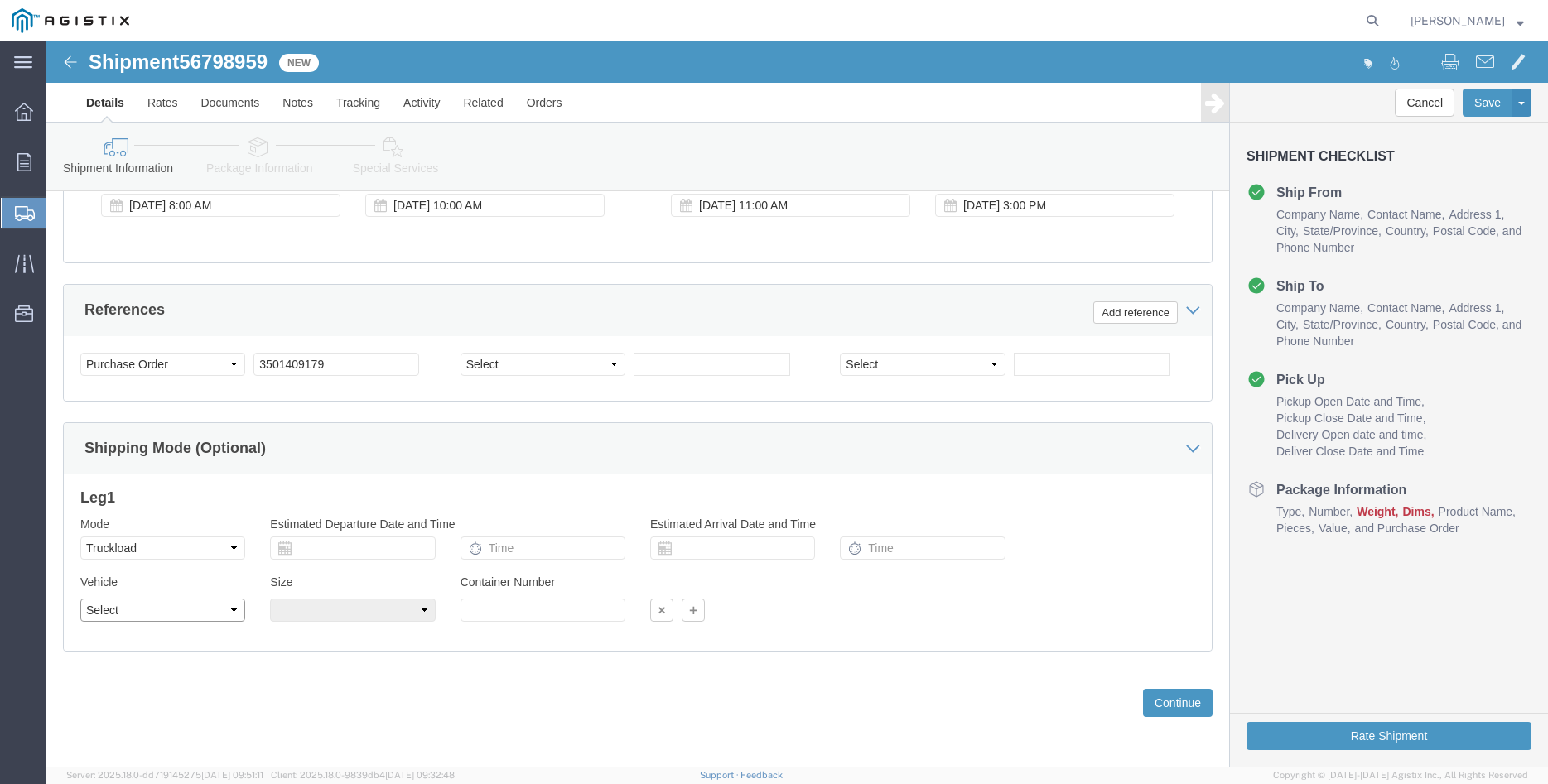
click select "Select 1-Ton (PSS) 10 Wheel 10 Yard Dump Truck 20 Yard Dump Truck Bobtail Botto…"
select select "FLBD"
click option "Flat Bed"
click select "Select 35 Feet 20 Feet 28 Feet 53 Feet 40 Feet 48 Feet"
select select "20FT"
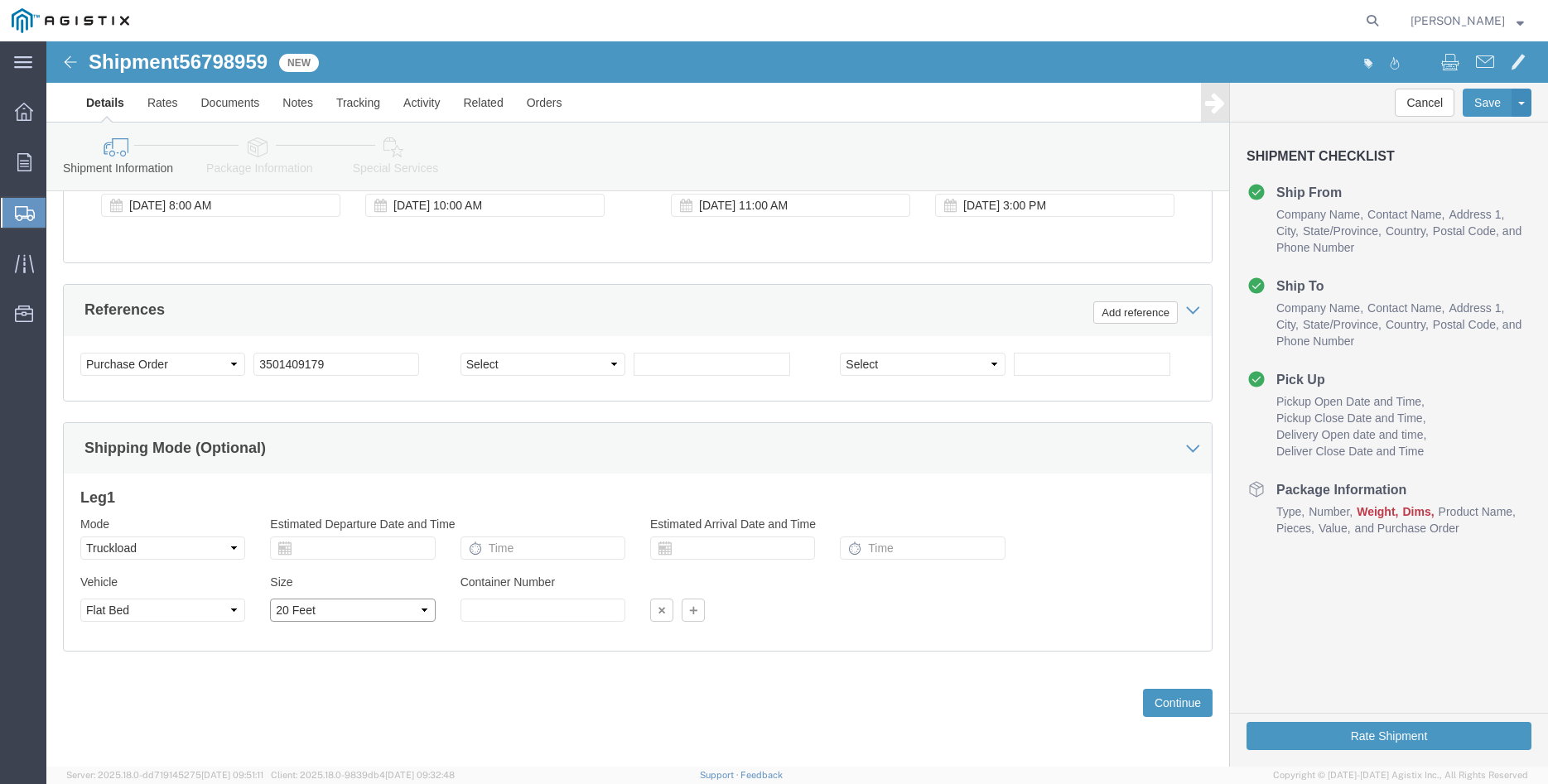
click option "20 Feet"
click div "Previous Continue"
click button "Continue"
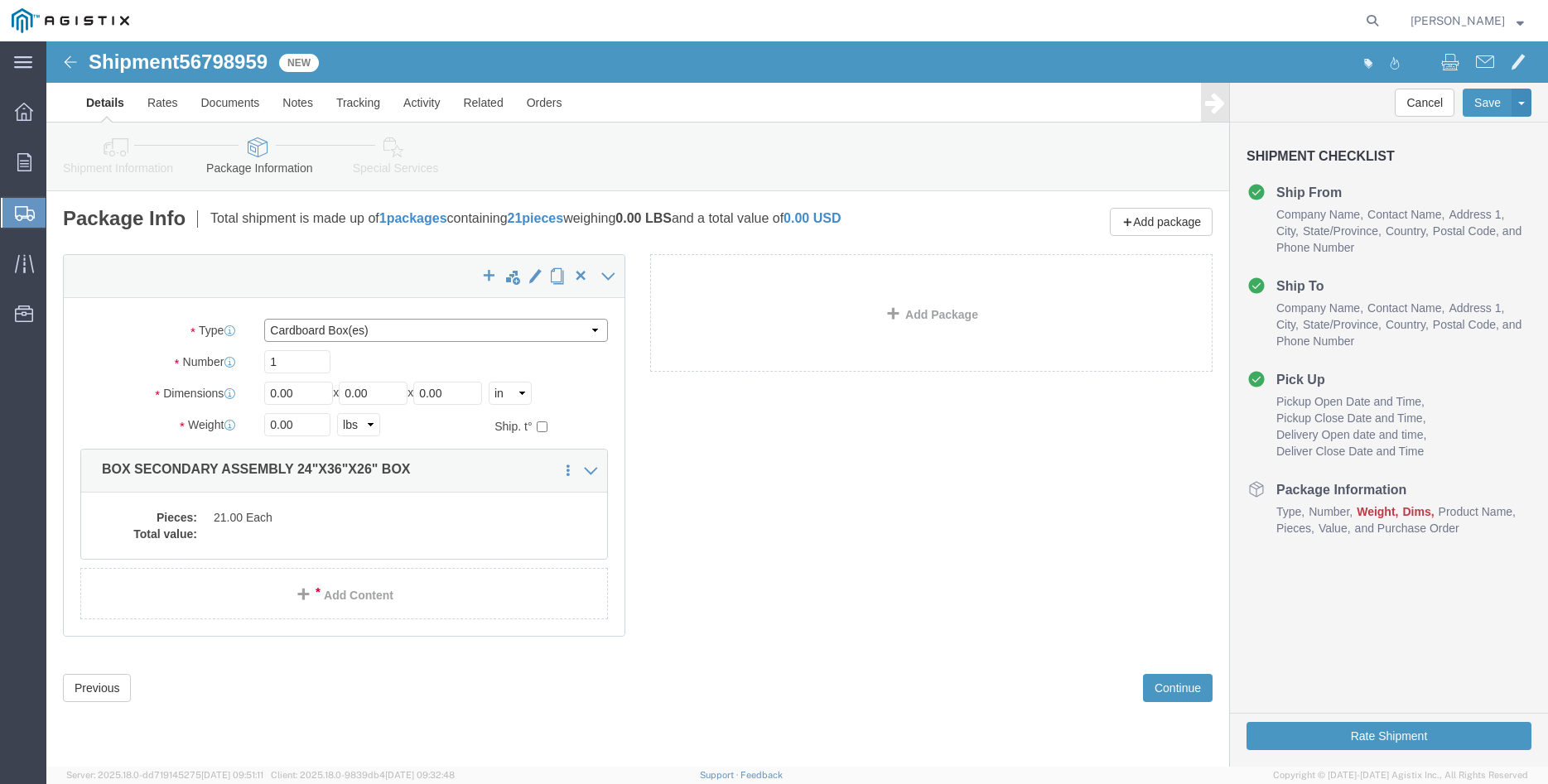
click select "Select Bulk Bundle(s) Cardboard Box(es) Carton(s) Crate(s) Drum(s) (Fiberboard)…"
select select "PONS"
click option "Pallet(s) Oversized (Not Stackable)"
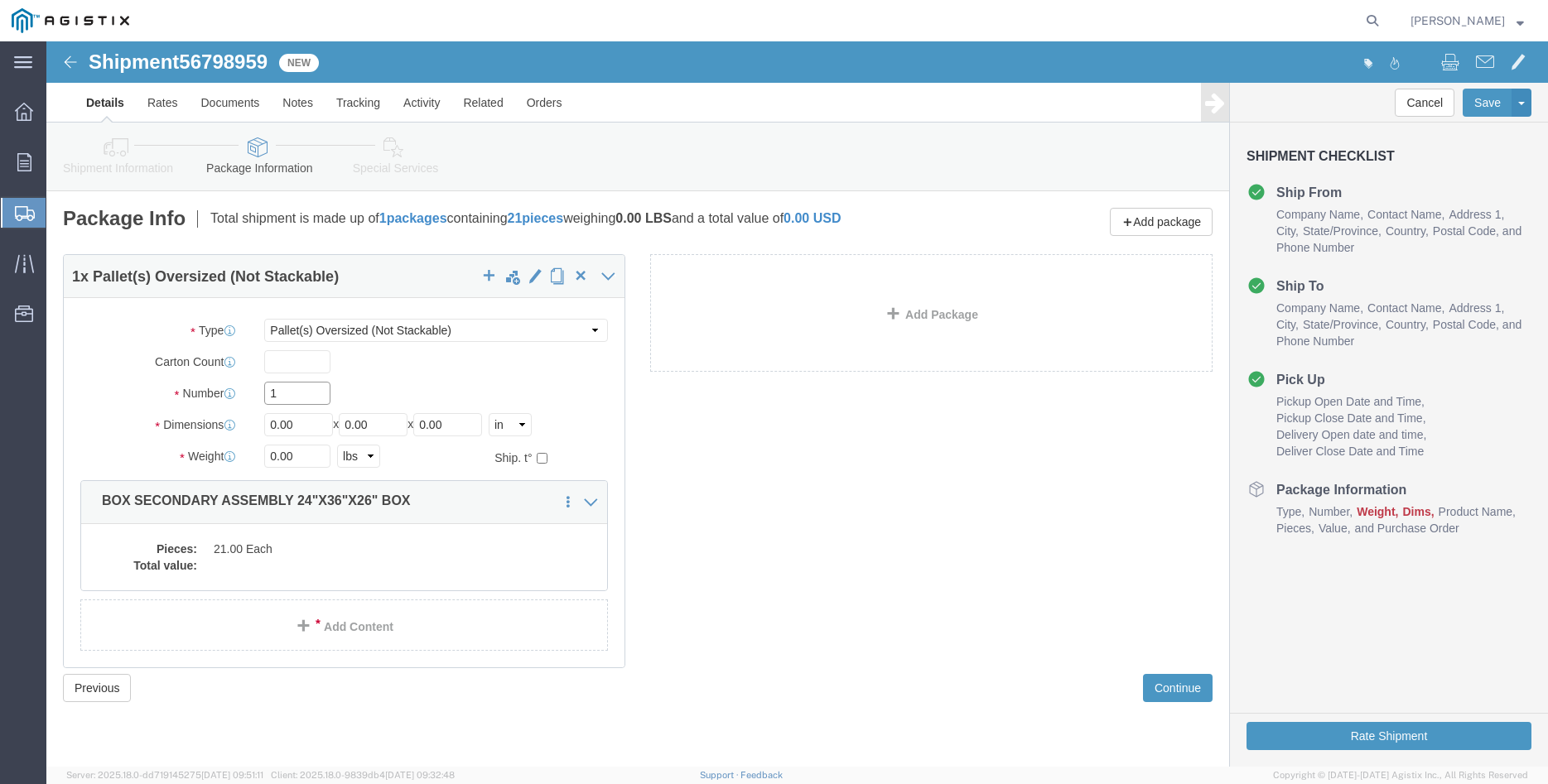
click input "1"
type input "11"
type input "35"
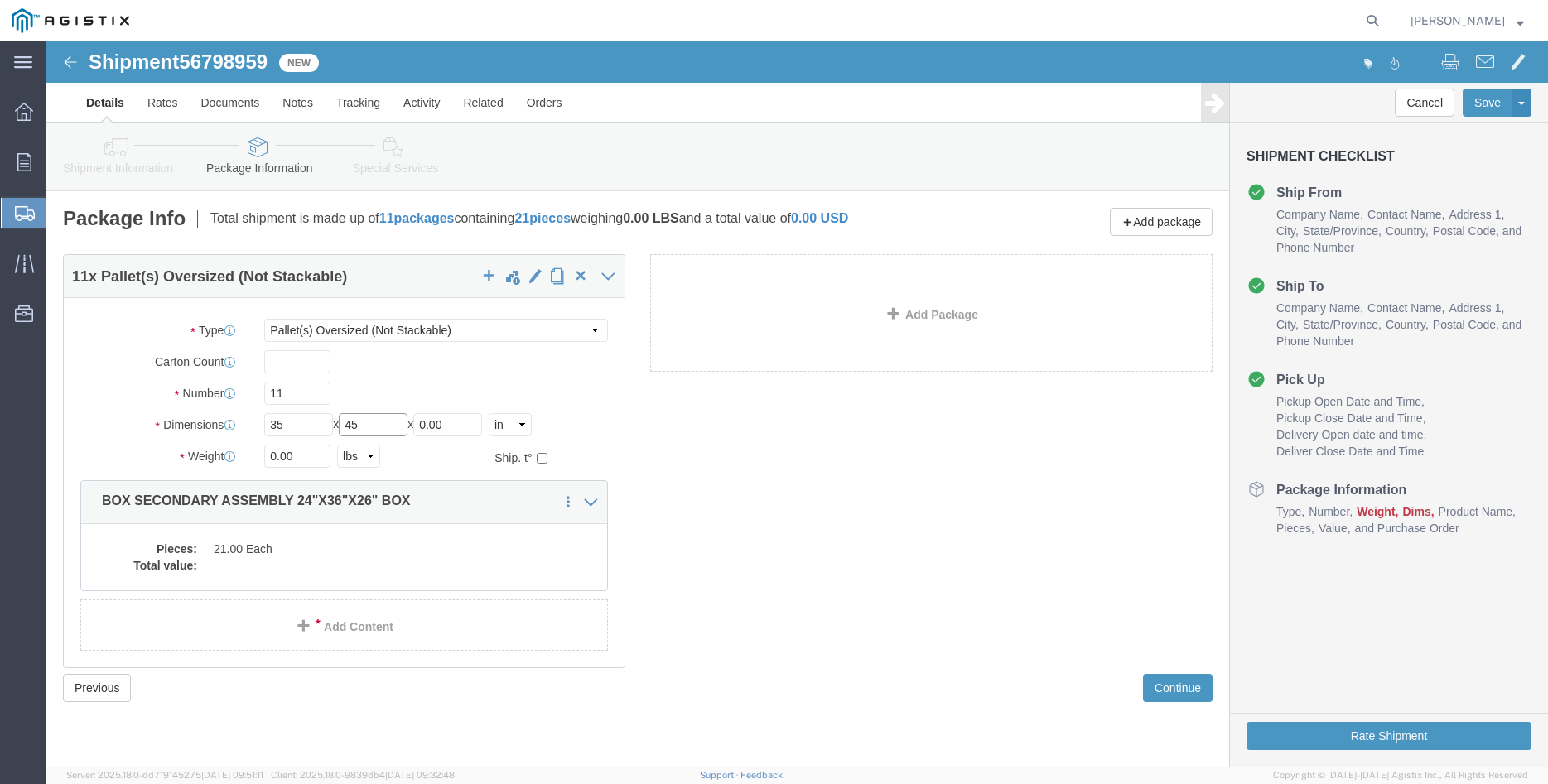
type input "45"
type input "58"
type input "6850"
click label "Number"
click dd
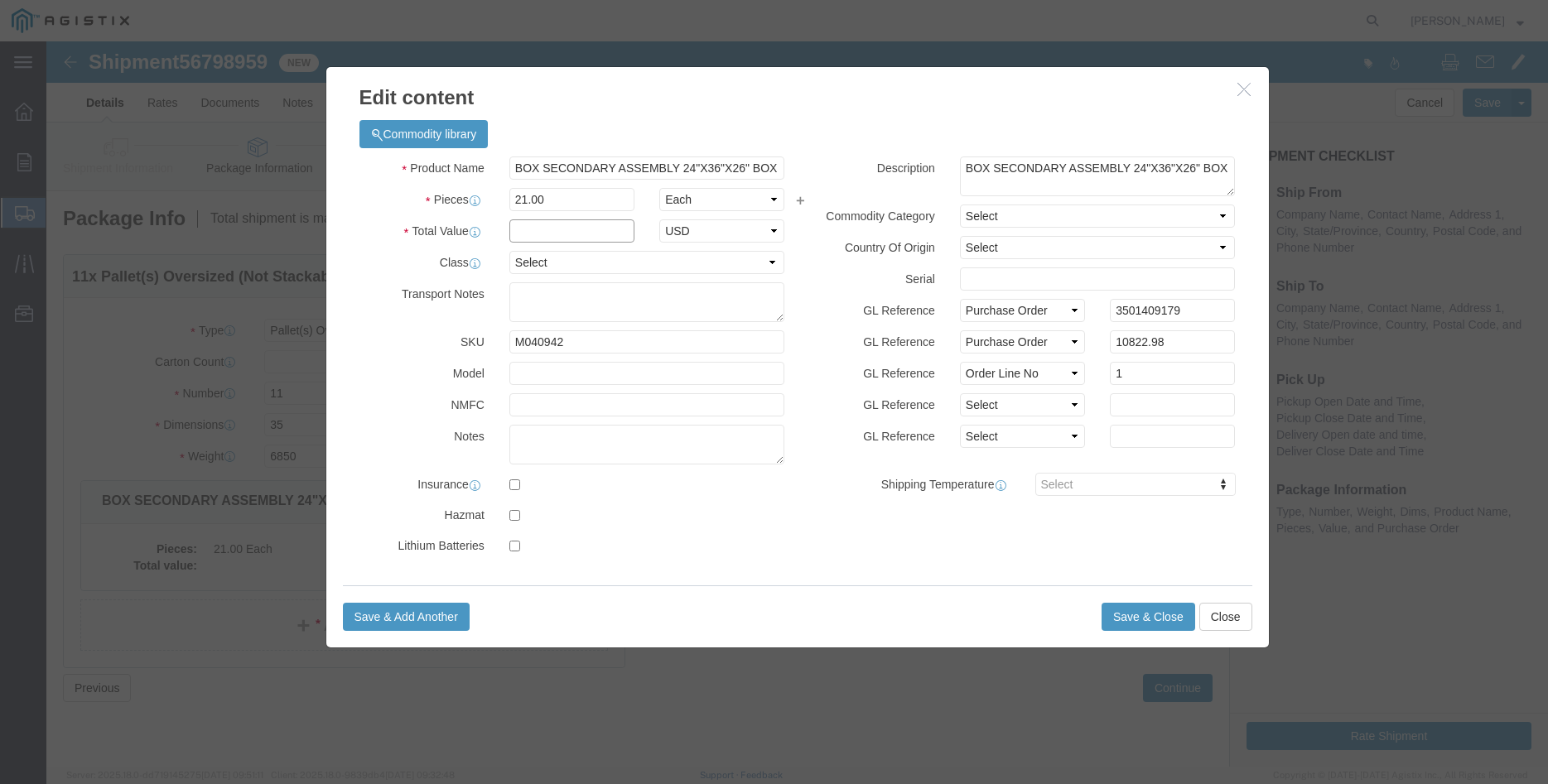
click input "text"
type input "10822.98"
click select "Select 50 55 60 65 70 85 92.5 100 125 175 250 300 400"
select select "100"
click option "100"
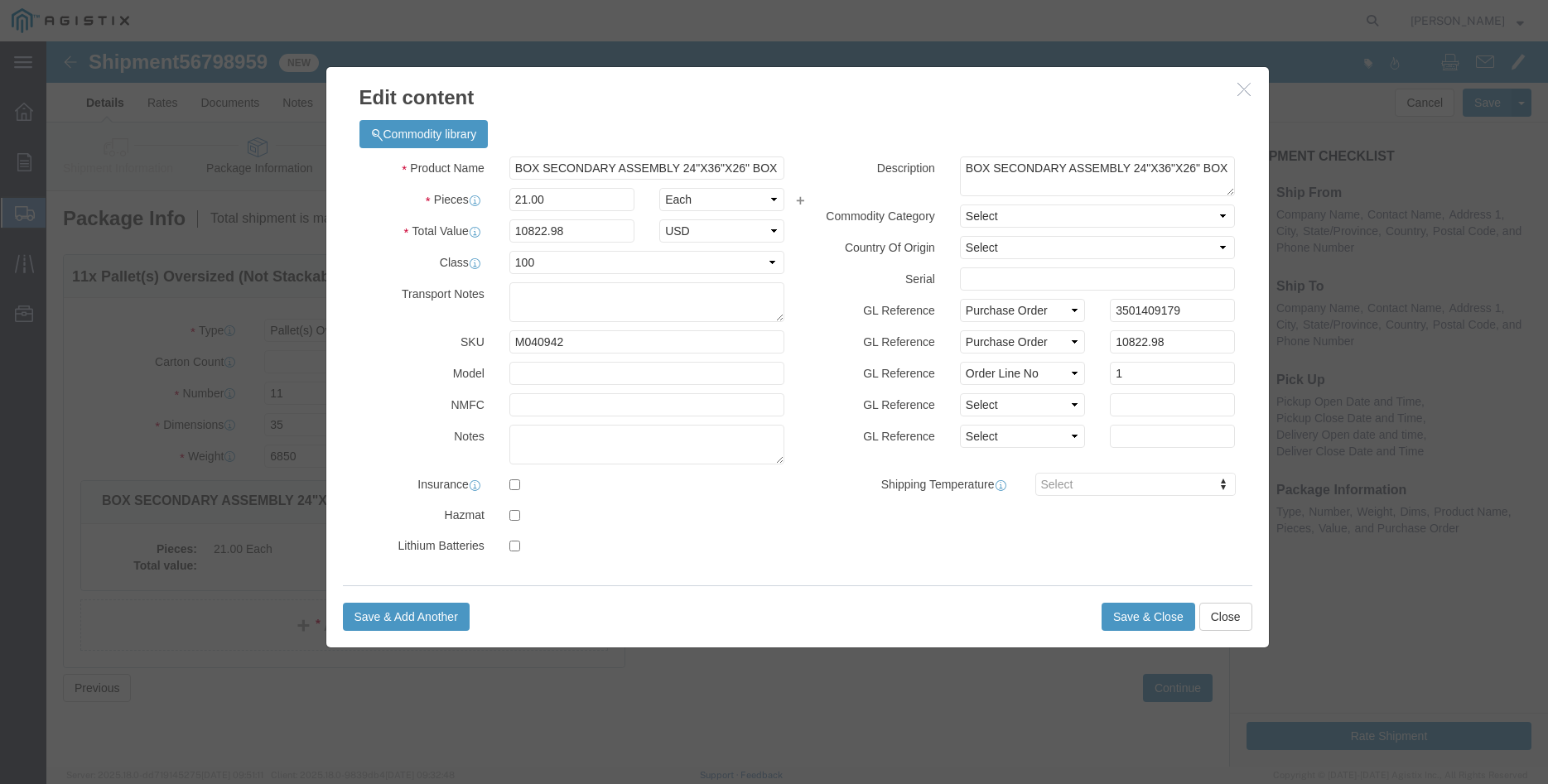
click label "GL Reference"
click button "Save & Close"
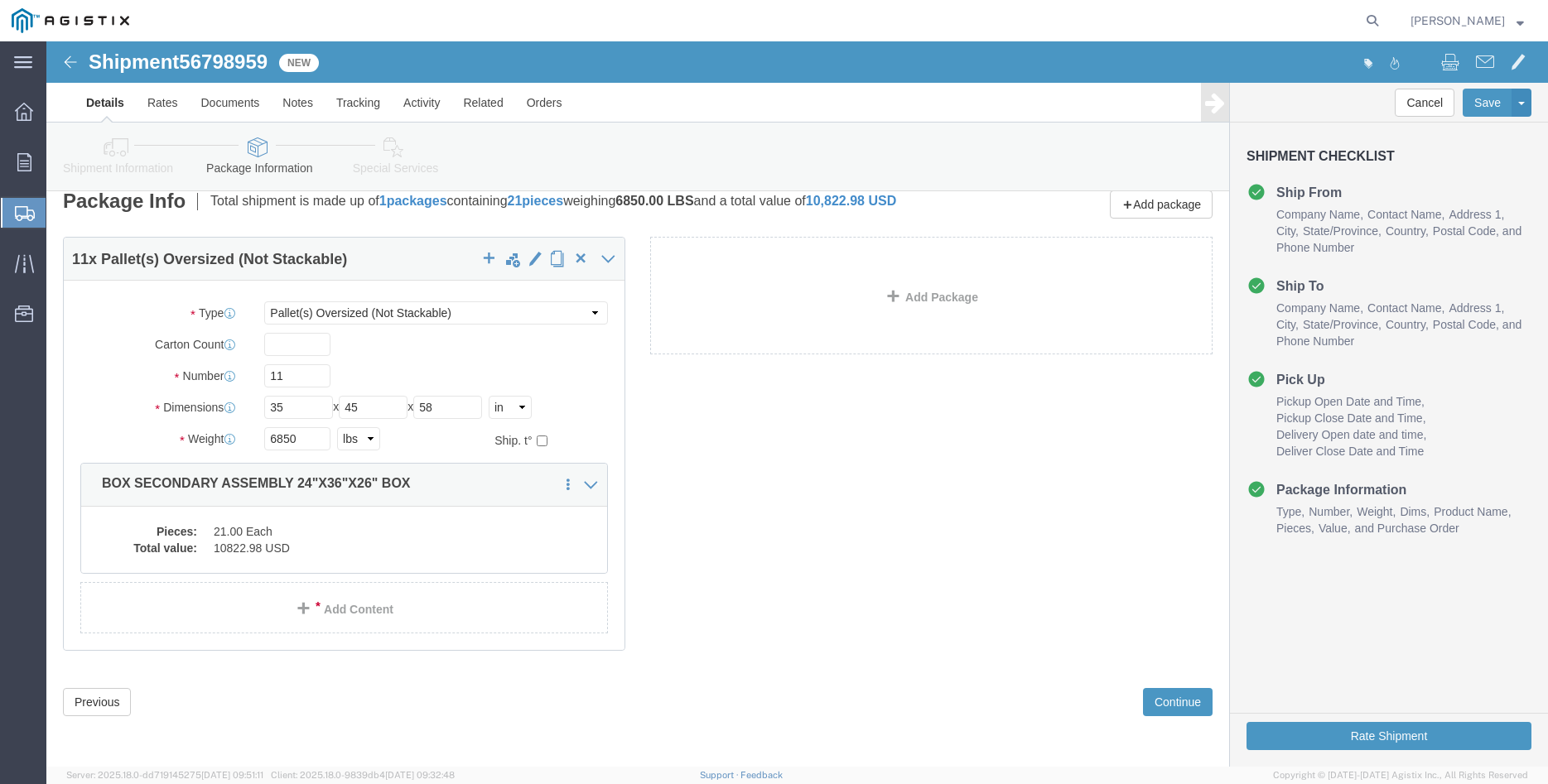
scroll to position [29, 0]
click button "Continue"
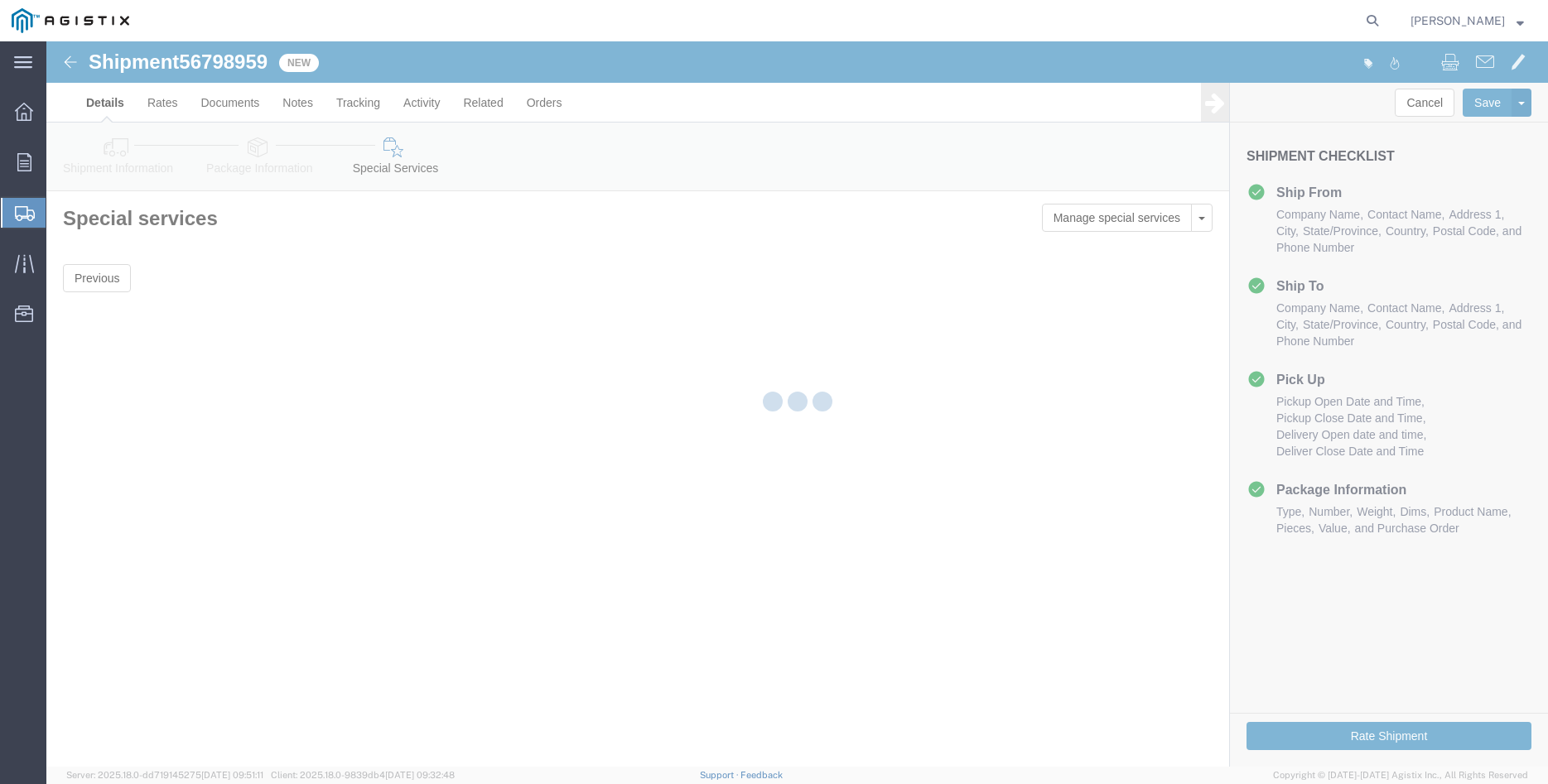
scroll to position [0, 0]
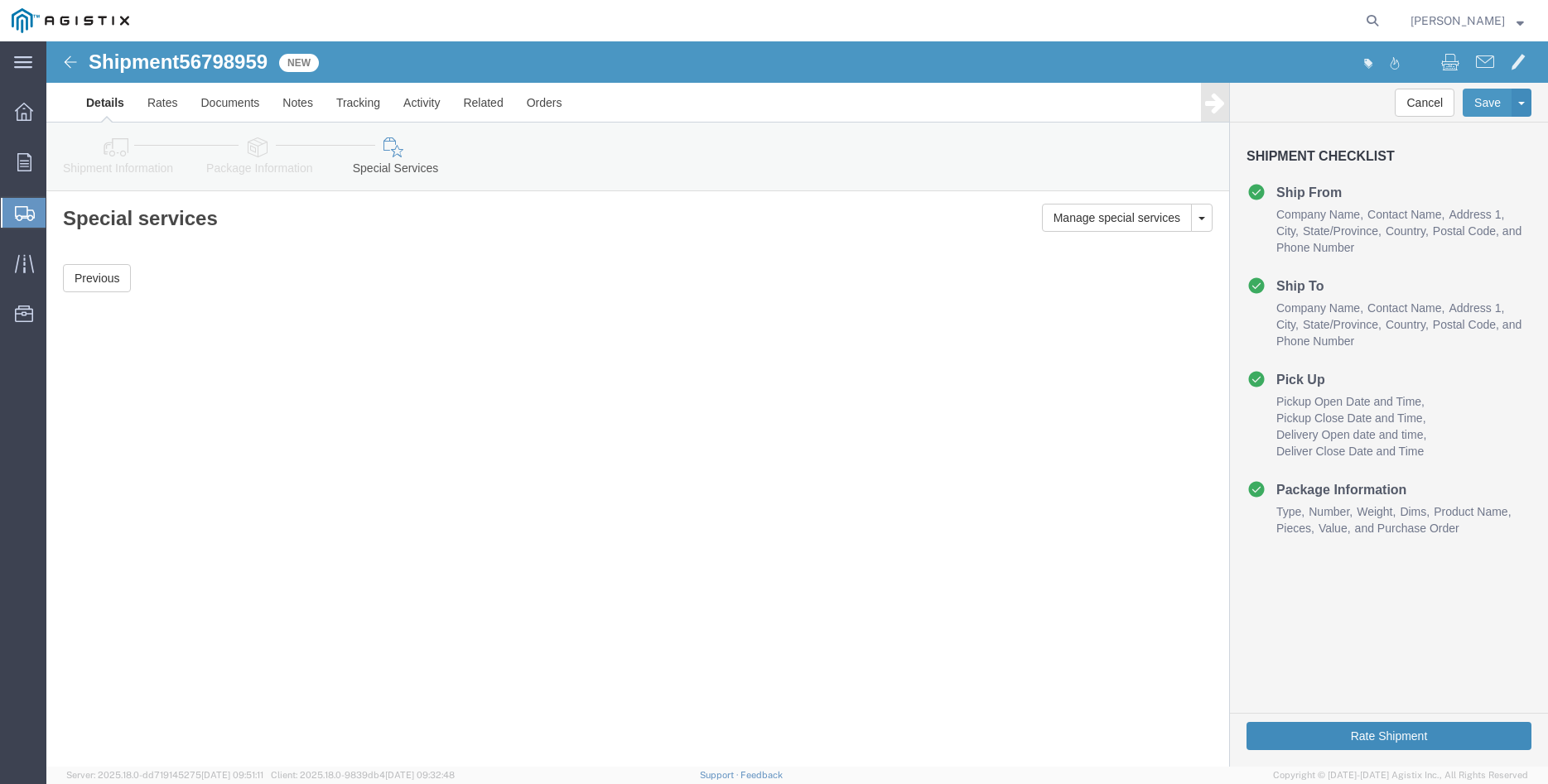
click button "Rate Shipment"
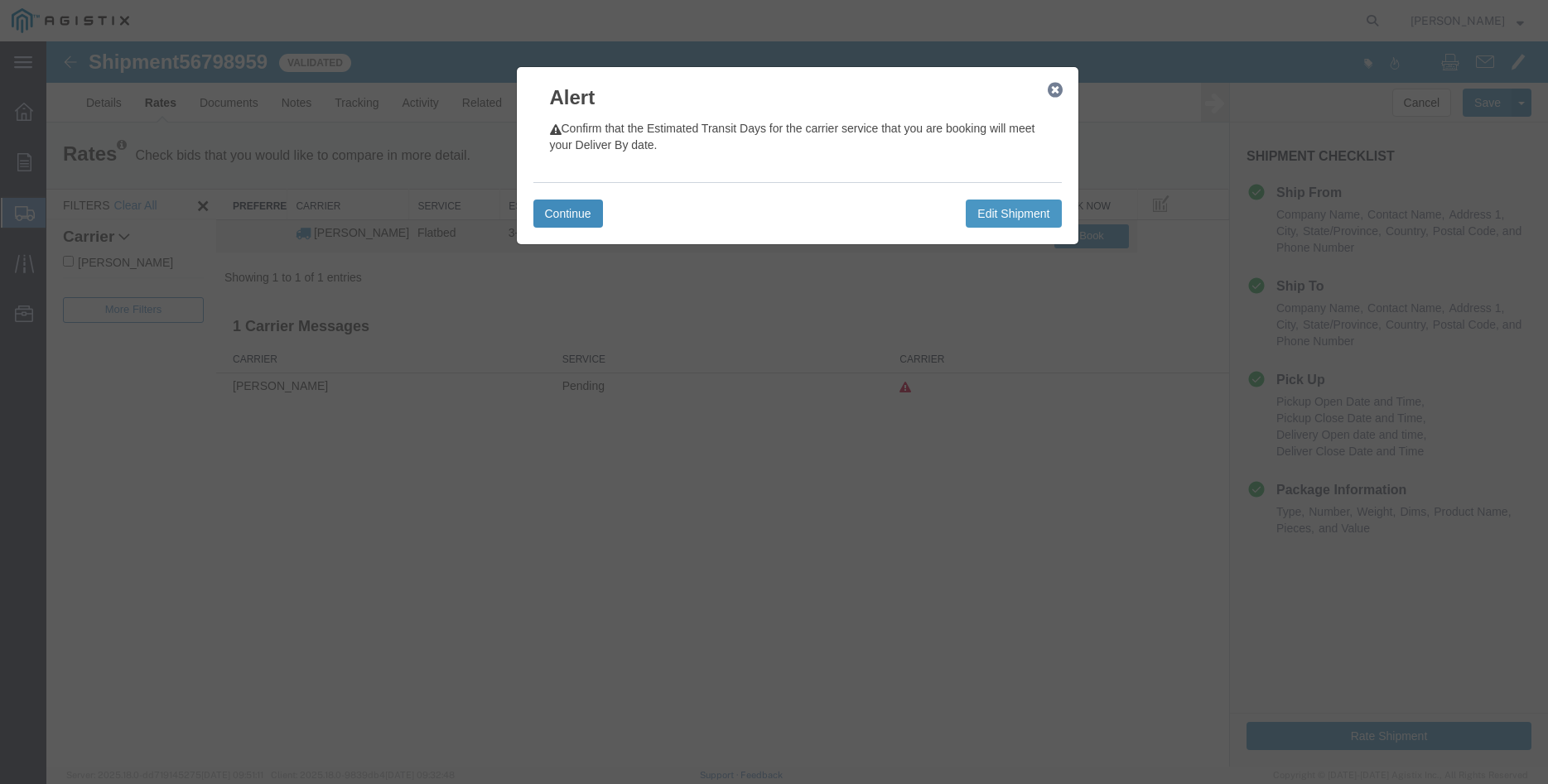
click at [554, 212] on button "Continue" at bounding box center [568, 214] width 70 height 28
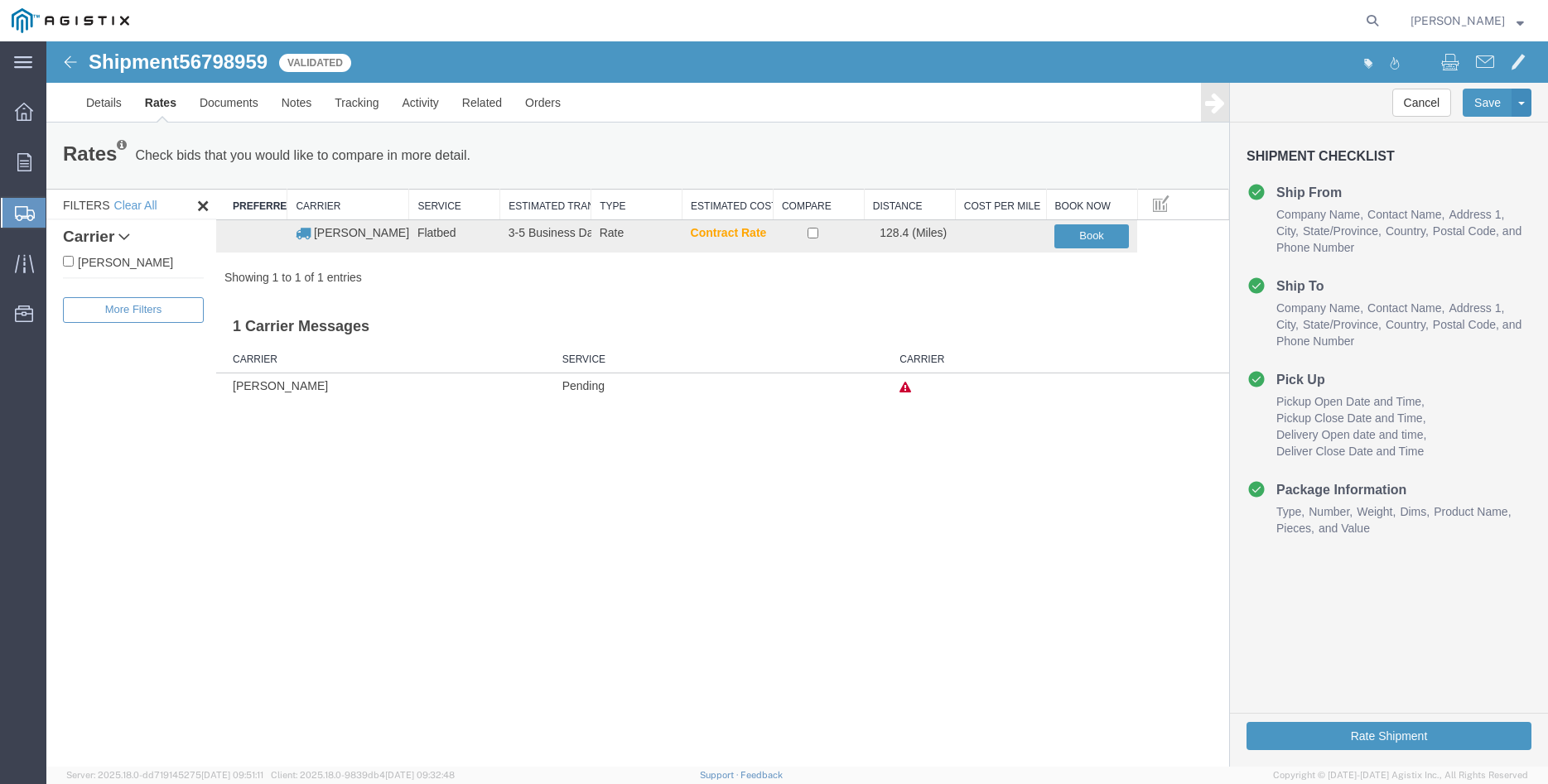
click at [88, 261] on label "C.H. Robinson" at bounding box center [133, 262] width 141 height 19
click at [74, 261] on input "C.H. Robinson" at bounding box center [68, 261] width 11 height 11
checkbox input "true"
click at [816, 234] on input "checkbox" at bounding box center [813, 233] width 11 height 11
checkbox input "true"
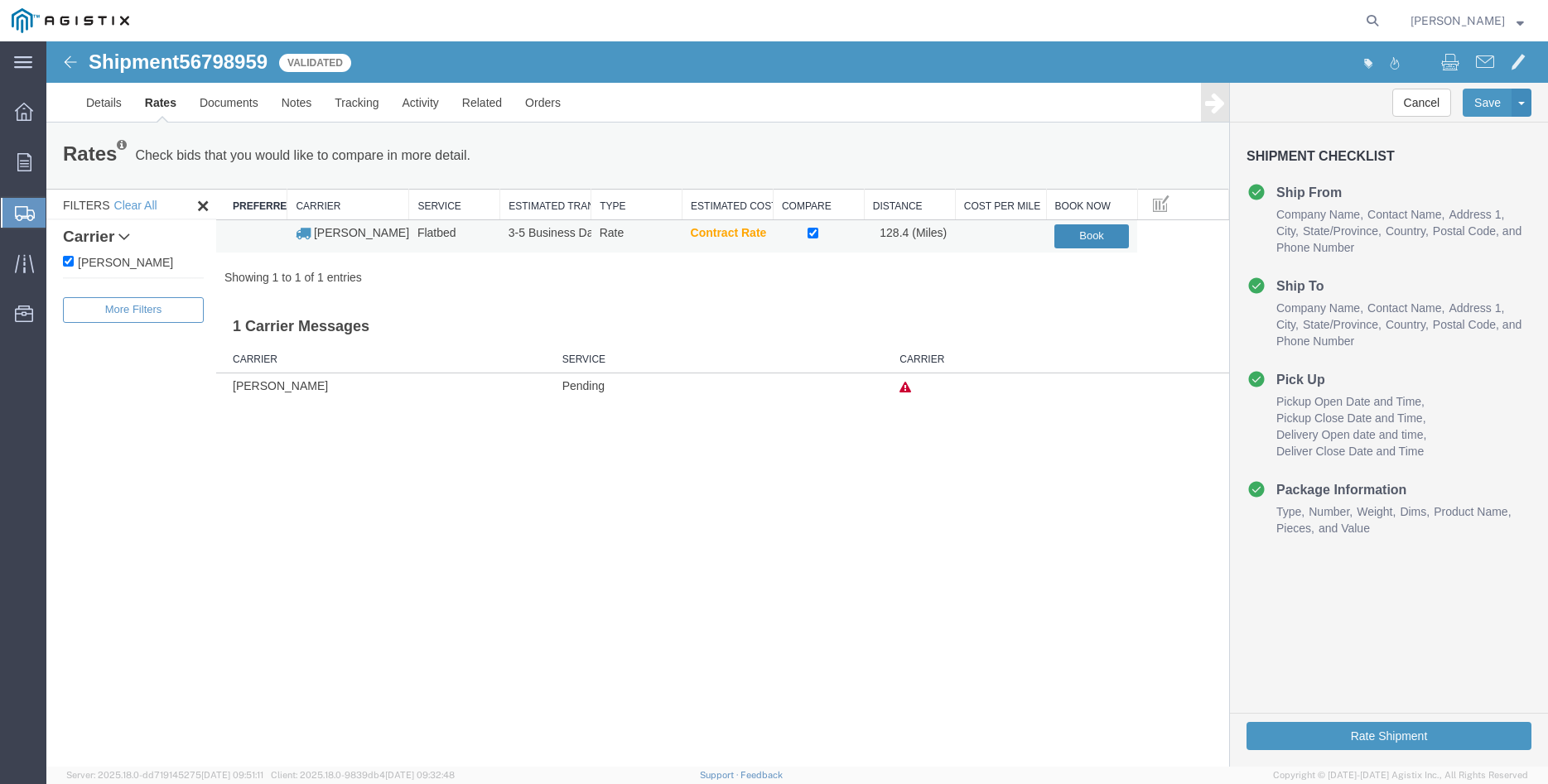
click at [1091, 235] on button "Book" at bounding box center [1091, 236] width 75 height 24
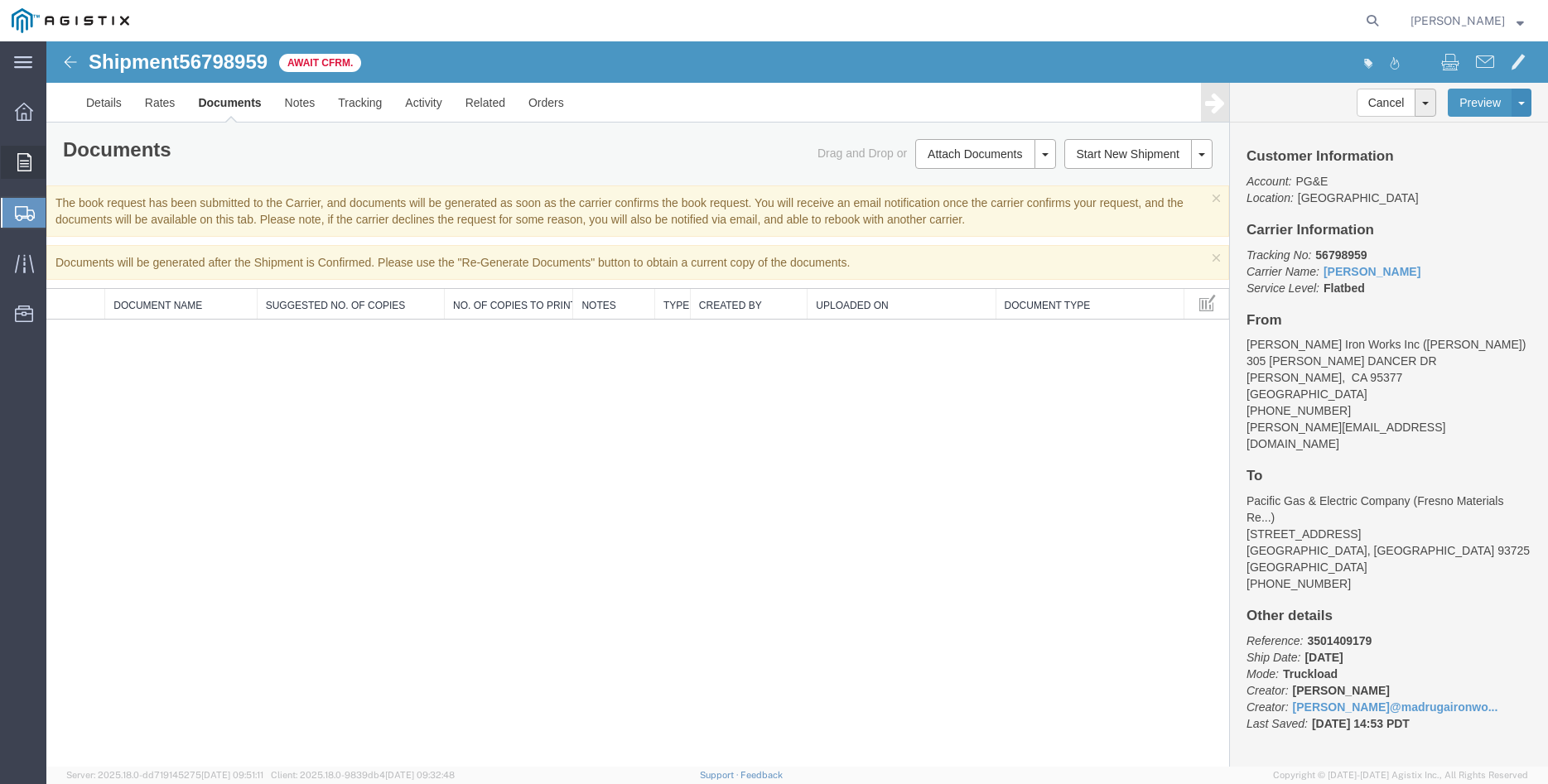
click at [33, 161] on div at bounding box center [24, 161] width 47 height 33
